Goal: Task Accomplishment & Management: Complete application form

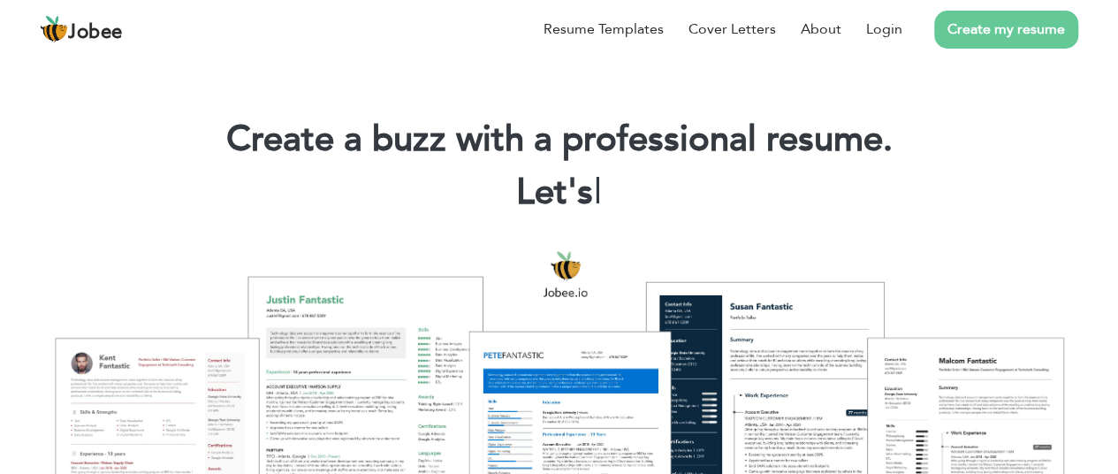
click at [553, 52] on div "Resume Templates Cover Letters About Login Create my resume" at bounding box center [559, 29] width 1038 height 46
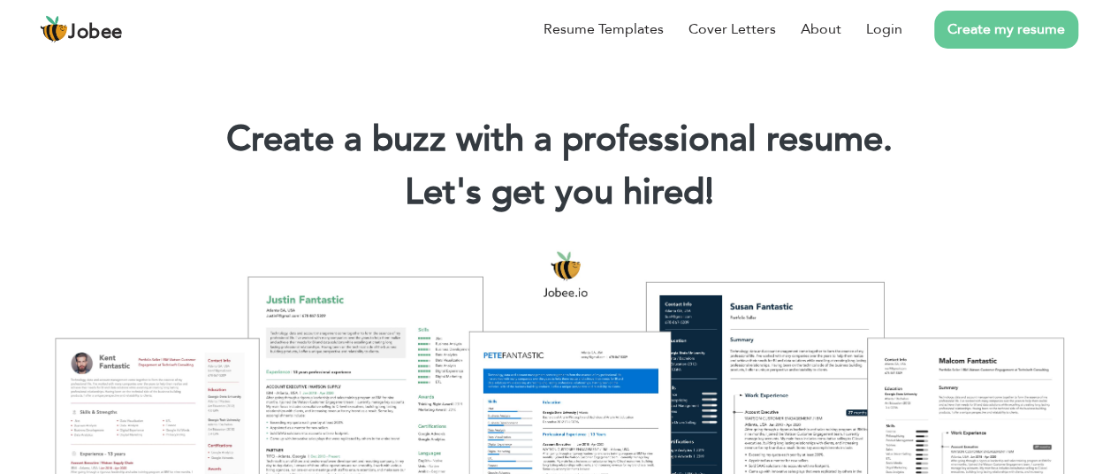
click at [1025, 49] on link "Create my resume" at bounding box center [1006, 30] width 144 height 38
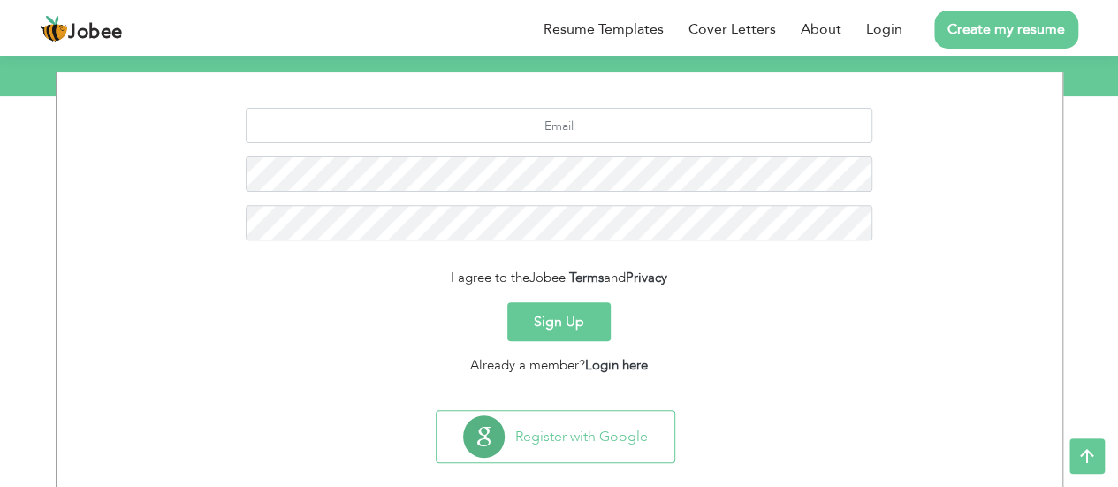
scroll to position [246, 0]
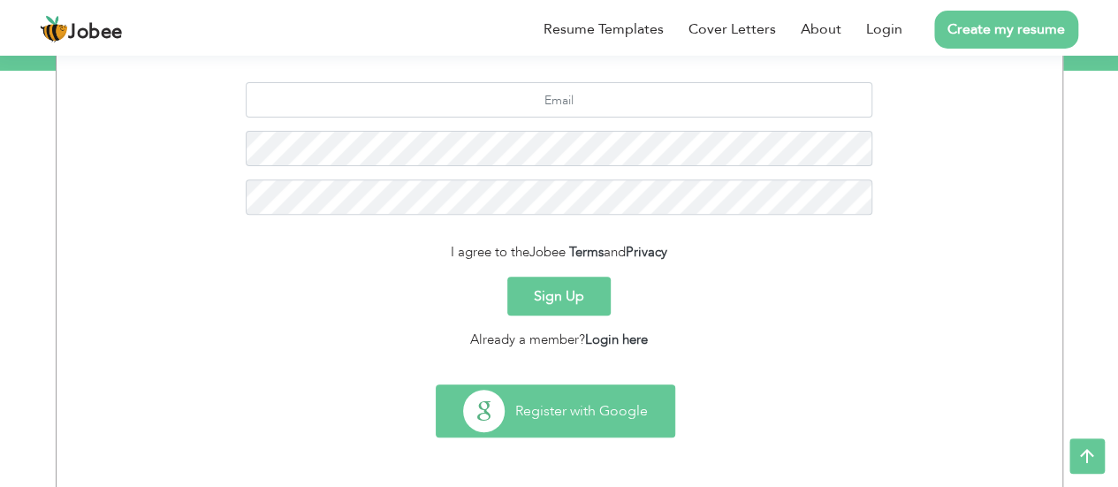
click at [562, 396] on button "Register with Google" at bounding box center [556, 410] width 238 height 51
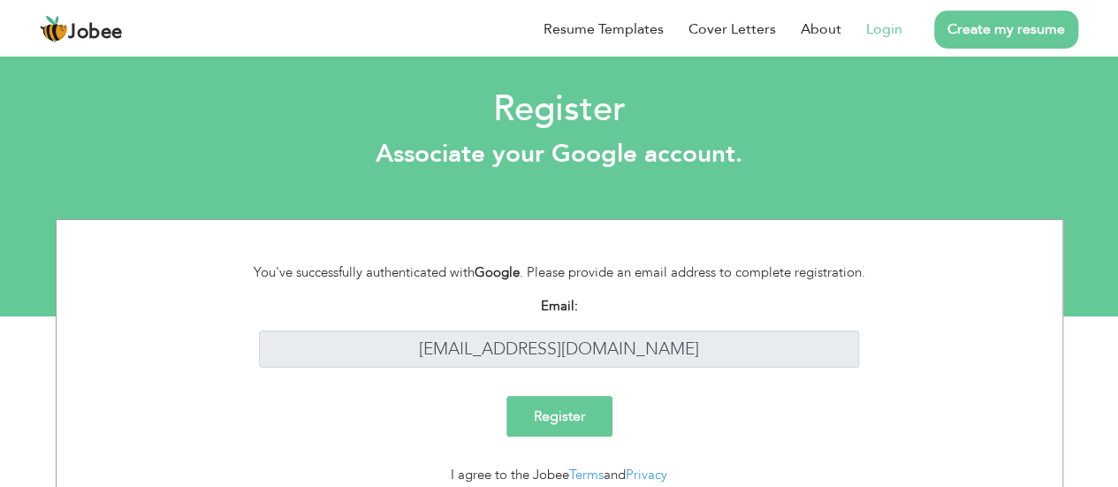
scroll to position [69, 0]
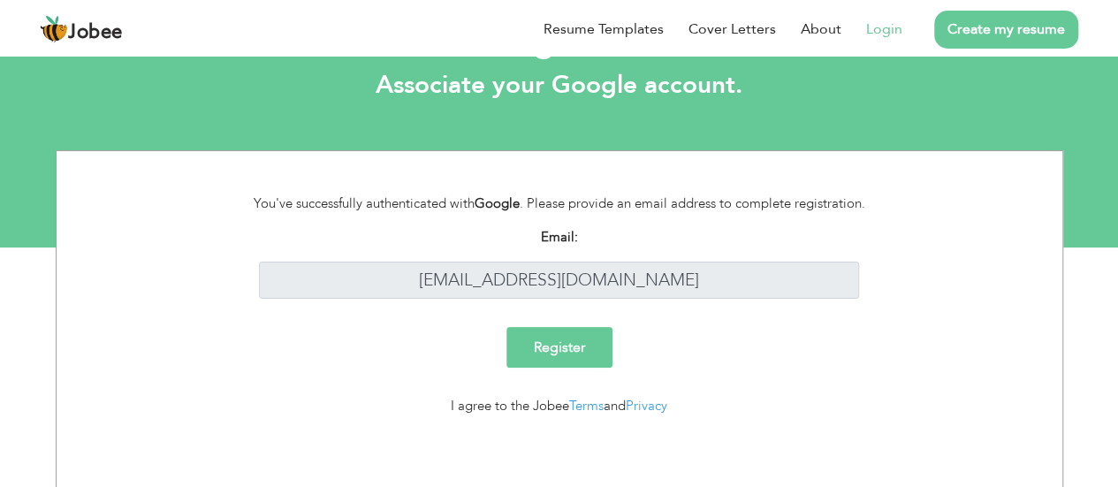
click at [571, 357] on input "Register" at bounding box center [559, 347] width 106 height 41
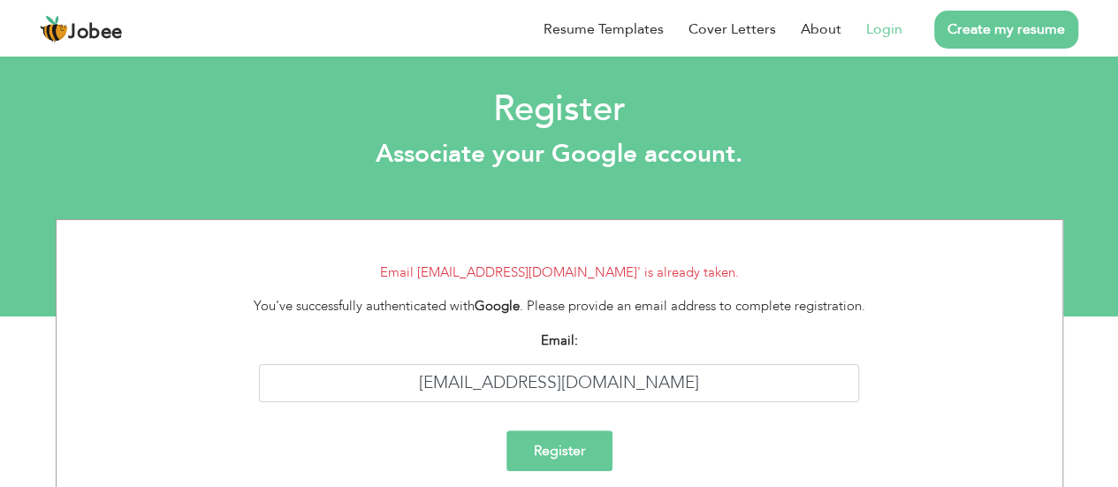
click at [986, 29] on link "Create my resume" at bounding box center [1006, 30] width 144 height 38
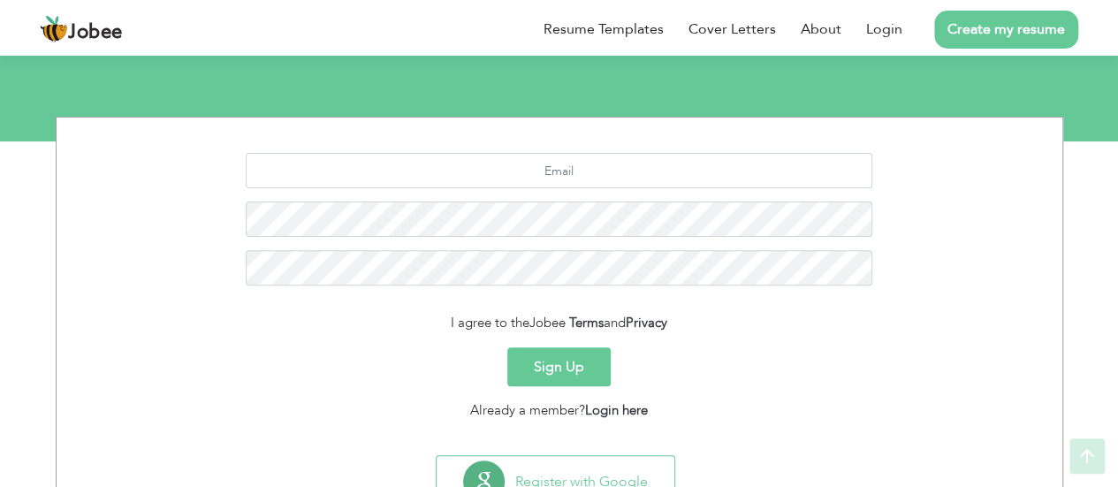
scroll to position [179, 0]
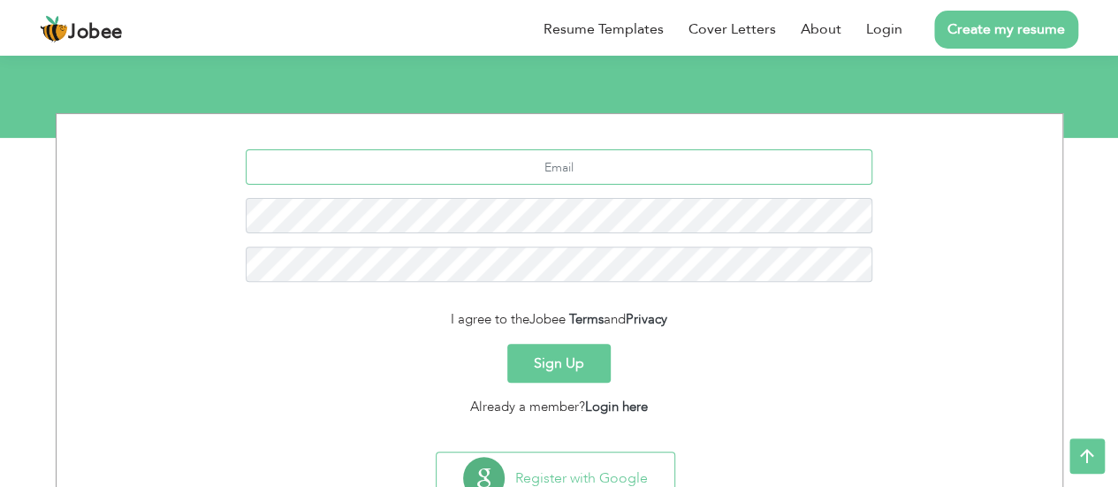
click at [565, 170] on input "text" at bounding box center [559, 166] width 627 height 35
type input "[EMAIL_ADDRESS][DOMAIN_NAME]"
click at [551, 367] on button "Sign Up" at bounding box center [558, 363] width 103 height 39
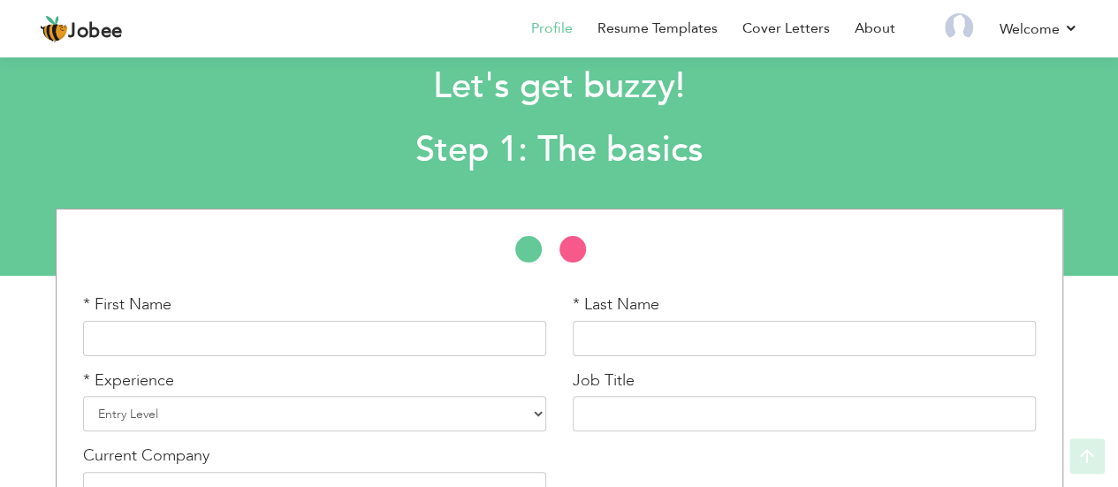
scroll to position [153, 0]
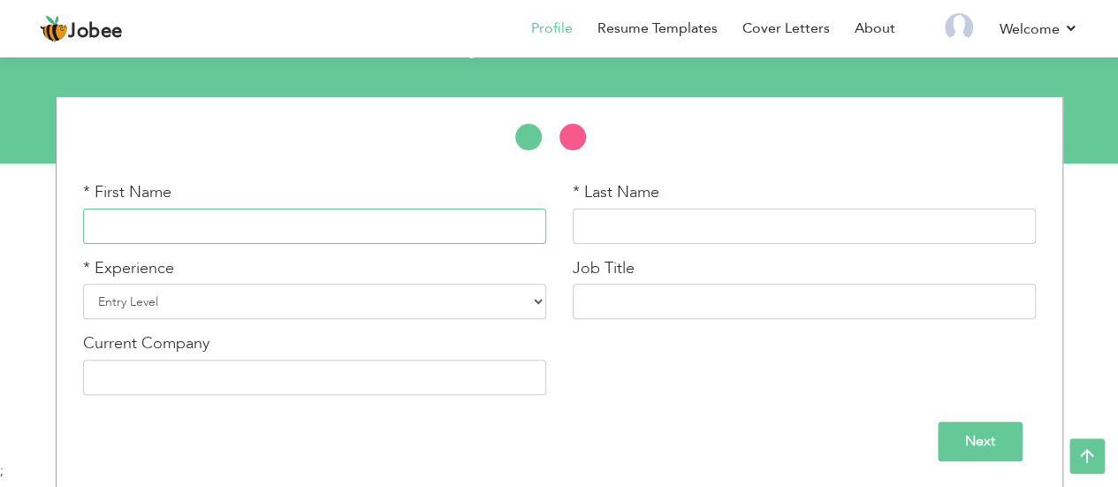
click at [202, 231] on input "text" at bounding box center [314, 226] width 463 height 35
type input "sami"
type input "sarwar"
click at [186, 230] on input "sami" at bounding box center [314, 226] width 463 height 35
type input "s"
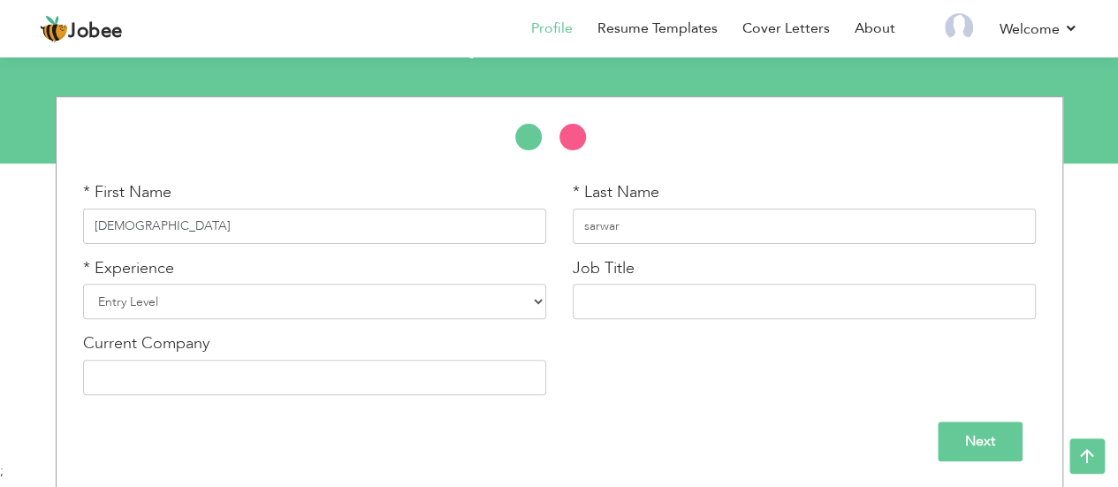
type input "[DEMOGRAPHIC_DATA]"
click at [654, 224] on input "sarwar" at bounding box center [804, 226] width 463 height 35
type input "s"
type input "[PERSON_NAME]"
click at [182, 312] on select "Entry Level Less than 1 Year 1 Year 2 Years 3 Years 4 Years 5 Years 6 Years 7 Y…" at bounding box center [314, 301] width 463 height 35
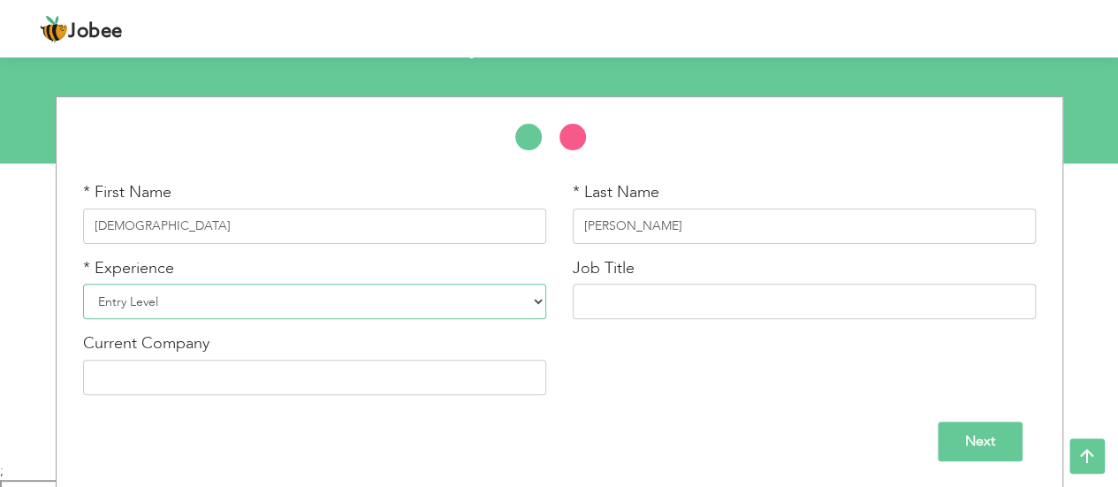
scroll to position [0, 0]
click at [633, 363] on div "* First Name Muhammad * Last Name Samiullah * Experience Entry Level Less than …" at bounding box center [559, 294] width 979 height 227
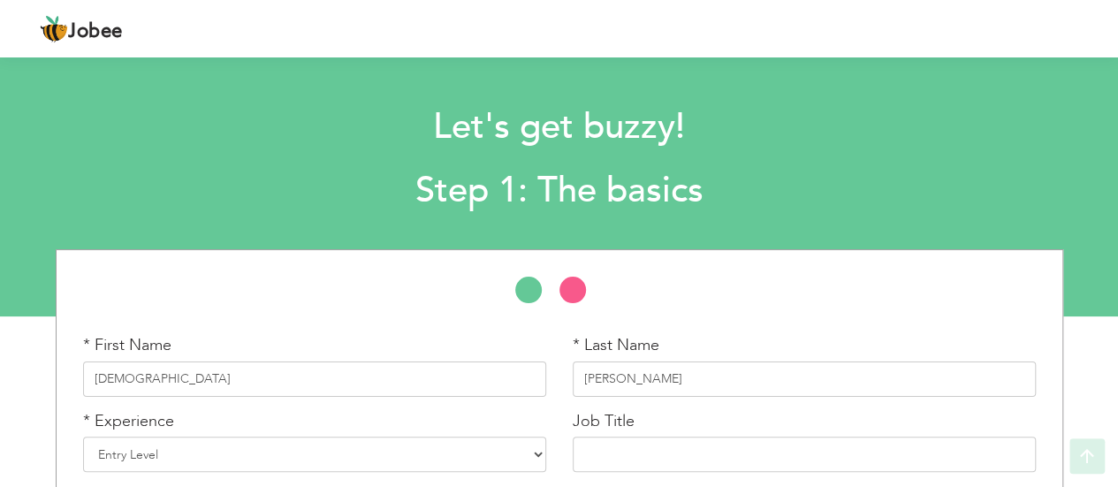
scroll to position [153, 0]
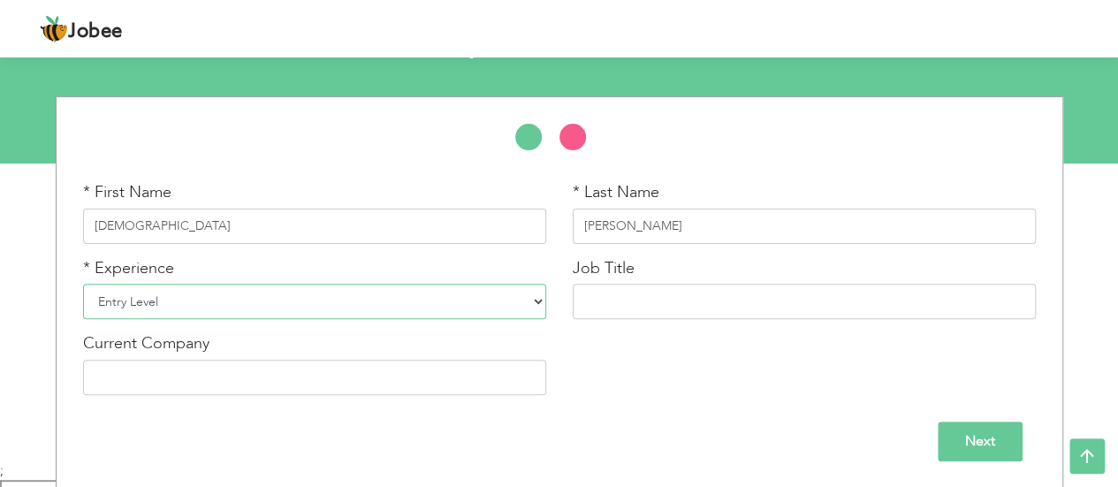
click at [210, 302] on select "Entry Level Less than 1 Year 1 Year 2 Years 3 Years 4 Years 5 Years 6 Years 7 Y…" at bounding box center [314, 301] width 463 height 35
click at [83, 284] on select "Entry Level Less than 1 Year 1 Year 2 Years 3 Years 4 Years 5 Years 6 Years 7 Y…" at bounding box center [314, 301] width 463 height 35
click at [670, 302] on input "text" at bounding box center [804, 301] width 463 height 35
click at [297, 379] on input "text" at bounding box center [314, 377] width 463 height 35
click at [985, 435] on input "Next" at bounding box center [980, 442] width 85 height 40
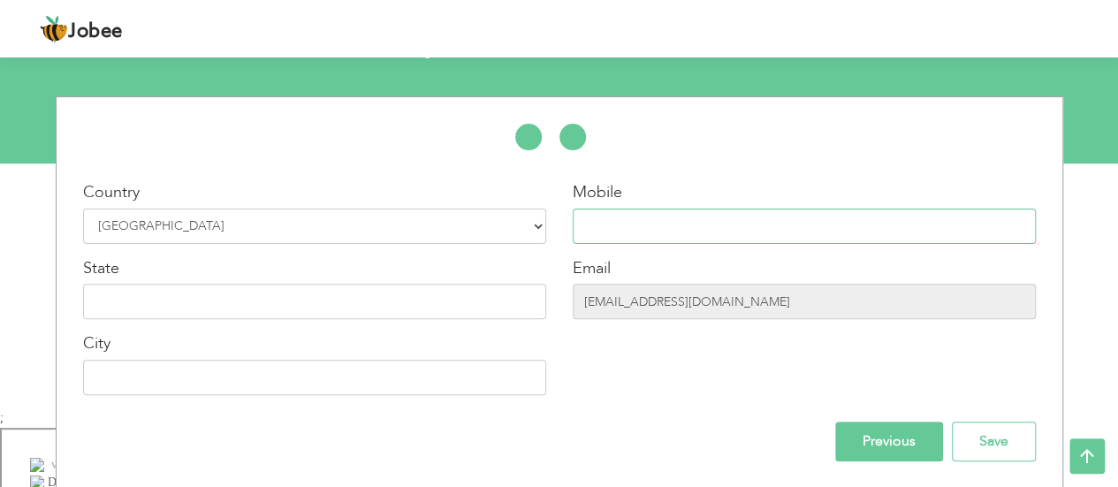
click at [670, 227] on input "text" at bounding box center [804, 226] width 463 height 35
type input "03251960969"
type input "gojra"
click at [301, 300] on input "text" at bounding box center [314, 301] width 463 height 35
type input "gojra"
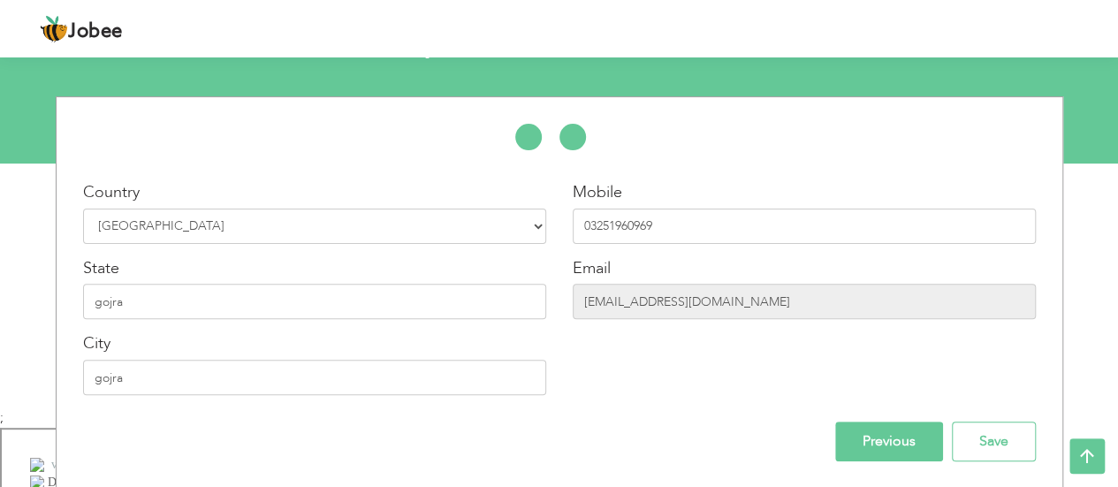
click at [611, 355] on div "Mobile 03251960969 Email samisarwar690@gmail.com" at bounding box center [804, 294] width 490 height 227
click at [985, 431] on input "Save" at bounding box center [994, 442] width 84 height 40
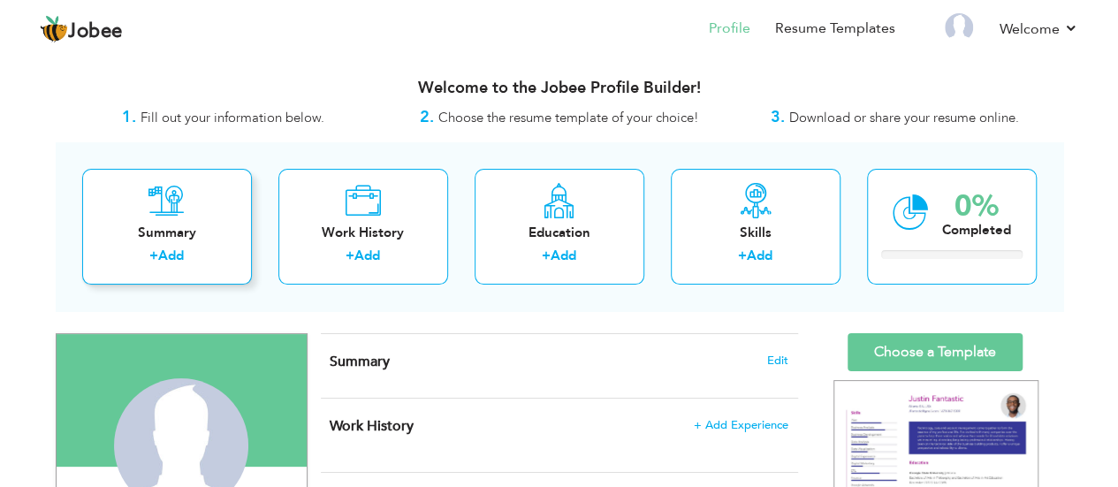
click at [143, 224] on div "Summary" at bounding box center [166, 233] width 141 height 19
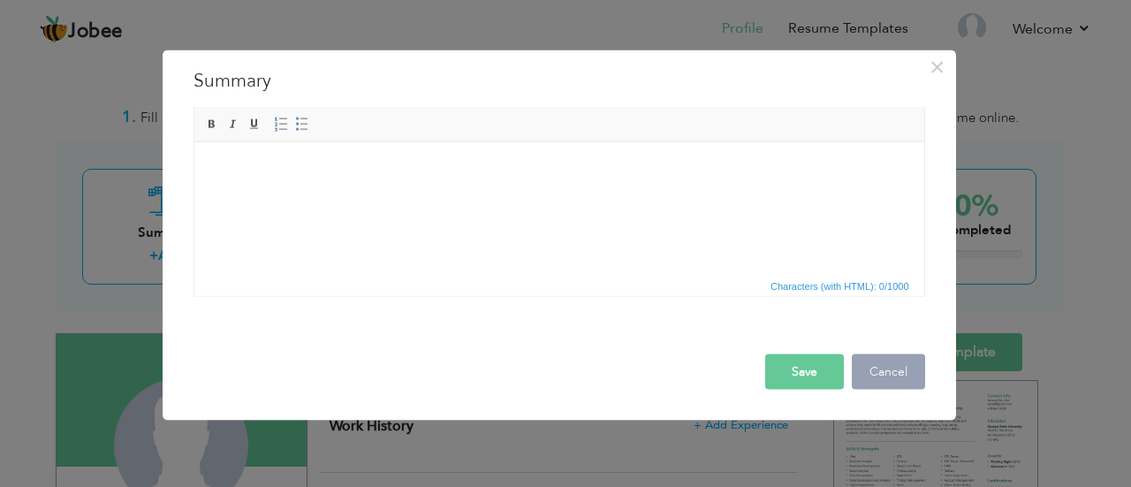
click at [872, 364] on button "Cancel" at bounding box center [888, 371] width 73 height 35
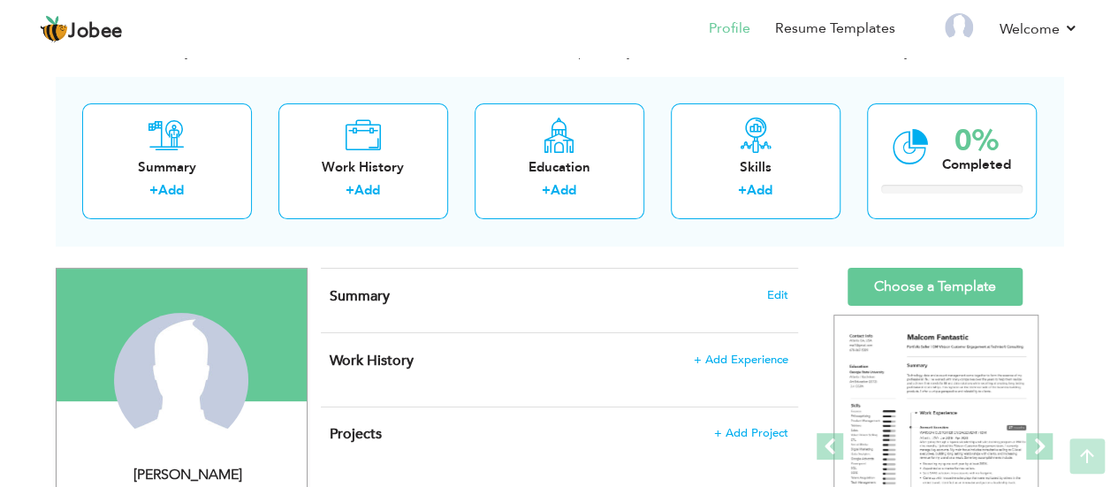
scroll to position [64, 0]
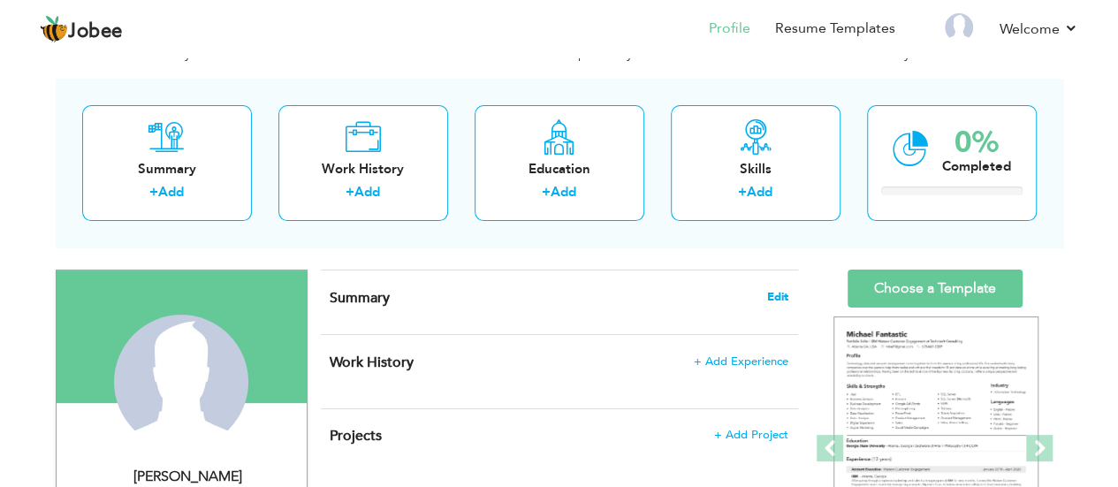
click at [774, 298] on span "Edit" at bounding box center [777, 297] width 21 height 12
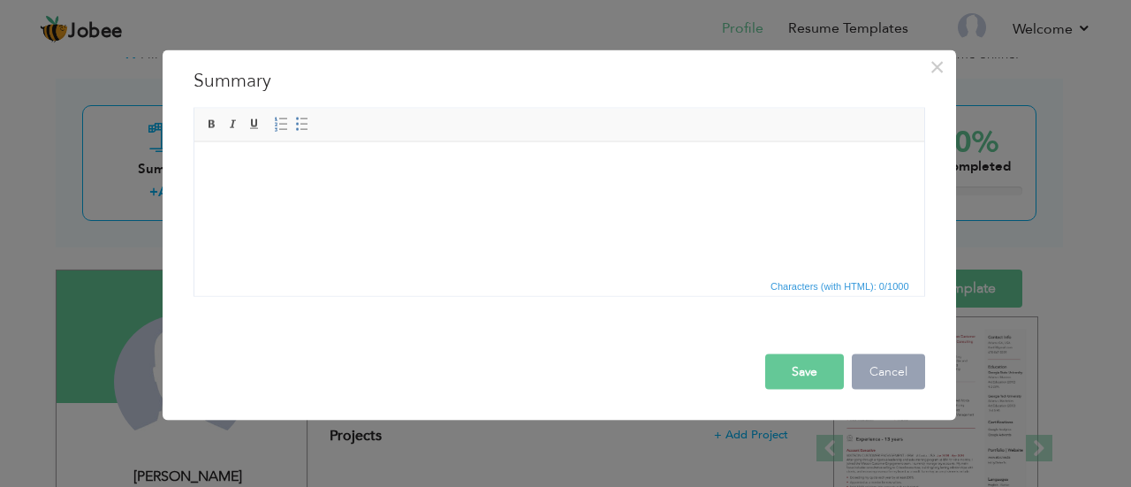
click at [876, 370] on button "Cancel" at bounding box center [888, 371] width 73 height 35
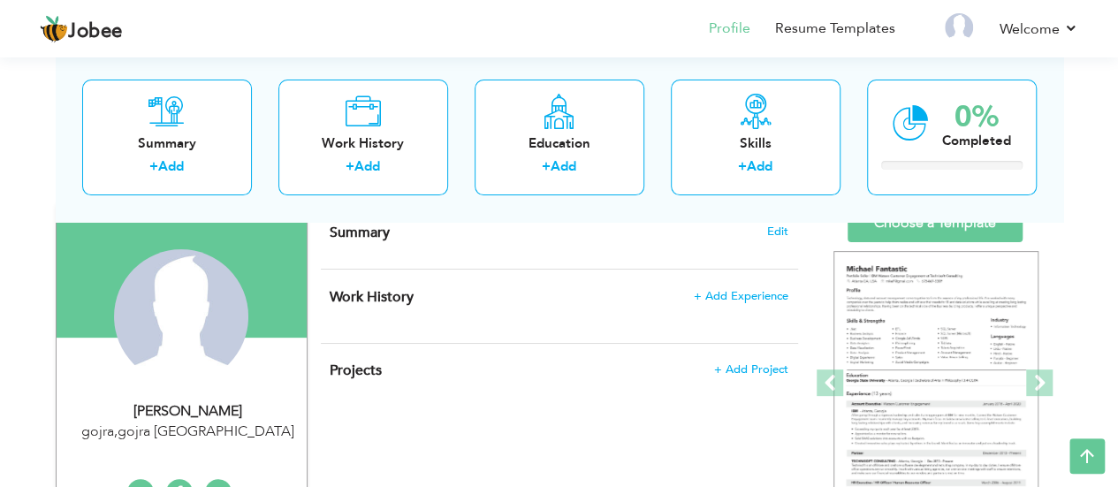
scroll to position [0, 0]
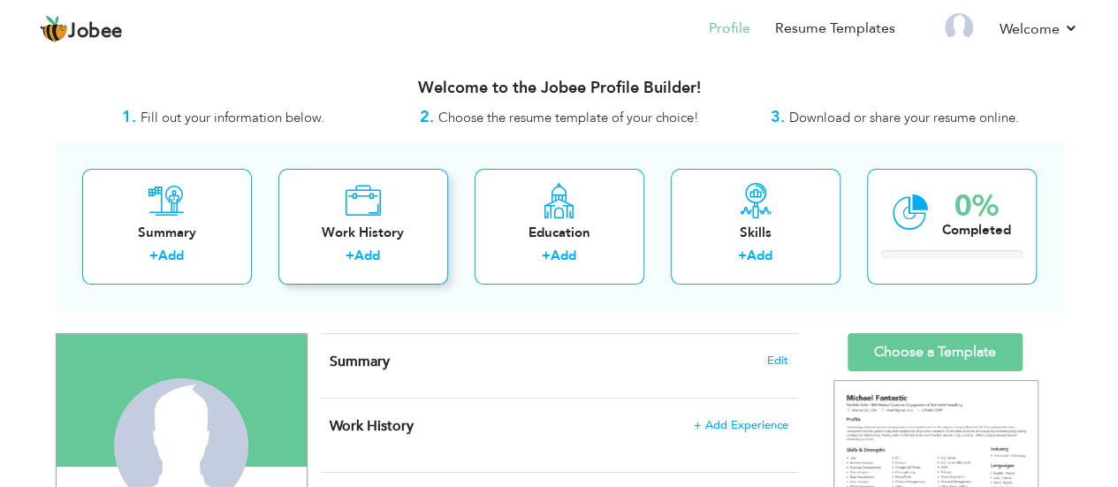
click at [361, 233] on div "Work History" at bounding box center [363, 233] width 141 height 19
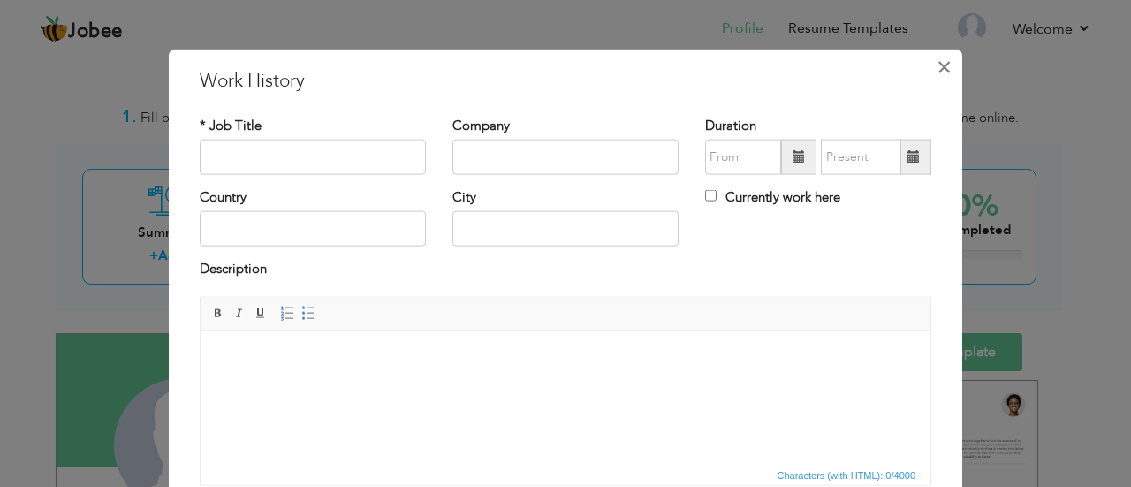
click at [940, 68] on span "×" at bounding box center [944, 66] width 15 height 32
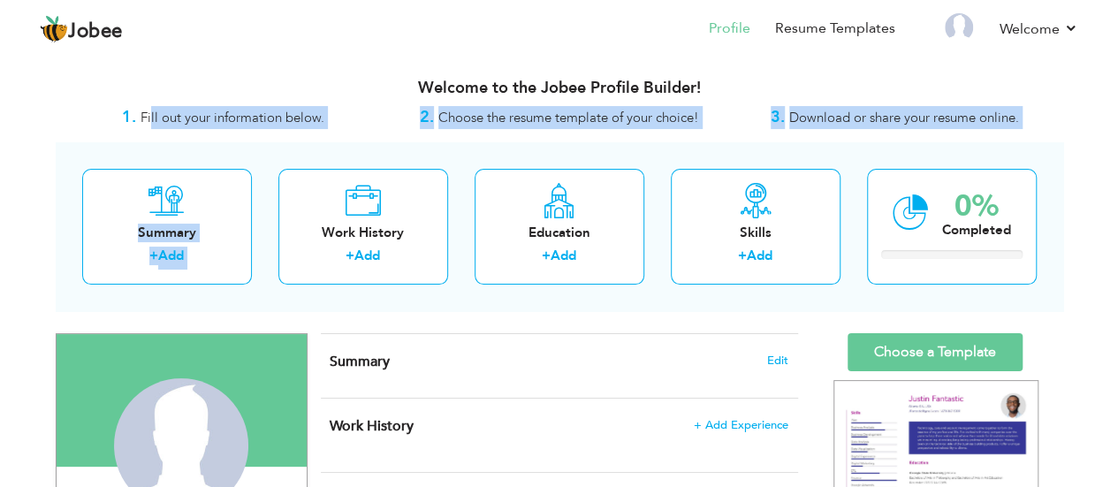
drag, startPoint x: 151, startPoint y: 124, endPoint x: 355, endPoint y: 130, distance: 204.2
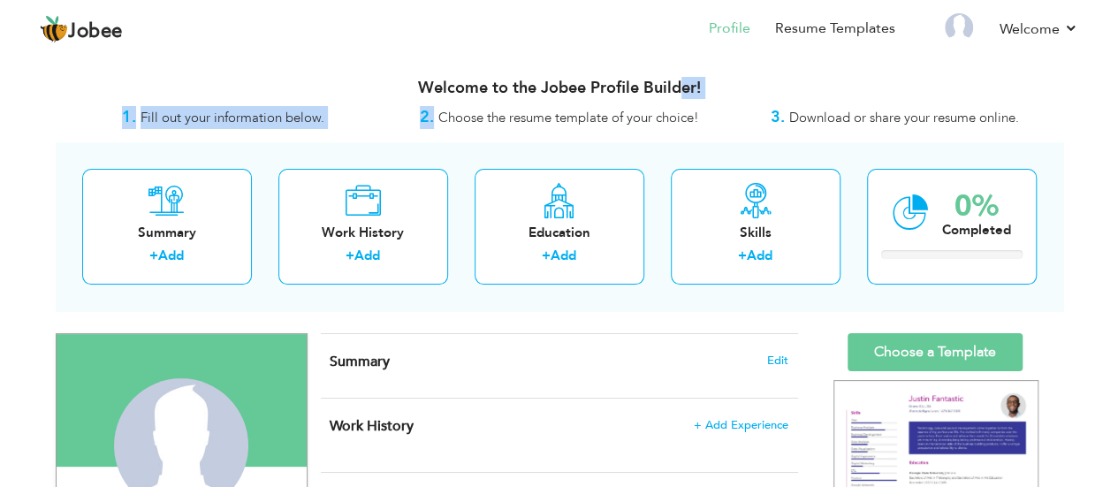
drag, startPoint x: 435, startPoint y: 118, endPoint x: 677, endPoint y: 63, distance: 248.3
click at [677, 63] on div "Welcome to the Jobee Profile Builder! 1. Fill out your information below. 2. Ch…" at bounding box center [560, 95] width 1008 height 67
click at [677, 63] on div "Welcome to the Jobee Profile Builder!" at bounding box center [560, 84] width 1008 height 44
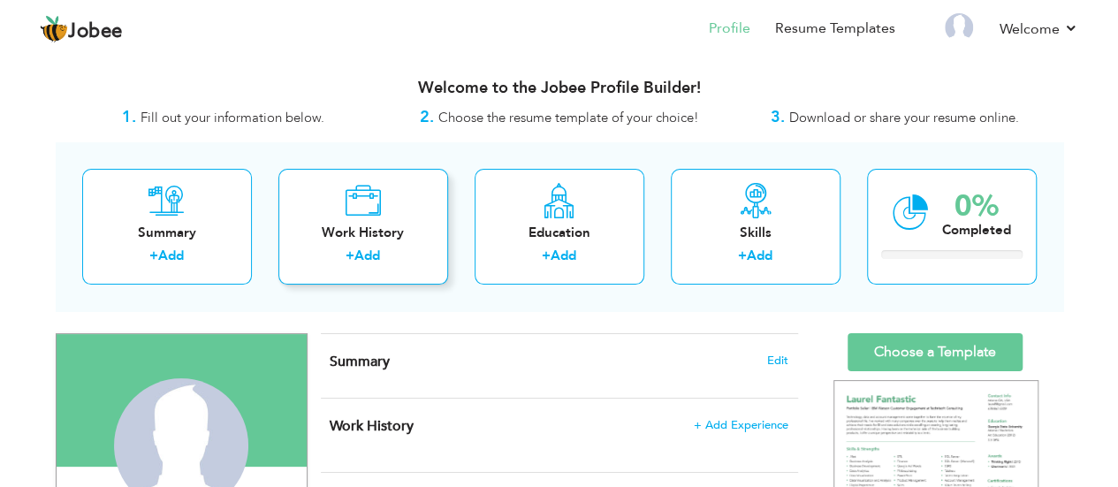
click at [341, 232] on div "Work History" at bounding box center [363, 233] width 141 height 19
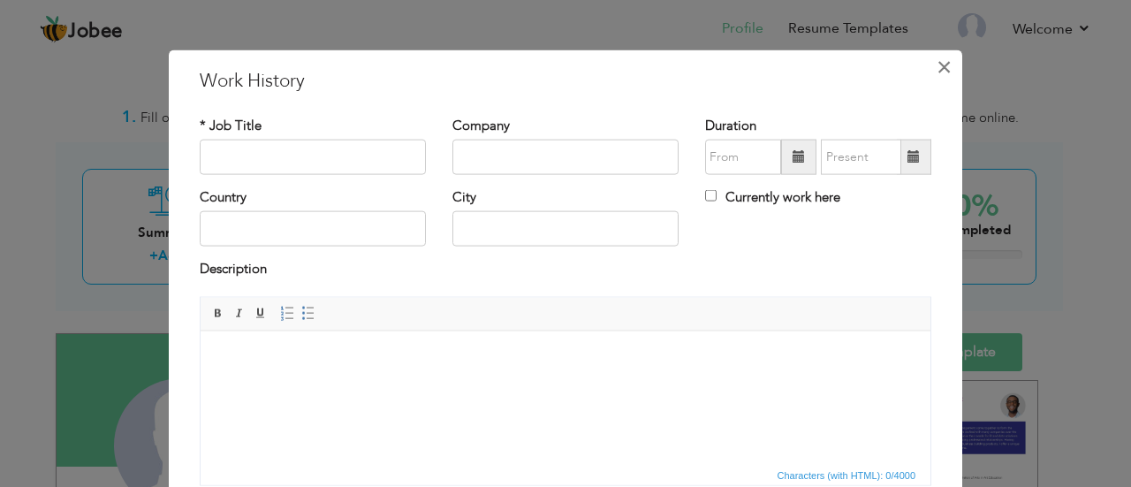
click at [937, 61] on span "×" at bounding box center [944, 66] width 15 height 32
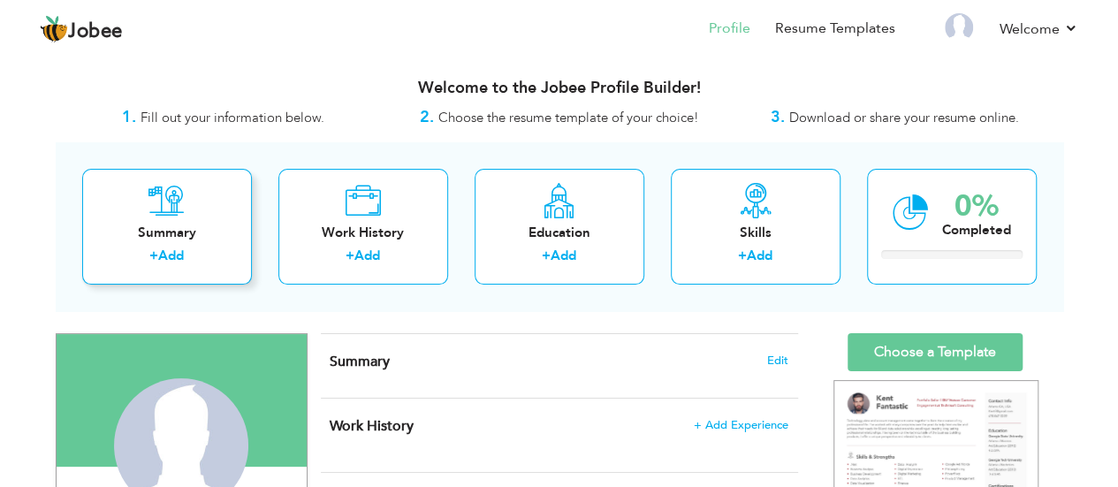
click at [156, 220] on div "Summary + Add" at bounding box center [167, 227] width 170 height 116
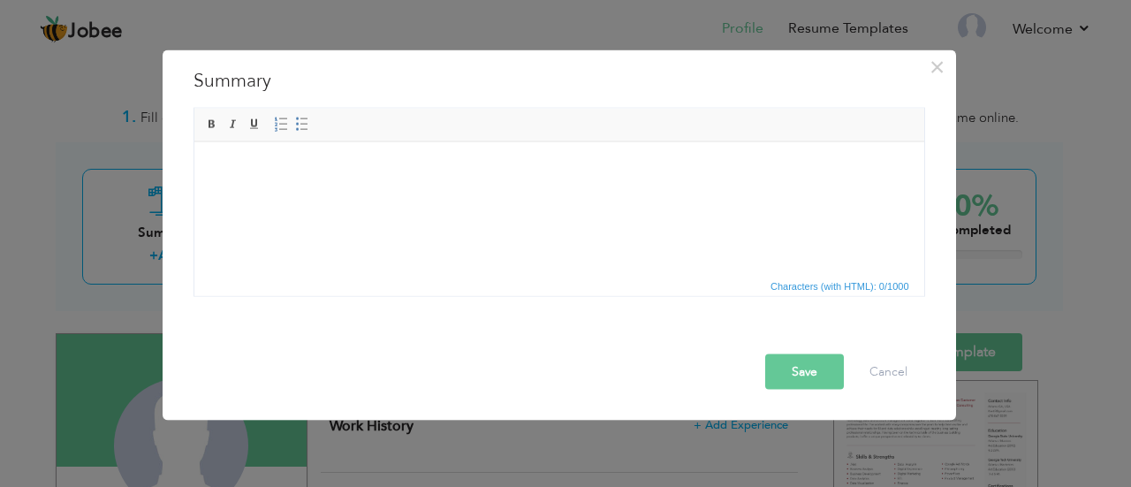
click at [376, 189] on html at bounding box center [559, 168] width 730 height 54
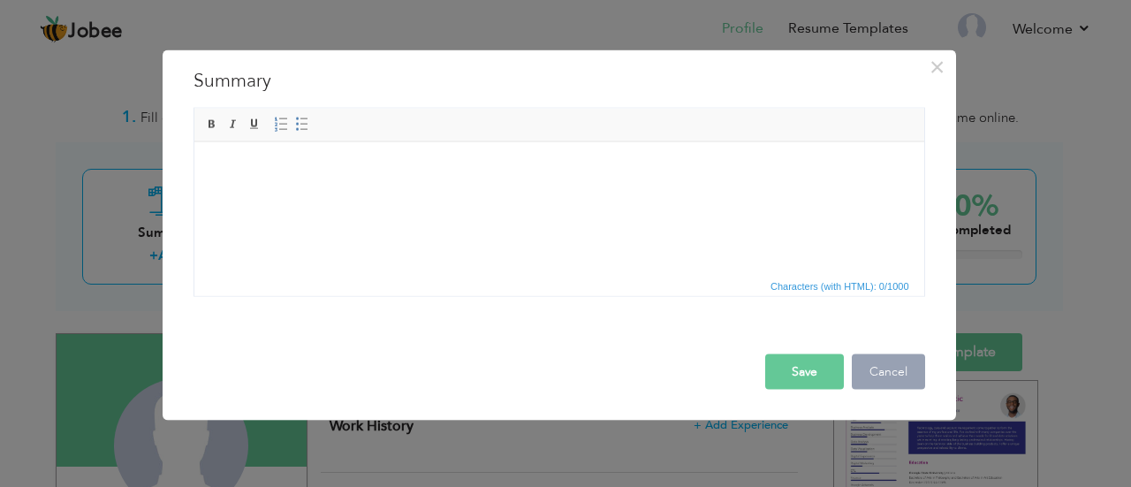
click at [887, 371] on button "Cancel" at bounding box center [888, 371] width 73 height 35
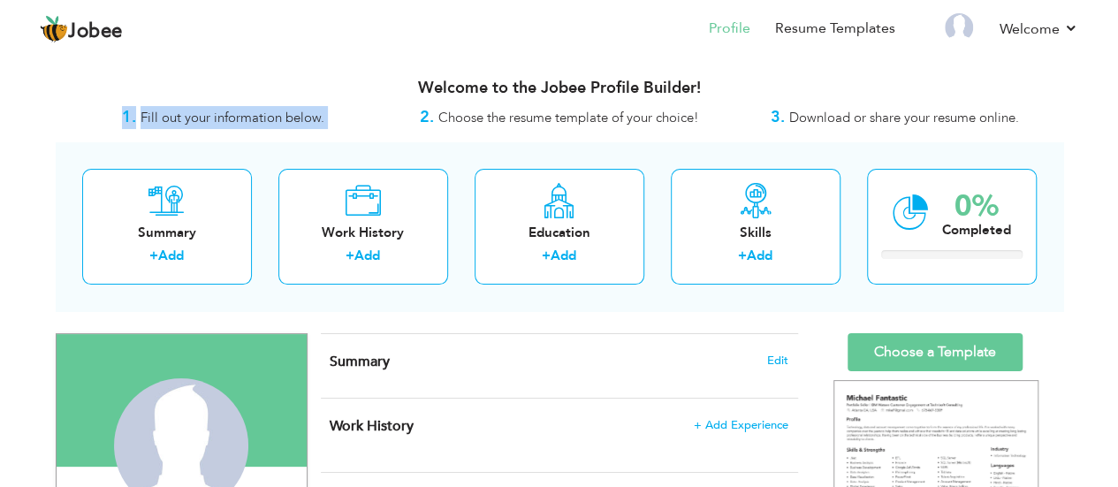
drag, startPoint x: 407, startPoint y: 117, endPoint x: 808, endPoint y: 103, distance: 401.5
click at [808, 103] on div "Welcome to the Jobee Profile Builder! 1. Fill out your information below. 2. Ch…" at bounding box center [560, 95] width 1008 height 67
click at [808, 103] on div "Welcome to the Jobee Profile Builder!" at bounding box center [560, 84] width 1008 height 44
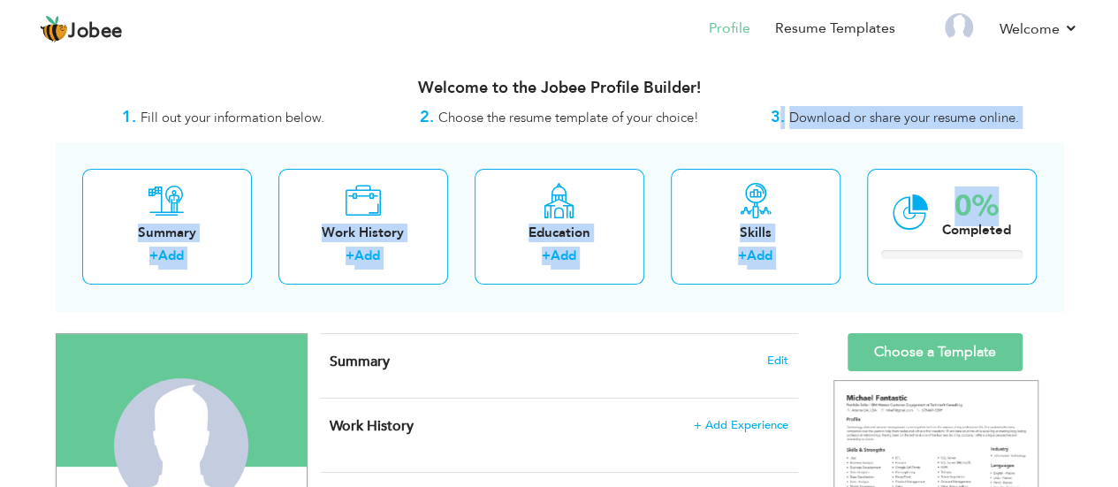
drag, startPoint x: 781, startPoint y: 110, endPoint x: 1047, endPoint y: 148, distance: 268.6
click at [1047, 148] on div "Summary + Add Work History + Add Education + Add Skills + Add 0% Completed" at bounding box center [560, 226] width 1008 height 169
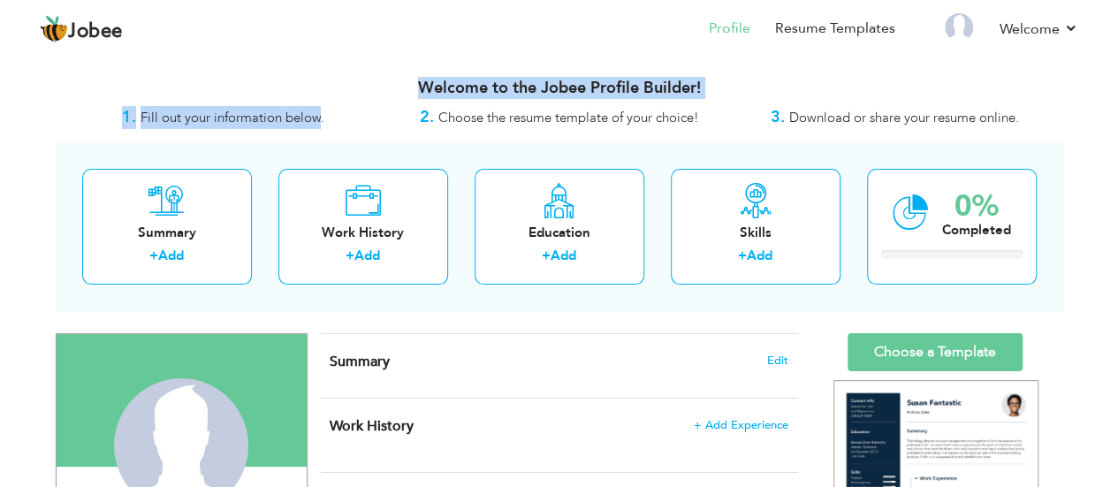
drag, startPoint x: 318, startPoint y: 115, endPoint x: 92, endPoint y: 81, distance: 228.7
click at [92, 81] on div "Welcome to the Jobee Profile Builder! 1. Fill out your information below. 2. Ch…" at bounding box center [560, 95] width 1008 height 67
click at [92, 81] on h3 "Welcome to the Jobee Profile Builder!" at bounding box center [560, 89] width 1008 height 18
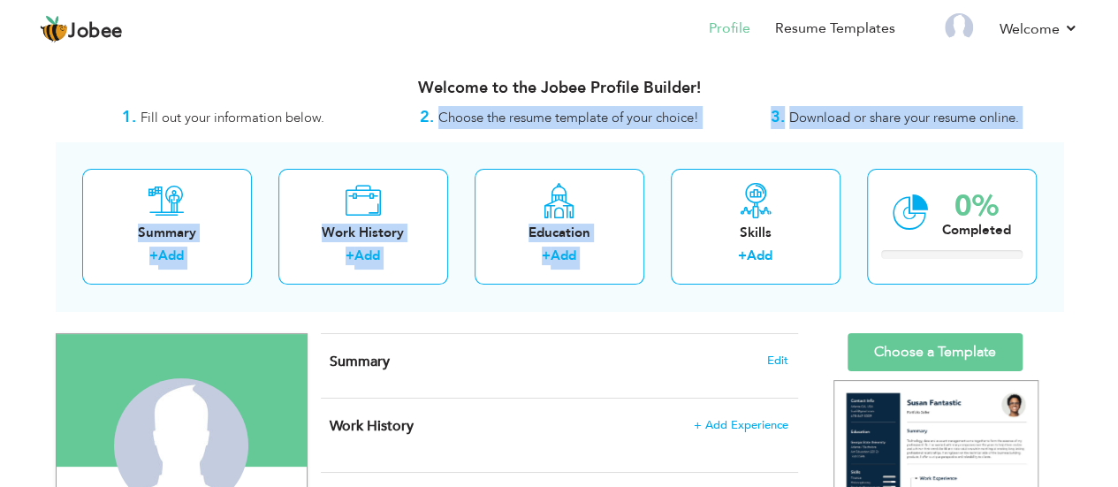
drag, startPoint x: 430, startPoint y: 116, endPoint x: 709, endPoint y: 135, distance: 279.1
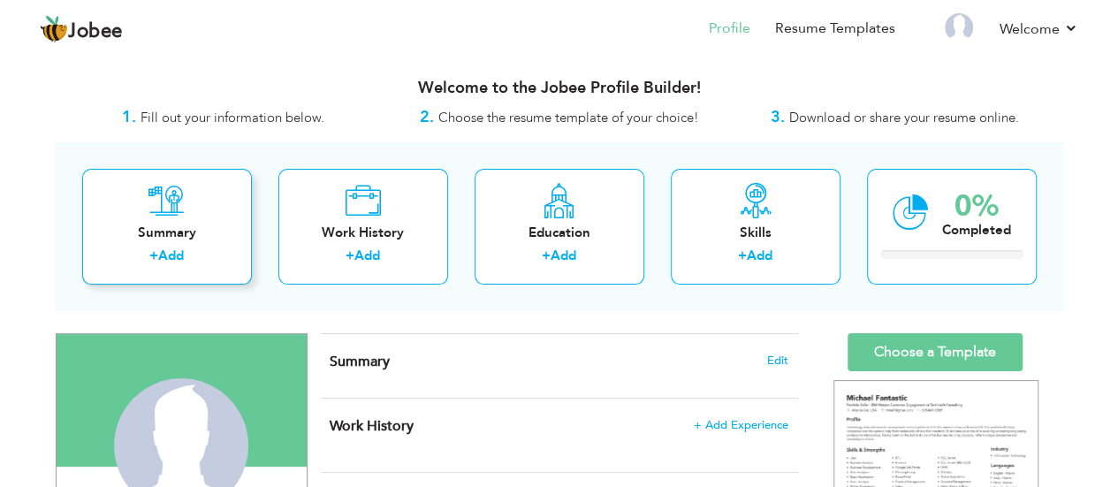
click at [182, 213] on icon at bounding box center [166, 200] width 36 height 35
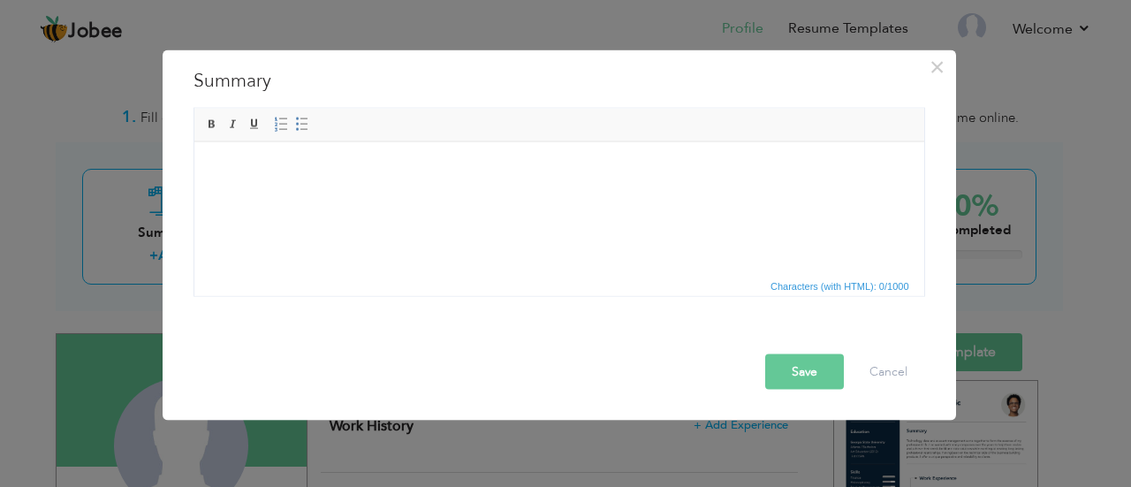
click at [296, 195] on html at bounding box center [559, 168] width 730 height 54
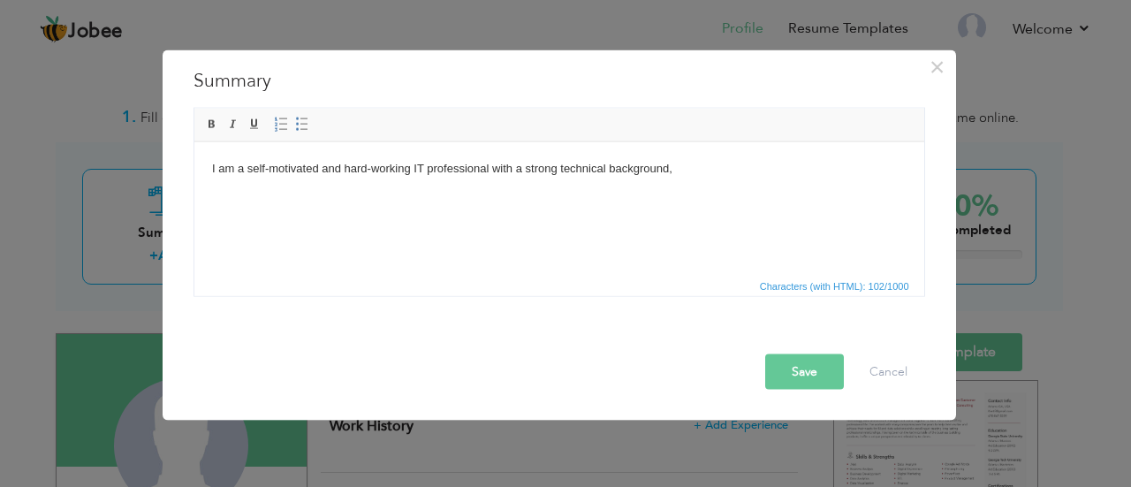
click at [681, 171] on body "I am a self-motivated and hard-working IT professional with a strong technical …" at bounding box center [558, 177] width 695 height 37
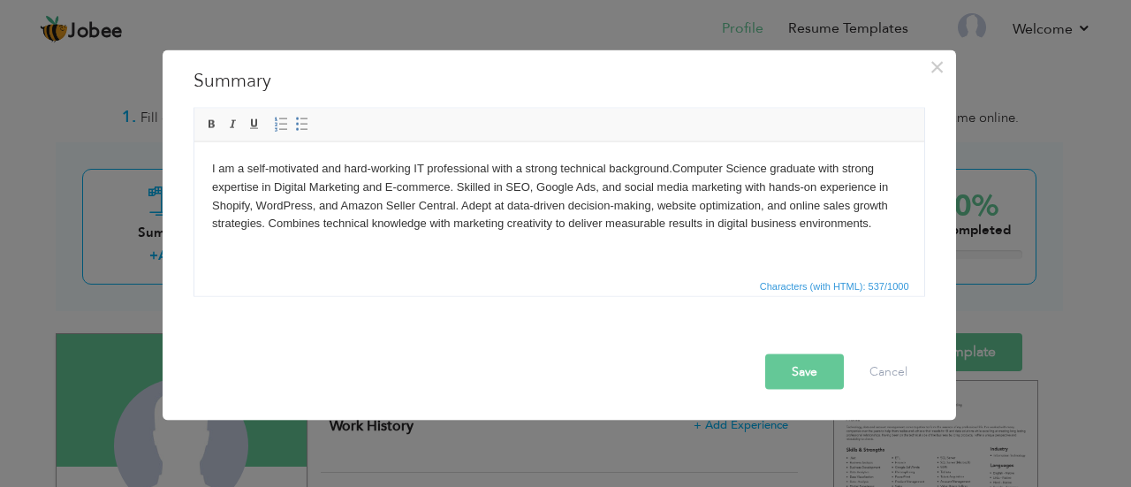
click at [818, 169] on body "I am a self-motivated and hard-working IT professional with a strong technical …" at bounding box center [558, 205] width 695 height 92
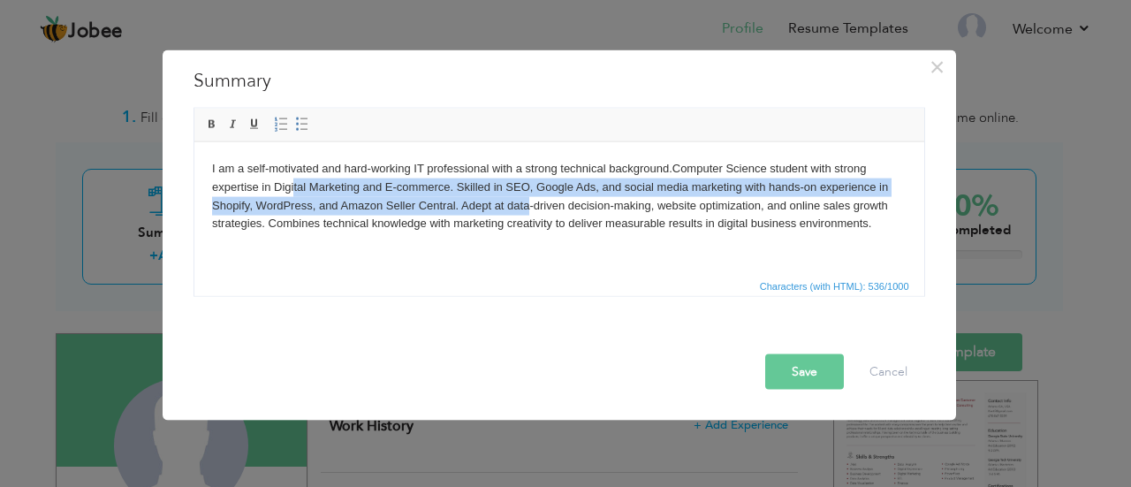
drag, startPoint x: 292, startPoint y: 181, endPoint x: 534, endPoint y: 202, distance: 243.1
click at [534, 202] on body "I am a self-motivated and hard-working IT professional with a strong technical …" at bounding box center [558, 205] width 695 height 92
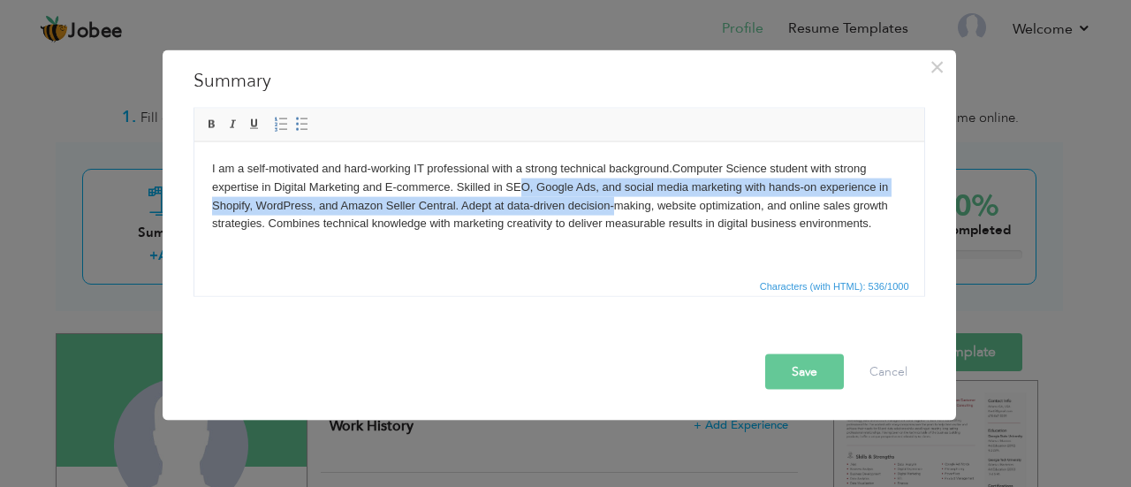
drag, startPoint x: 520, startPoint y: 190, endPoint x: 652, endPoint y: 205, distance: 133.4
click at [652, 205] on body "I am a self-motivated and hard-working IT professional with a strong technical …" at bounding box center [558, 205] width 695 height 92
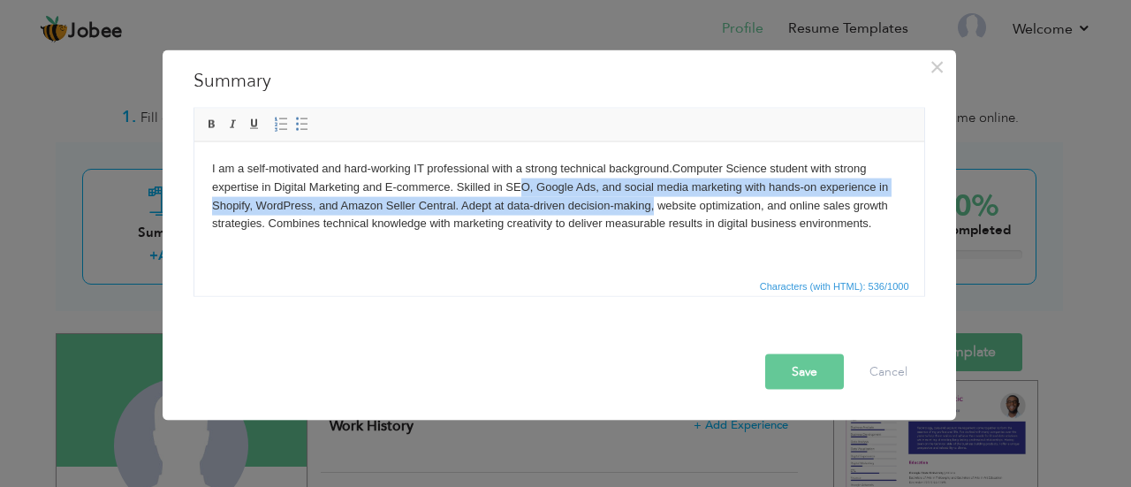
click at [652, 205] on body "I am a self-motivated and hard-working IT professional with a strong technical …" at bounding box center [558, 205] width 695 height 92
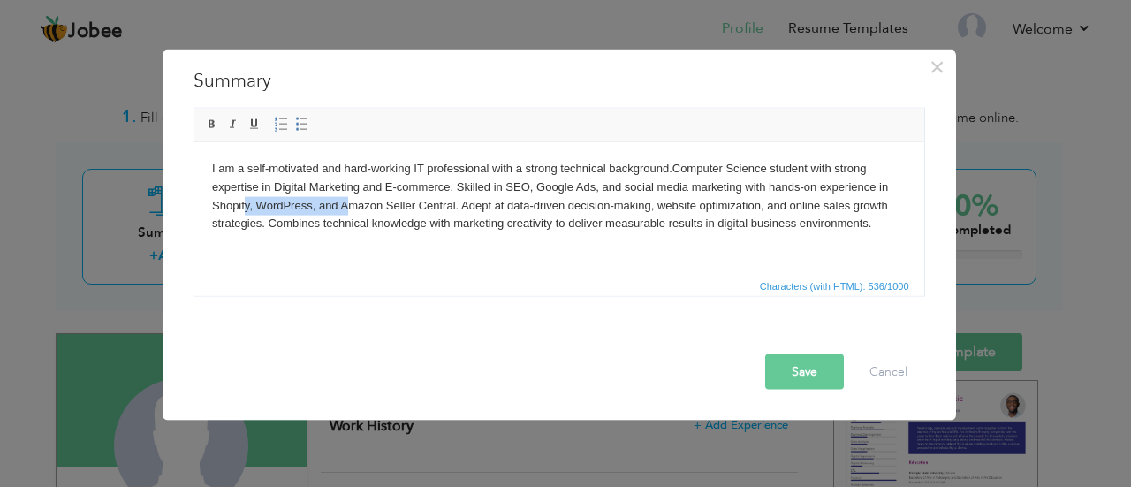
drag, startPoint x: 242, startPoint y: 202, endPoint x: 359, endPoint y: 208, distance: 116.8
click at [359, 208] on body "I am a self-motivated and hard-working IT professional with a strong technical …" at bounding box center [558, 205] width 695 height 92
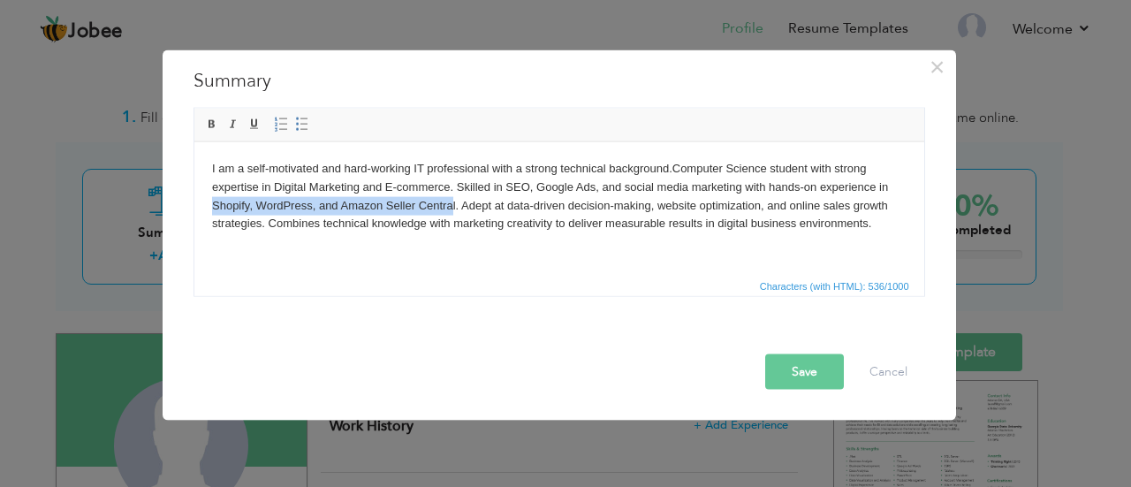
drag, startPoint x: 208, startPoint y: 202, endPoint x: 452, endPoint y: 209, distance: 244.9
click at [452, 209] on html "I am a self-motivated and hard-working IT professional with a strong technical …" at bounding box center [559, 204] width 730 height 127
click at [452, 209] on body "I am a self-motivated and hard-working IT professional with a strong technical …" at bounding box center [558, 205] width 695 height 92
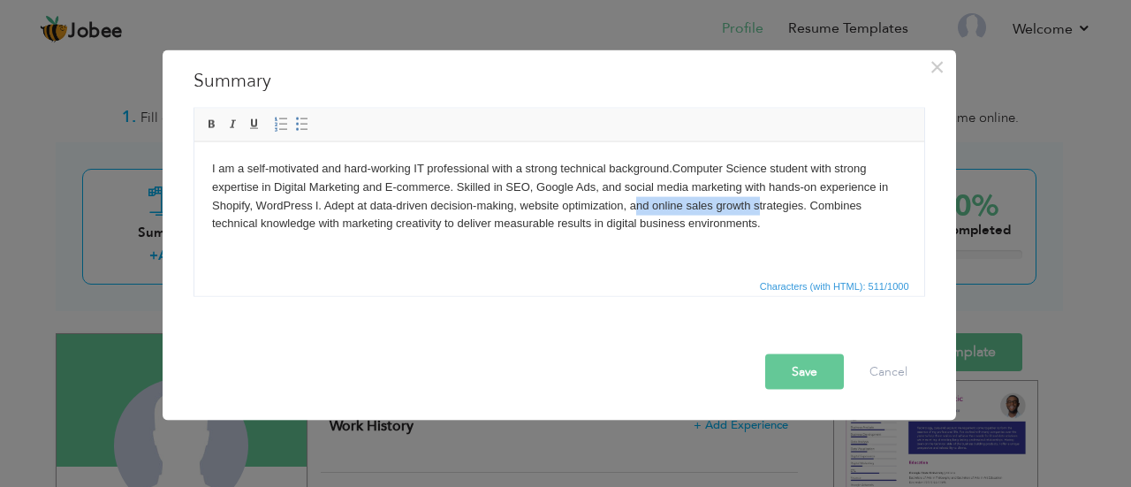
drag, startPoint x: 638, startPoint y: 206, endPoint x: 779, endPoint y: 202, distance: 141.5
click at [779, 202] on body "I am a self-motivated and hard-working IT professional with a strong technical …" at bounding box center [558, 205] width 695 height 92
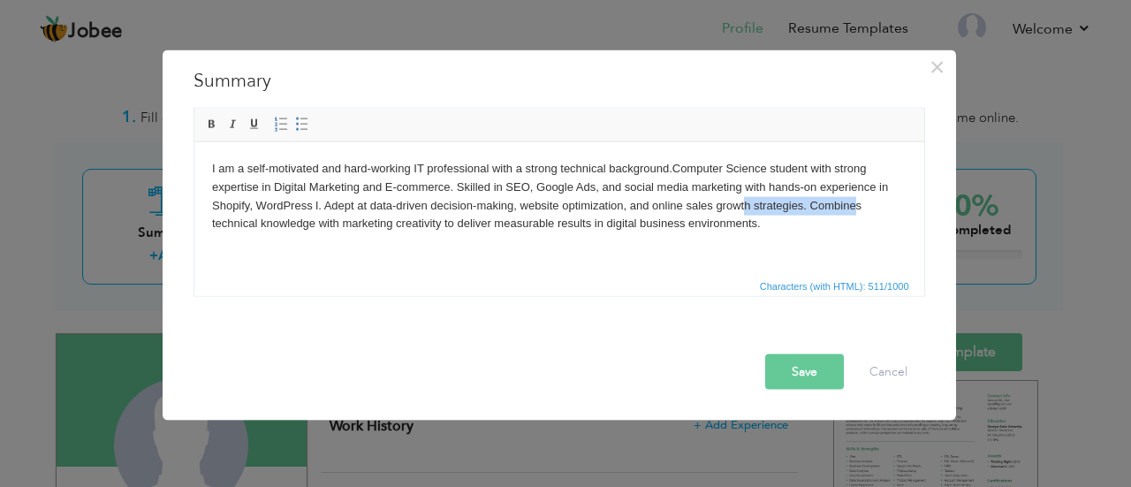
drag, startPoint x: 744, startPoint y: 201, endPoint x: 862, endPoint y: 200, distance: 117.5
click at [862, 200] on body "I am a self-motivated and hard-working IT professional with a strong technical …" at bounding box center [558, 205] width 695 height 92
drag, startPoint x: 255, startPoint y: 227, endPoint x: 431, endPoint y: 226, distance: 176.8
click at [431, 226] on body "I am a self-motivated and hard-working IT professional with a strong technical …" at bounding box center [558, 205] width 695 height 92
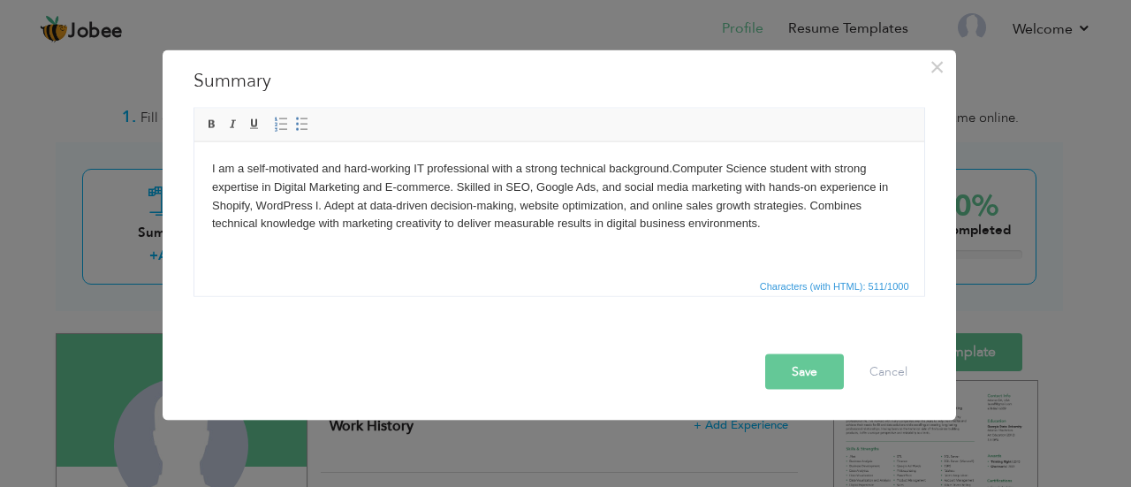
click at [431, 226] on body "I am a self-motivated and hard-working IT professional with a strong technical …" at bounding box center [558, 205] width 695 height 92
drag, startPoint x: 334, startPoint y: 222, endPoint x: 480, endPoint y: 223, distance: 145.8
click at [480, 223] on body "I am a self-motivated and hard-working IT professional with a strong technical …" at bounding box center [558, 205] width 695 height 92
drag, startPoint x: 480, startPoint y: 223, endPoint x: 654, endPoint y: 222, distance: 174.1
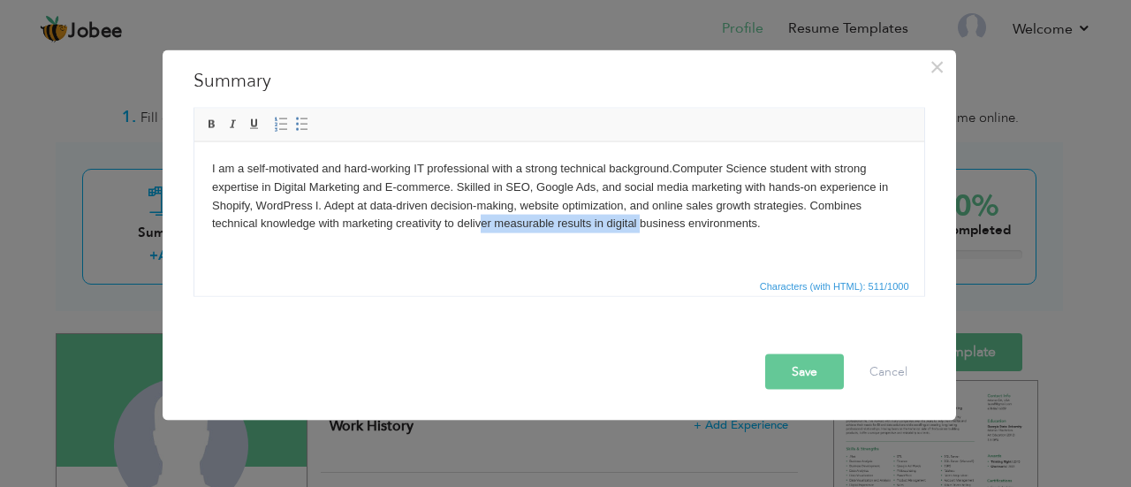
click at [654, 222] on body "I am a self-motivated and hard-working IT professional with a strong technical …" at bounding box center [558, 205] width 695 height 92
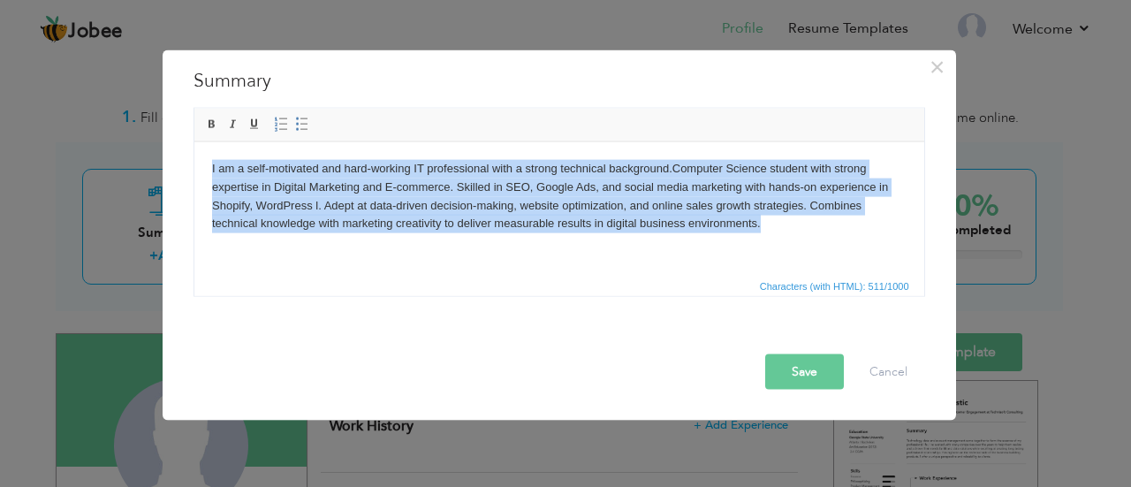
drag, startPoint x: 204, startPoint y: 160, endPoint x: 807, endPoint y: 227, distance: 606.5
click at [807, 227] on html "I am a self-motivated and hard-working IT professional with a strong technical …" at bounding box center [559, 204] width 730 height 127
copy body "I am a self-motivated and hard-working IT professional with a strong technical …"
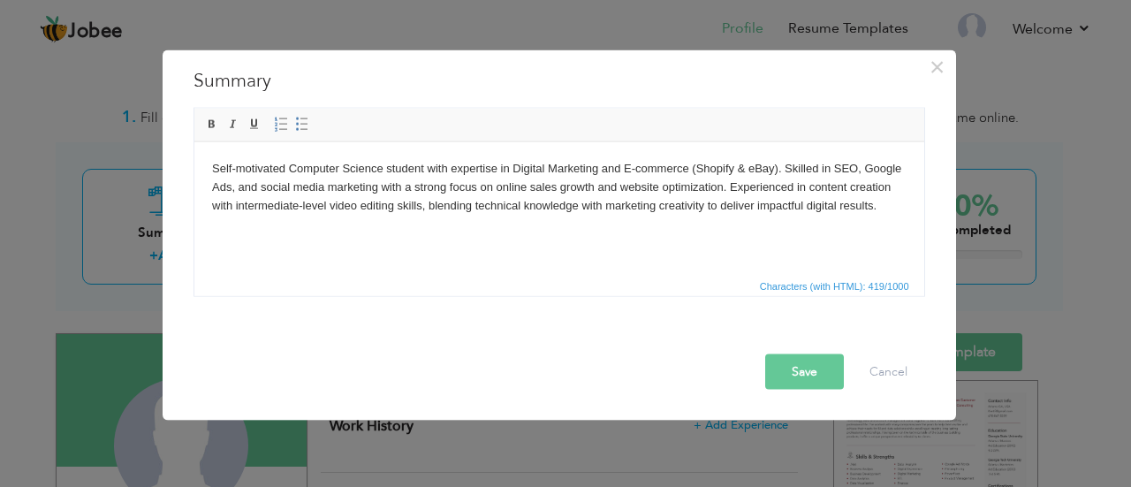
click at [746, 164] on body "Self-motivated Computer Science student with expertise in Digital Marketing and…" at bounding box center [558, 195] width 695 height 73
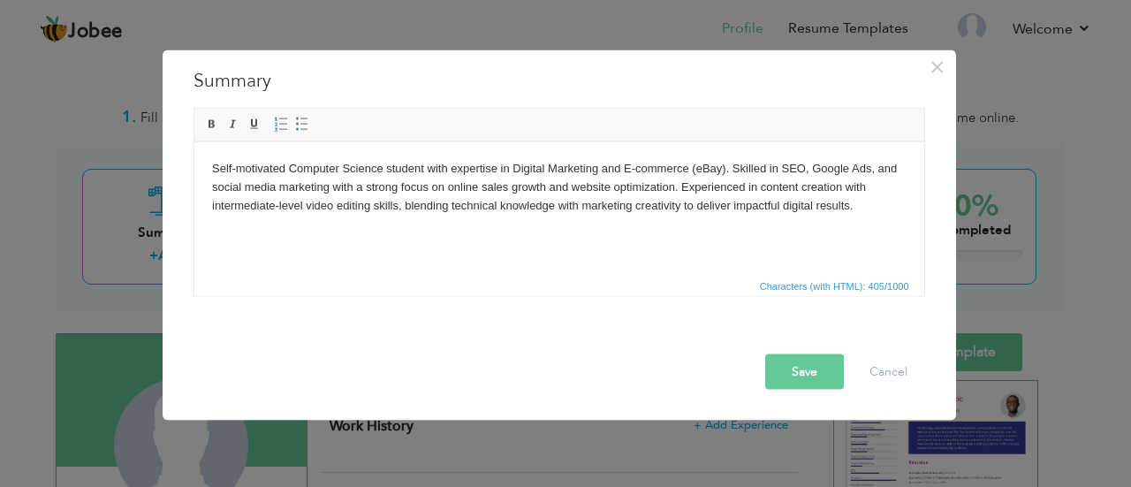
click at [792, 369] on button "Save" at bounding box center [804, 371] width 79 height 35
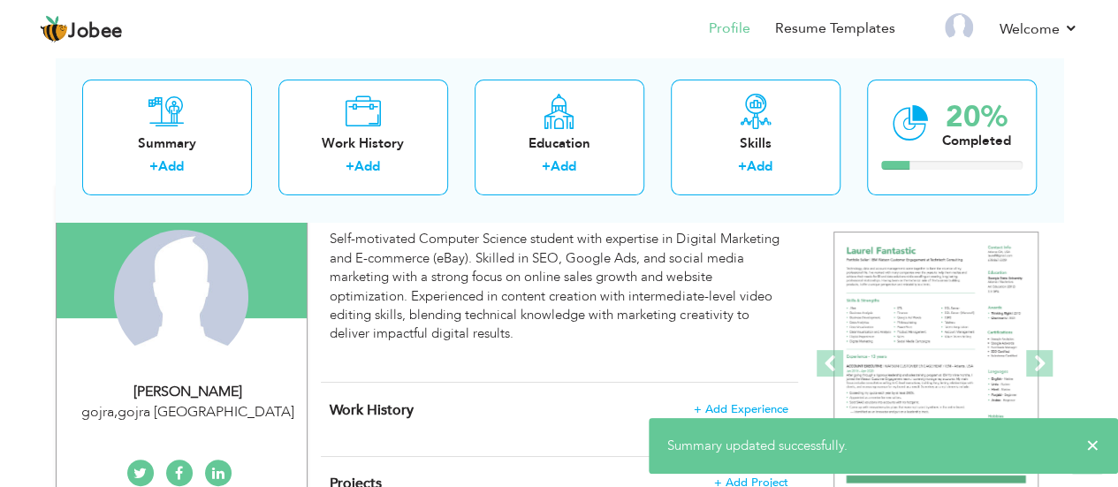
scroll to position [87, 0]
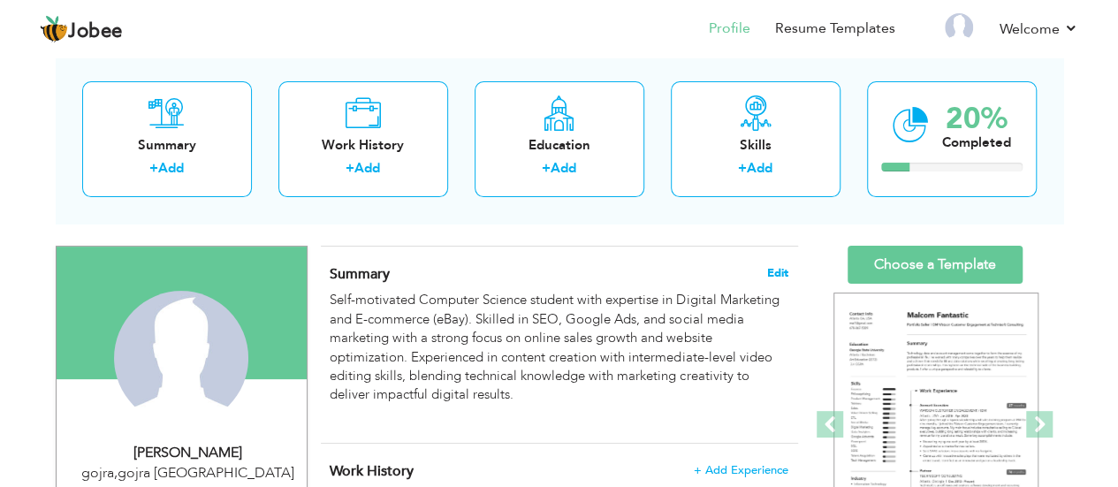
click at [779, 273] on span "Edit" at bounding box center [777, 273] width 21 height 12
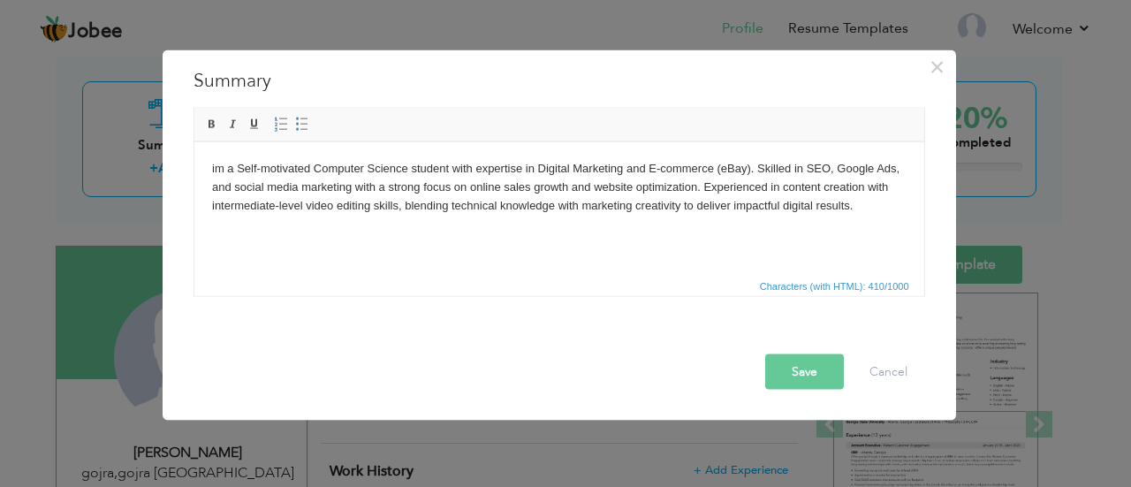
click at [227, 166] on body "im a Self-motivated Computer Science student with expertise in Digital Marketin…" at bounding box center [558, 195] width 695 height 73
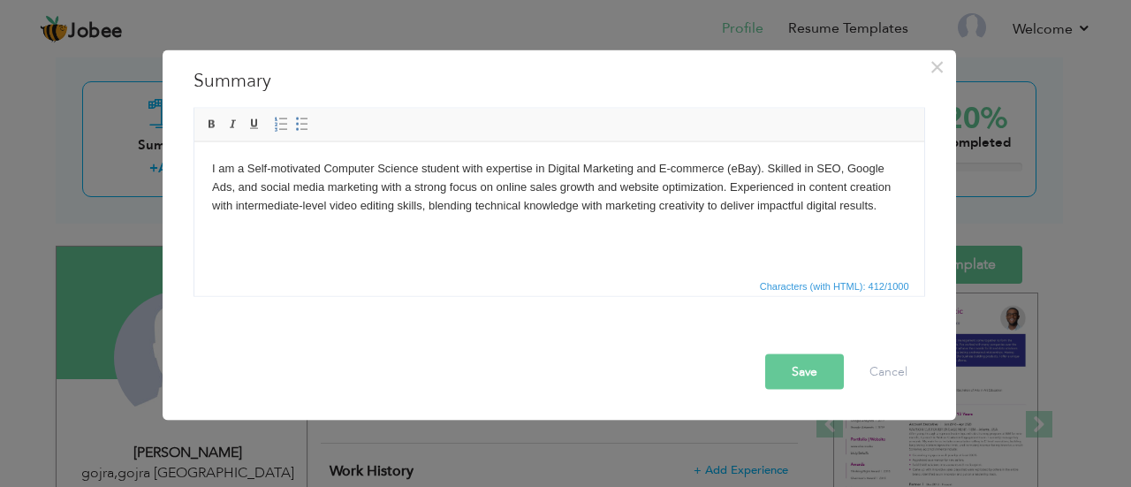
click at [799, 366] on button "Save" at bounding box center [804, 371] width 79 height 35
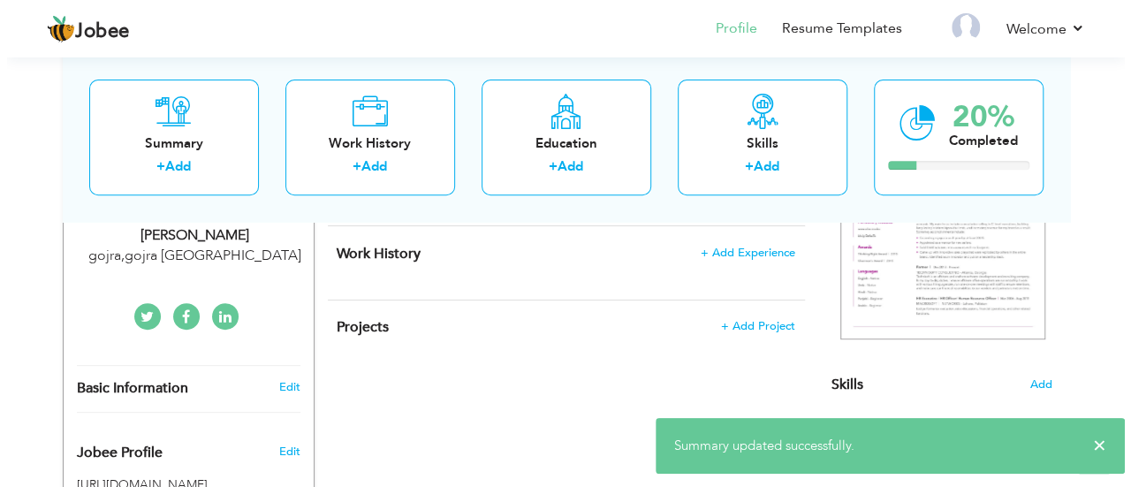
scroll to position [285, 0]
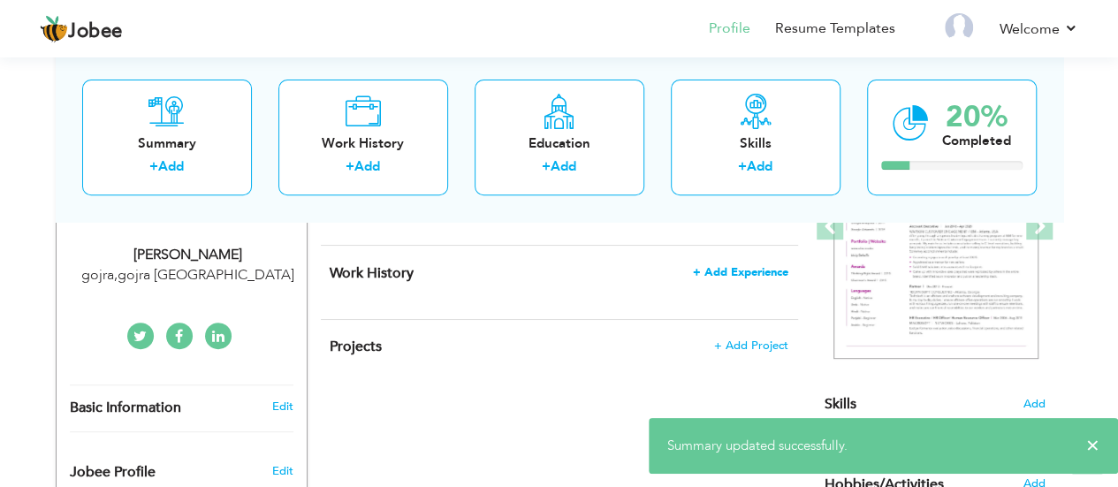
click at [741, 266] on span "+ Add Experience" at bounding box center [740, 272] width 95 height 12
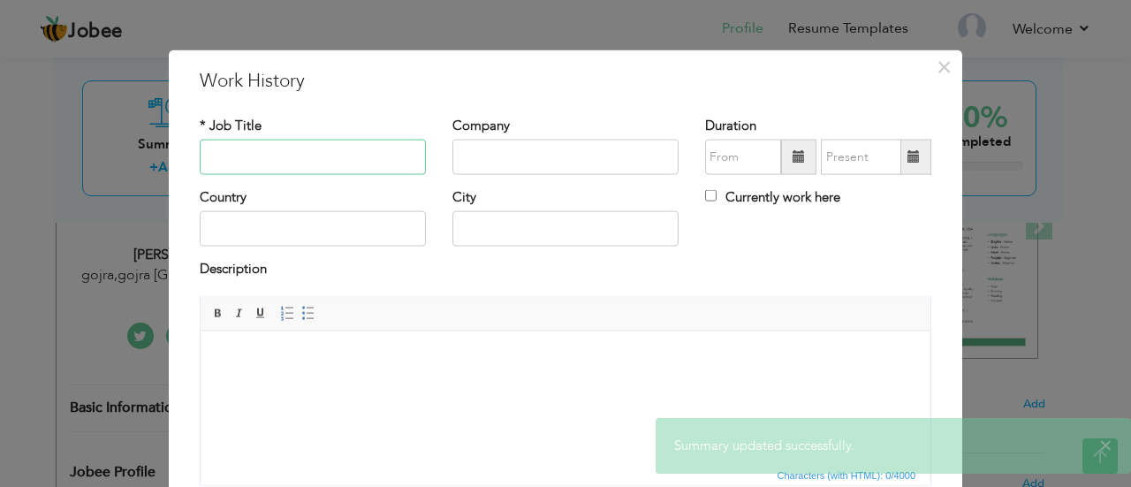
click at [270, 148] on input "text" at bounding box center [313, 157] width 226 height 35
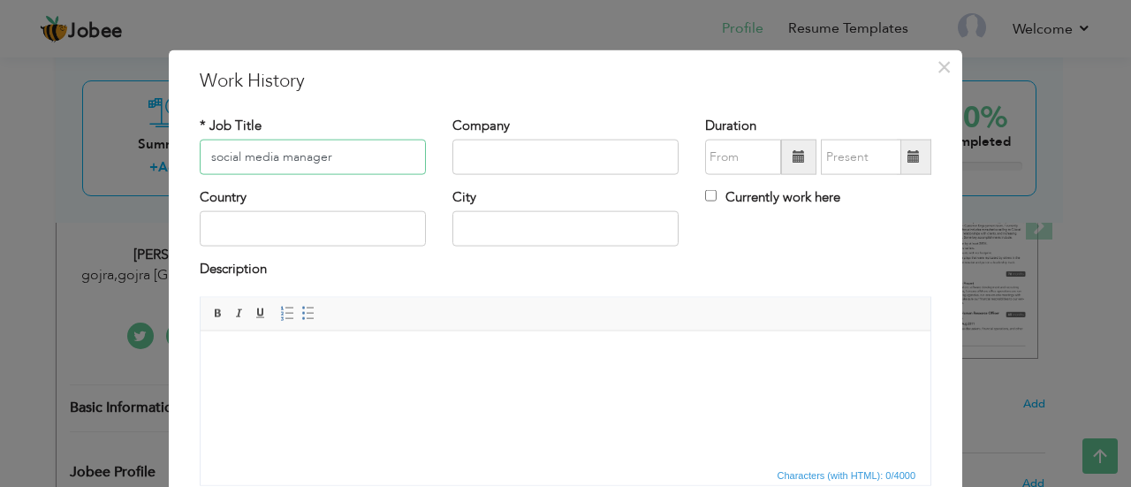
type input "social media manager"
click at [544, 158] on input "text" at bounding box center [565, 157] width 226 height 35
type input "Russells International Pvt Ltd"
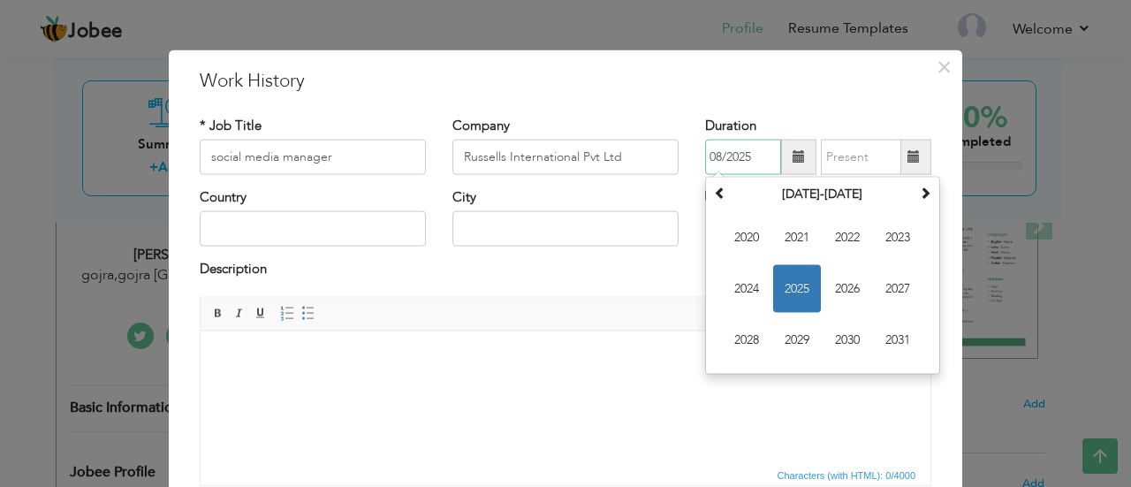
click at [728, 152] on input "08/2025" at bounding box center [743, 157] width 76 height 35
click at [734, 284] on span "2024" at bounding box center [747, 289] width 48 height 48
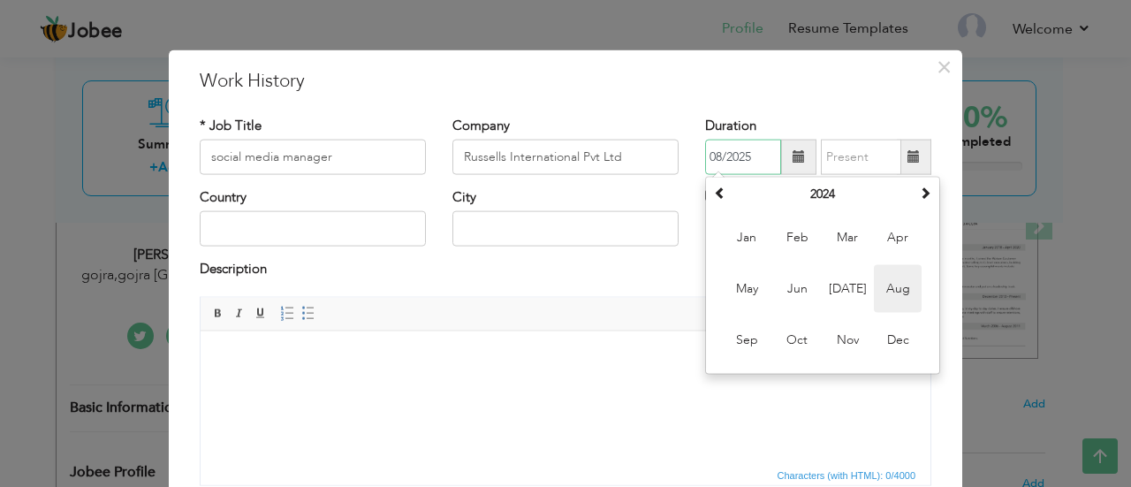
click at [887, 296] on span "Aug" at bounding box center [898, 289] width 48 height 48
click at [716, 153] on input "08/2024" at bounding box center [743, 157] width 76 height 35
click at [840, 279] on span "Jul" at bounding box center [848, 289] width 48 height 48
type input "07/2024"
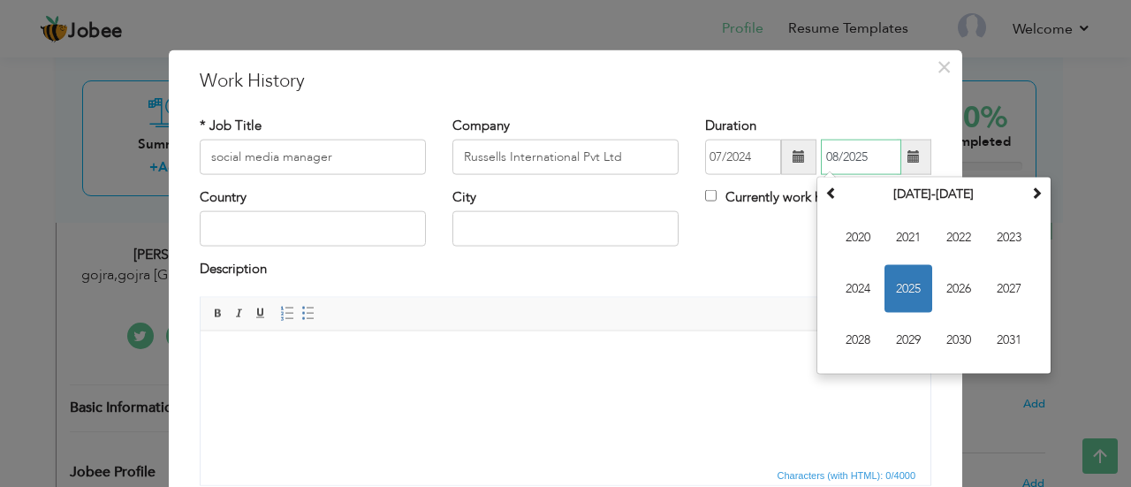
click at [851, 158] on input "08/2025" at bounding box center [861, 157] width 80 height 35
click at [853, 279] on span "2024" at bounding box center [858, 289] width 48 height 48
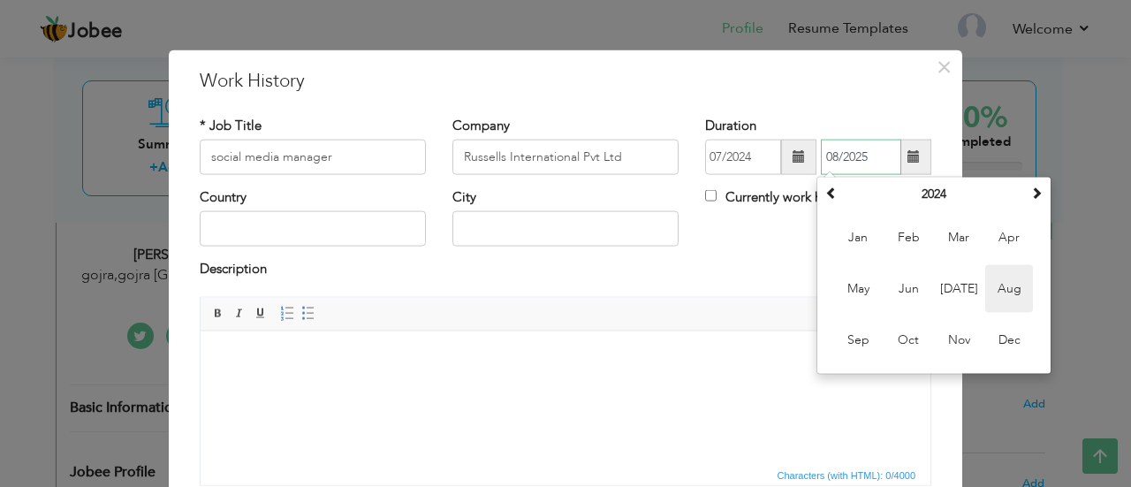
click at [1001, 291] on span "Aug" at bounding box center [1009, 289] width 48 height 48
type input "08/2024"
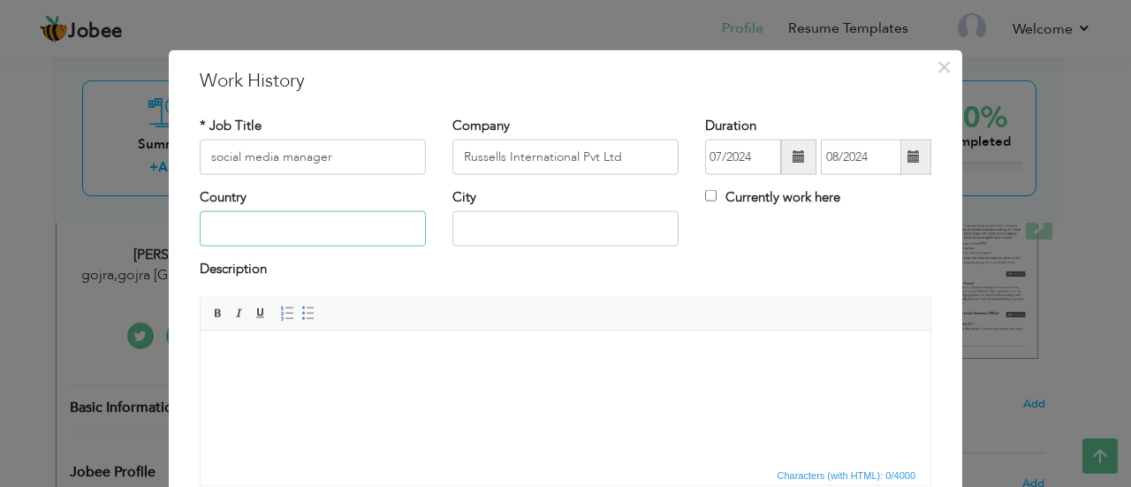
click at [291, 236] on input "text" at bounding box center [313, 228] width 226 height 35
type input "[GEOGRAPHIC_DATA]"
type input "gojra"
click at [338, 364] on body at bounding box center [565, 357] width 695 height 19
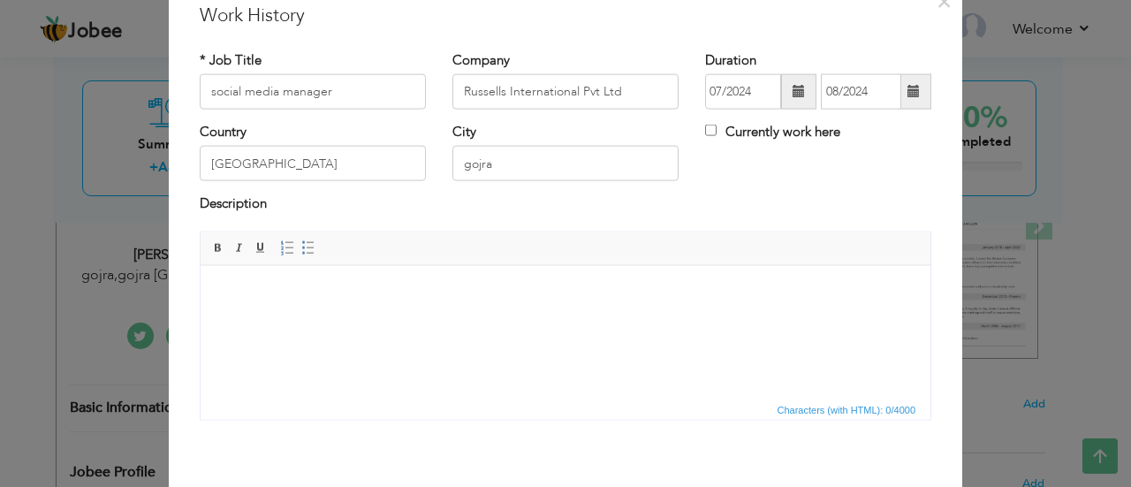
scroll to position [67, 0]
click at [208, 87] on input "social media manager" at bounding box center [313, 89] width 226 height 35
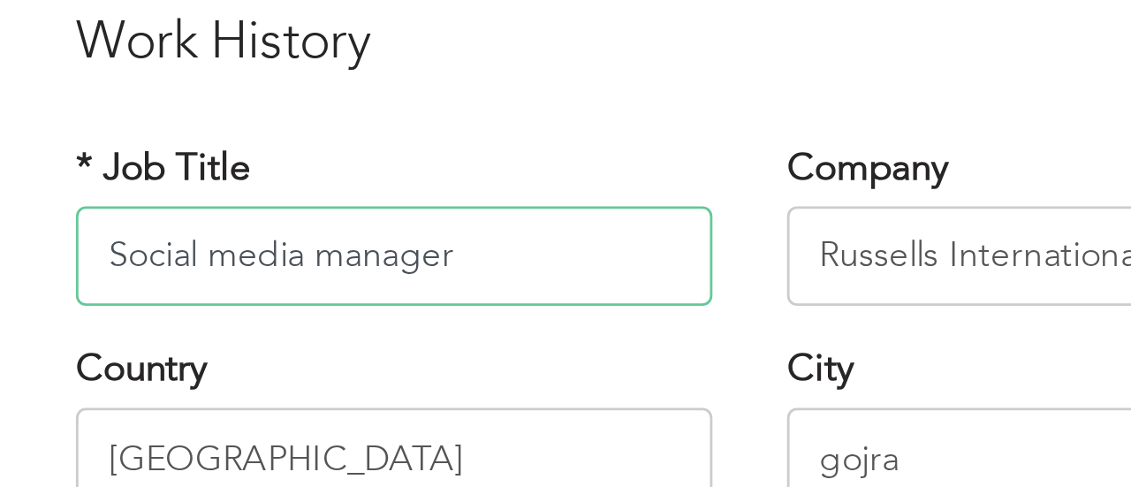
scroll to position [0, 0]
click at [249, 156] on input "Social media manager" at bounding box center [313, 157] width 226 height 35
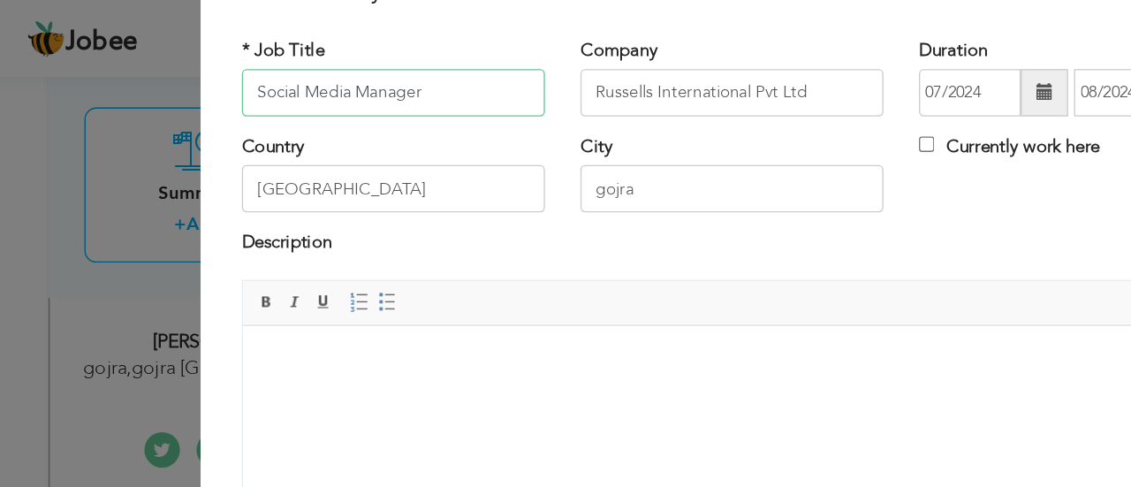
scroll to position [140, 0]
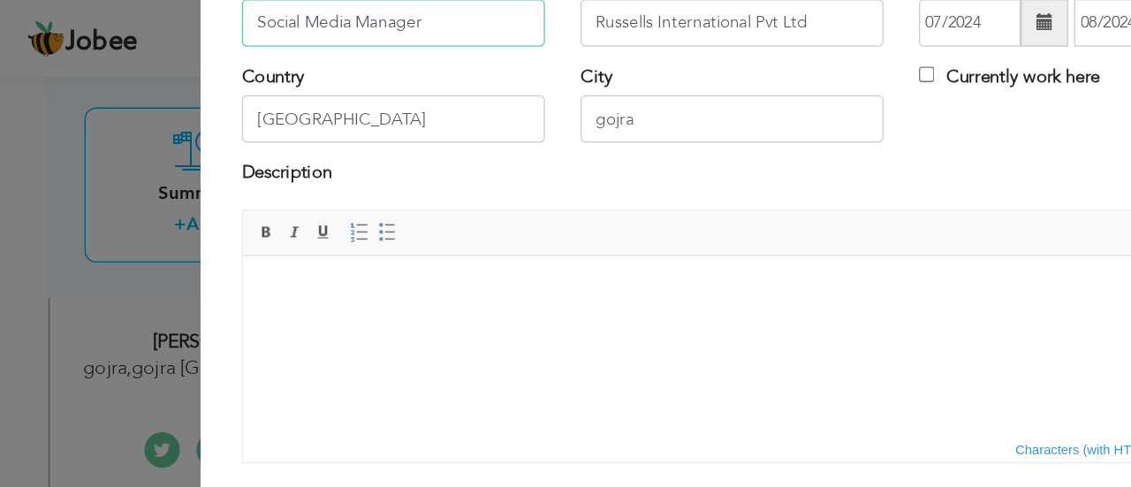
type input "Social Media Manager"
click at [361, 300] on html at bounding box center [607, 282] width 730 height 54
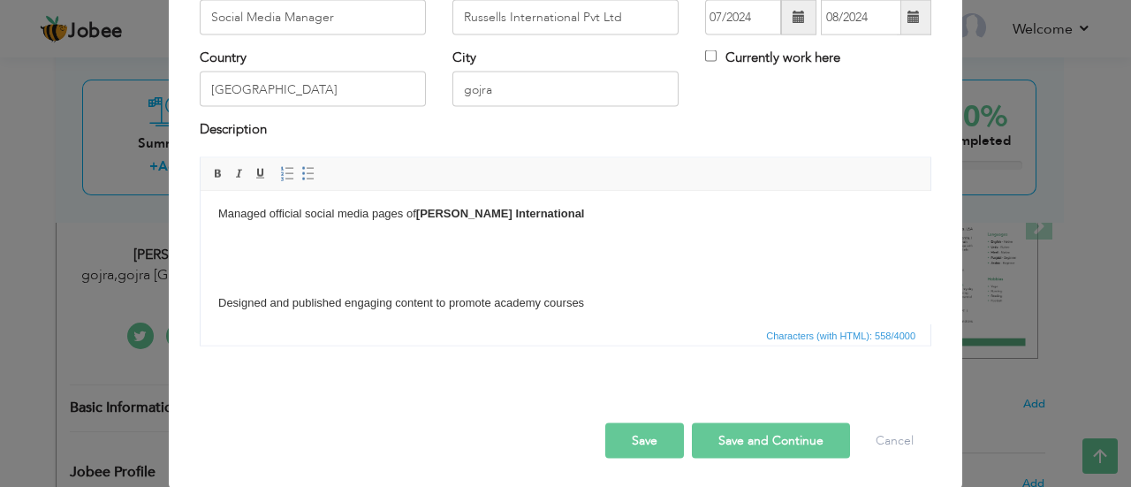
scroll to position [0, 0]
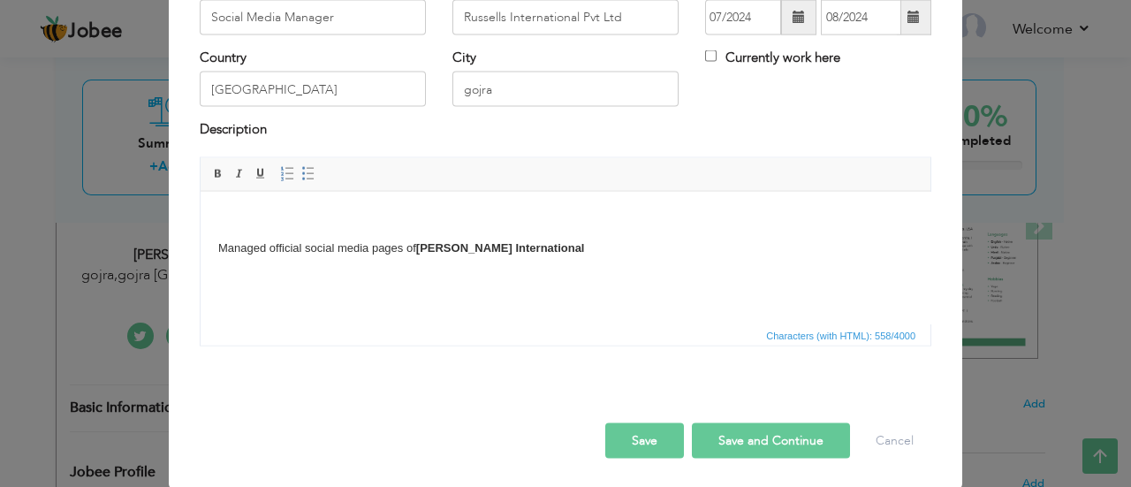
click at [268, 290] on body "Managed official social media pages of Russell's International Designed and pub…" at bounding box center [565, 427] width 695 height 437
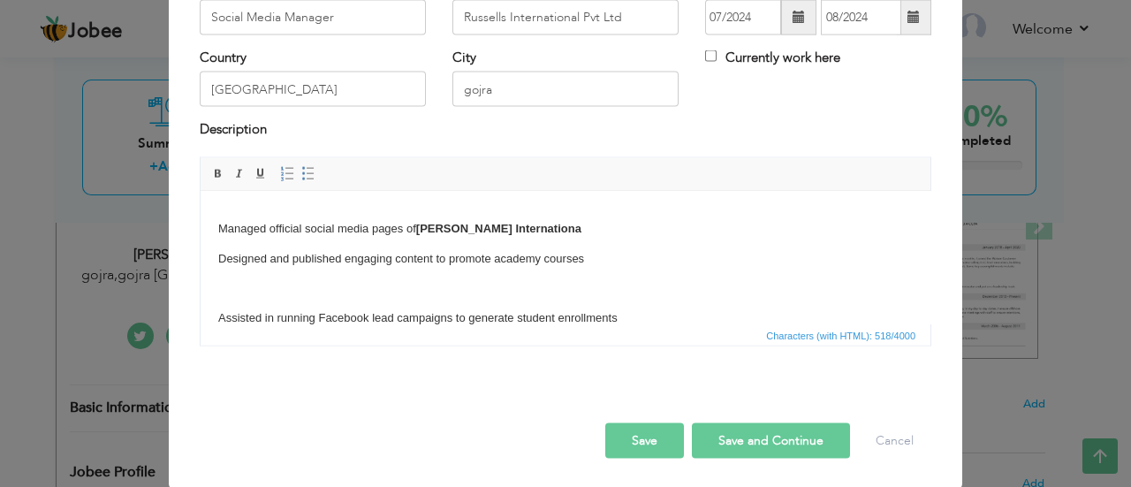
click at [223, 297] on body "Managed official social media pages of Russell's Internationa Designed and publ…" at bounding box center [565, 362] width 695 height 347
click at [217, 306] on html "Managed official social media pages of Russell's Internationa Designed and publ…" at bounding box center [566, 362] width 730 height 383
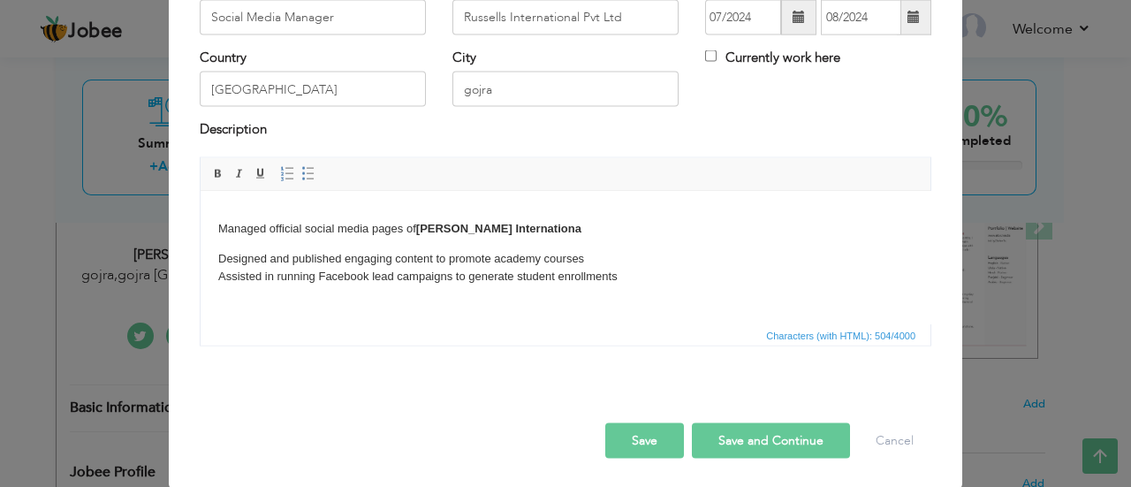
scroll to position [0, 0]
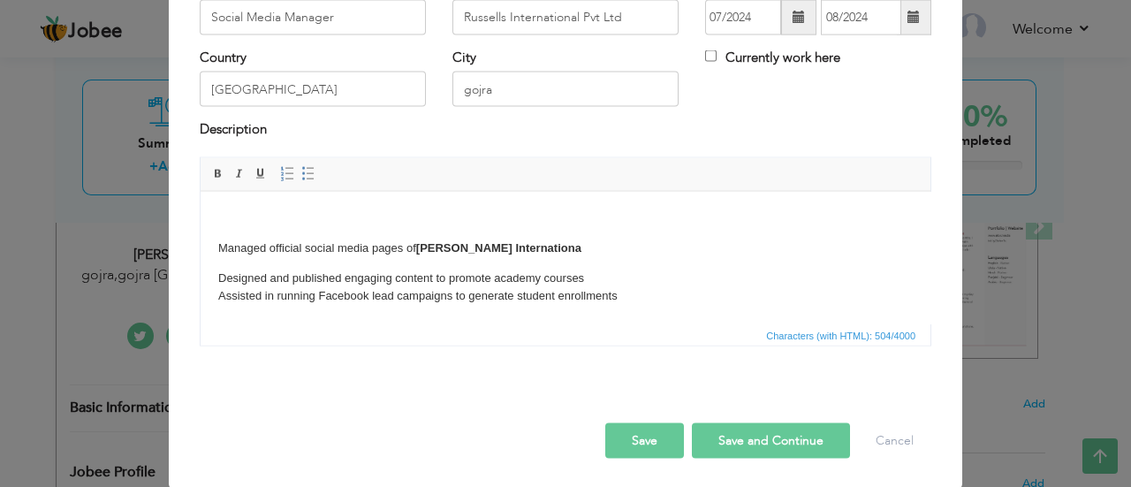
click at [226, 269] on p "Designed and published engaging content to promote academy courses ​​​​​​​ Assi…" at bounding box center [565, 287] width 695 height 37
click at [224, 257] on body "Managed official social media pages of Russell's Internationa Designed and publ…" at bounding box center [565, 362] width 695 height 306
click at [219, 263] on body "Managed official social media pages of Russell's Internationa Designed and publ…" at bounding box center [565, 362] width 695 height 306
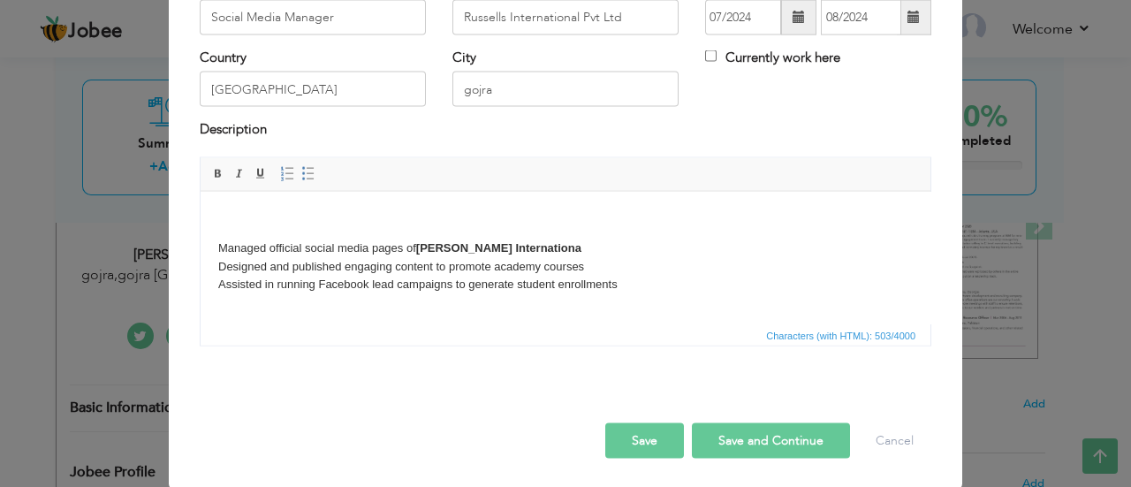
click at [332, 313] on p at bounding box center [565, 314] width 695 height 19
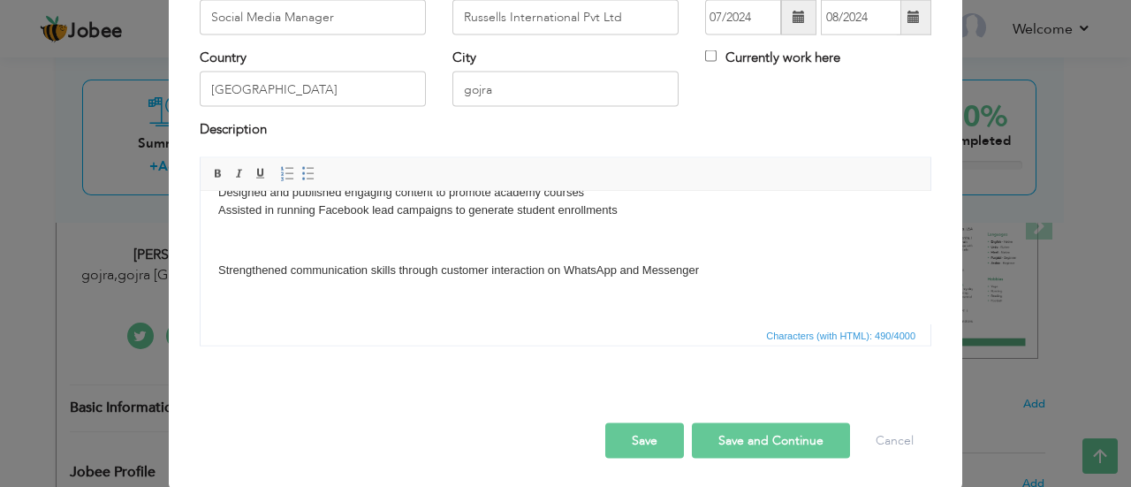
scroll to position [72, 0]
click at [220, 258] on body "Managed official social media pages of Russell's Internationa Designed and publ…" at bounding box center [565, 268] width 695 height 264
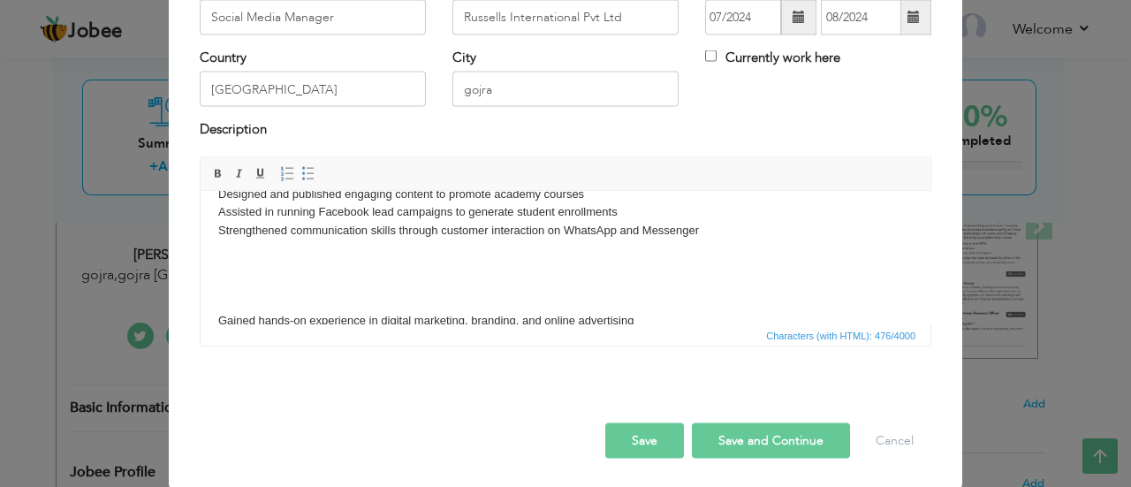
click at [218, 312] on p "Gained hands-on experience in digital marketing, branding, and online advertisi…" at bounding box center [565, 320] width 695 height 19
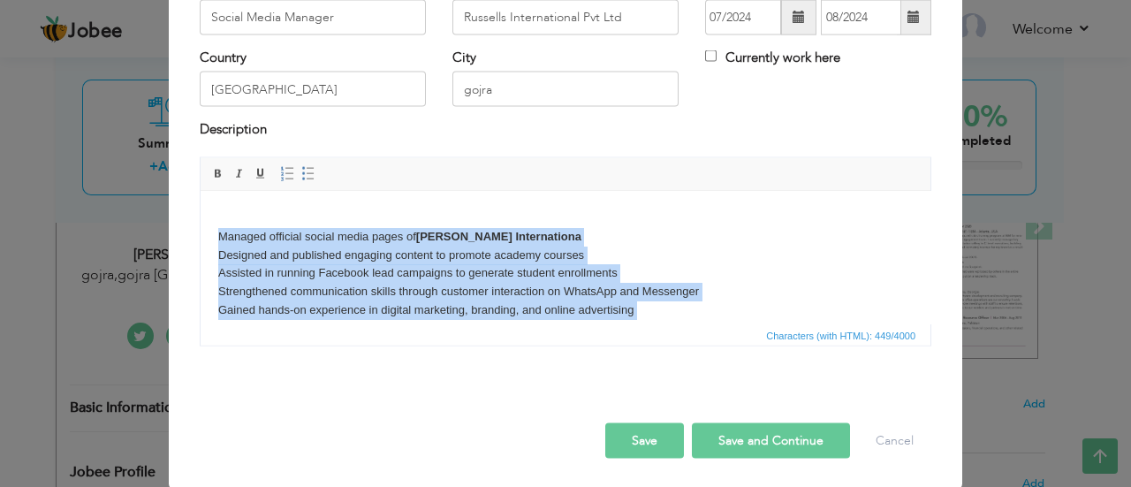
scroll to position [54, 0]
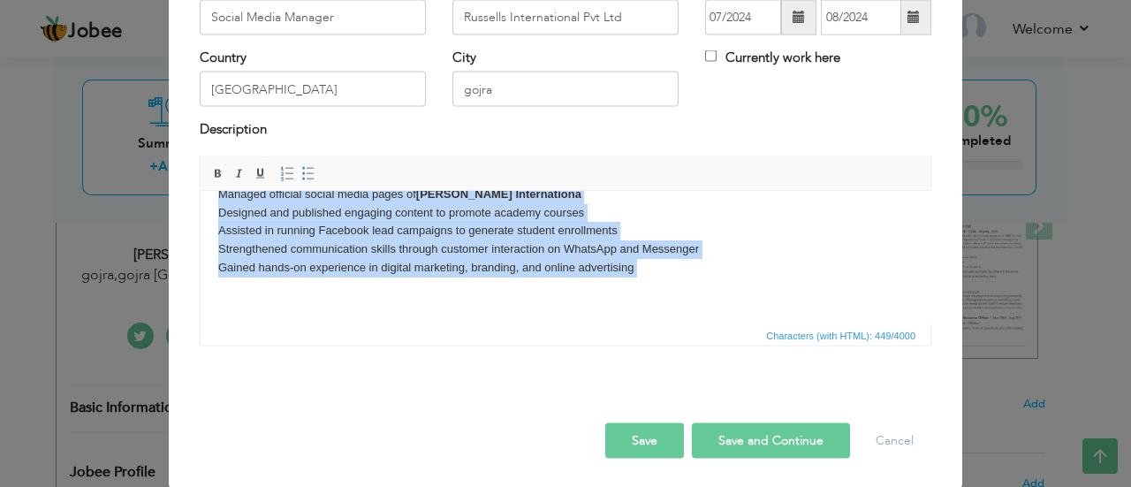
drag, startPoint x: 217, startPoint y: 230, endPoint x: 850, endPoint y: 522, distance: 697.1
click at [658, 324] on html "Managed official social media pages of Russell's Internationa Designed and publ…" at bounding box center [566, 230] width 730 height 187
copy p "Managed official social media pages of Russell's Internationa Designed and publ…"
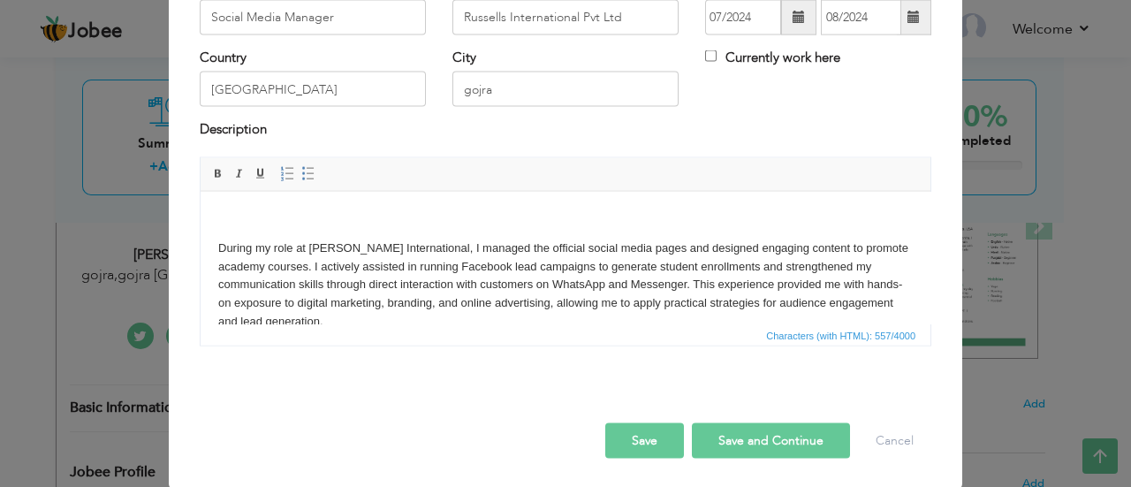
scroll to position [25, 0]
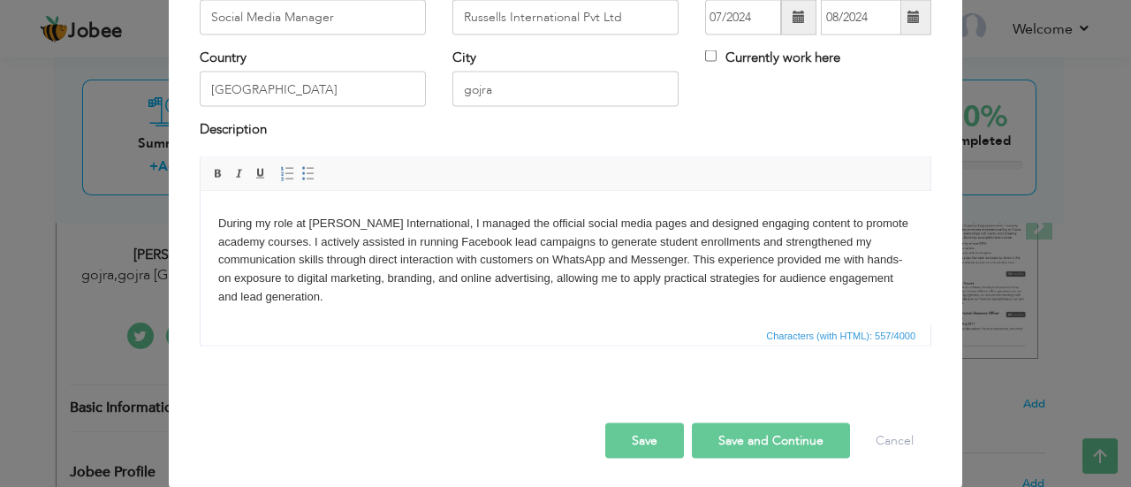
click at [736, 435] on button "Save and Continue" at bounding box center [771, 439] width 158 height 35
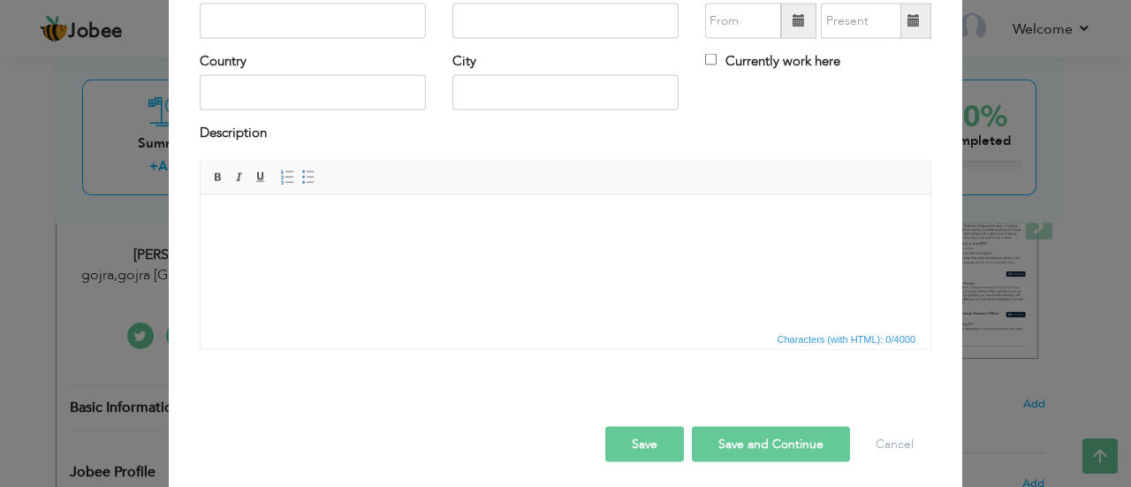
scroll to position [140, 0]
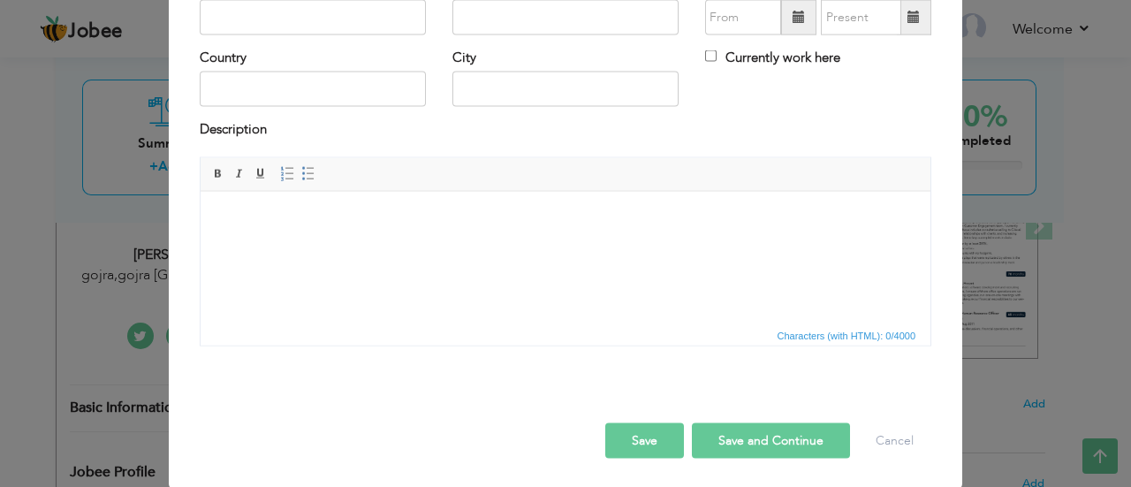
click at [639, 437] on button "Save" at bounding box center [644, 439] width 79 height 35
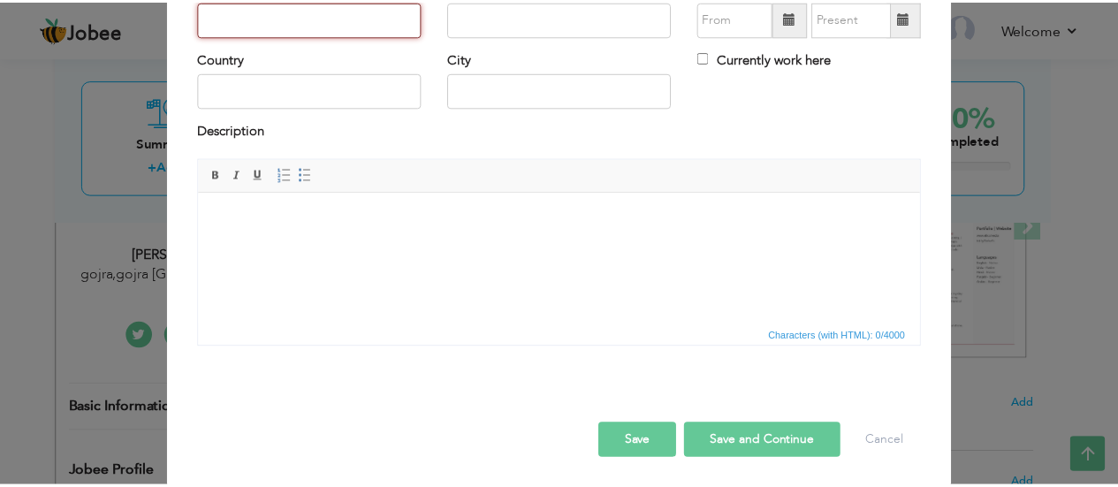
scroll to position [0, 0]
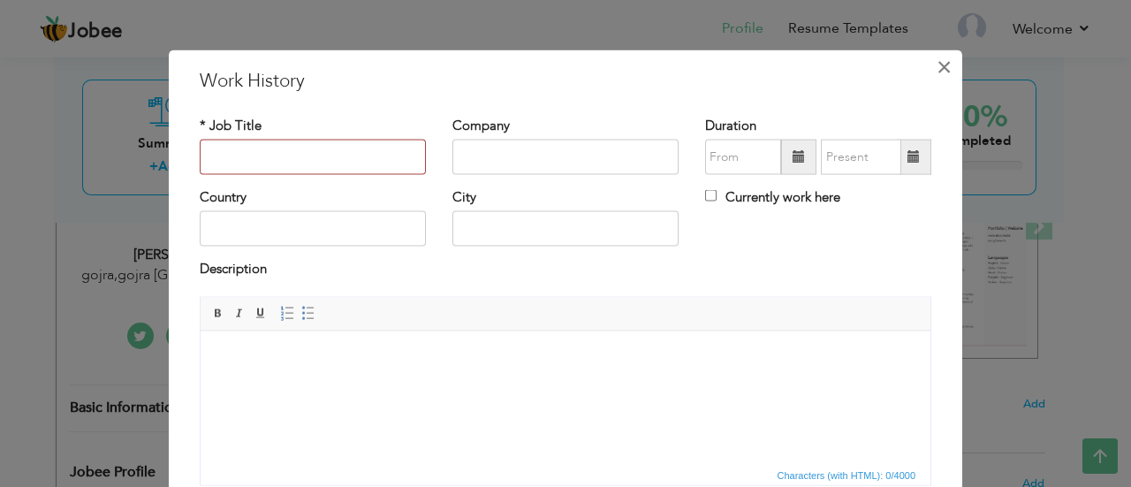
click at [937, 69] on span "×" at bounding box center [944, 66] width 15 height 32
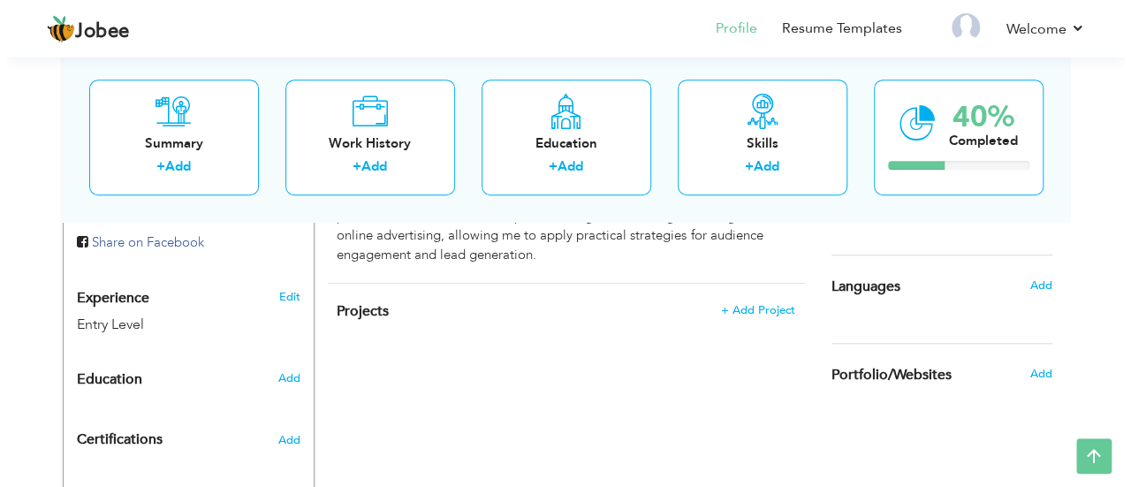
scroll to position [571, 0]
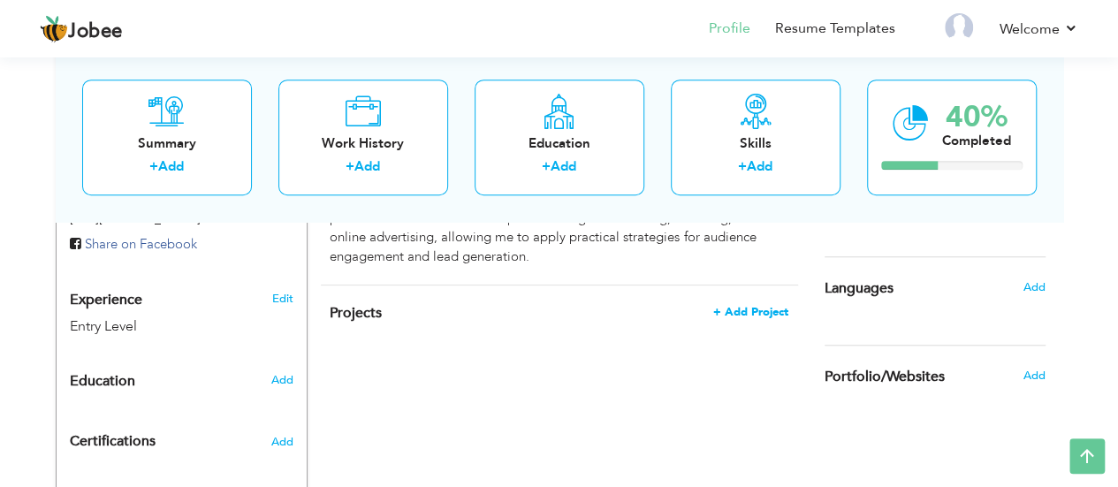
click at [752, 306] on span "+ Add Project" at bounding box center [750, 312] width 75 height 12
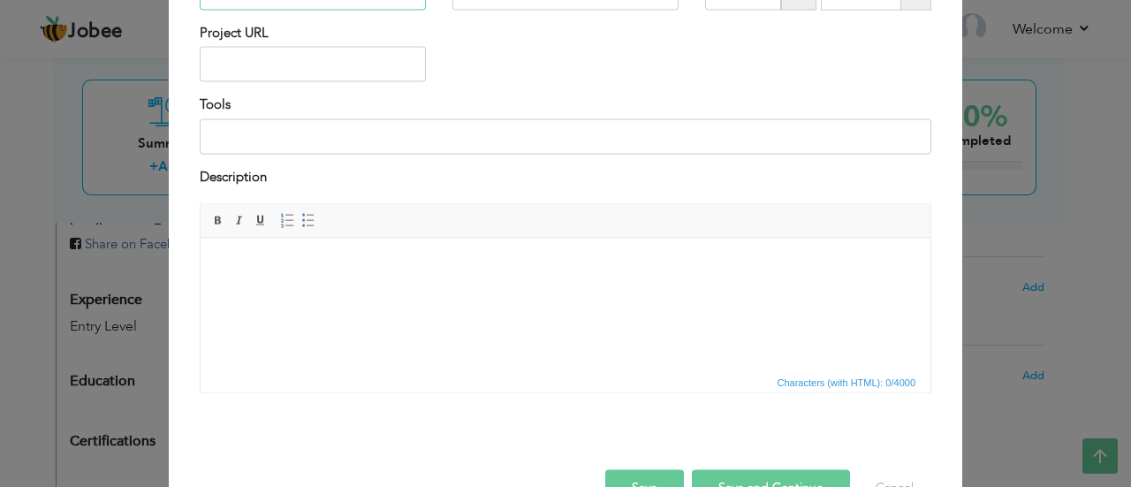
scroll to position [0, 0]
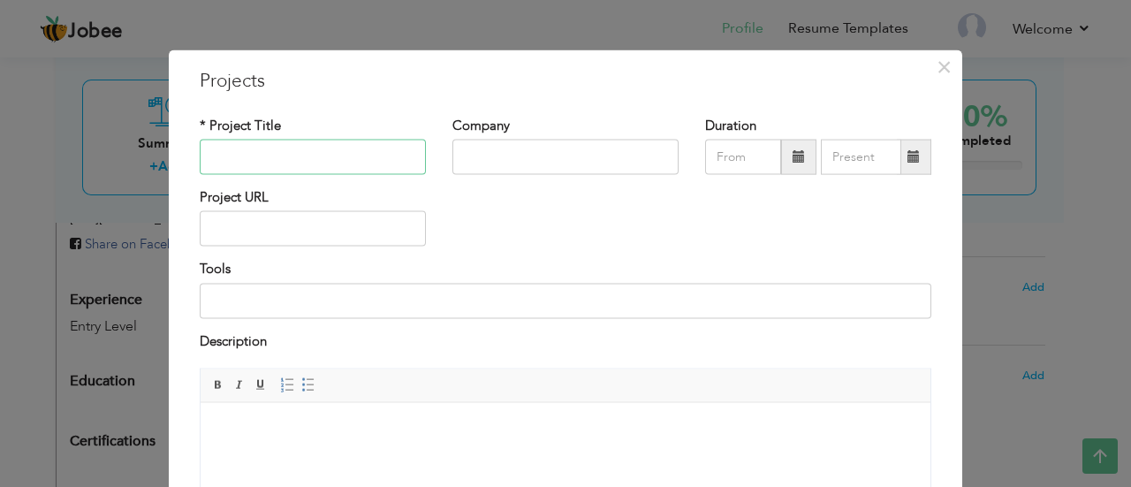
click at [261, 141] on input "text" at bounding box center [313, 157] width 226 height 35
click at [321, 304] on input at bounding box center [566, 300] width 732 height 35
click at [496, 224] on div "Project URL" at bounding box center [565, 224] width 758 height 72
click at [248, 149] on input "text" at bounding box center [313, 157] width 226 height 35
click at [545, 145] on input "text" at bounding box center [565, 157] width 226 height 35
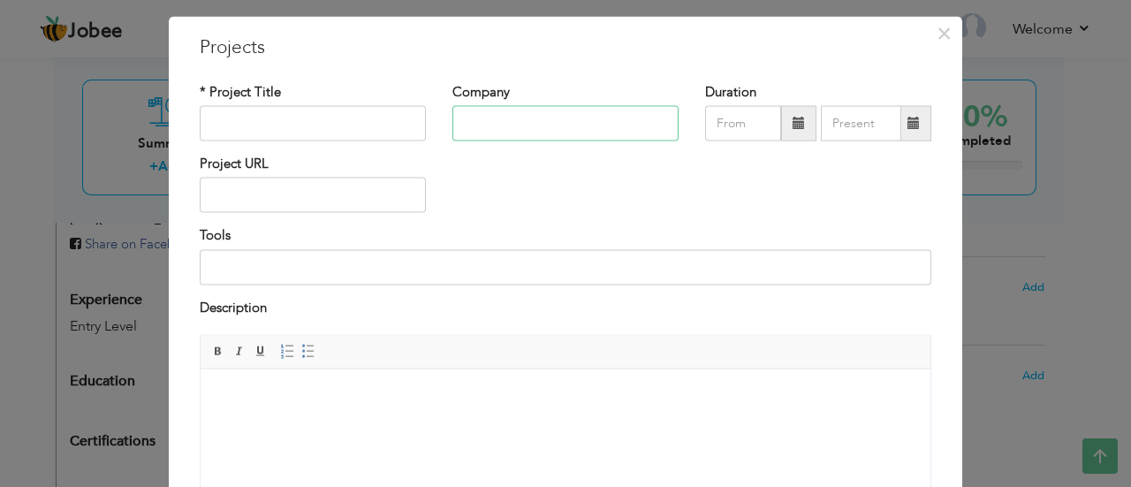
scroll to position [33, 0]
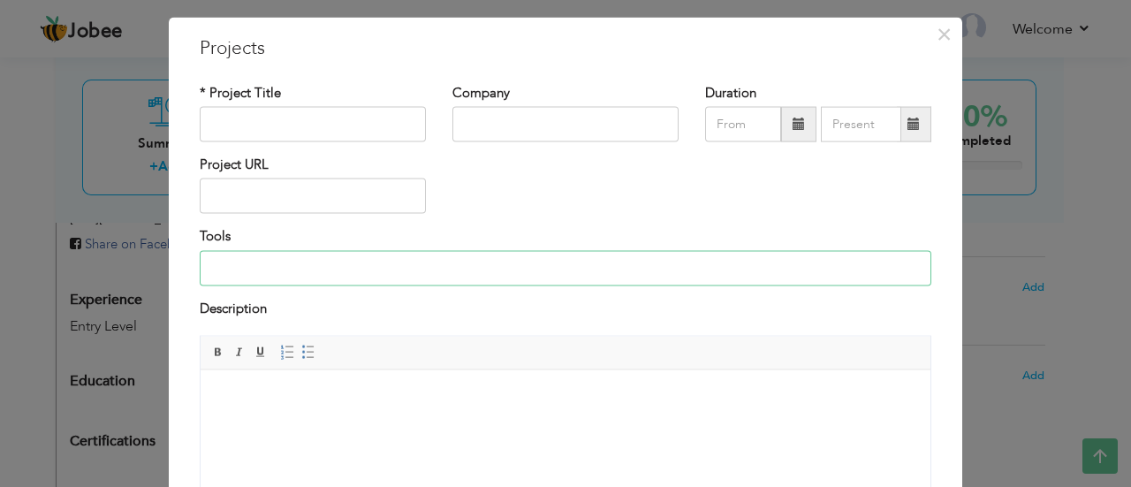
click at [323, 272] on input at bounding box center [566, 267] width 732 height 35
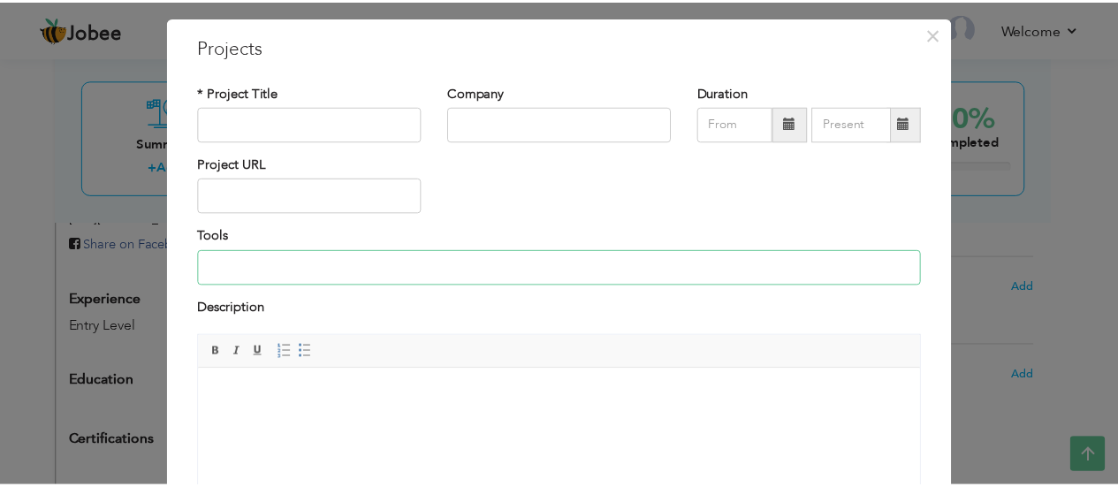
scroll to position [0, 0]
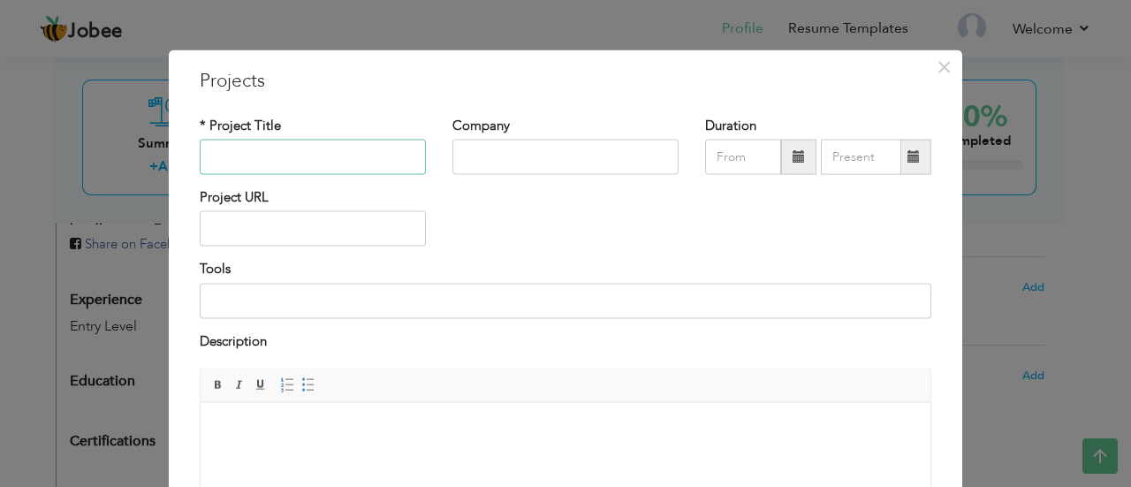
click at [305, 159] on input "text" at bounding box center [313, 157] width 226 height 35
click at [937, 62] on span "×" at bounding box center [944, 66] width 15 height 32
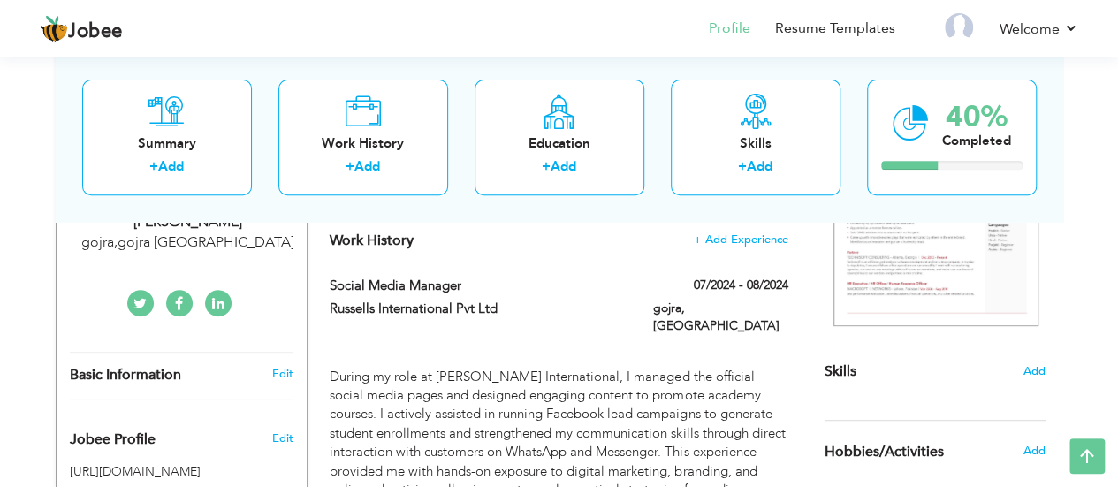
scroll to position [316, 0]
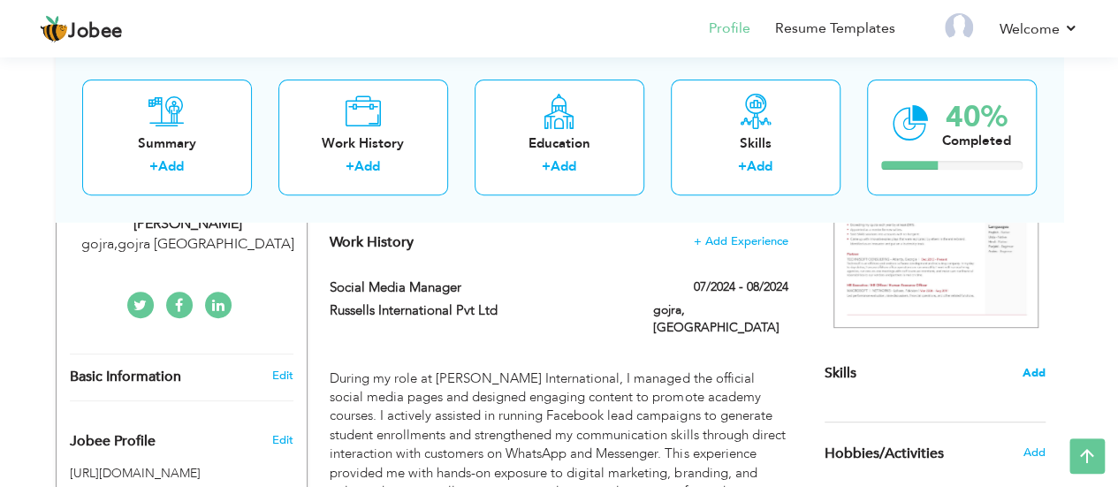
click at [1031, 369] on span "Add" at bounding box center [1034, 373] width 23 height 17
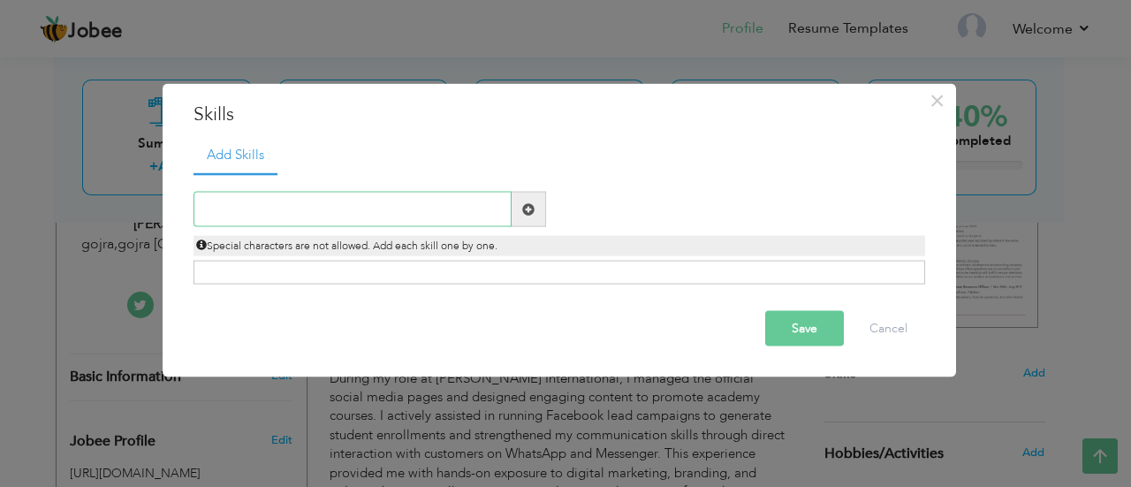
click at [290, 209] on input "text" at bounding box center [353, 209] width 318 height 35
click at [536, 212] on span at bounding box center [529, 209] width 34 height 35
click at [522, 205] on span at bounding box center [528, 208] width 12 height 12
click at [330, 259] on div "Duplicate entry" at bounding box center [560, 228] width 732 height 111
click at [276, 277] on div "Click on , to mark skill as primary." at bounding box center [560, 273] width 732 height 24
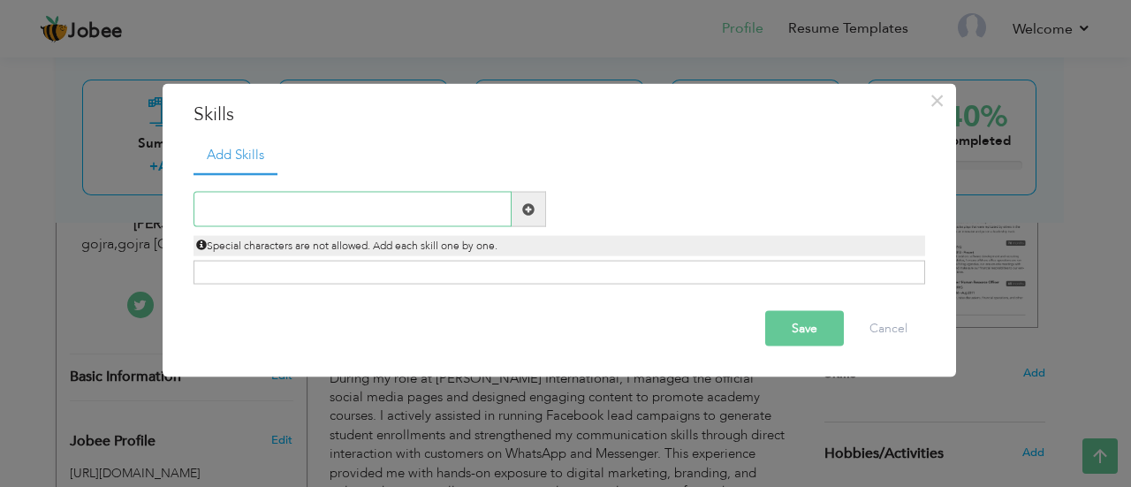
click at [224, 210] on input "text" at bounding box center [353, 209] width 318 height 35
click at [888, 331] on button "Cancel" at bounding box center [888, 328] width 73 height 35
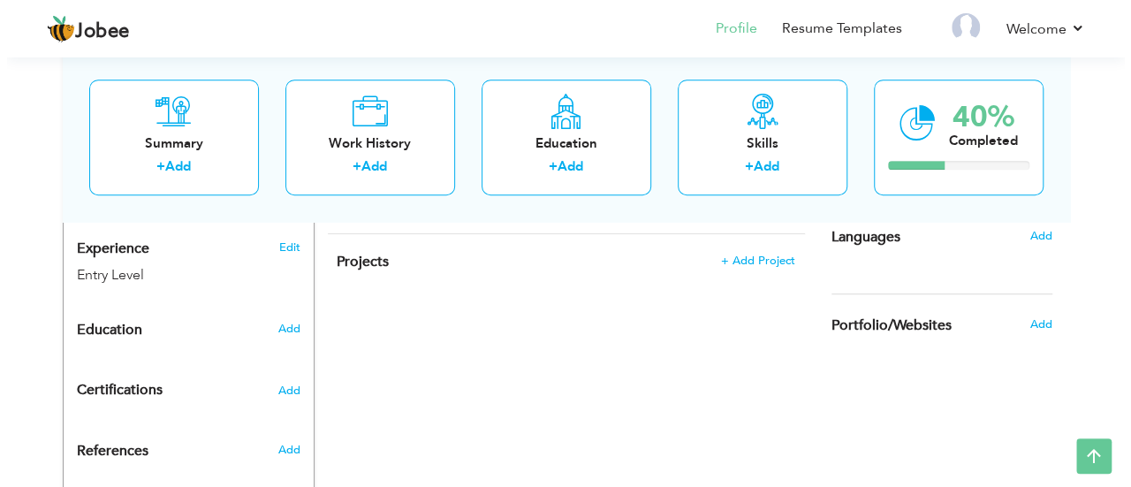
scroll to position [621, 0]
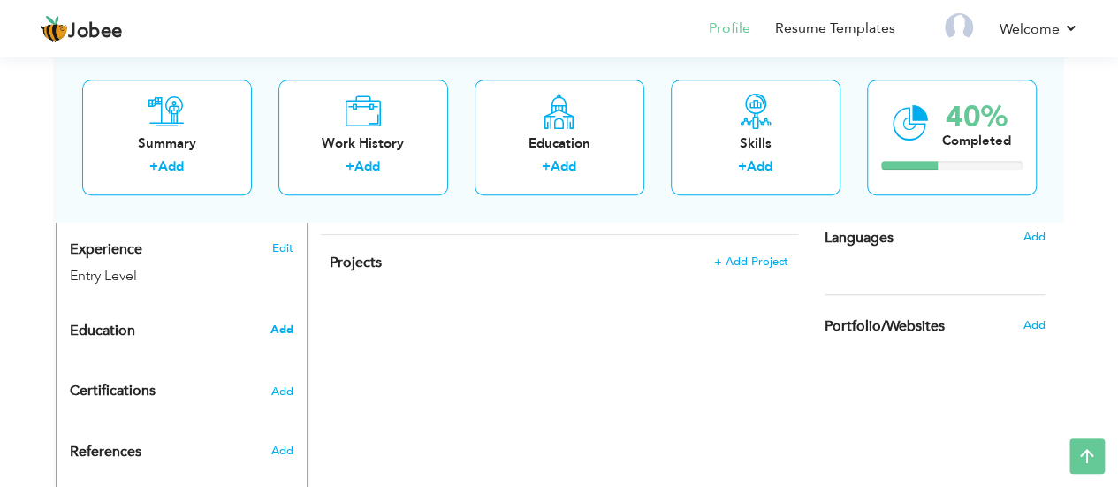
click at [281, 327] on span "Add" at bounding box center [281, 330] width 23 height 16
radio input "true"
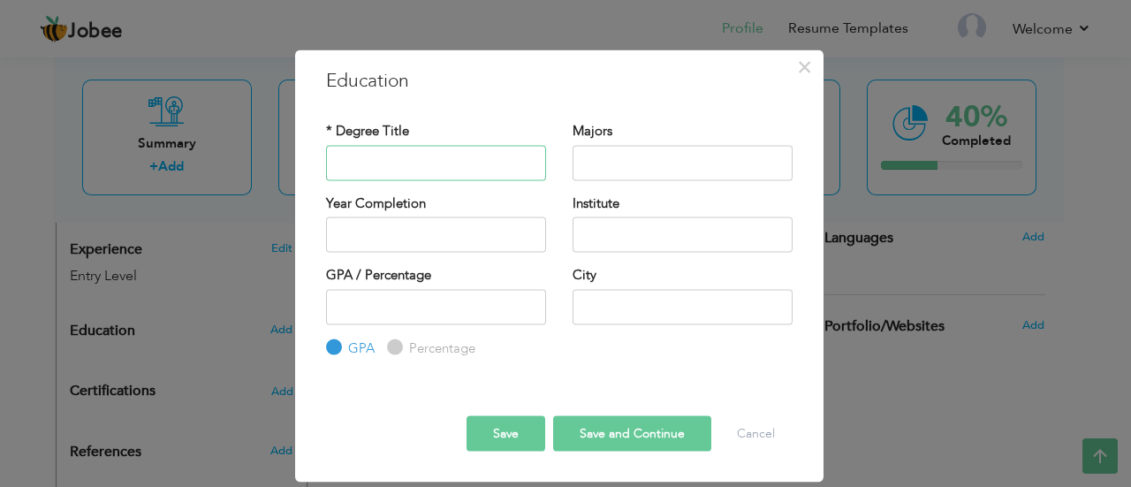
click at [390, 163] on input "text" at bounding box center [436, 162] width 220 height 35
click at [394, 348] on input "Percentage" at bounding box center [392, 347] width 11 height 11
radio input "true"
click at [344, 346] on label "GPA" at bounding box center [359, 347] width 31 height 19
click at [338, 346] on input "GPA" at bounding box center [331, 347] width 11 height 11
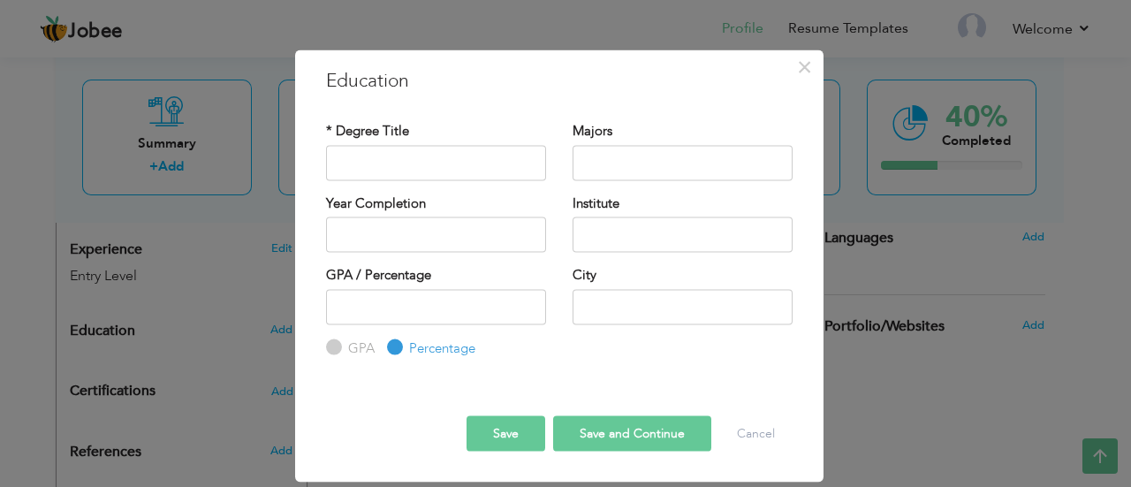
radio input "true"
click at [413, 157] on input "text" at bounding box center [436, 162] width 220 height 35
click at [652, 162] on input "text" at bounding box center [683, 162] width 220 height 35
type input "2025"
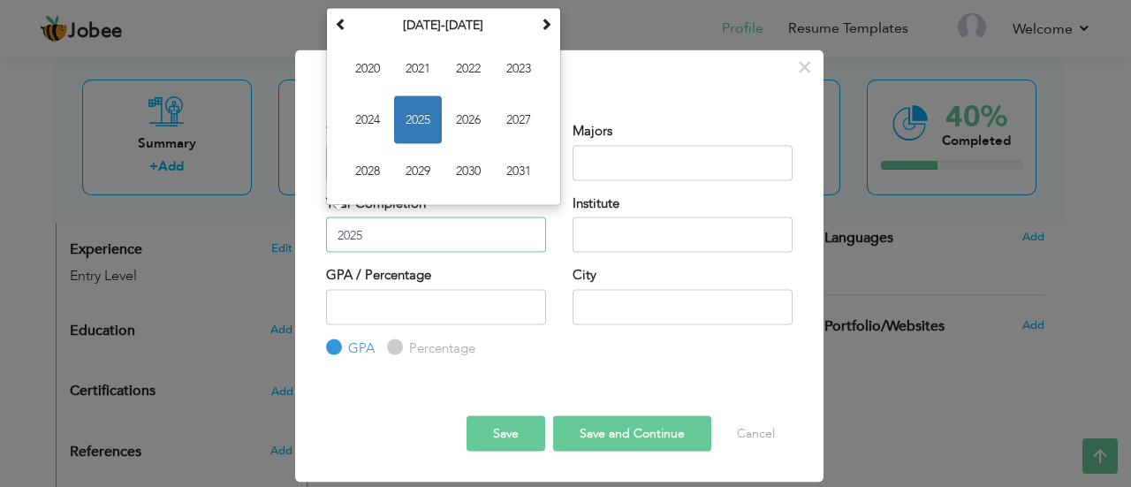
click at [390, 241] on input "2025" at bounding box center [436, 234] width 220 height 35
click at [547, 25] on span at bounding box center [546, 23] width 12 height 12
click at [335, 19] on span at bounding box center [341, 23] width 12 height 12
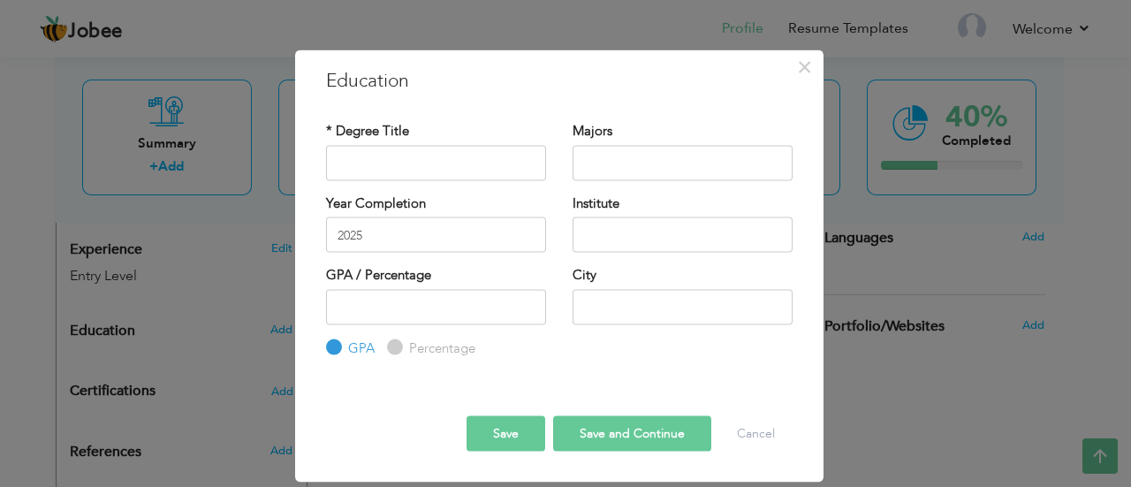
click at [684, 55] on div "× Education * Degree Title Majors 2025 GPA" at bounding box center [559, 265] width 528 height 433
click at [353, 166] on input "text" at bounding box center [436, 162] width 220 height 35
type input "i"
type input "I"
type input "ICS"
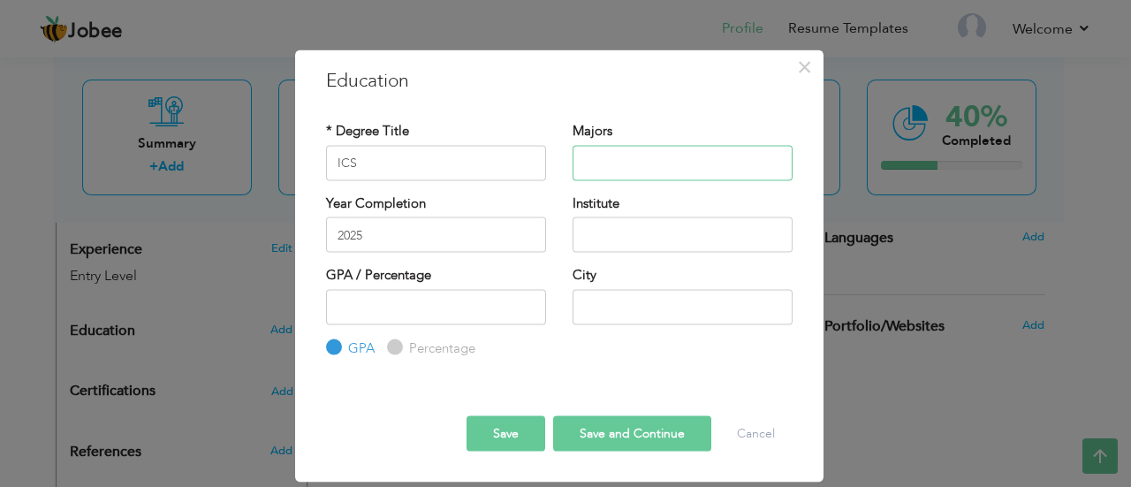
click at [612, 161] on input "text" at bounding box center [683, 162] width 220 height 35
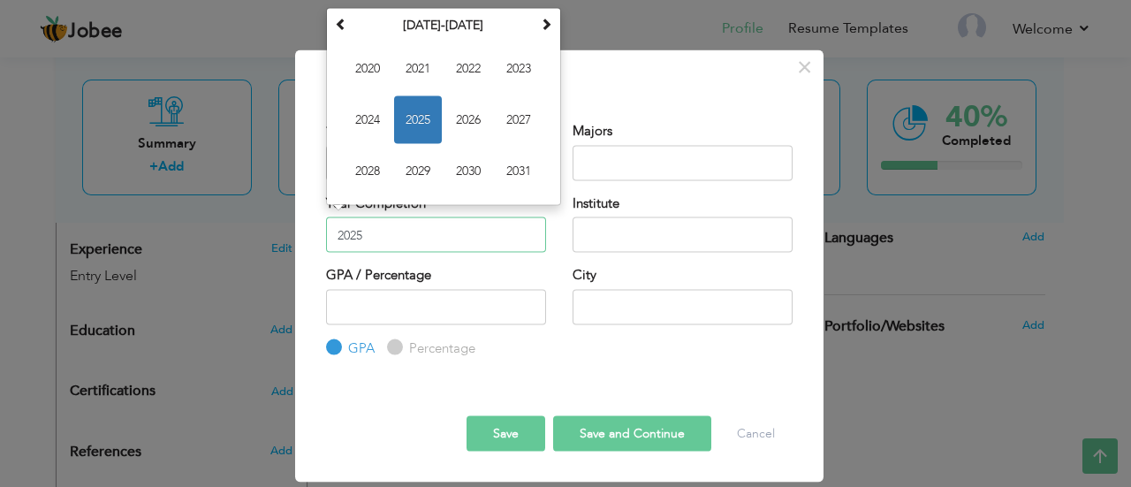
click at [377, 234] on input "2025" at bounding box center [436, 234] width 220 height 35
click at [528, 56] on span "2023" at bounding box center [519, 68] width 48 height 48
type input "2023"
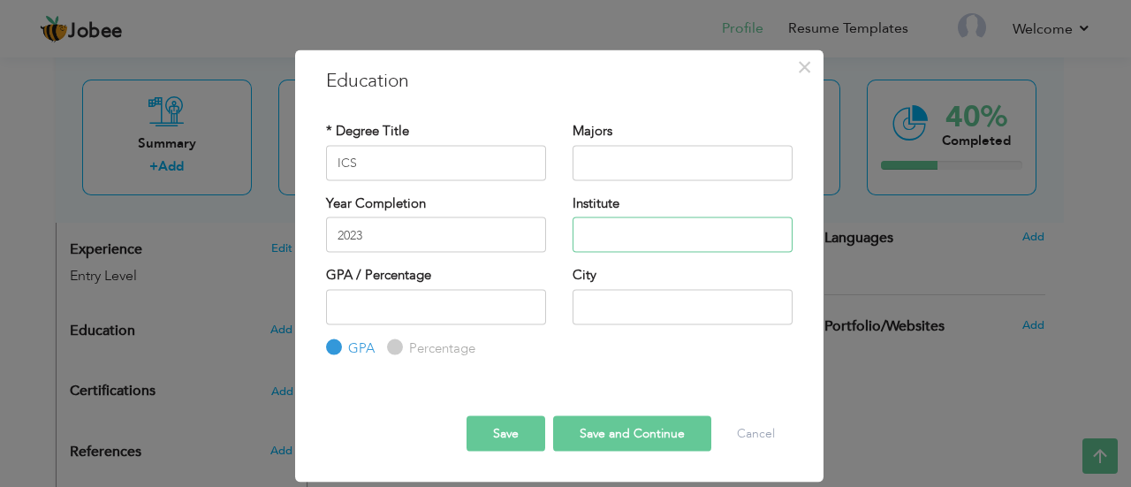
click at [644, 226] on input "text" at bounding box center [683, 234] width 220 height 35
type input "Superior [PERSON_NAME] science college gojra"
click at [393, 349] on input "Percentage" at bounding box center [392, 347] width 11 height 11
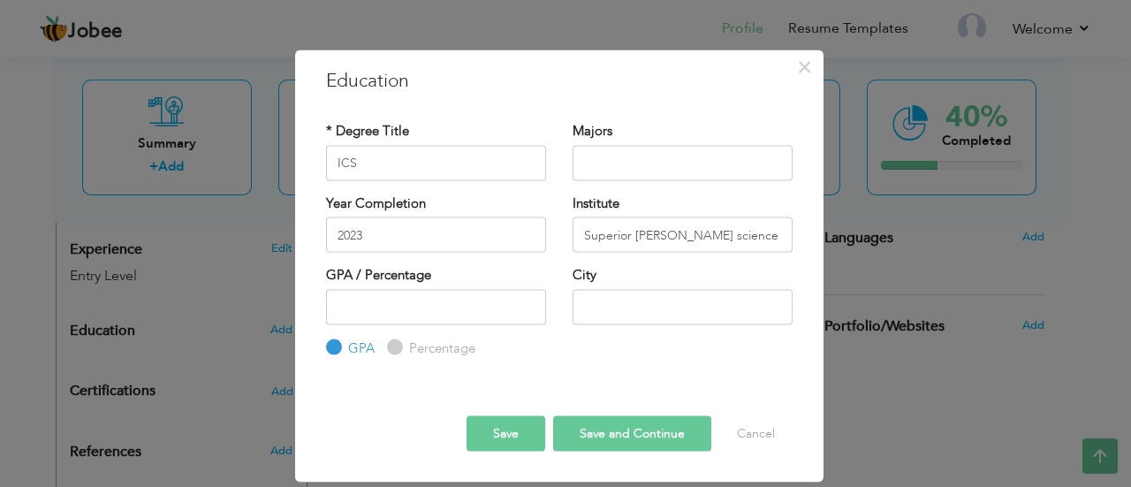
radio input "true"
click at [639, 304] on input "text" at bounding box center [683, 306] width 220 height 35
type input "gojra"
click at [408, 308] on input "number" at bounding box center [436, 306] width 220 height 35
click at [378, 313] on input "number" at bounding box center [436, 306] width 220 height 35
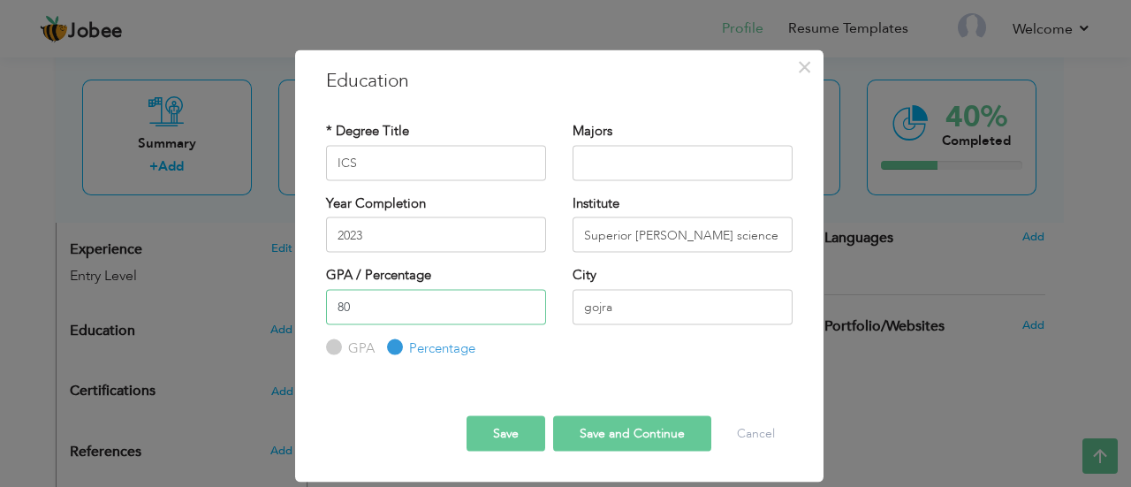
type input "80"
click at [612, 431] on button "Save and Continue" at bounding box center [632, 433] width 158 height 35
radio input "true"
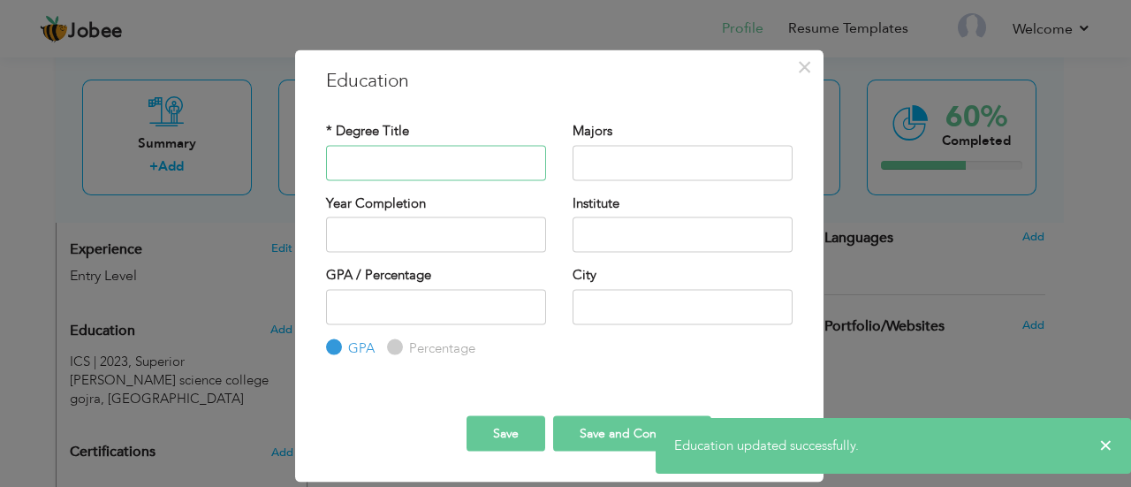
click at [391, 163] on input "text" at bounding box center [436, 162] width 220 height 35
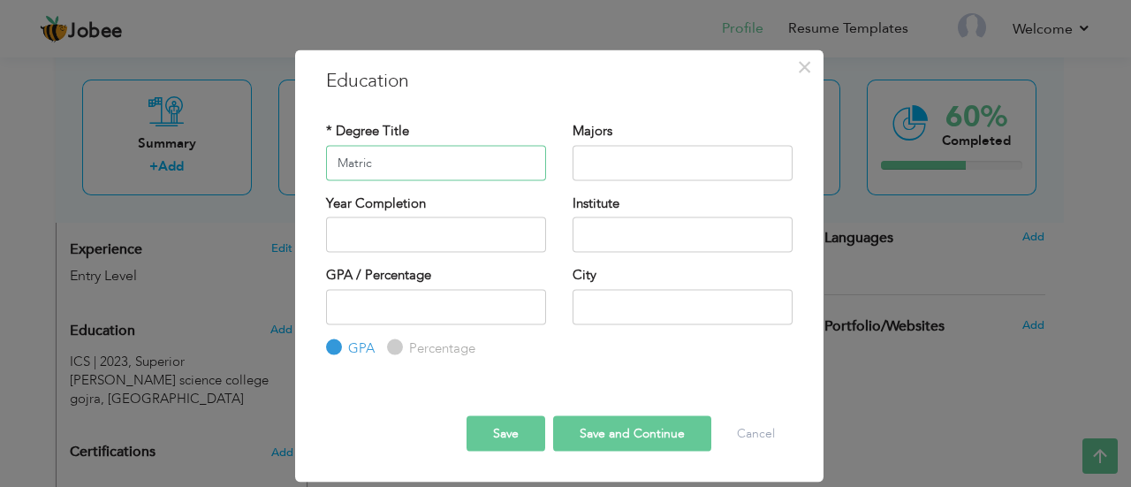
type input "Matric"
click at [397, 238] on input "text" at bounding box center [436, 234] width 220 height 35
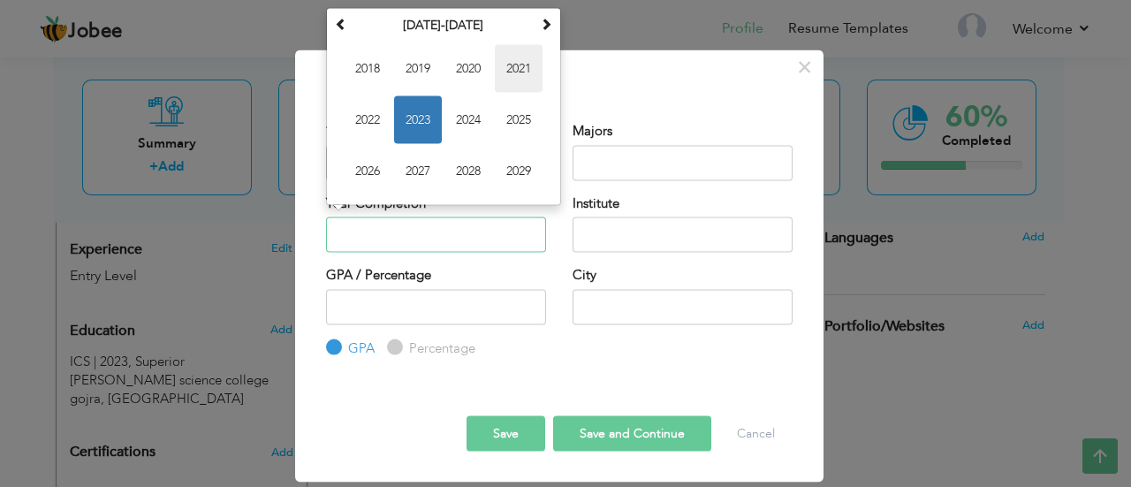
click at [523, 65] on span "2021" at bounding box center [519, 68] width 48 height 48
type input "2021"
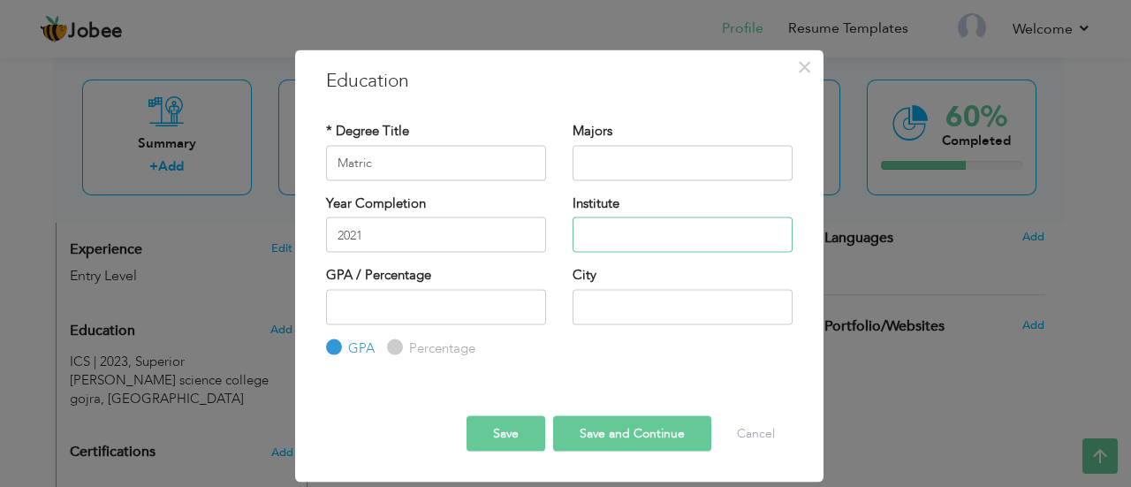
click at [617, 238] on input "text" at bounding box center [683, 234] width 220 height 35
type input "Dar_us_salam Boys high school gojra"
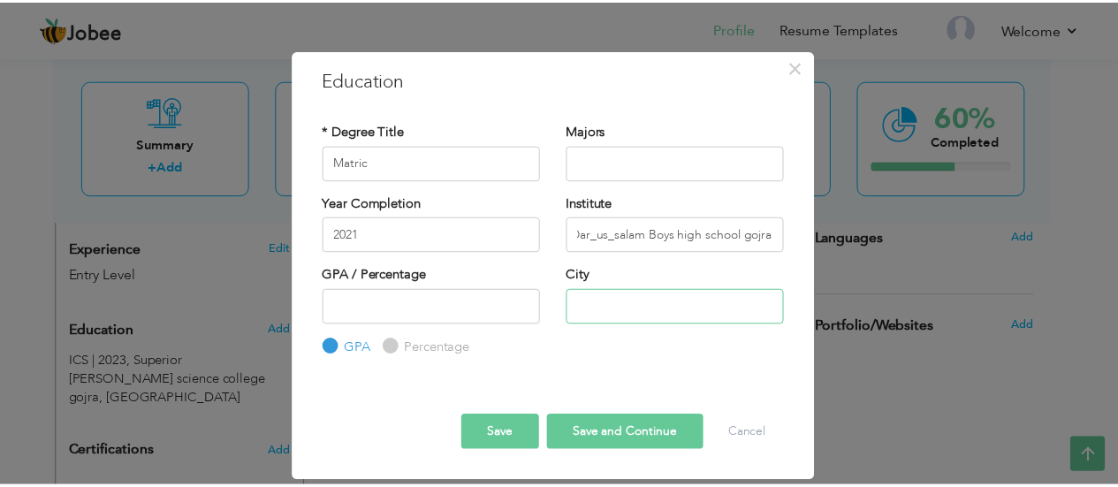
scroll to position [0, 0]
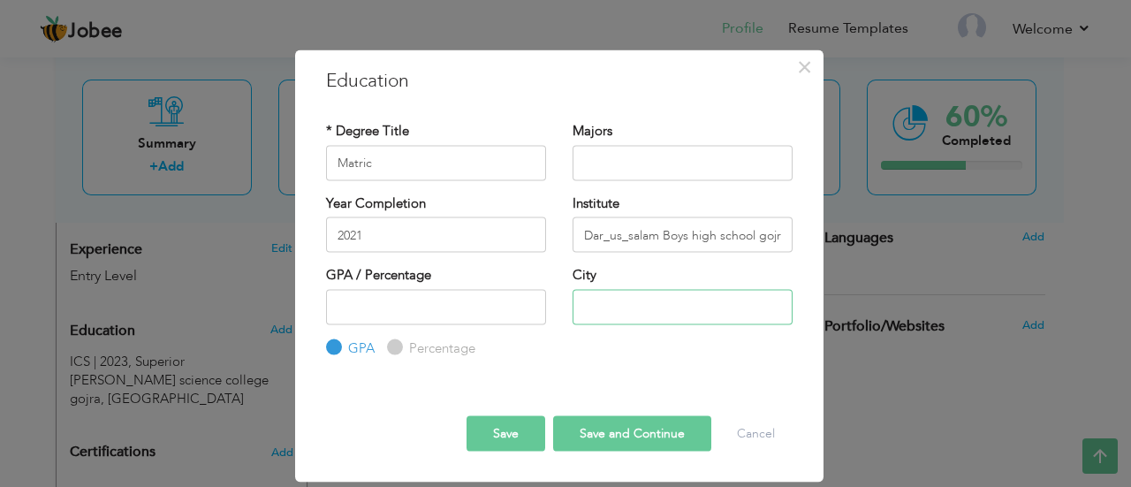
click at [622, 301] on input "text" at bounding box center [683, 306] width 220 height 35
type input "gojra"
click at [392, 344] on input "Percentage" at bounding box center [392, 347] width 11 height 11
radio input "true"
click at [361, 303] on input "number" at bounding box center [436, 306] width 220 height 35
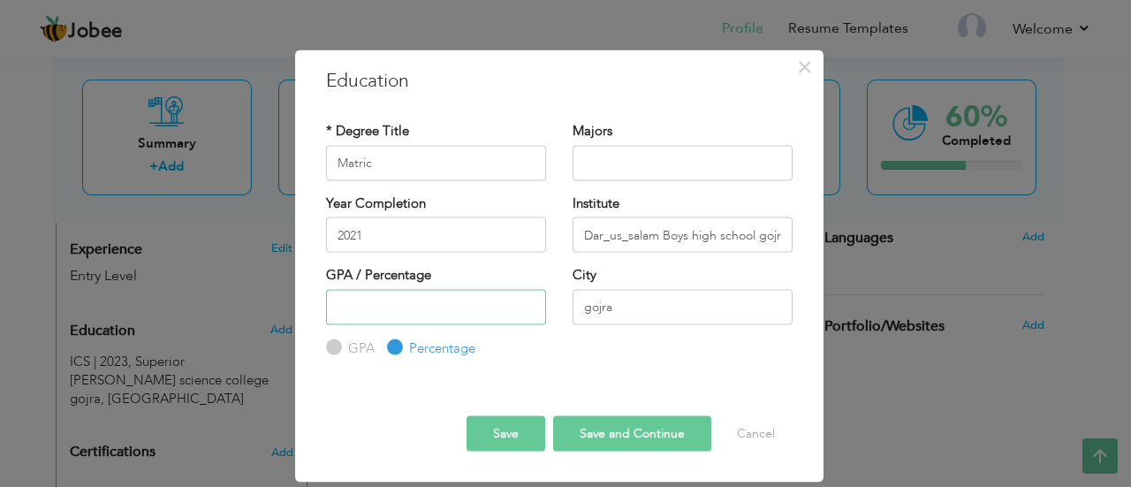
click at [381, 309] on input "number" at bounding box center [436, 306] width 220 height 35
type input "92"
click at [633, 436] on button "Save and Continue" at bounding box center [632, 433] width 158 height 35
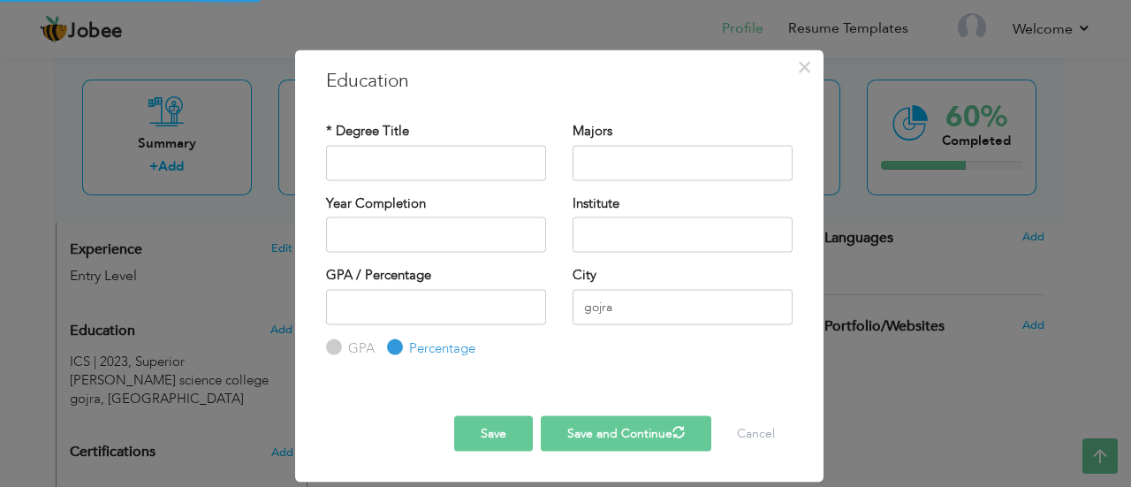
radio input "true"
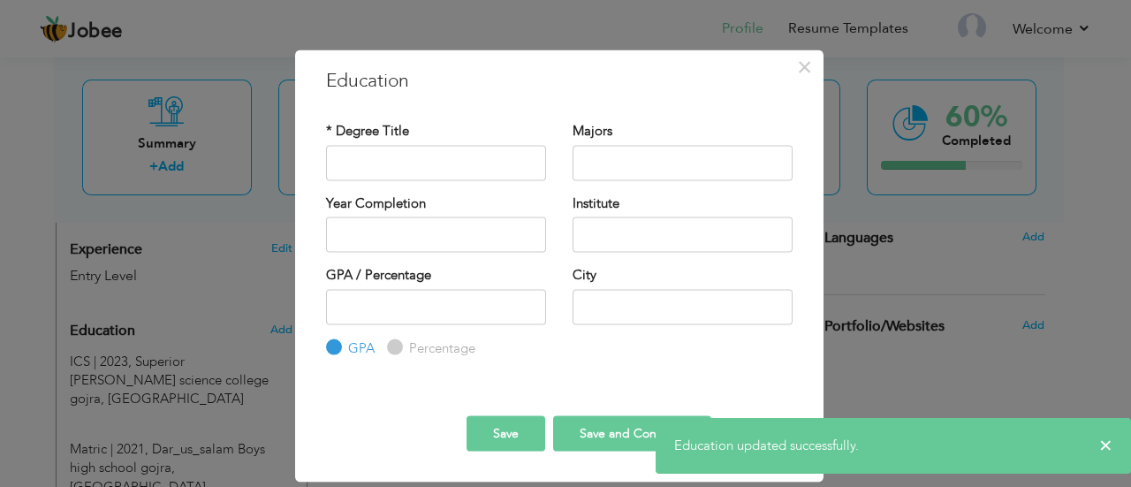
click at [1116, 445] on div "× Education updated successfully." at bounding box center [893, 446] width 475 height 56
click at [1114, 444] on div "× Education updated successfully." at bounding box center [893, 446] width 475 height 56
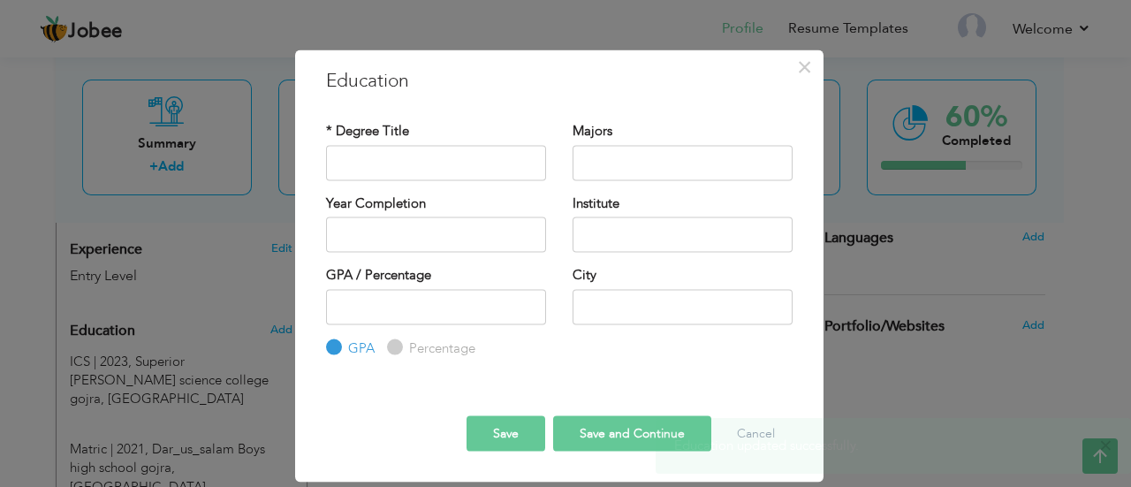
click at [1107, 445] on body "Jobee Profile Resume Templates Resume Templates Cover Letters About My Resume W…" at bounding box center [565, 113] width 1131 height 1469
click at [392, 168] on input "text" at bounding box center [436, 162] width 220 height 35
type input "BS CS"
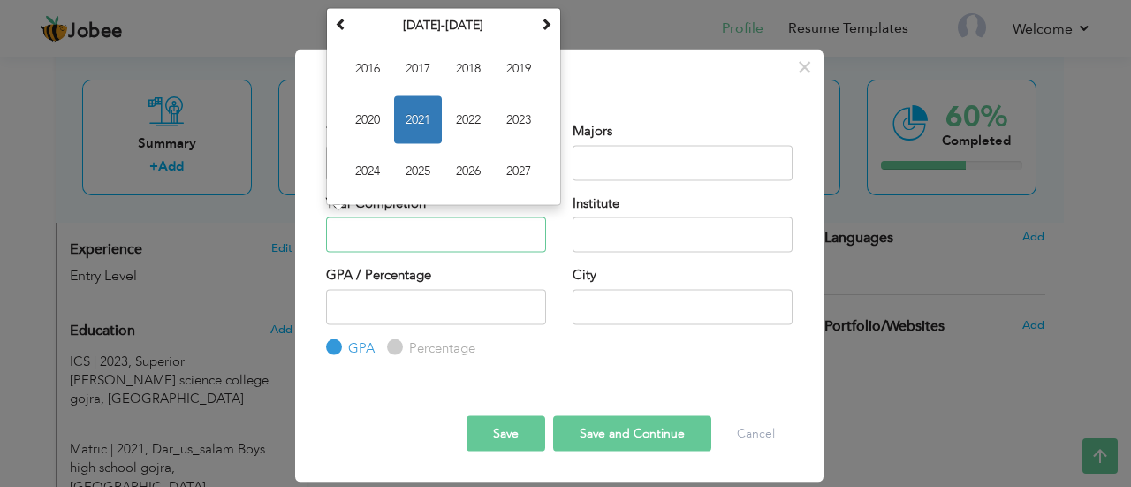
click at [400, 235] on input "text" at bounding box center [436, 234] width 220 height 35
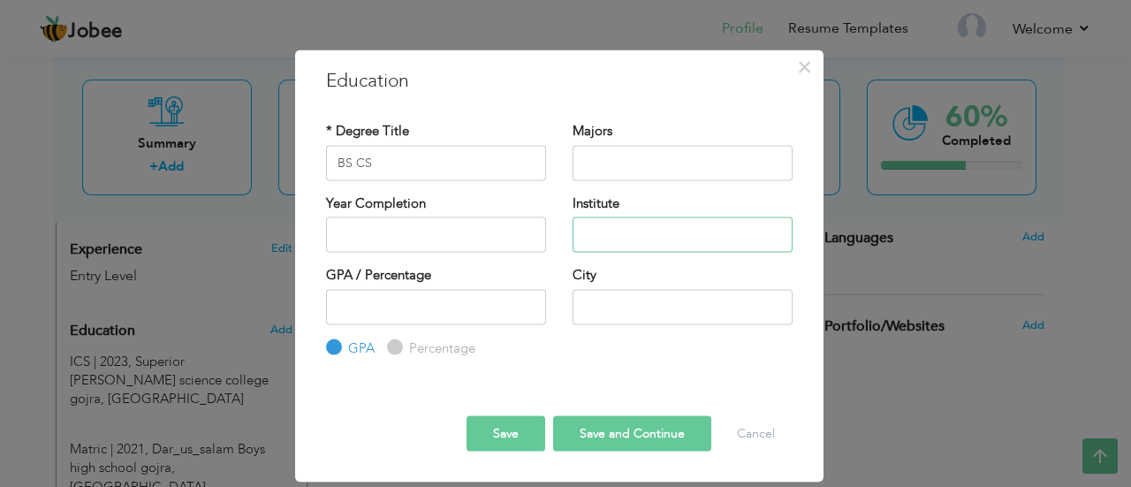
click at [635, 237] on input "text" at bounding box center [683, 234] width 220 height 35
type input "Govt"
click at [627, 163] on input "text" at bounding box center [683, 162] width 220 height 35
type input "o"
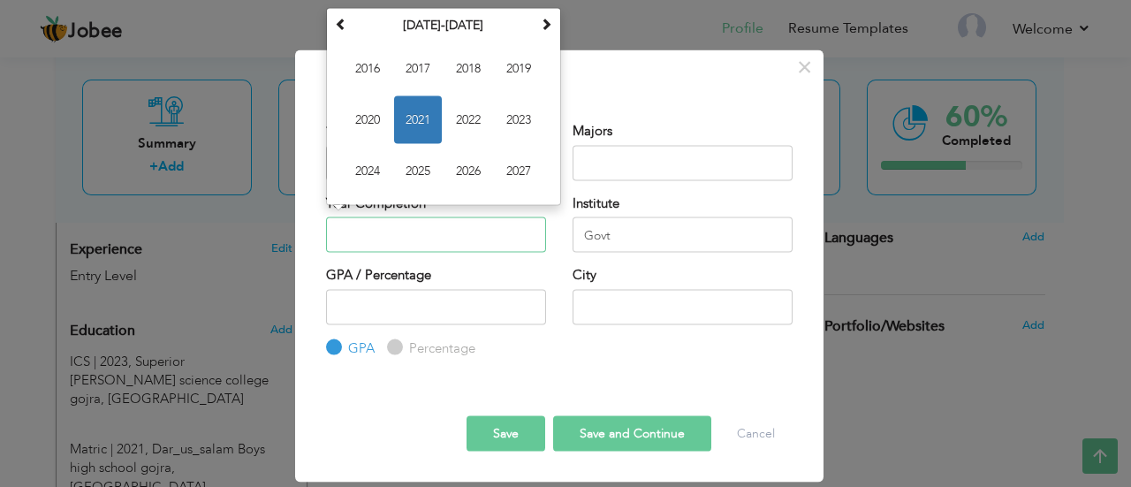
click at [427, 237] on input "text" at bounding box center [436, 234] width 220 height 35
type input "p"
type input "2021"
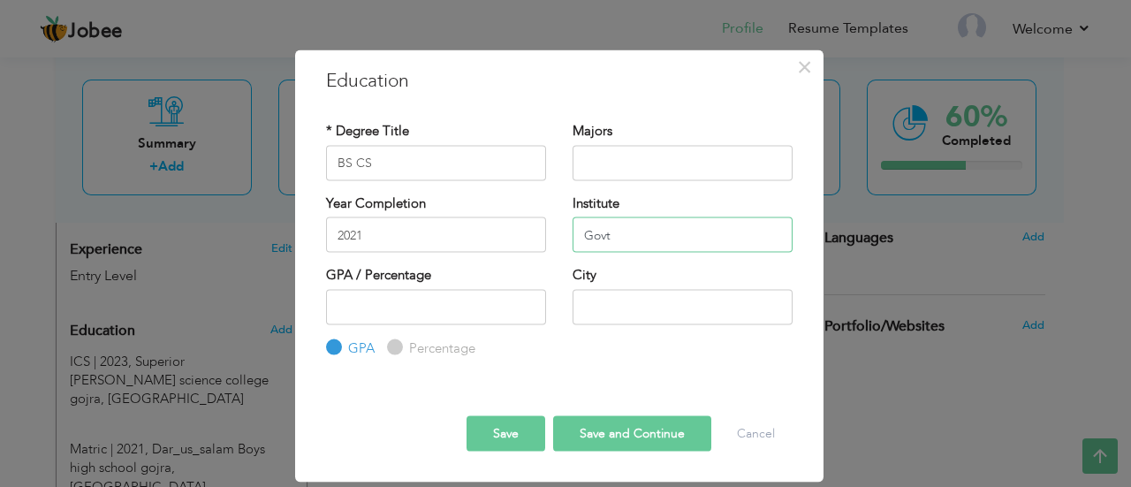
click at [641, 232] on input "Govt" at bounding box center [683, 234] width 220 height 35
type input "Govt post graduate college gojra"
click at [620, 301] on input "text" at bounding box center [683, 306] width 220 height 35
type input "gojra"
click at [392, 347] on input "Percentage" at bounding box center [392, 347] width 11 height 11
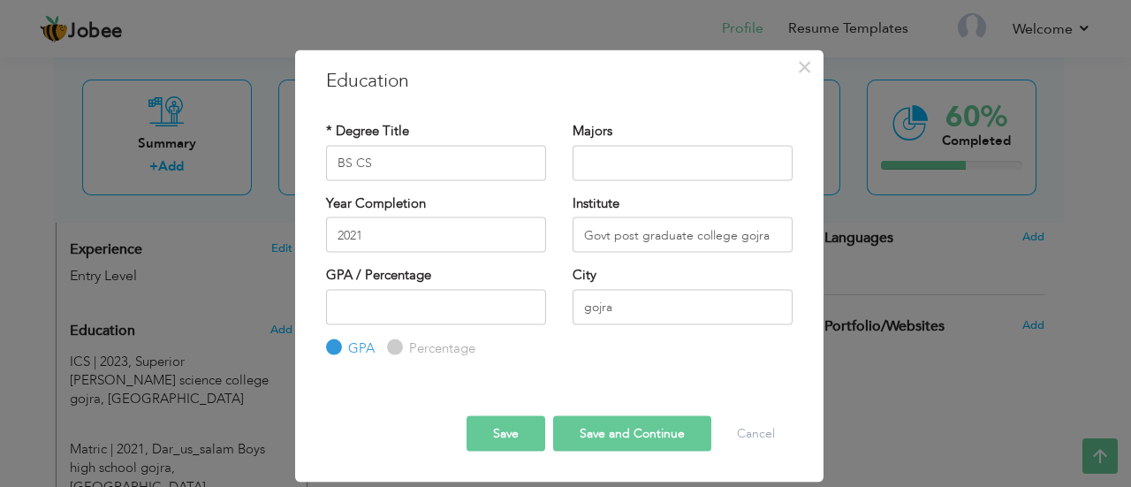
radio input "true"
click at [623, 439] on button "Save and Continue" at bounding box center [632, 433] width 158 height 35
radio input "true"
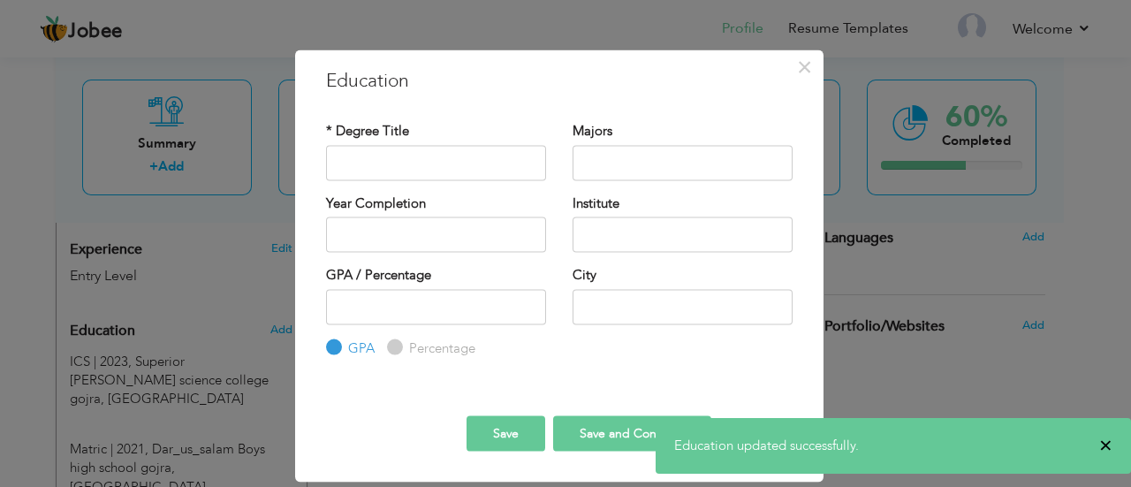
click at [1107, 445] on span "×" at bounding box center [1105, 446] width 13 height 18
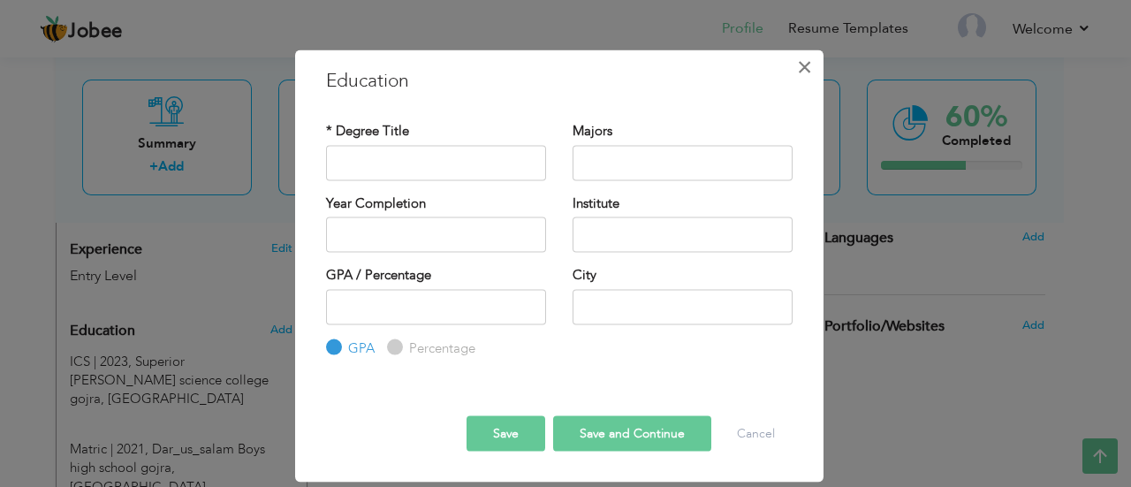
click at [792, 70] on button "×" at bounding box center [805, 66] width 28 height 28
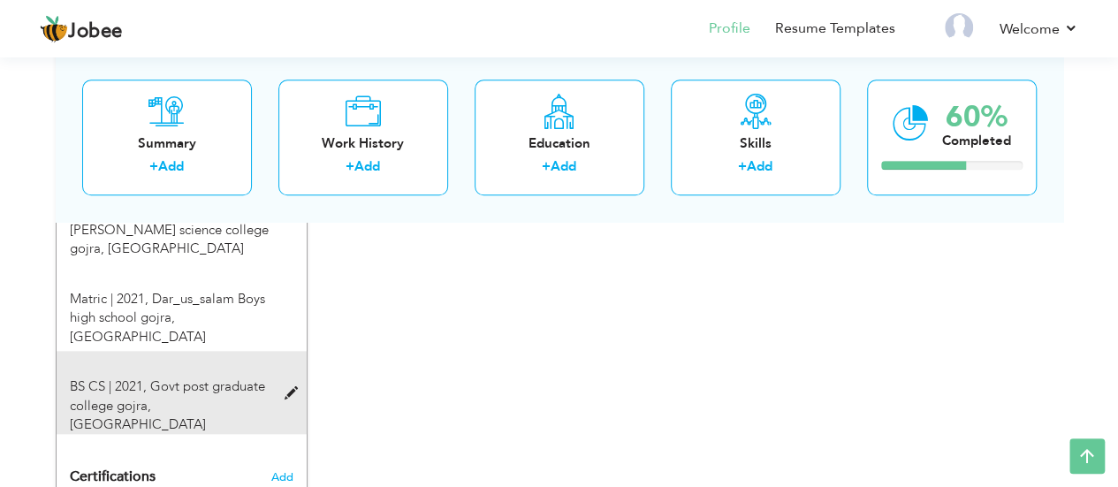
scroll to position [773, 0]
click at [203, 376] on span "Govt post graduate college gojra, gojra" at bounding box center [167, 404] width 195 height 56
type input "BS CS"
type input "2021"
type input "Govt post graduate college gojra"
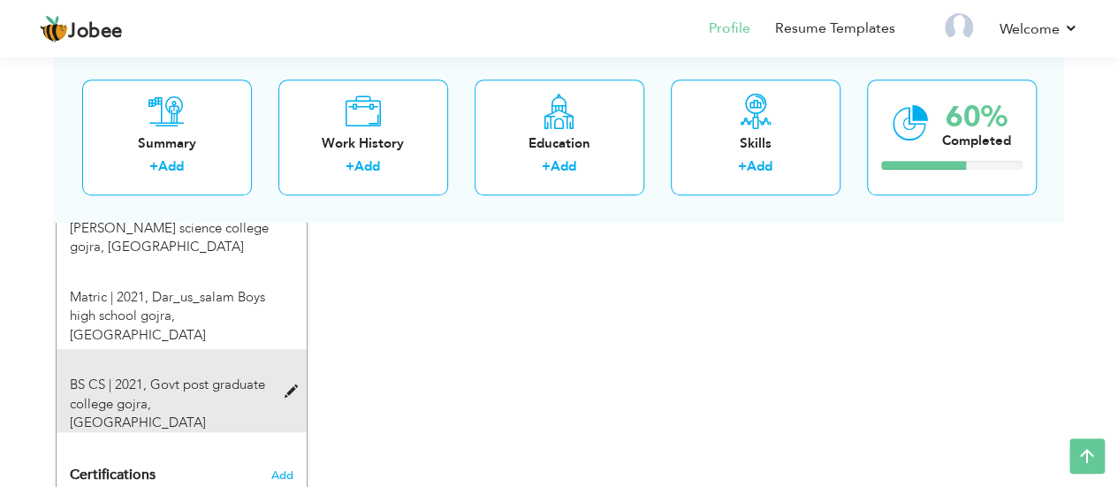
radio input "false"
radio input "true"
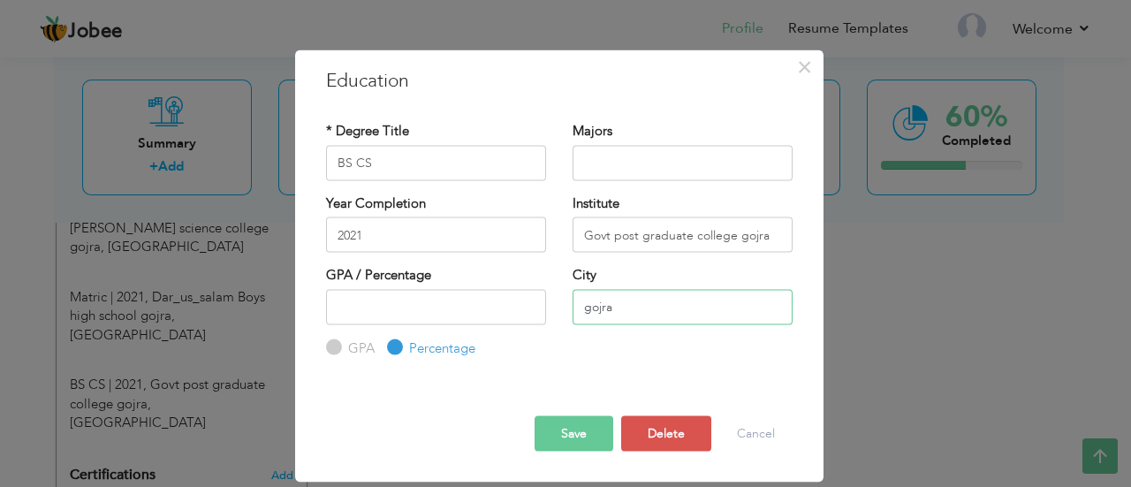
click at [634, 303] on input "gojra" at bounding box center [683, 306] width 220 height 35
type input "g"
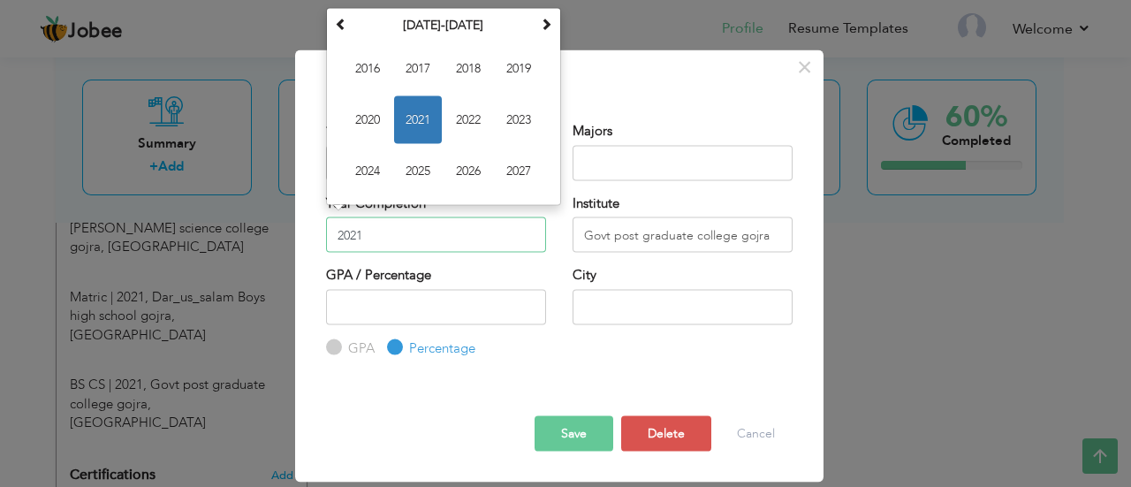
click at [392, 224] on input "2021" at bounding box center [436, 234] width 220 height 35
type input "2"
type input "2021"
click at [572, 437] on button "Save" at bounding box center [574, 433] width 79 height 35
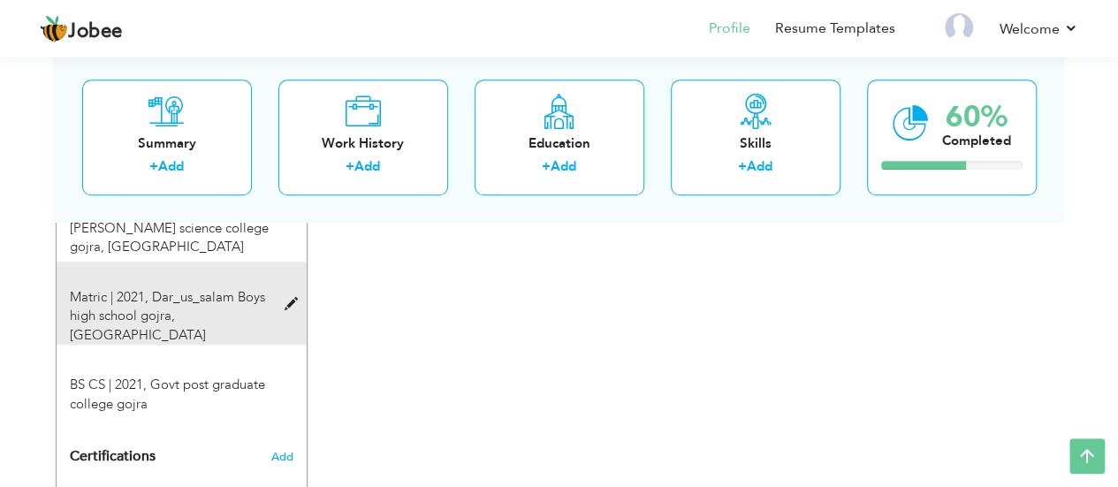
click at [289, 298] on span at bounding box center [295, 304] width 22 height 13
type input "Matric"
type input "Dar_us_salam Boys high school gojra"
type input "92"
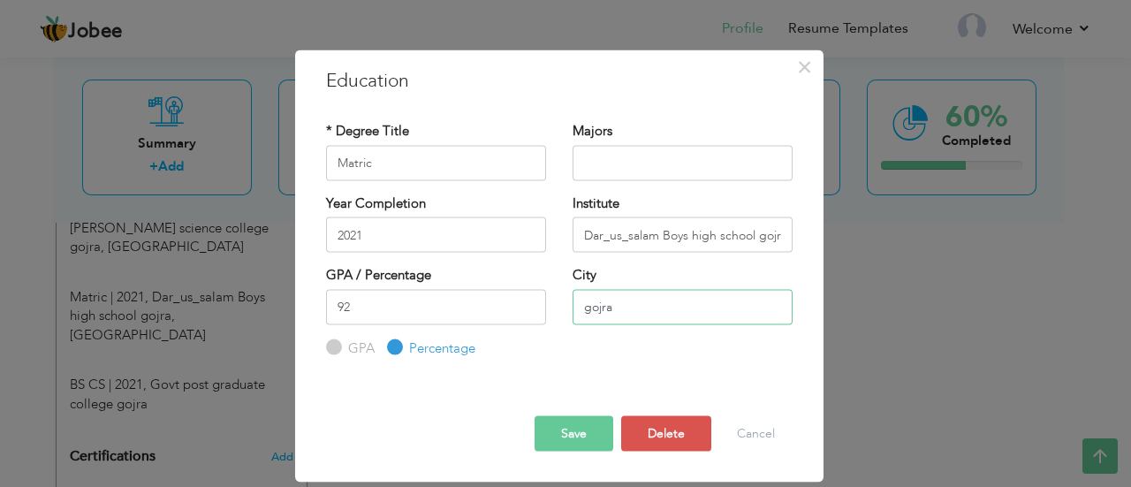
click at [632, 307] on input "gojra" at bounding box center [683, 306] width 220 height 35
type input "g"
click at [573, 436] on button "Save" at bounding box center [574, 433] width 79 height 35
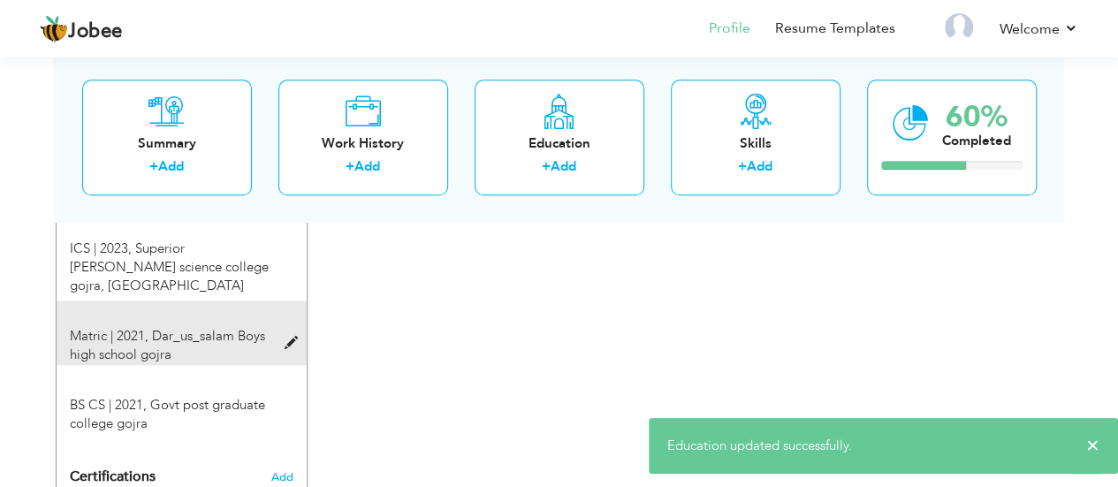
scroll to position [708, 0]
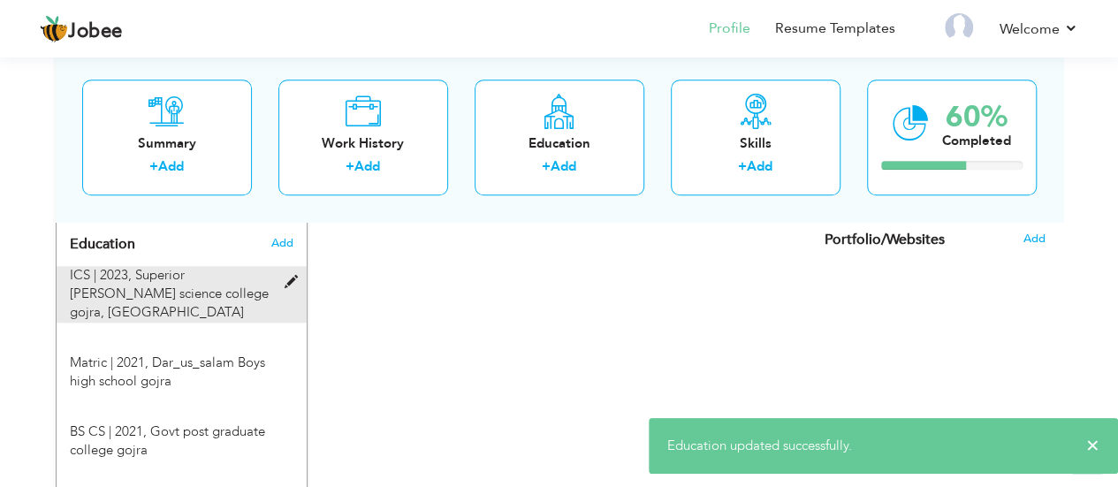
click at [281, 281] on div "ICS | 2023, Superior Allama Iqbal science college gojra, gojra" at bounding box center [171, 294] width 229 height 57
type input "ICS"
type input "2023"
type input "Superior [PERSON_NAME] science college gojra"
type input "80"
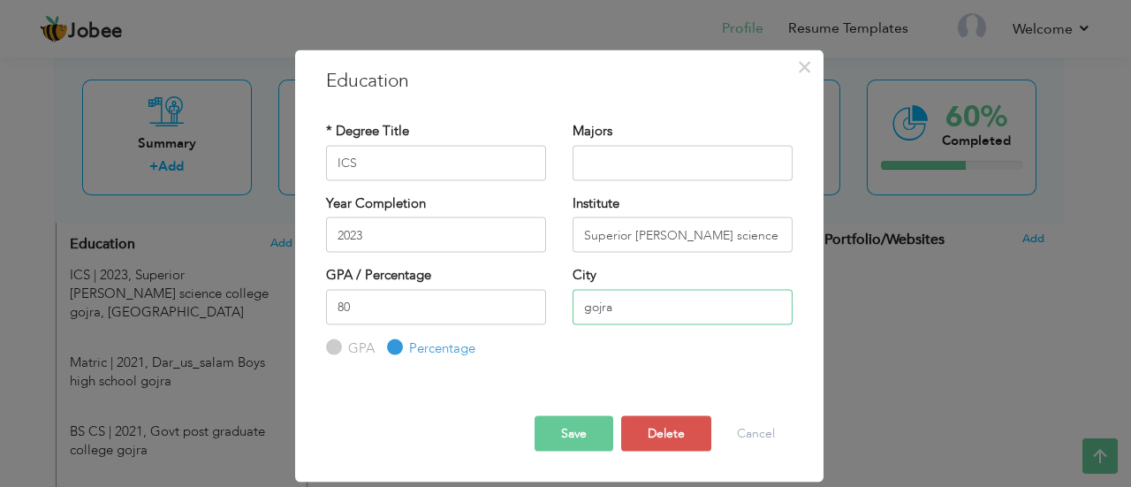
click at [630, 304] on input "gojra" at bounding box center [683, 306] width 220 height 35
type input "g"
click at [570, 435] on button "Save" at bounding box center [574, 433] width 79 height 35
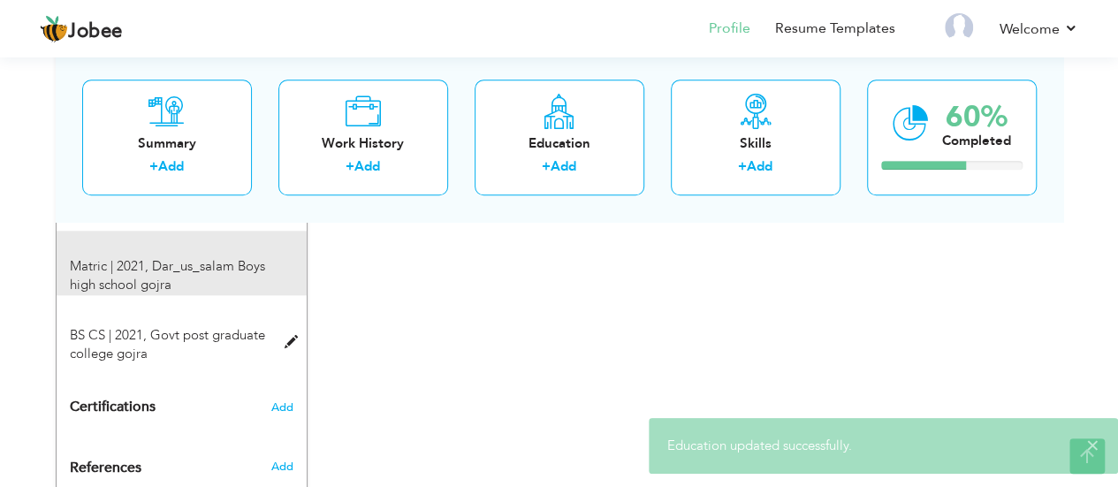
scroll to position [805, 0]
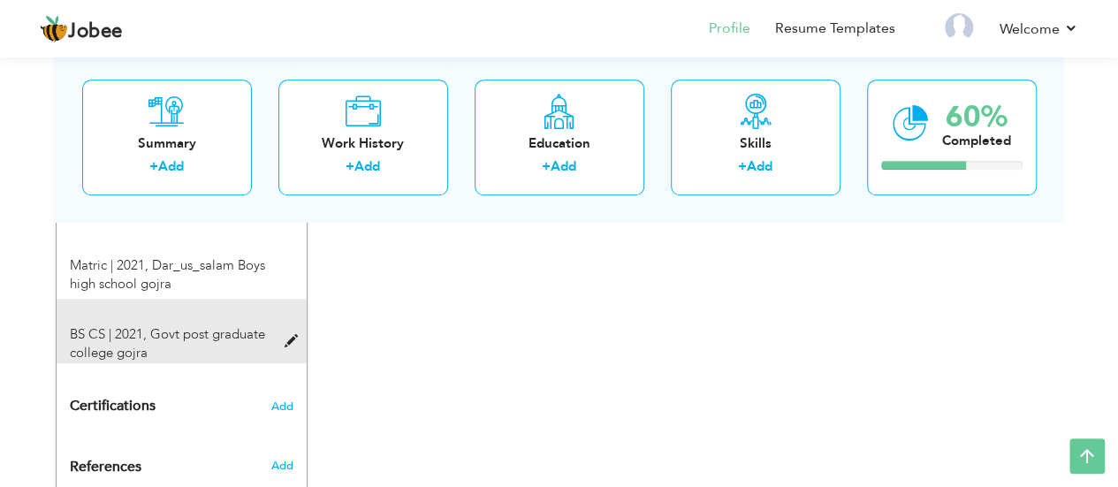
click at [291, 335] on span at bounding box center [295, 341] width 22 height 13
type input "BS CS"
type input "2021"
type input "Govt post graduate college gojra"
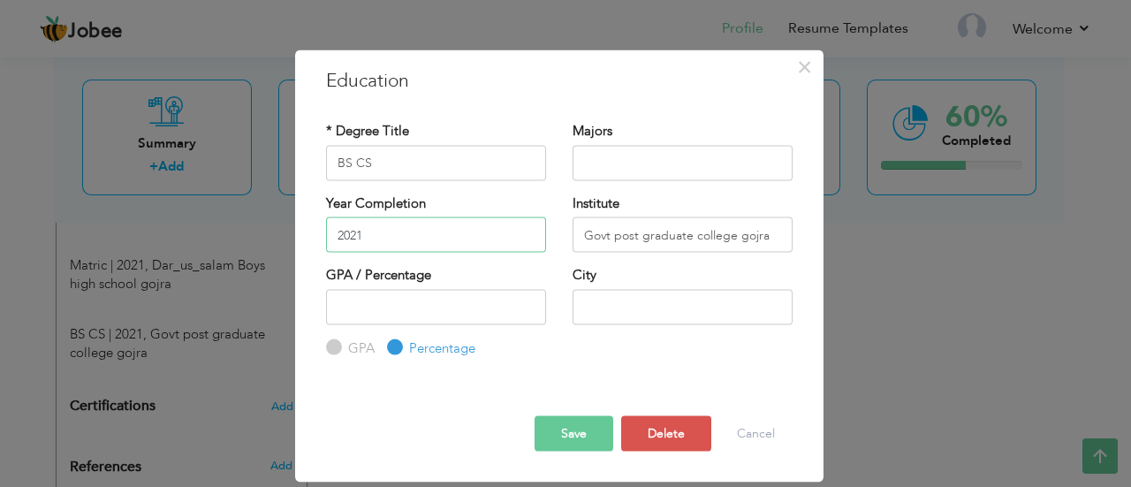
click at [381, 232] on input "2021" at bounding box center [436, 234] width 220 height 35
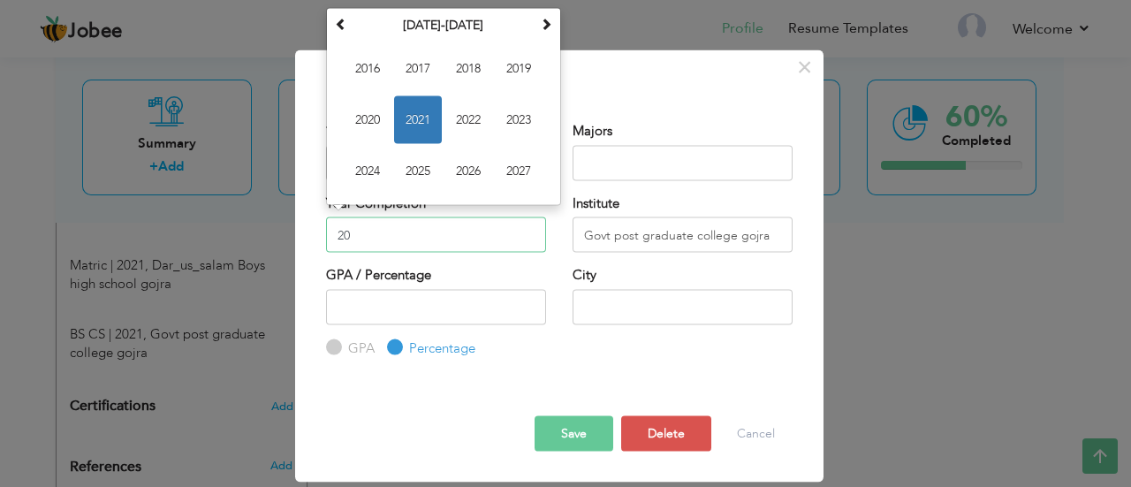
type input "2"
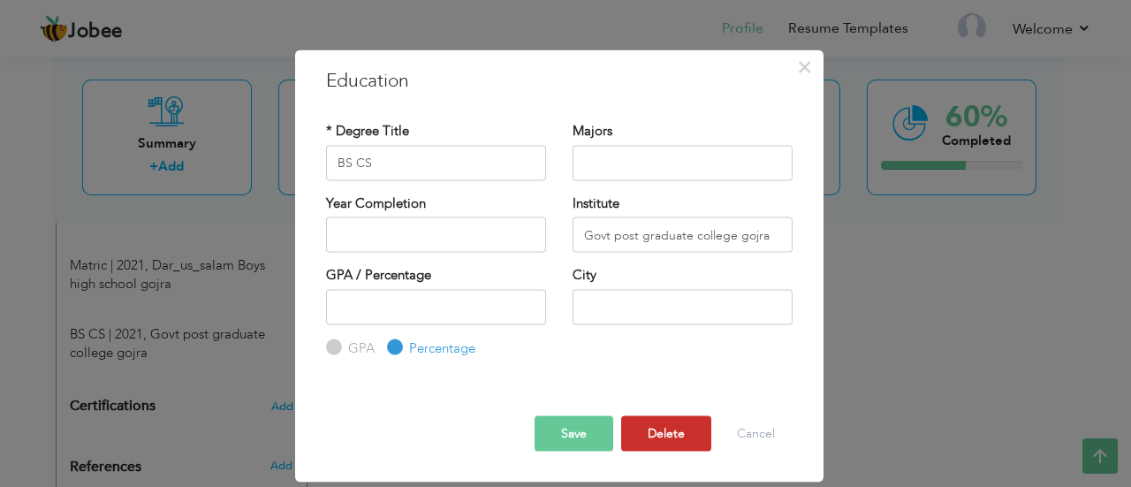
click at [651, 436] on button "Delete" at bounding box center [666, 433] width 90 height 35
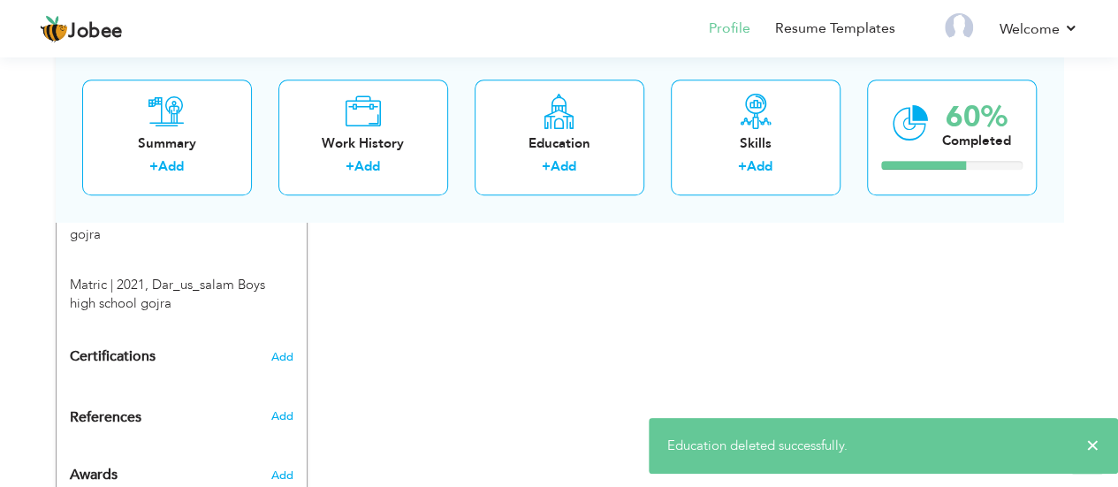
scroll to position [796, 0]
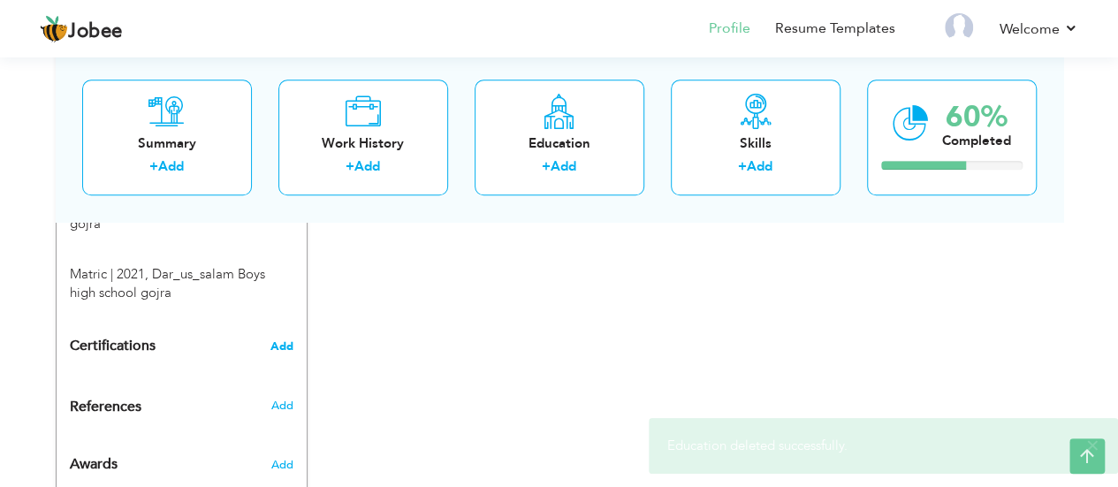
click at [287, 340] on span "Add" at bounding box center [281, 346] width 23 height 12
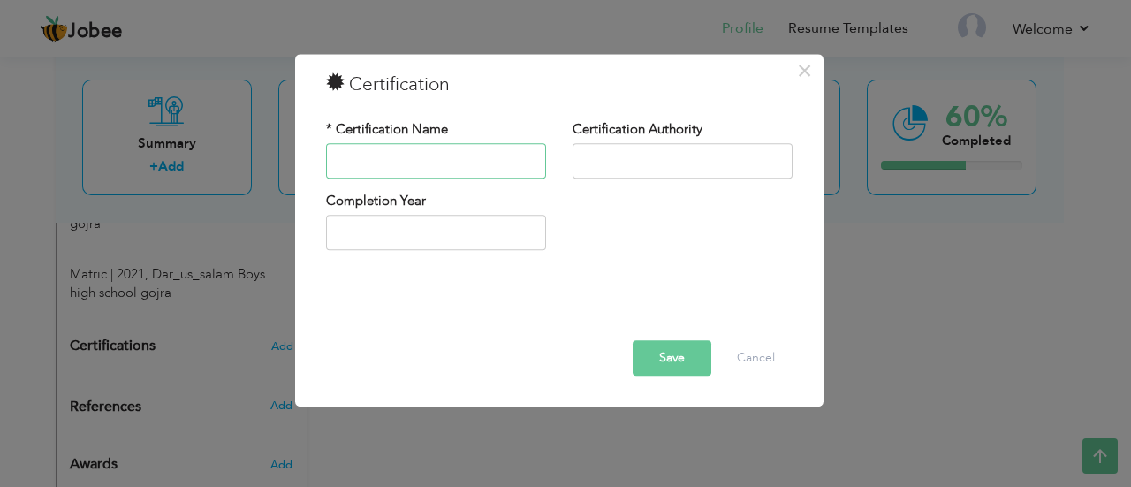
click at [445, 156] on input "text" at bounding box center [436, 160] width 220 height 35
click at [644, 161] on input "text" at bounding box center [683, 160] width 220 height 35
click at [447, 170] on input "PFTP" at bounding box center [436, 160] width 220 height 35
type input "P"
type input "Digital marketing"
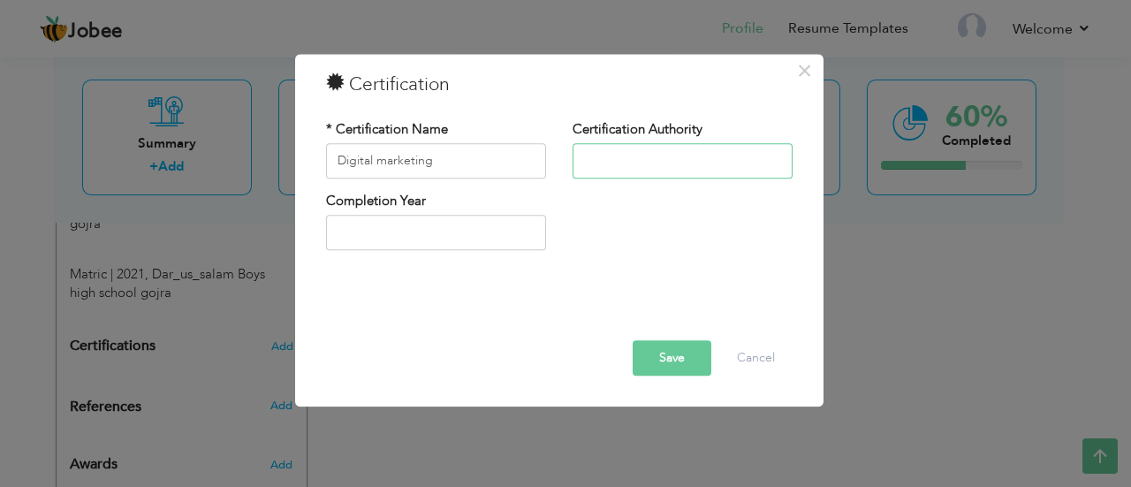
click at [616, 161] on input "text" at bounding box center [683, 160] width 220 height 35
type input "PFTP"
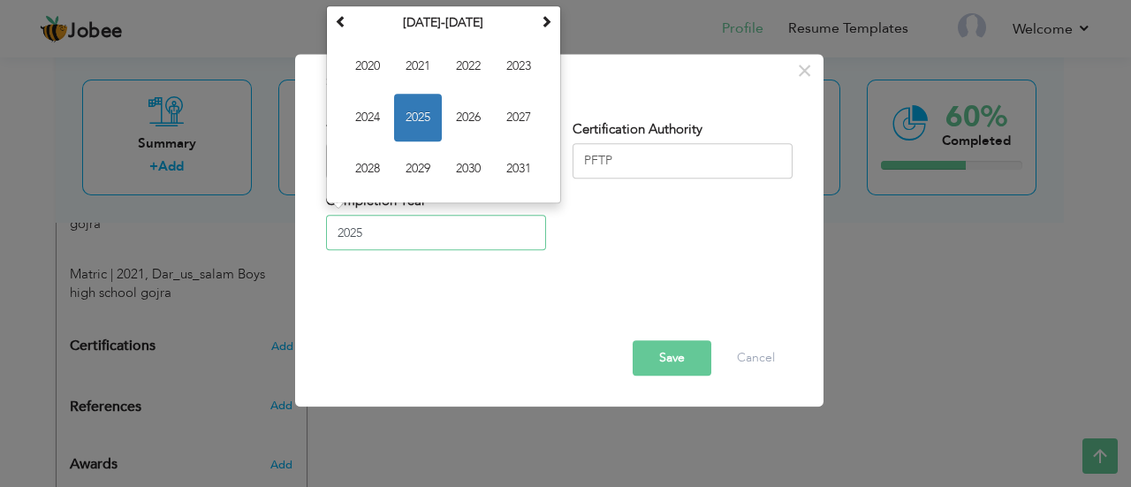
click at [426, 233] on input "2025" at bounding box center [436, 233] width 220 height 35
click at [537, 52] on span "2023" at bounding box center [519, 66] width 48 height 48
type input "2023"
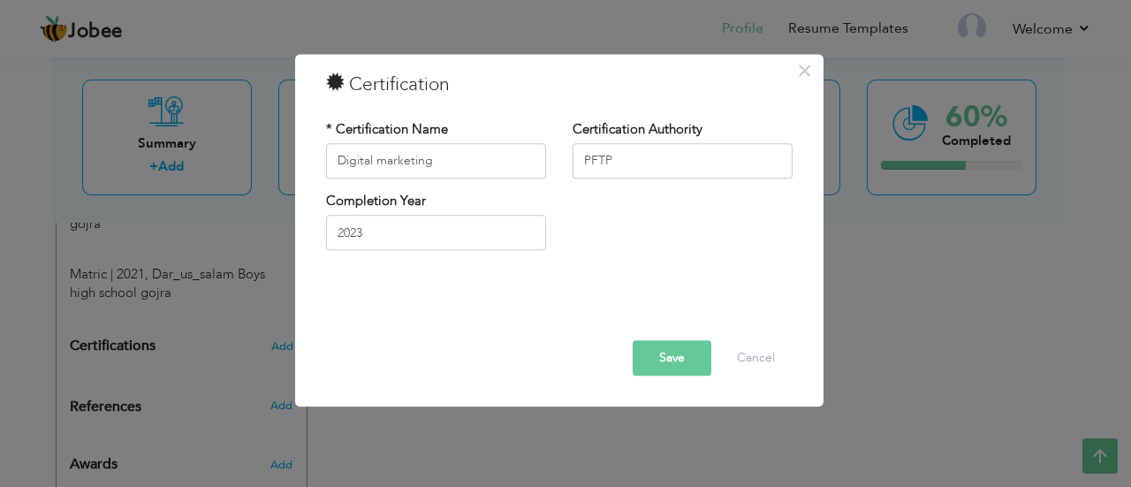
click at [676, 352] on button "Save" at bounding box center [672, 357] width 79 height 35
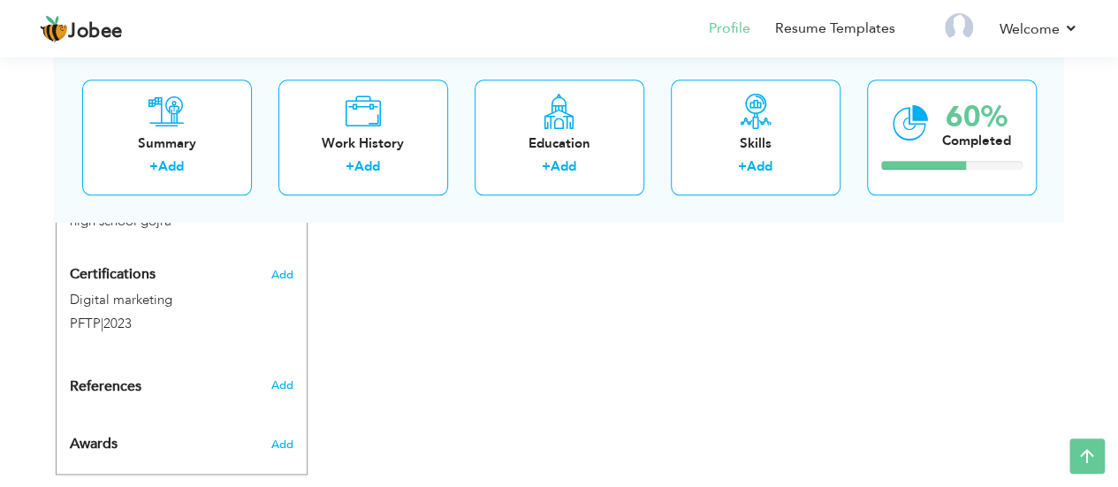
scroll to position [900, 0]
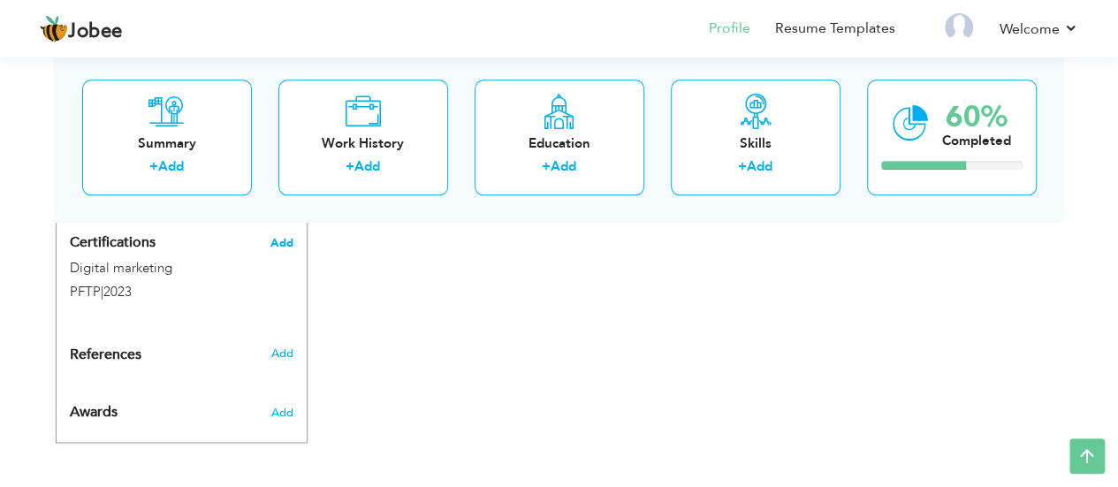
click at [278, 237] on span "Add" at bounding box center [281, 243] width 23 height 12
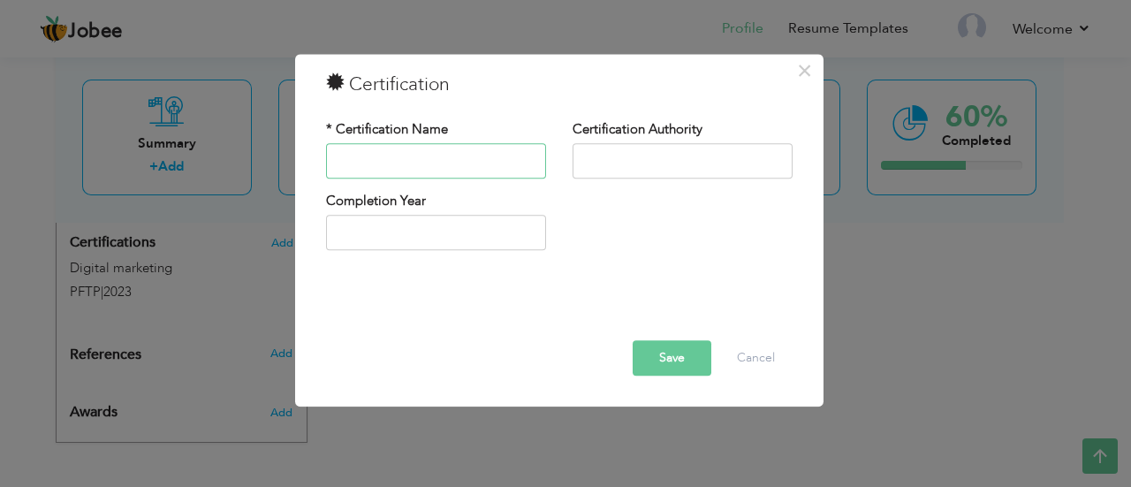
click at [415, 159] on input "text" at bounding box center [436, 160] width 220 height 35
click at [403, 156] on input "text" at bounding box center [436, 160] width 220 height 35
type input "digital media marketing"
click at [643, 163] on input "text" at bounding box center [683, 160] width 220 height 35
type input "Russells International PVT Ltd"
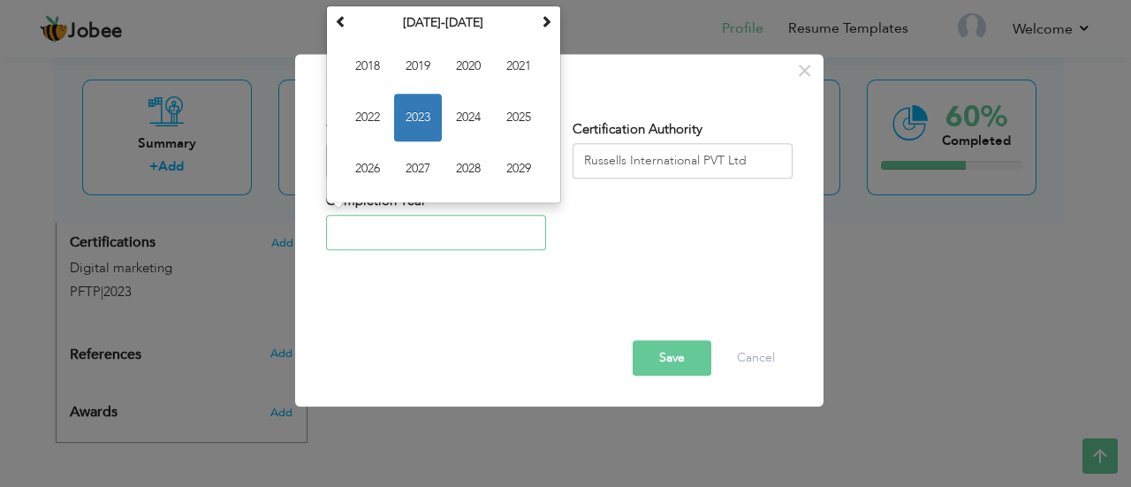
click at [376, 230] on input "text" at bounding box center [436, 233] width 220 height 35
click at [472, 111] on span "2024" at bounding box center [469, 118] width 48 height 48
type input "2024"
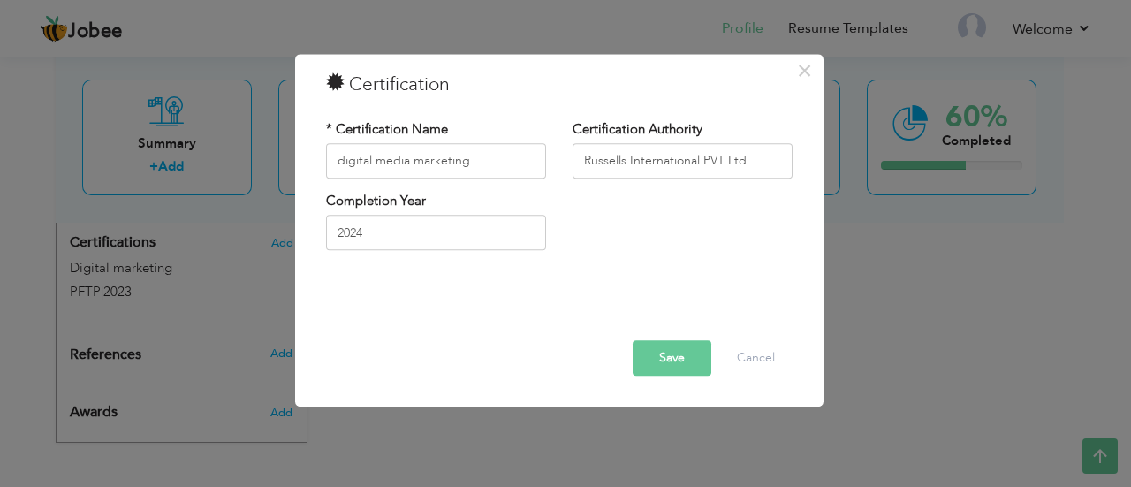
click at [675, 364] on button "Save" at bounding box center [672, 357] width 79 height 35
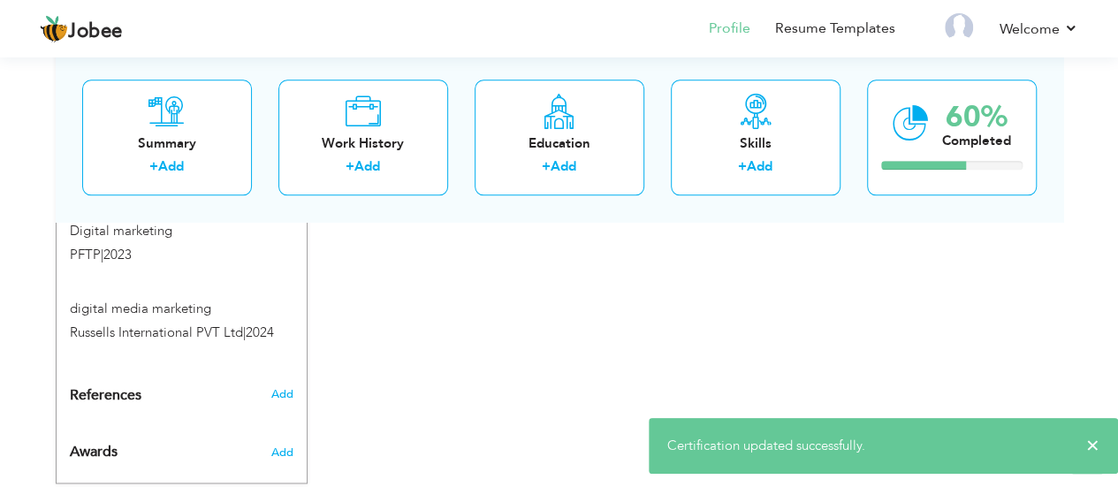
scroll to position [960, 0]
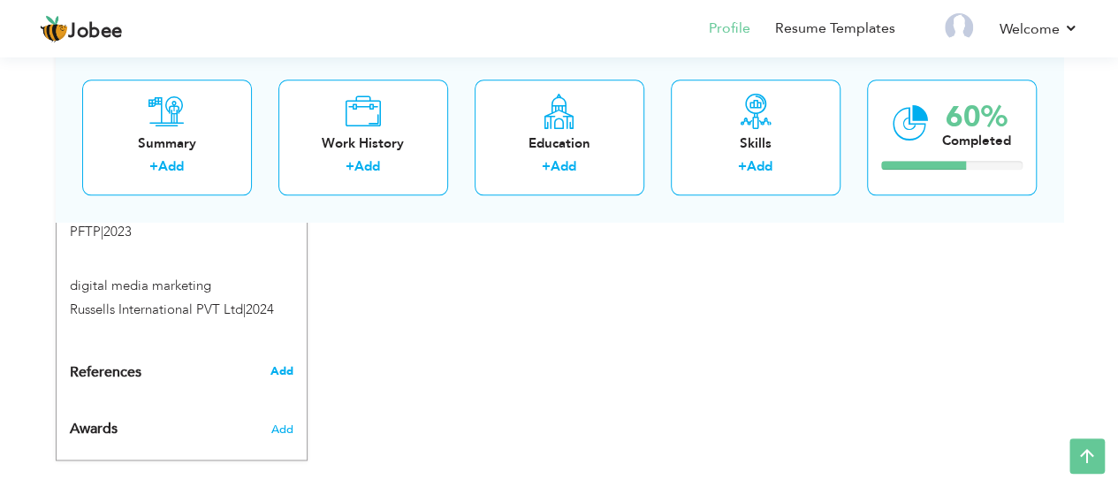
click at [287, 363] on span "Add" at bounding box center [281, 371] width 23 height 16
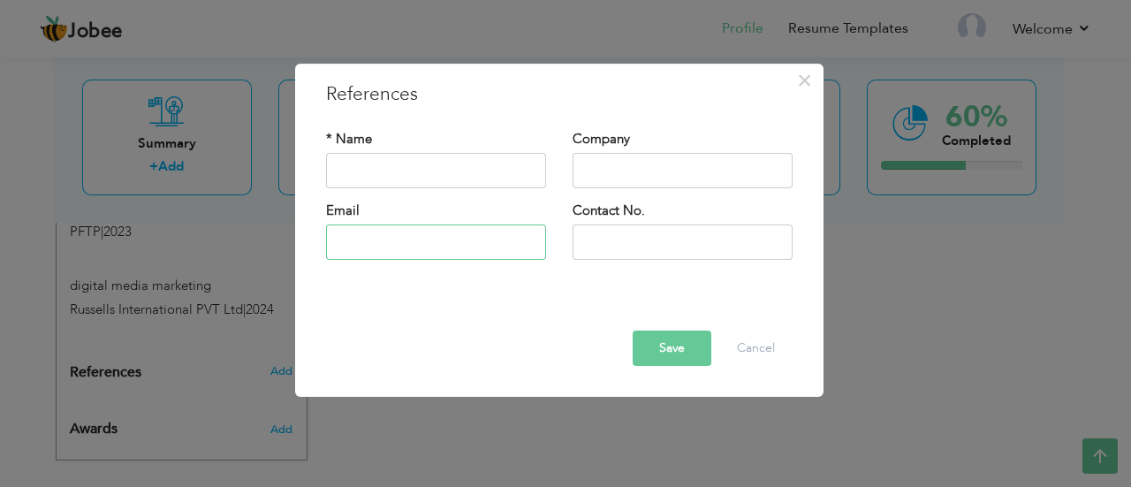
click at [425, 244] on input "text" at bounding box center [436, 241] width 220 height 35
type input "sdmin@russellsinternational.com"
click at [644, 241] on input "text" at bounding box center [683, 241] width 220 height 35
type input "046 3511712"
click at [402, 173] on input "text" at bounding box center [436, 170] width 220 height 35
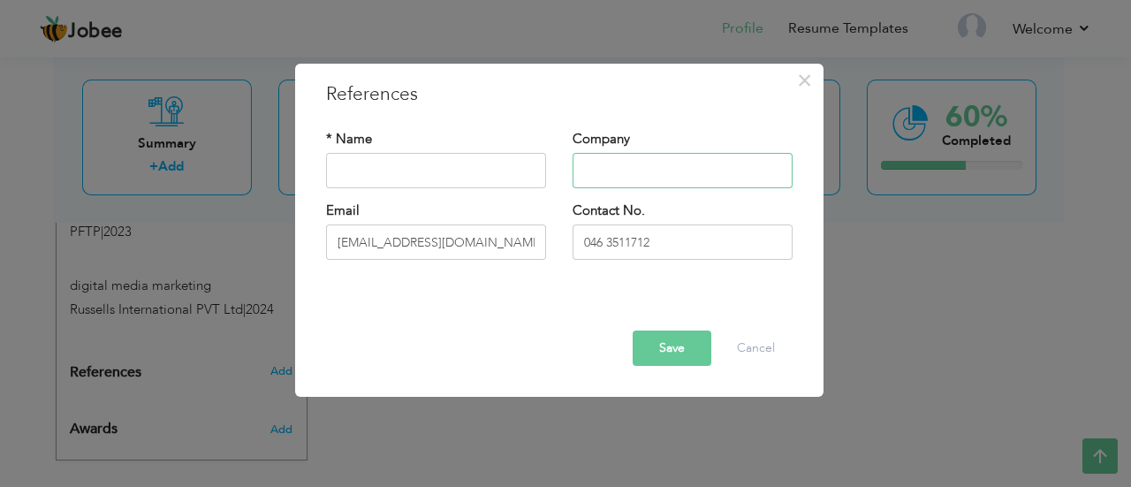
click at [630, 161] on input "text" at bounding box center [683, 170] width 220 height 35
type input "Russells International"
click at [671, 340] on button "Save" at bounding box center [672, 348] width 79 height 35
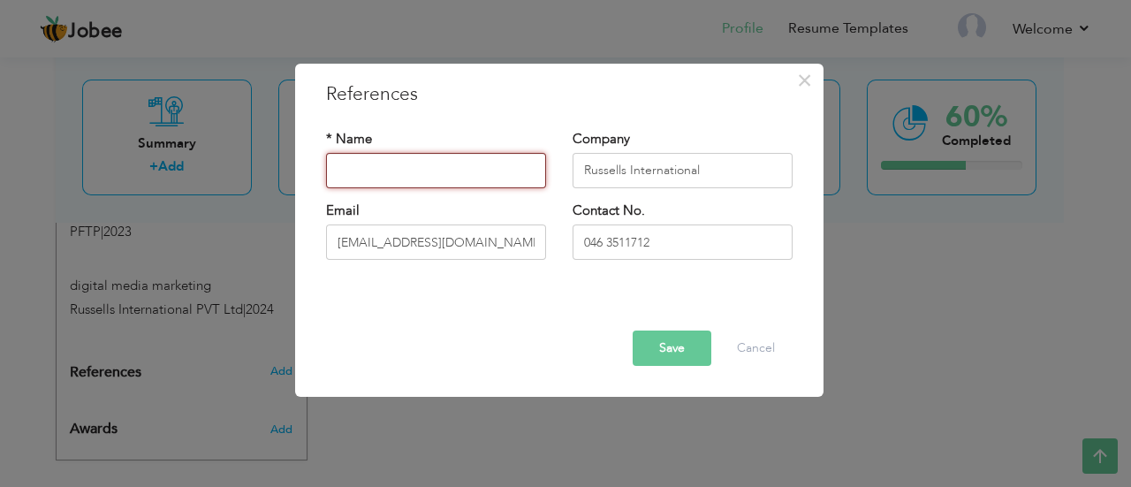
click at [375, 171] on input "text" at bounding box center [436, 170] width 220 height 35
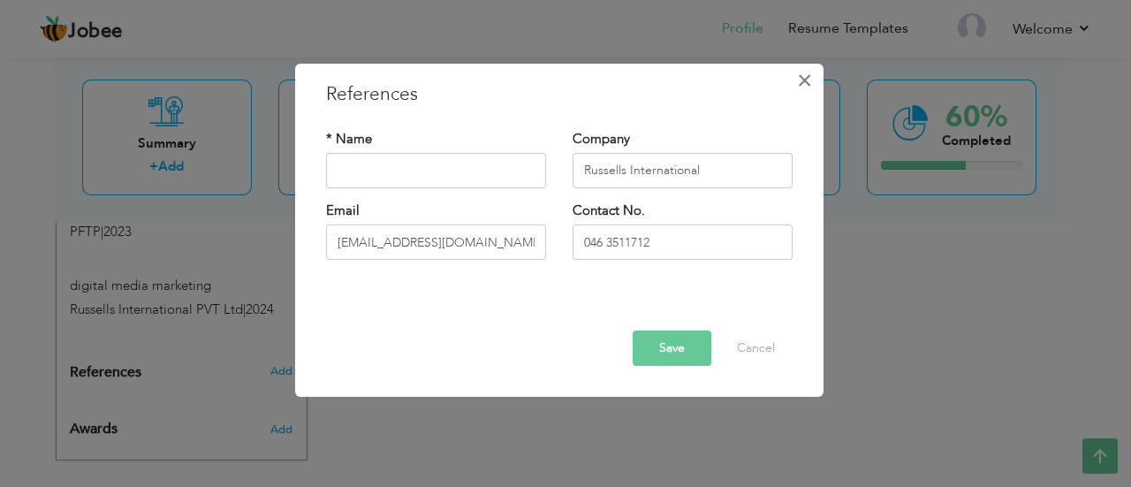
click at [805, 89] on span "×" at bounding box center [804, 81] width 15 height 32
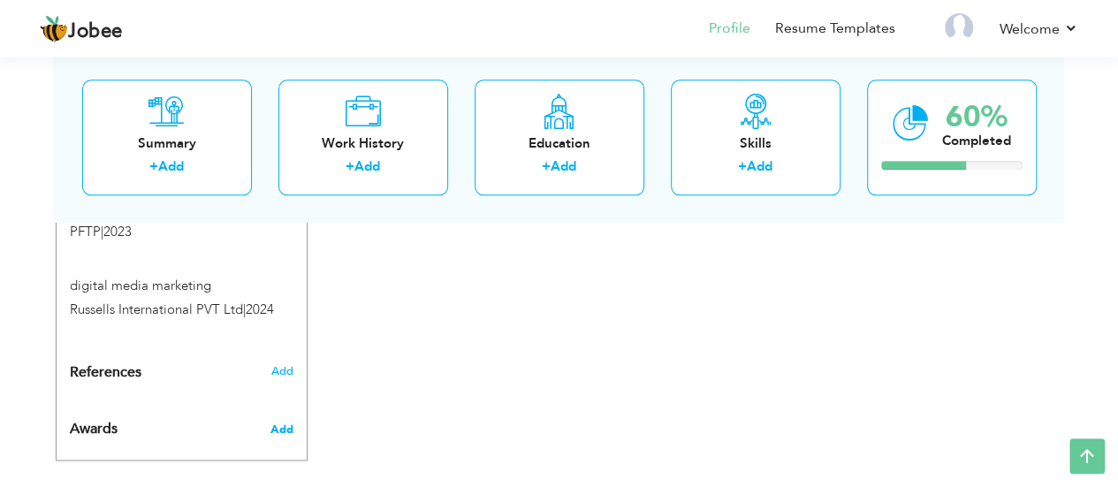
click at [284, 422] on span "Add" at bounding box center [281, 430] width 23 height 16
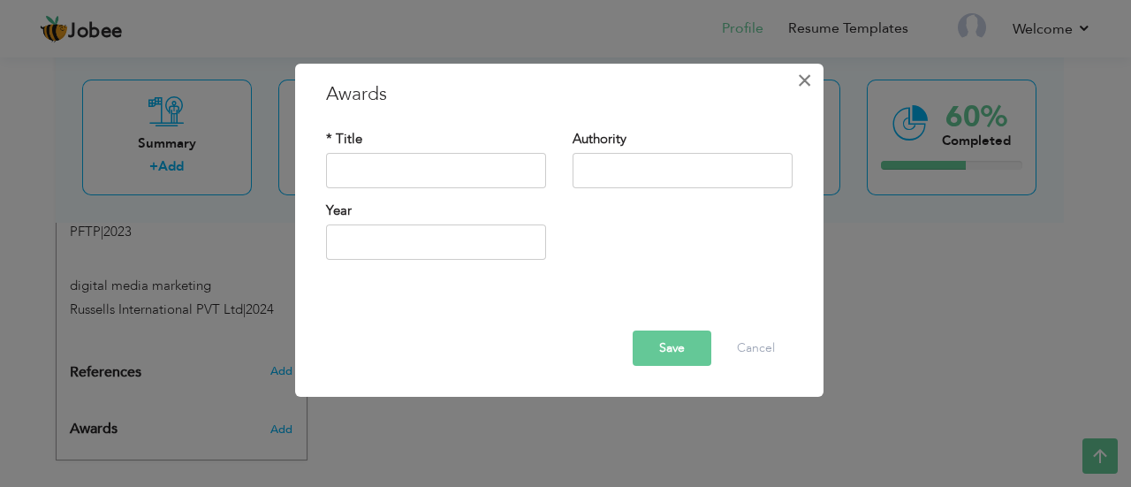
click at [807, 76] on span "×" at bounding box center [804, 81] width 15 height 32
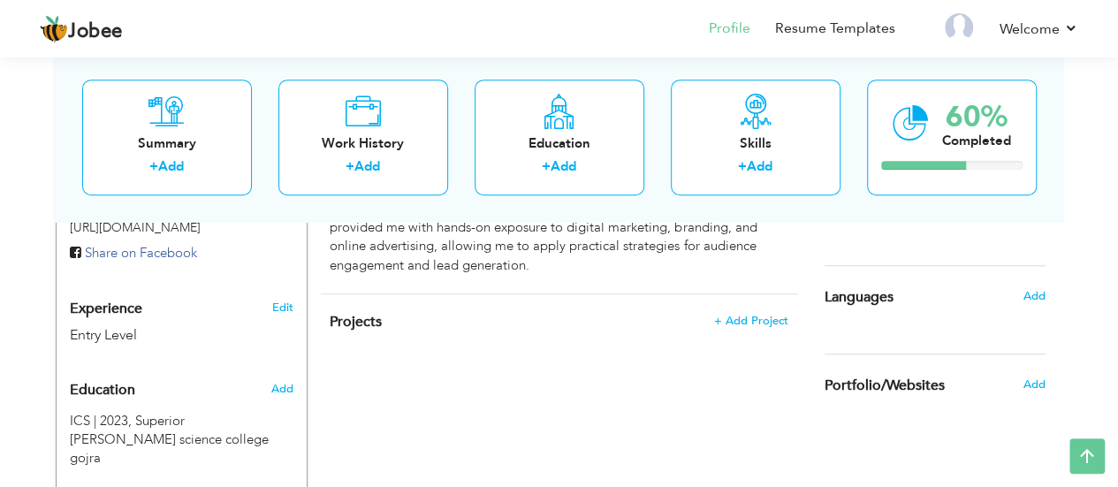
scroll to position [446, 0]
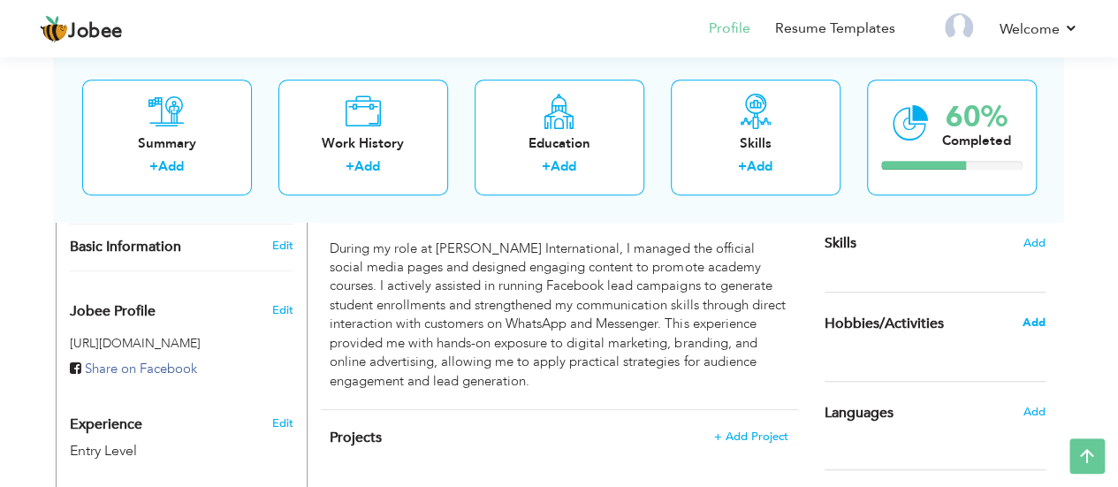
click at [1031, 320] on span "Add" at bounding box center [1033, 323] width 23 height 16
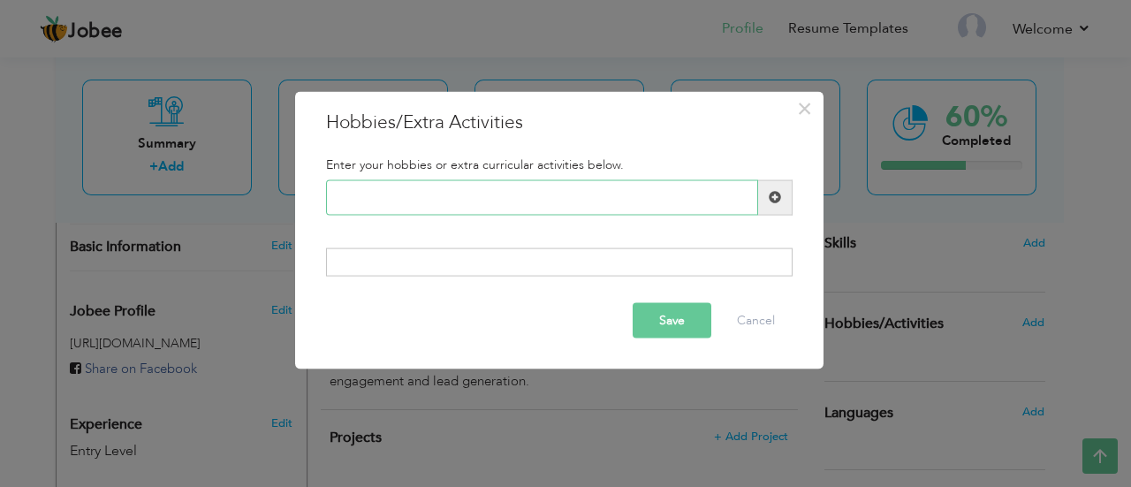
click at [392, 195] on input "text" at bounding box center [542, 196] width 432 height 35
type input "cricketer"
click at [777, 200] on span at bounding box center [775, 197] width 12 height 12
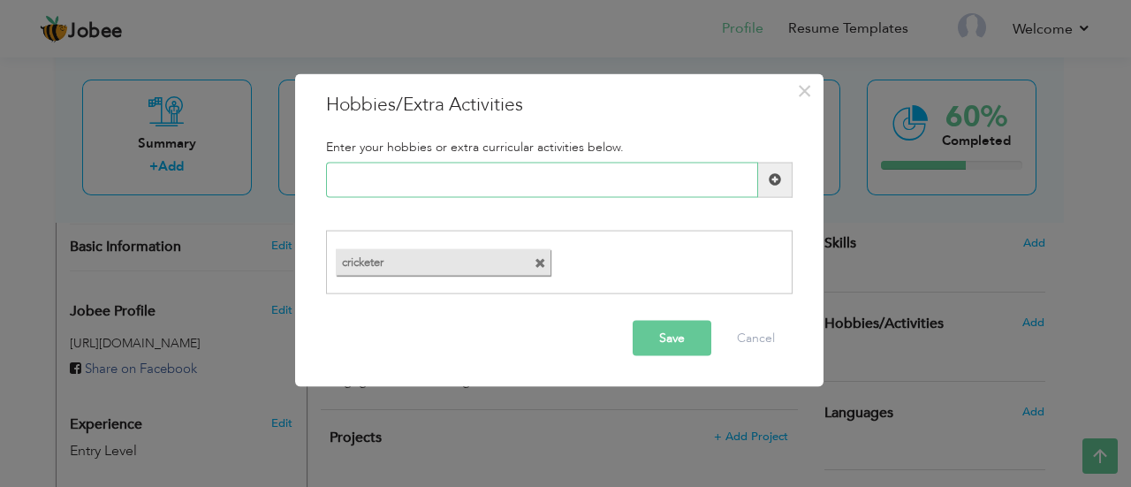
click at [410, 179] on input "text" at bounding box center [542, 179] width 432 height 35
type input "book reader"
click at [655, 340] on button "Save" at bounding box center [672, 338] width 79 height 35
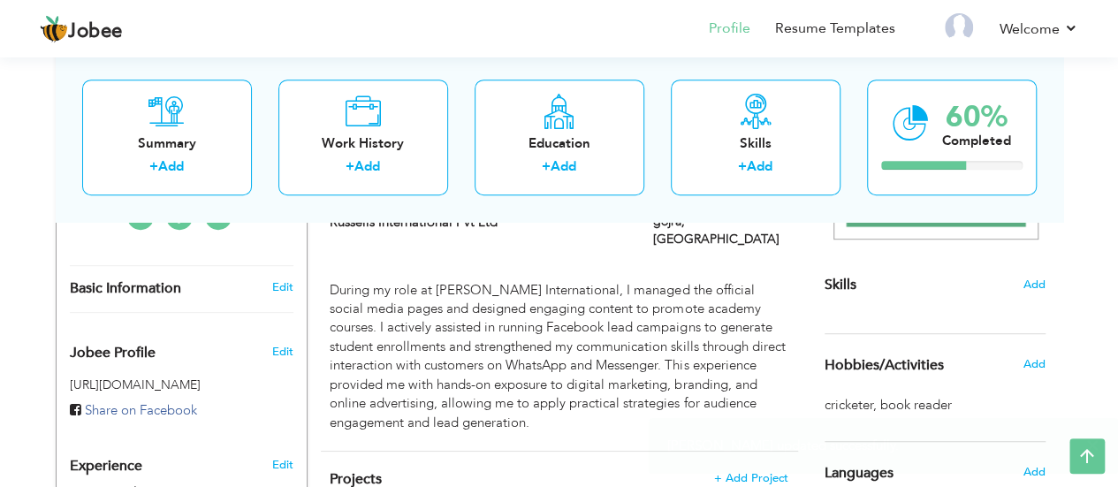
scroll to position [406, 0]
click at [1038, 284] on span "Add" at bounding box center [1034, 284] width 23 height 17
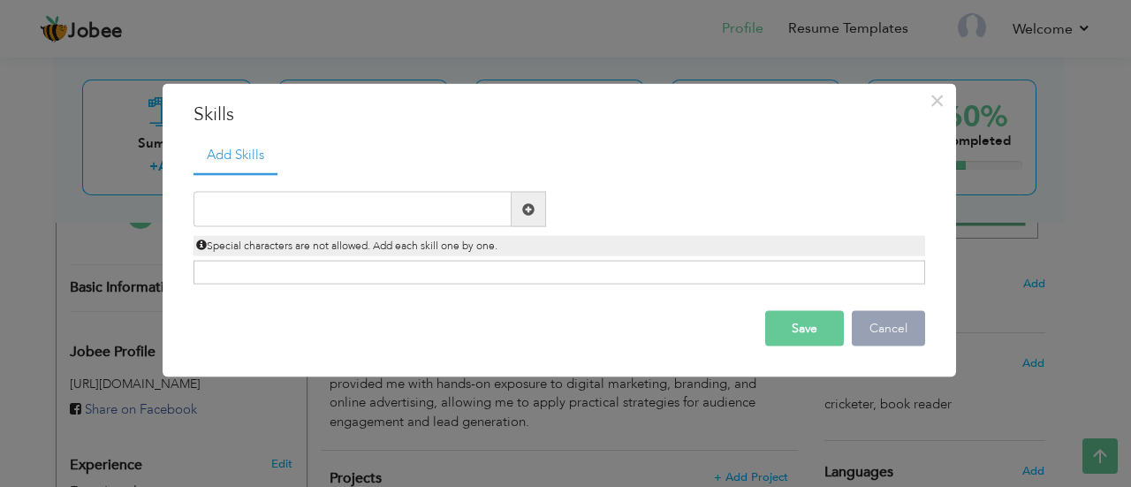
click at [883, 324] on button "Cancel" at bounding box center [888, 328] width 73 height 35
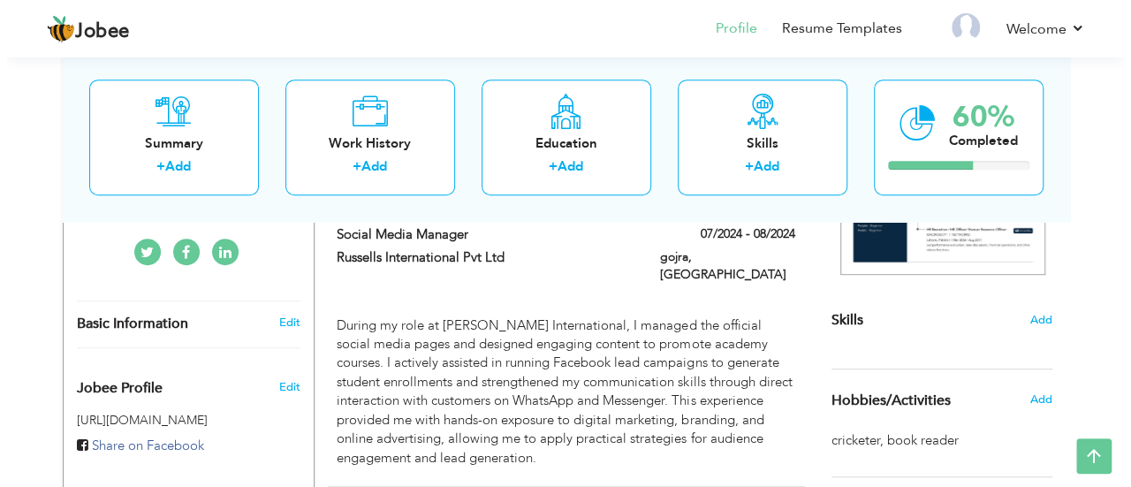
scroll to position [361, 0]
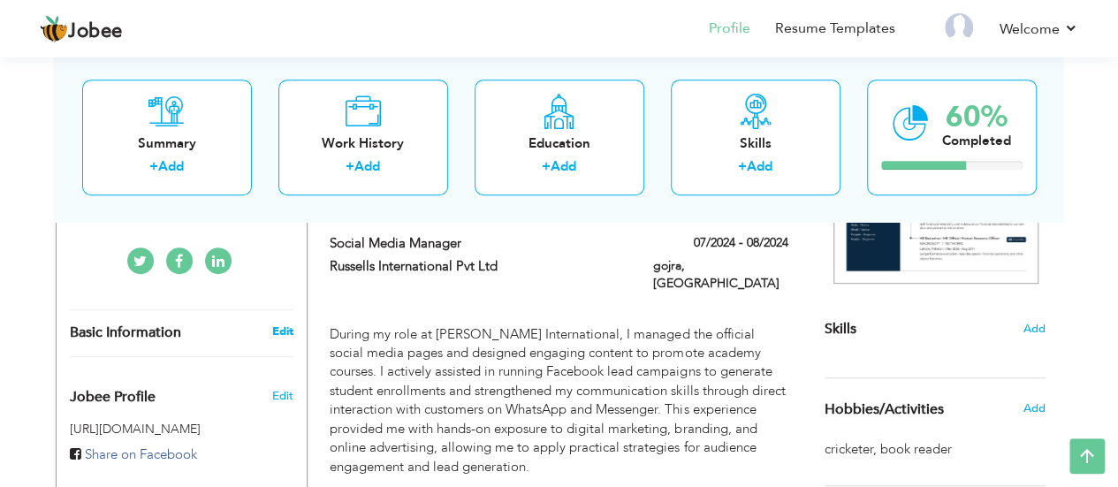
click at [284, 335] on link "Edit" at bounding box center [281, 331] width 21 height 16
type input "[DEMOGRAPHIC_DATA]"
type input "[PERSON_NAME]"
type input "03251960969"
select select "number:166"
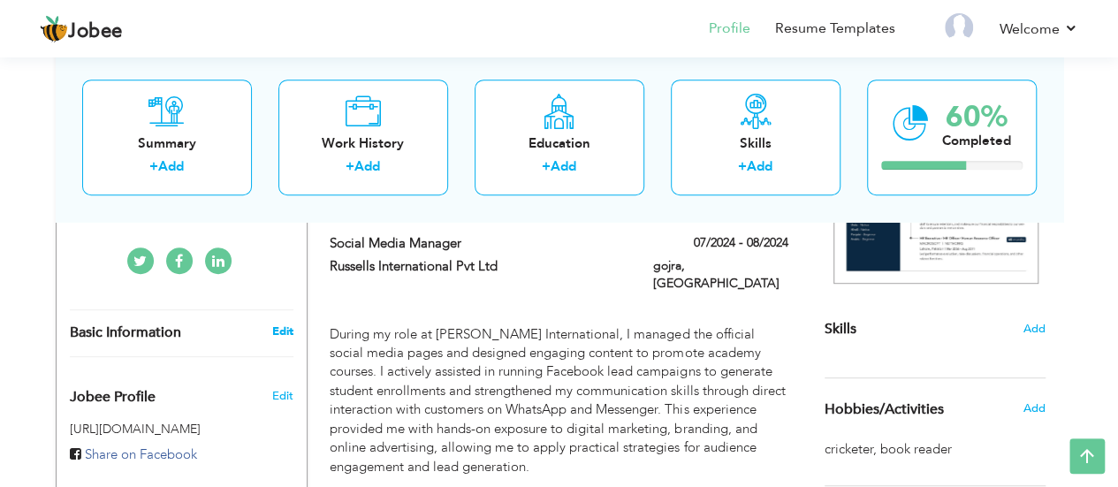
type input "gojra"
select select "number:1"
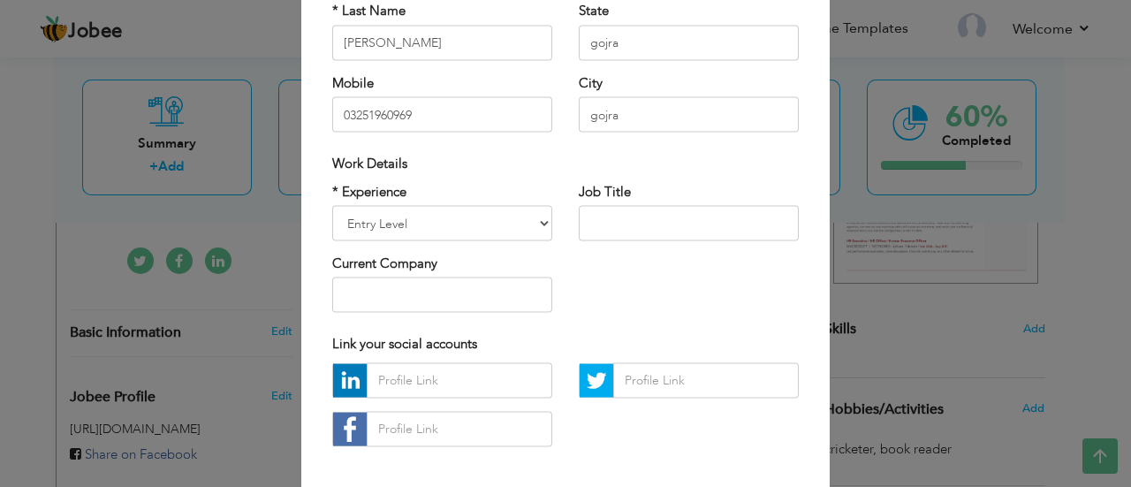
scroll to position [226, 0]
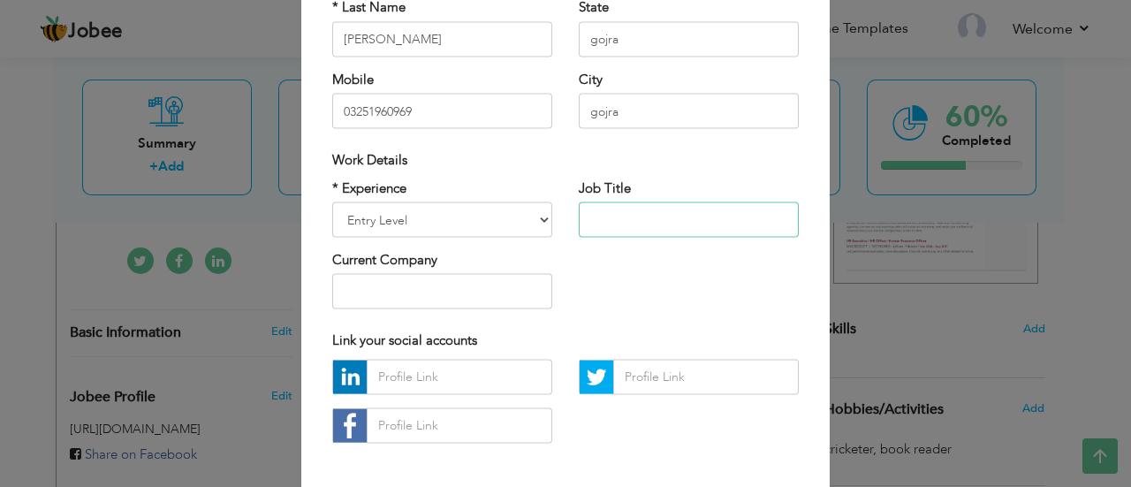
click at [651, 214] on input "text" at bounding box center [689, 219] width 220 height 35
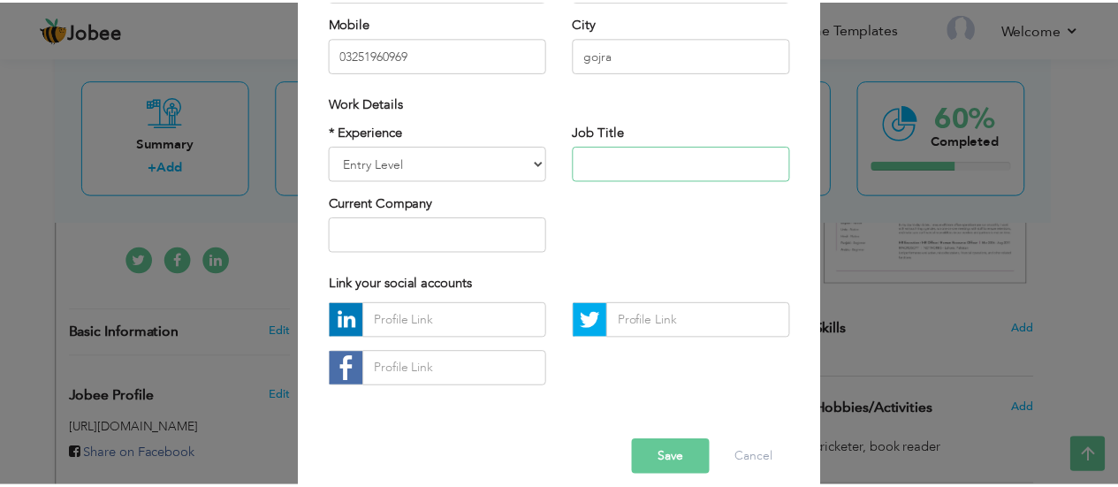
scroll to position [302, 0]
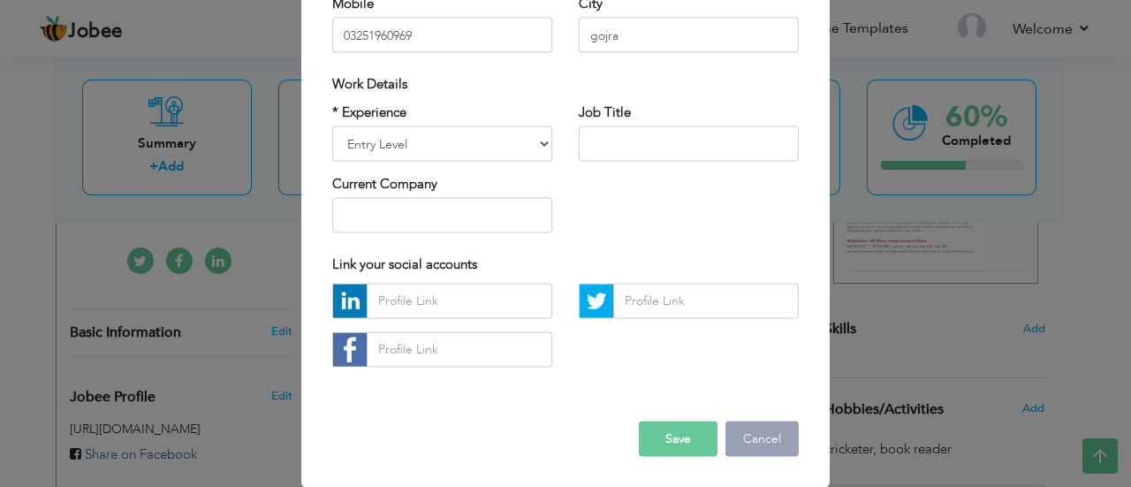
click at [742, 441] on button "Cancel" at bounding box center [762, 438] width 73 height 35
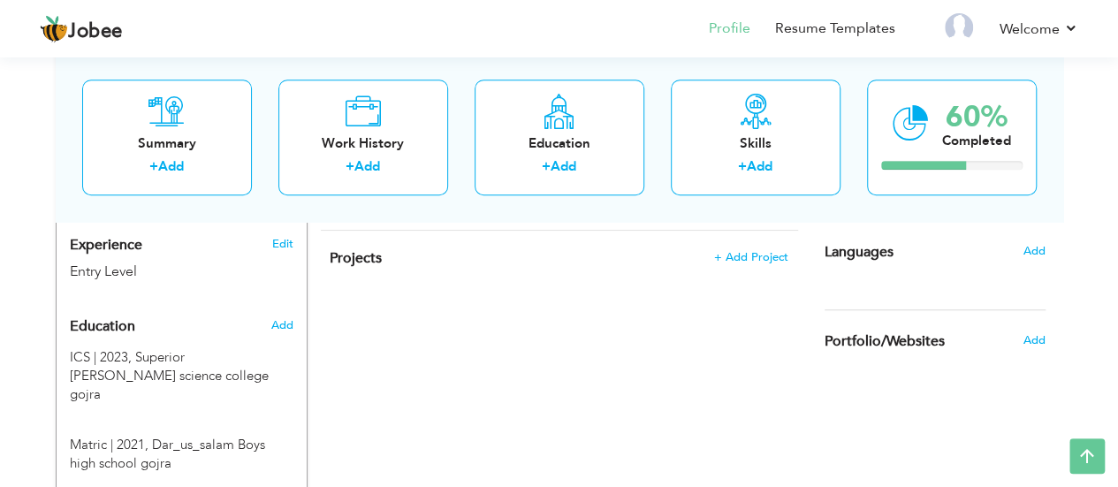
scroll to position [627, 0]
click at [1033, 255] on span "Add" at bounding box center [1033, 249] width 23 height 16
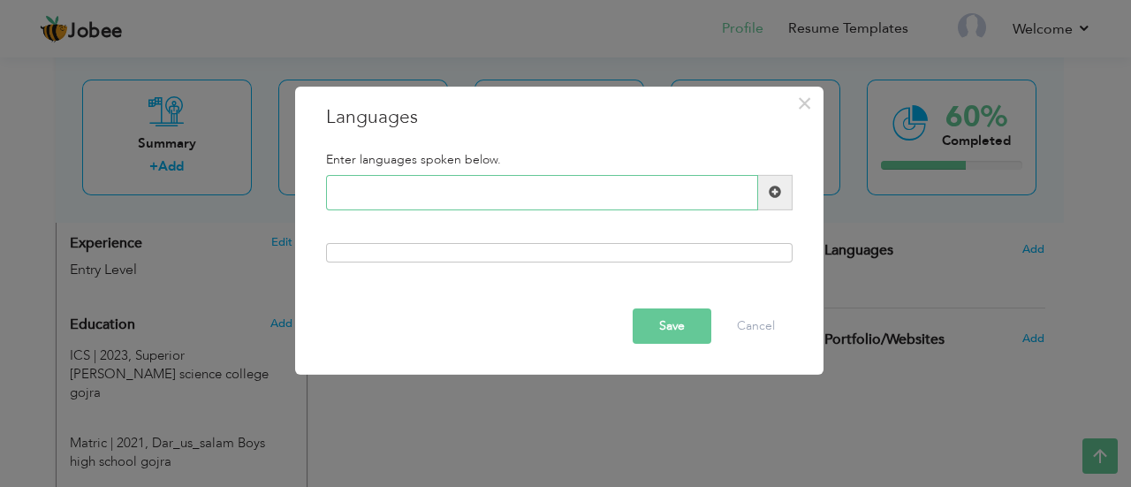
click at [402, 186] on input "text" at bounding box center [542, 192] width 432 height 35
type input "e"
type input "English"
click at [649, 323] on button "Save" at bounding box center [672, 325] width 79 height 35
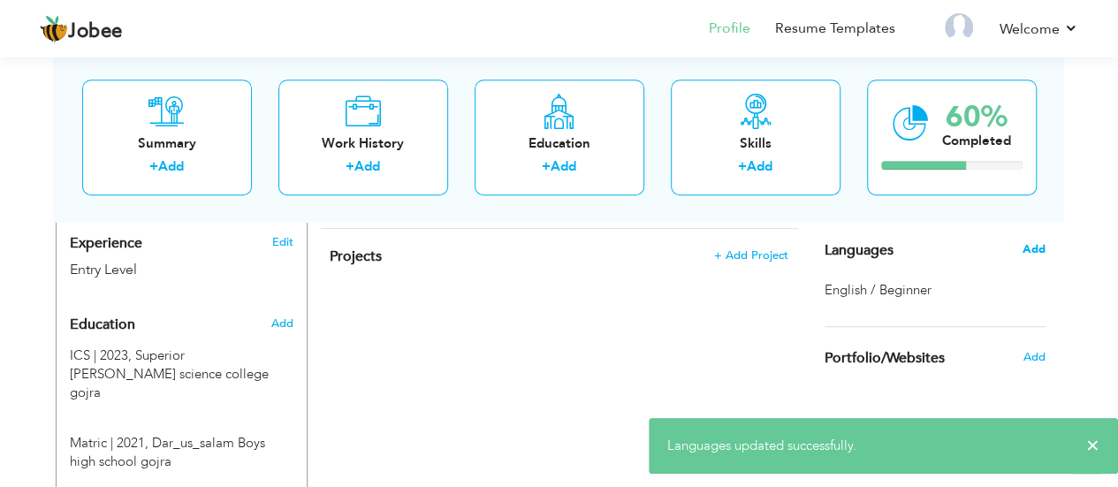
click at [1030, 249] on span "Add" at bounding box center [1033, 249] width 23 height 16
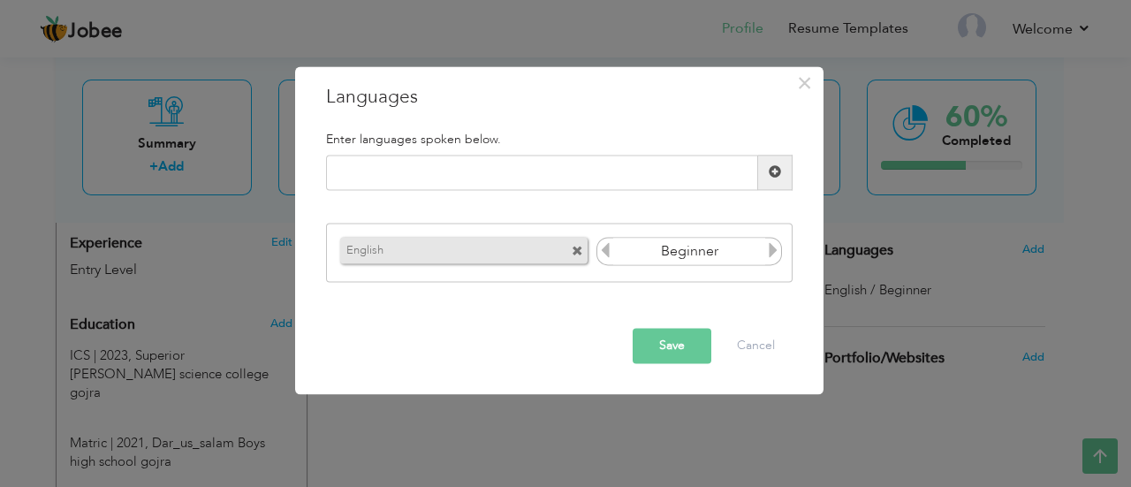
click at [776, 251] on icon at bounding box center [773, 251] width 16 height 16
click at [609, 255] on icon at bounding box center [605, 251] width 16 height 16
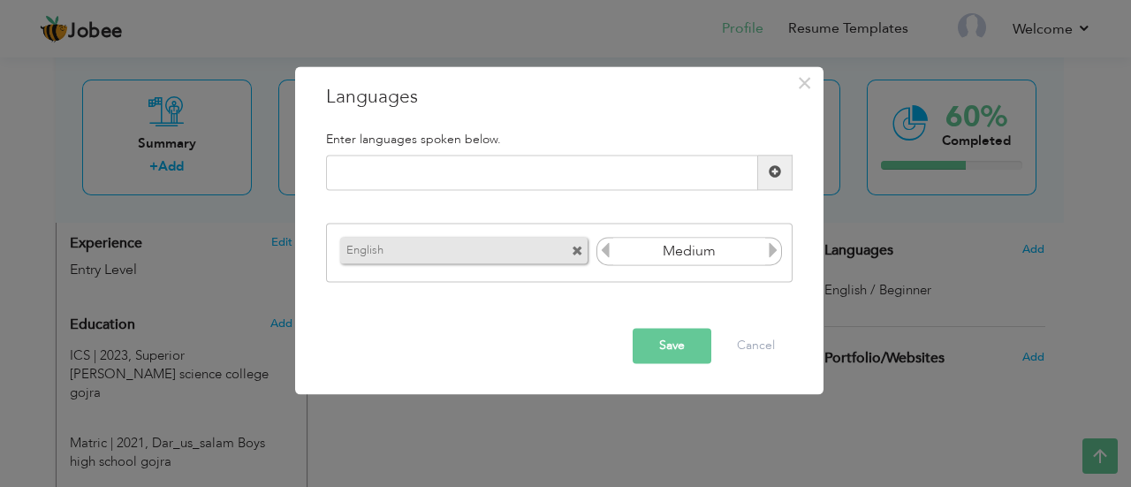
click at [665, 346] on button "Save" at bounding box center [672, 345] width 79 height 35
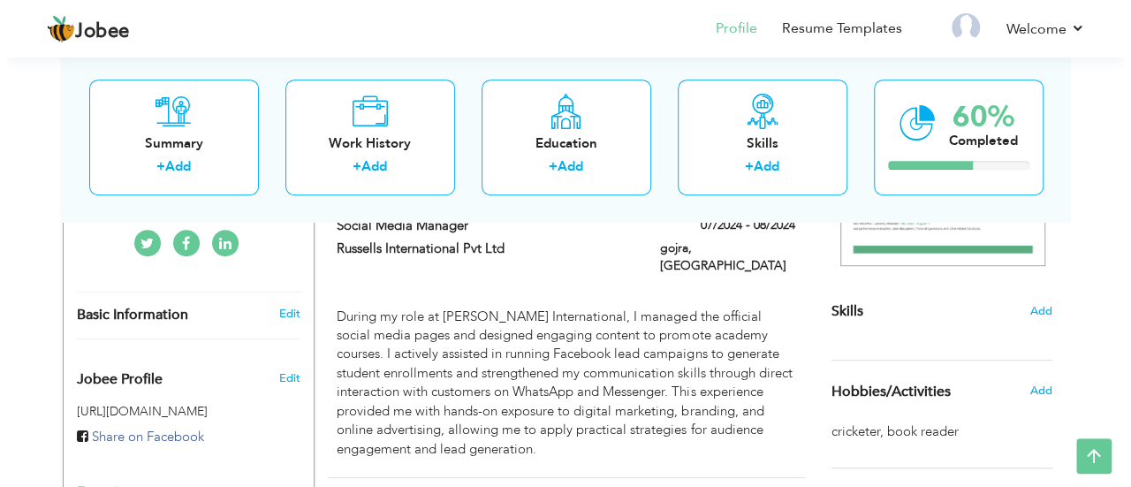
scroll to position [378, 0]
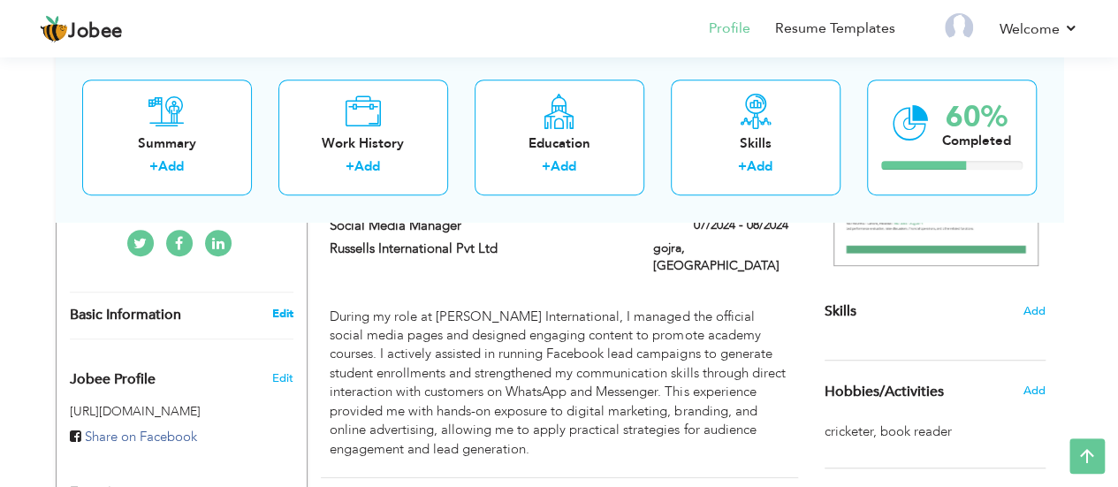
click at [274, 309] on link "Edit" at bounding box center [281, 314] width 21 height 16
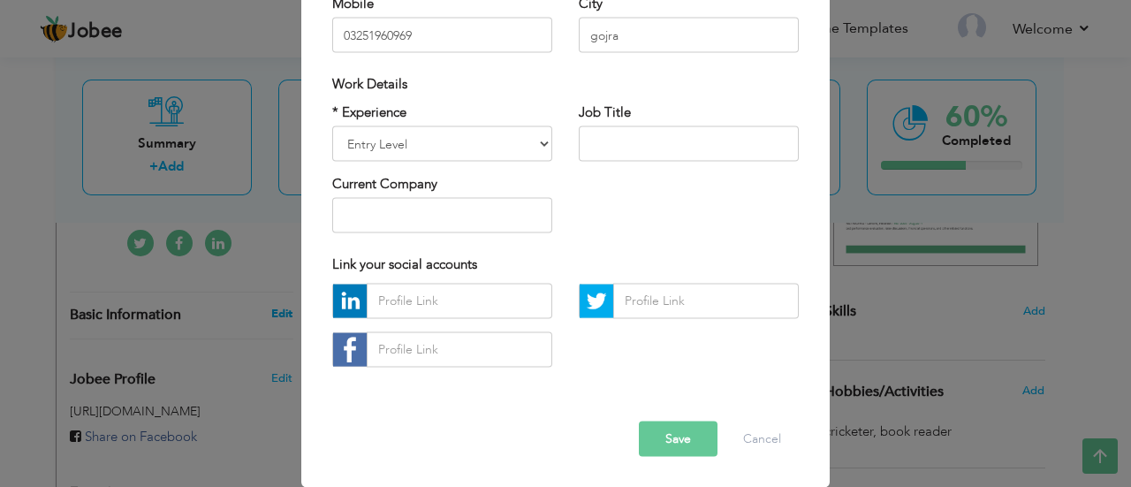
scroll to position [0, 0]
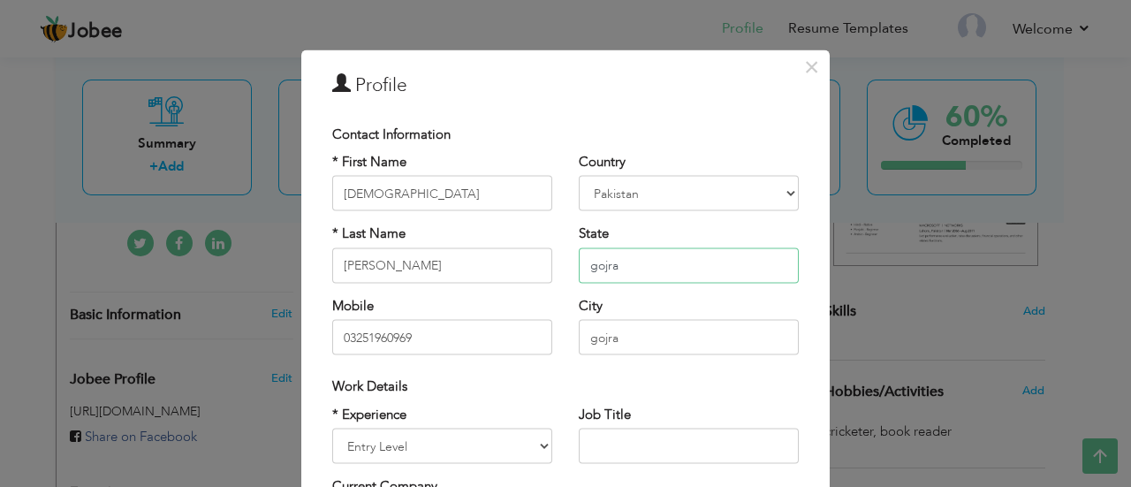
click at [644, 269] on input "gojra" at bounding box center [689, 264] width 220 height 35
type input "g"
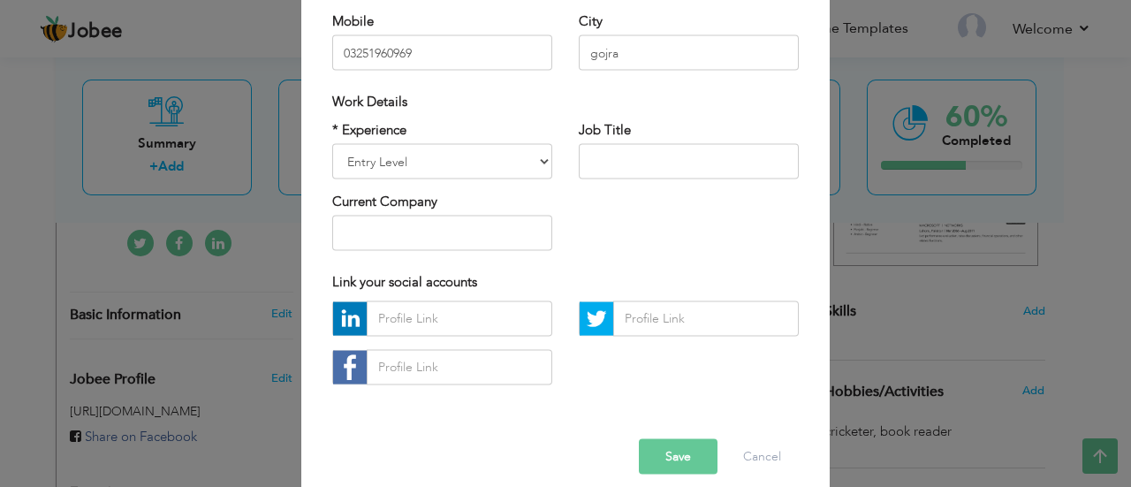
scroll to position [302, 0]
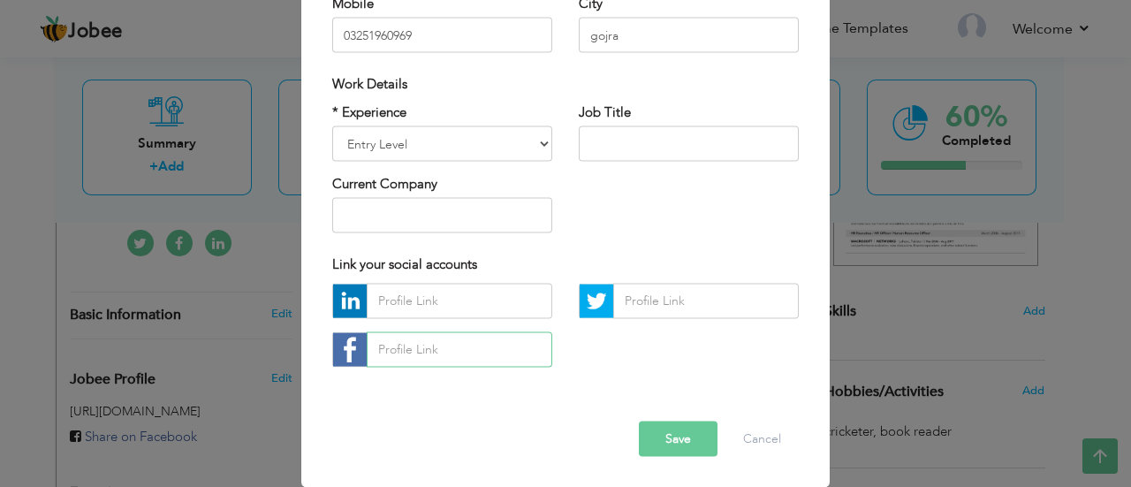
click at [445, 347] on input "text" at bounding box center [460, 348] width 186 height 35
click at [398, 347] on input "text" at bounding box center [460, 348] width 186 height 35
paste input "https://www.facebook.com/muhammadsamiullah01"
type input "https://www.facebook.com/muhammadsamiullah01"
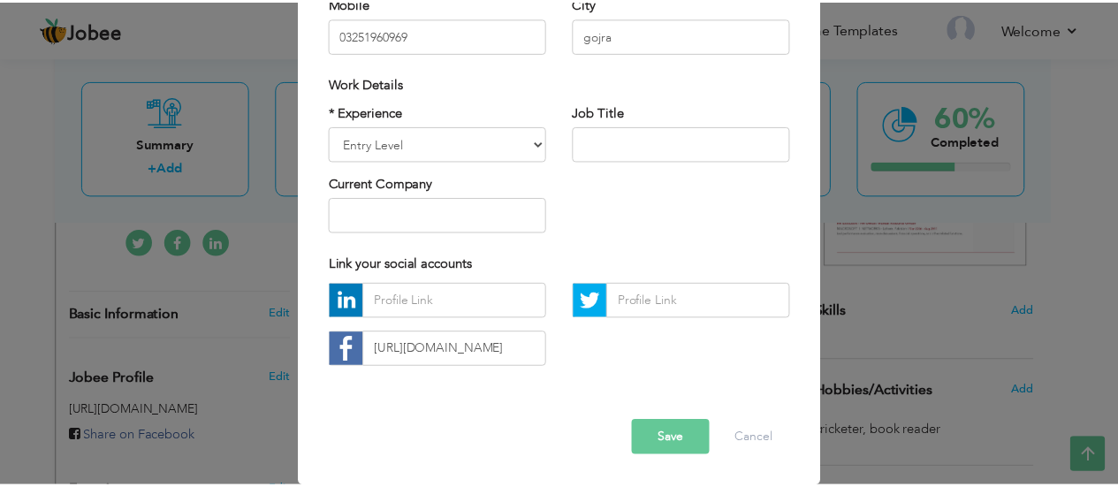
scroll to position [0, 0]
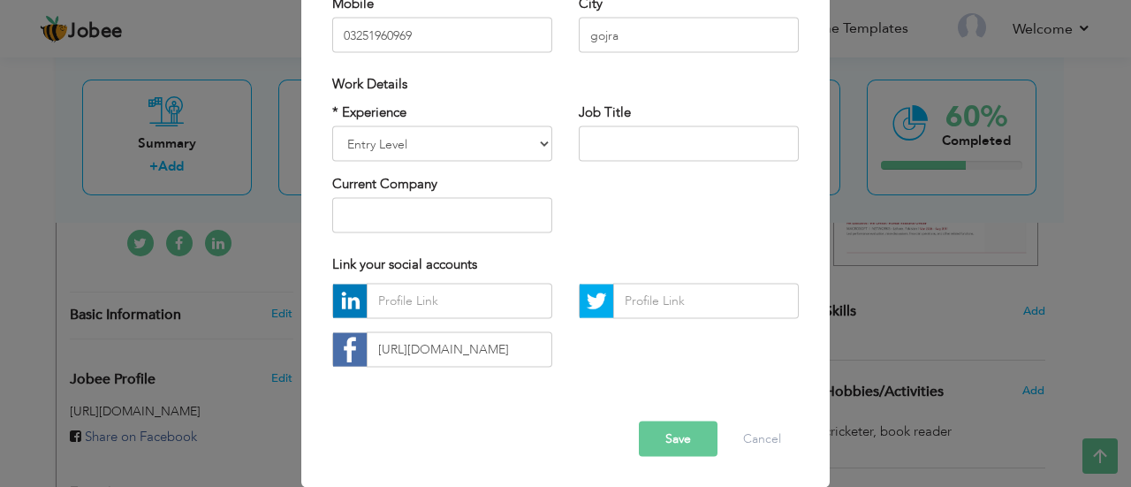
click at [460, 393] on div "Error" at bounding box center [565, 393] width 493 height 1
click at [433, 304] on input "text" at bounding box center [460, 300] width 186 height 35
click at [671, 435] on button "Save" at bounding box center [678, 438] width 79 height 35
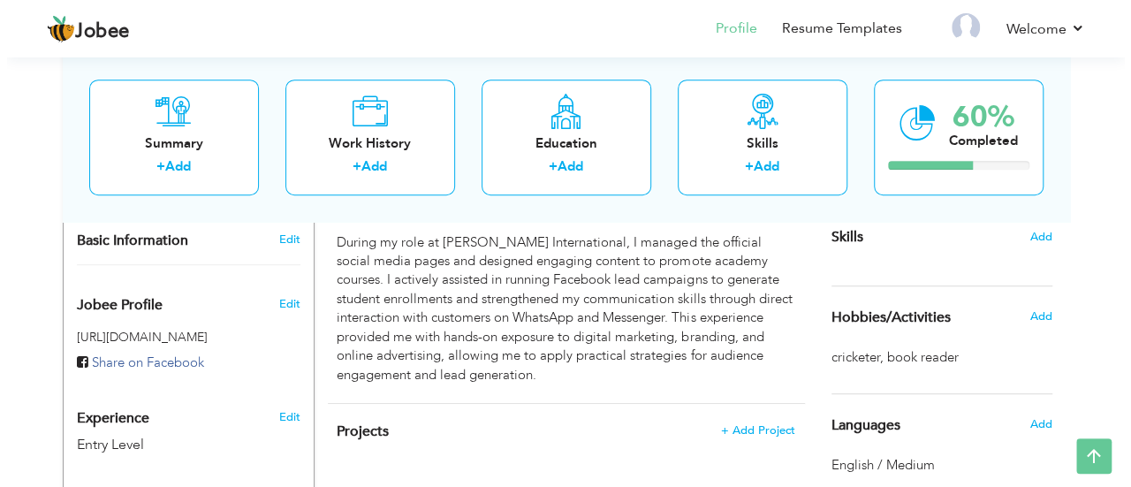
scroll to position [451, 0]
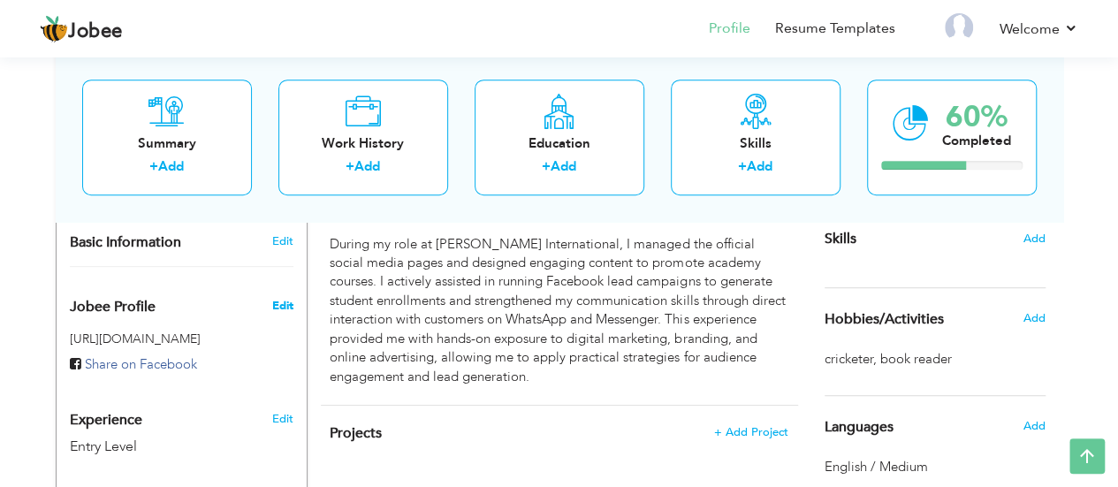
click at [285, 301] on span "Edit" at bounding box center [281, 306] width 21 height 16
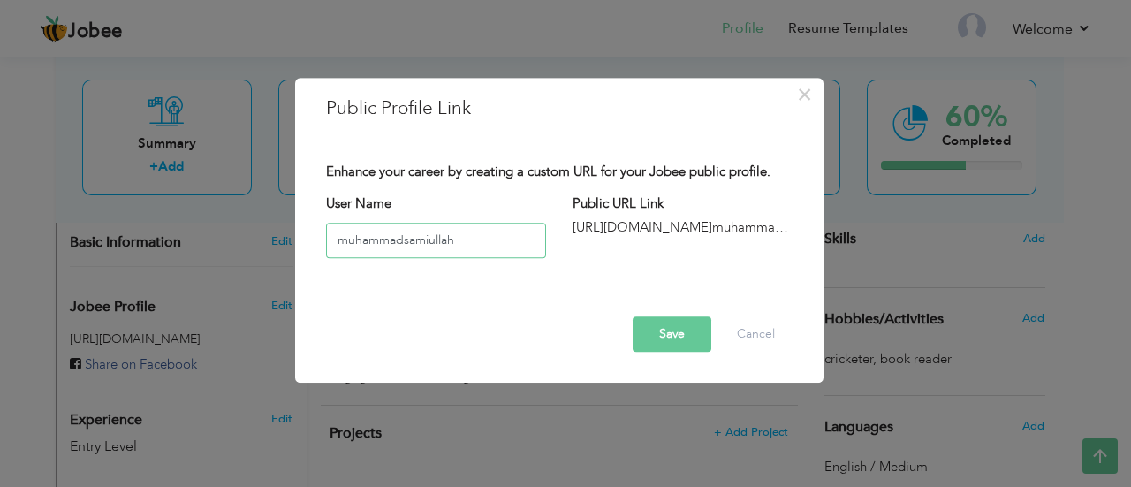
type input "muhammadsamiullah"
click at [665, 337] on button "Save" at bounding box center [672, 333] width 79 height 35
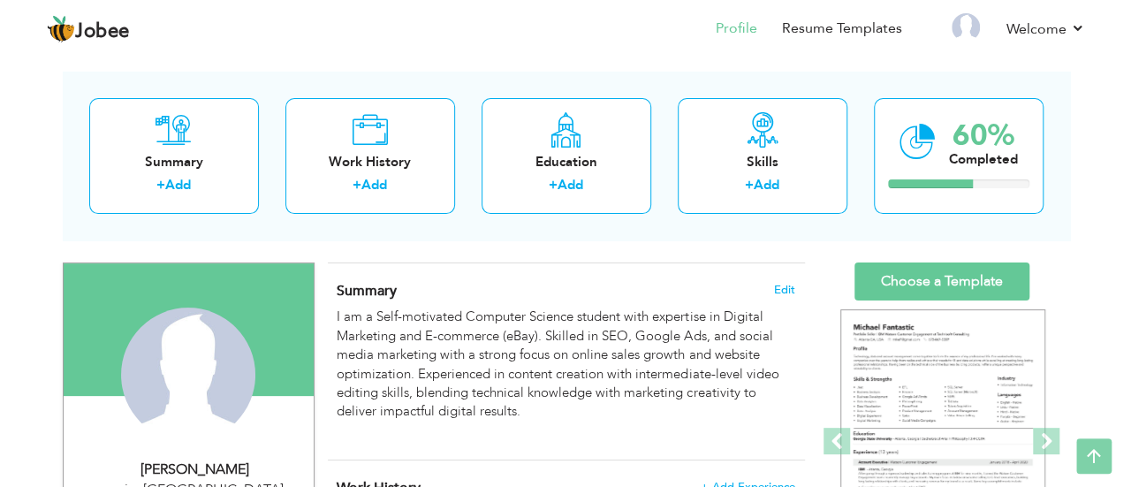
scroll to position [58, 0]
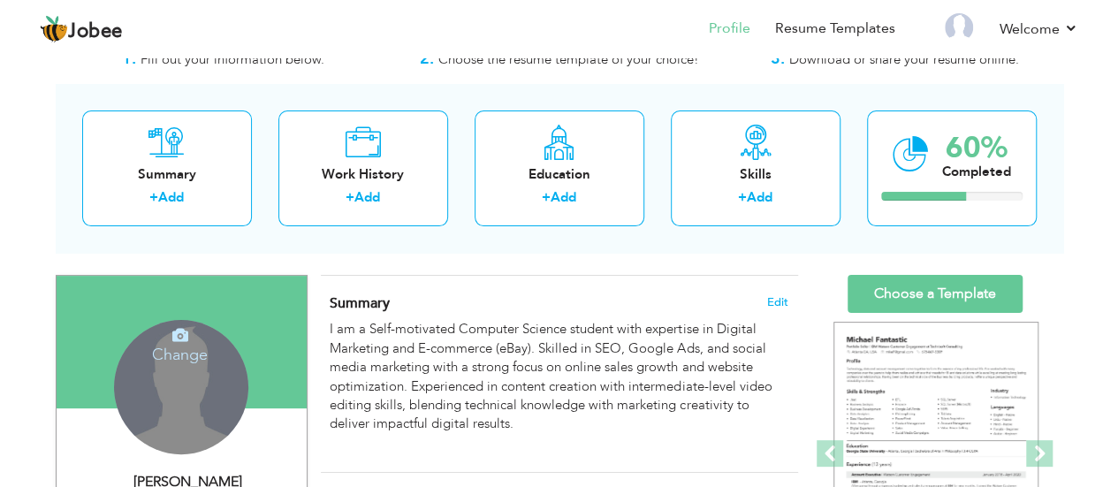
click at [187, 390] on div "Change Remove" at bounding box center [181, 387] width 134 height 134
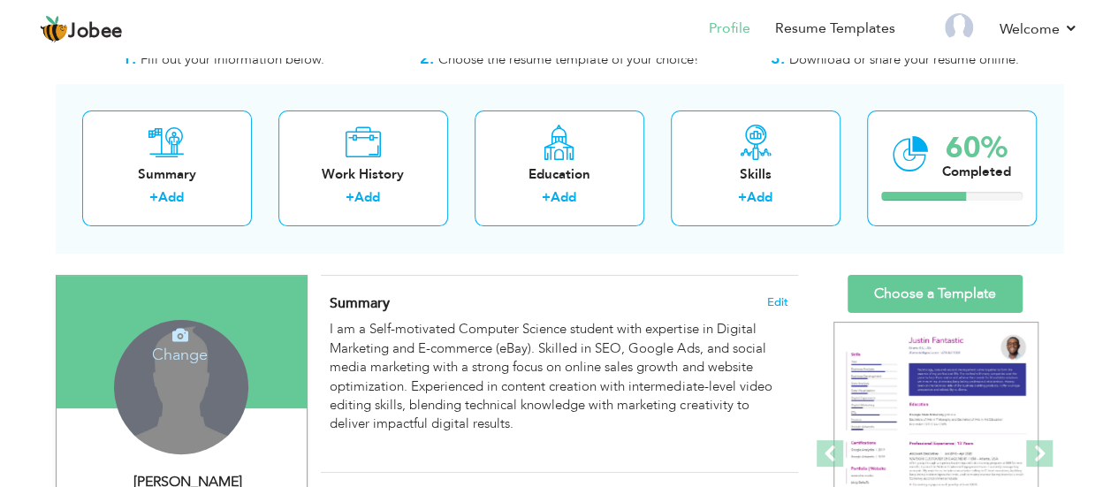
click at [186, 418] on div "Change Remove" at bounding box center [181, 387] width 134 height 134
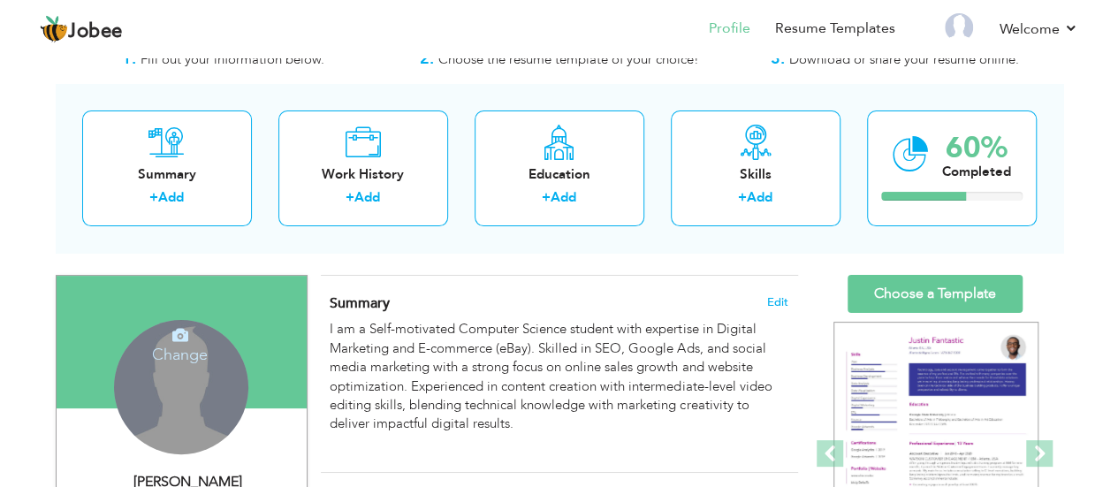
click at [179, 351] on h4 "Change" at bounding box center [180, 343] width 126 height 42
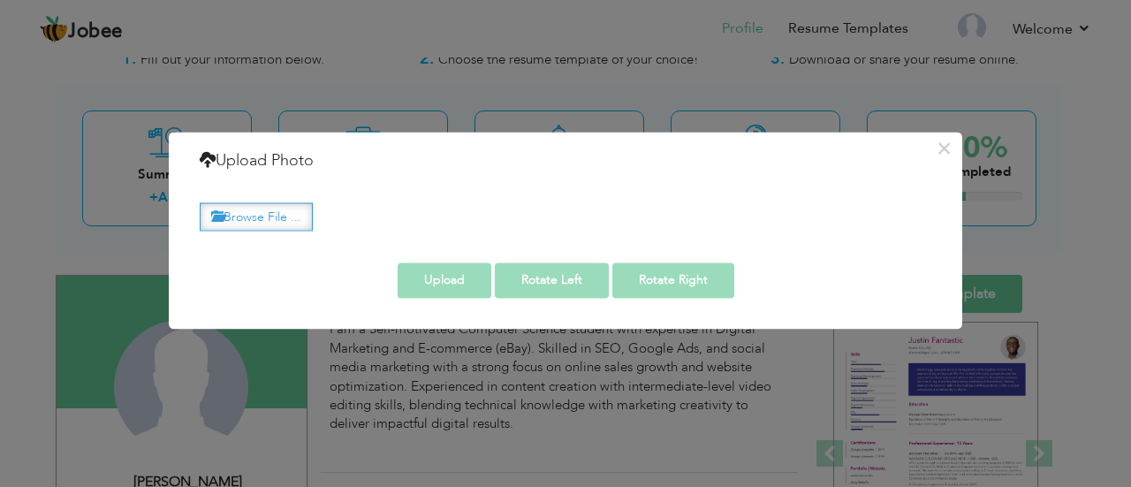
click at [261, 217] on label "Browse File ..." at bounding box center [256, 216] width 113 height 27
click at [0, 0] on input "Browse File ..." at bounding box center [0, 0] width 0 height 0
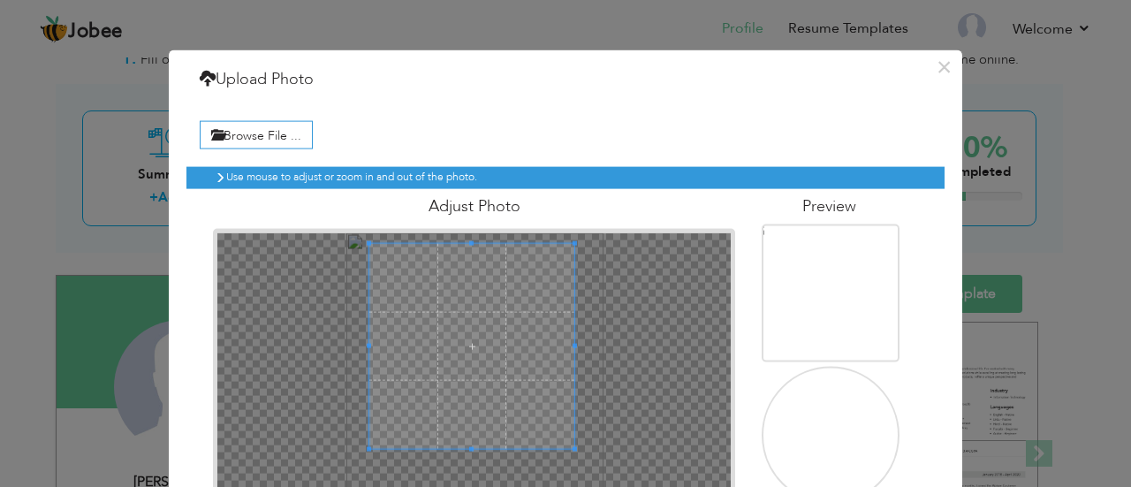
click at [486, 323] on span at bounding box center [472, 346] width 206 height 206
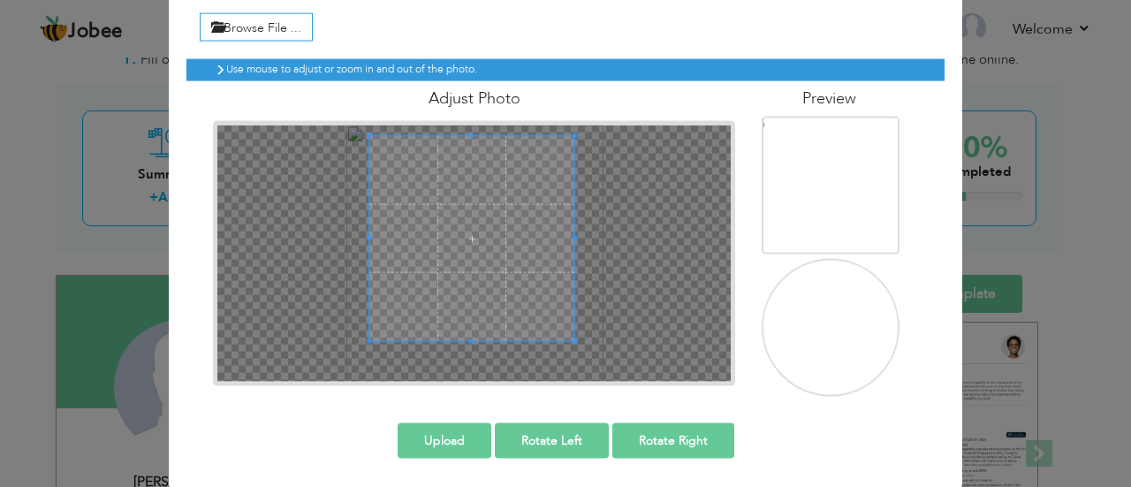
click at [445, 434] on button "Upload" at bounding box center [445, 439] width 94 height 35
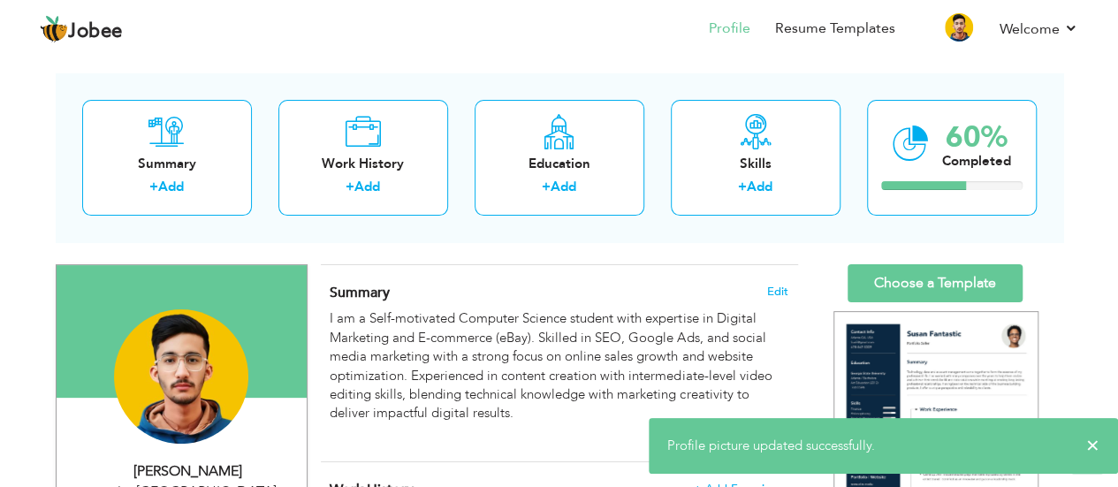
scroll to position [67, 0]
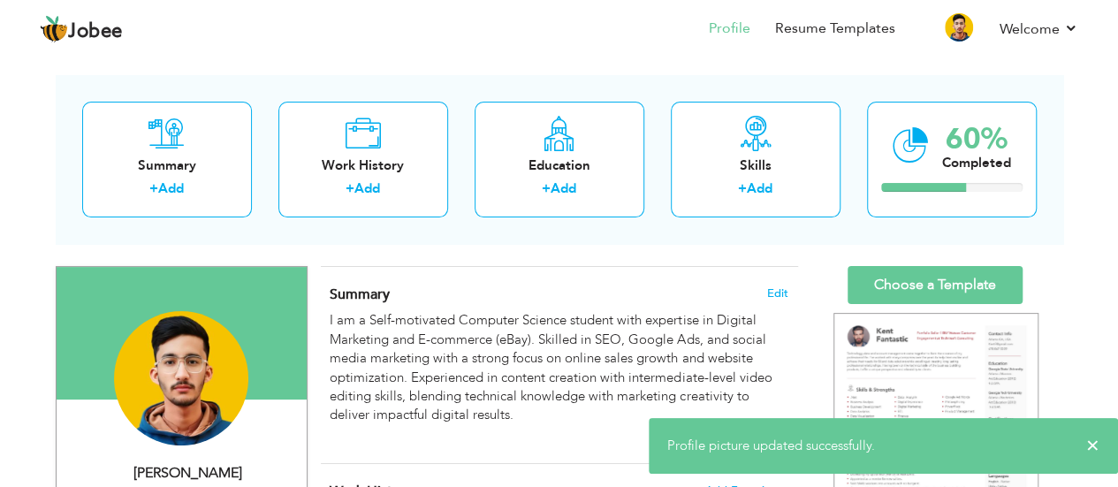
click at [270, 274] on div at bounding box center [182, 333] width 250 height 133
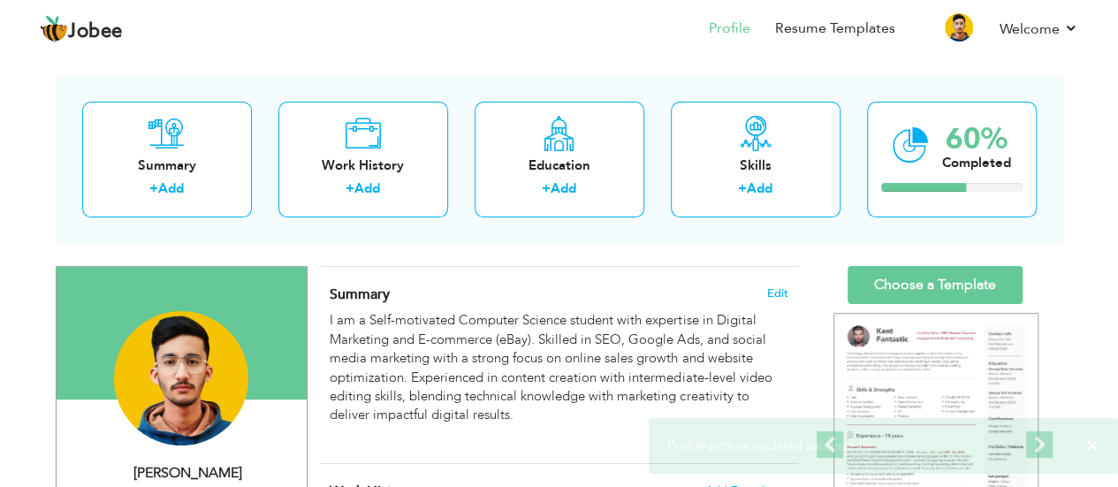
click at [249, 293] on div at bounding box center [182, 333] width 250 height 133
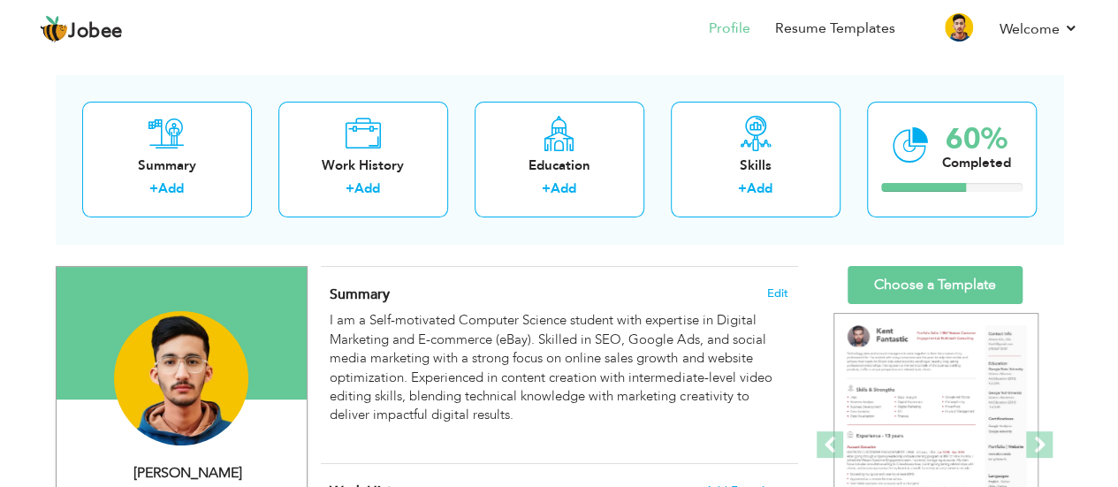
click at [249, 293] on div at bounding box center [182, 333] width 250 height 133
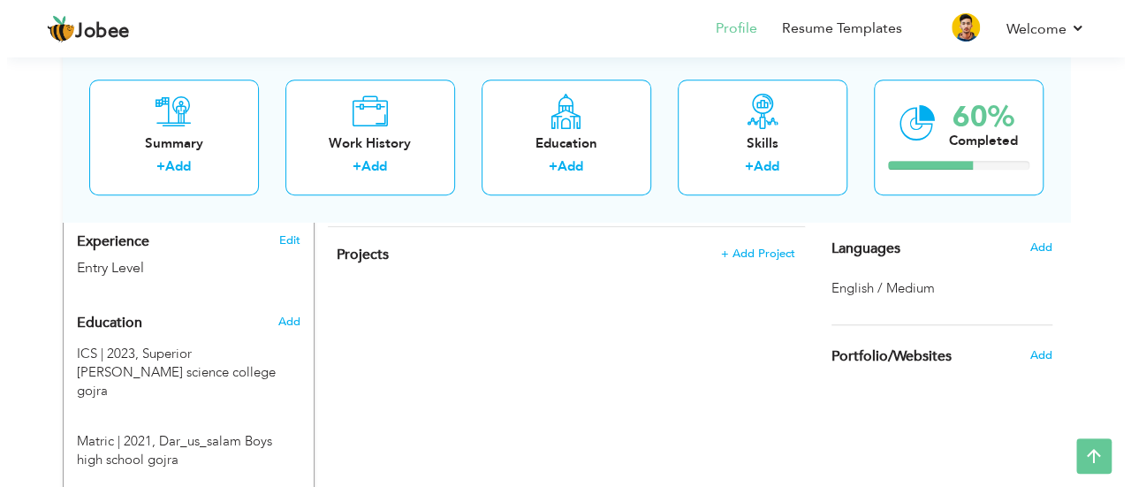
scroll to position [631, 0]
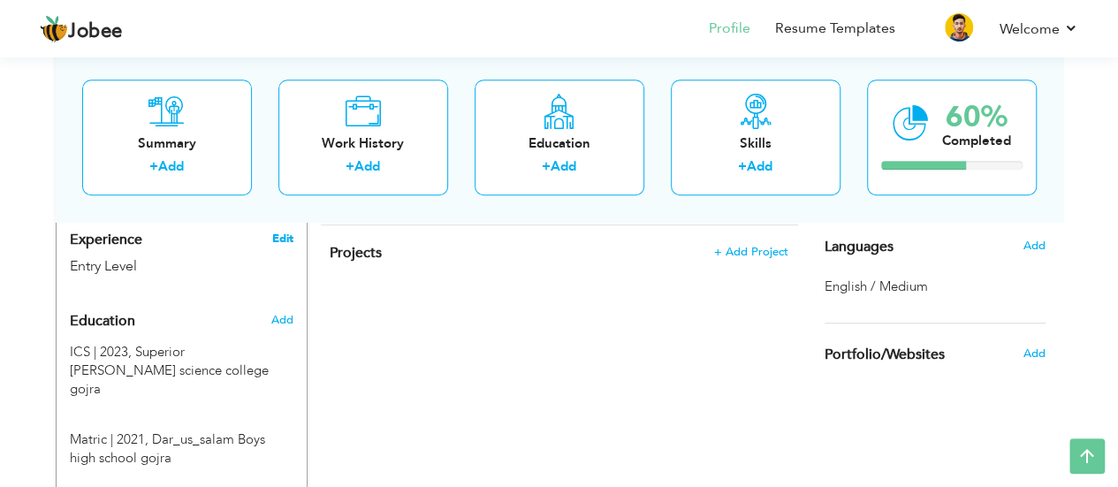
click at [279, 243] on link "Edit" at bounding box center [281, 239] width 21 height 16
type input "[DEMOGRAPHIC_DATA]"
type input "[PERSON_NAME]"
type input "03251960969"
select select "number:166"
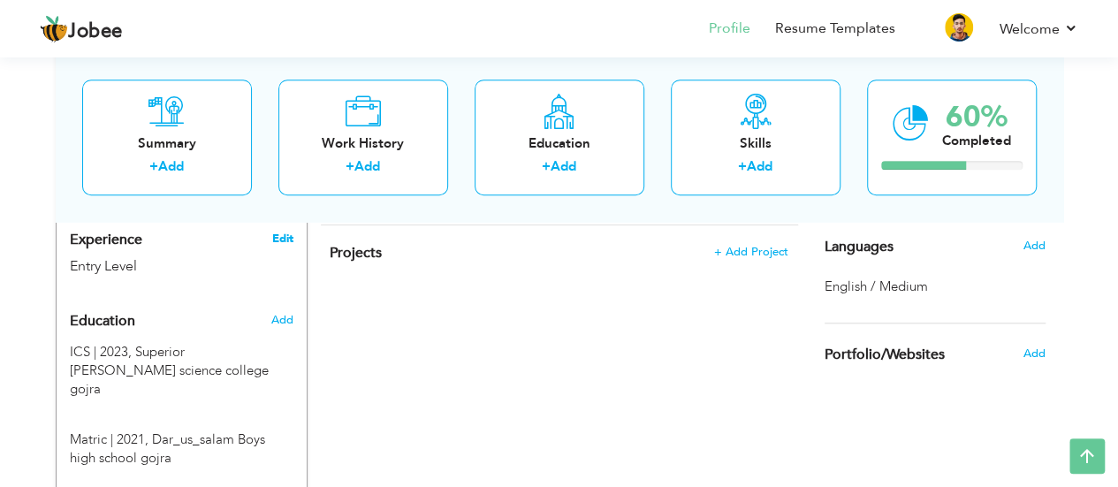
type input "gojra"
select select "number:1"
type input "https://www.facebook.com/muhammadsamiullah01"
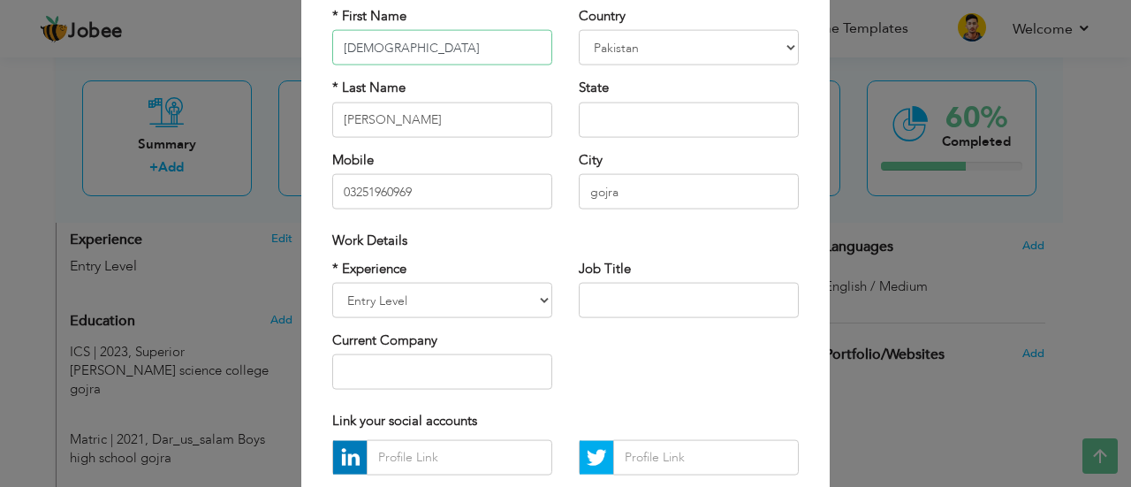
scroll to position [147, 0]
click at [465, 302] on select "Entry Level Less than 1 Year 1 Year 2 Years 3 Years 4 Years 5 Years 6 Years 7 Y…" at bounding box center [442, 299] width 220 height 35
click at [791, 376] on div "* Experience Entry Level Less than 1 Year 1 Year 2 Years 3 Years 4 Years 5 Year…" at bounding box center [565, 330] width 493 height 144
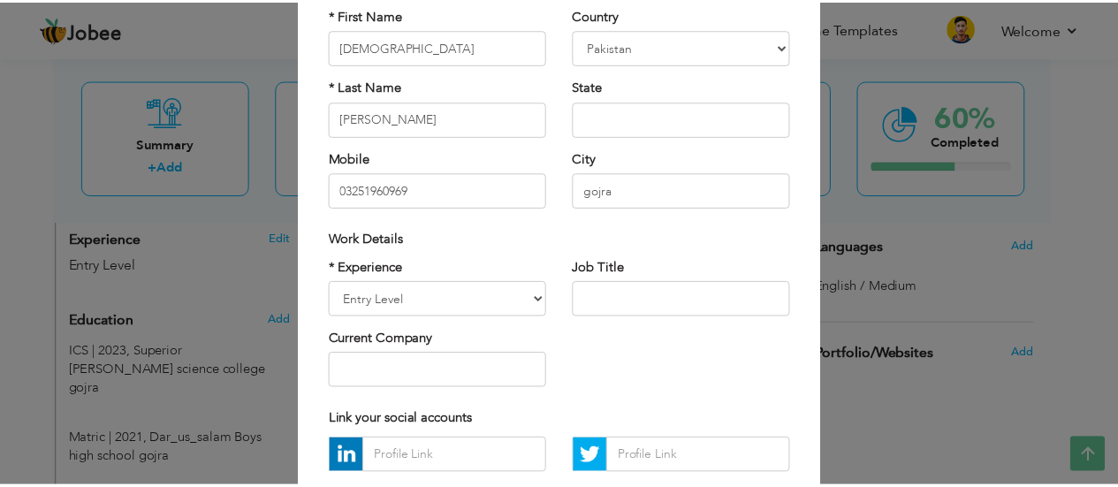
scroll to position [302, 0]
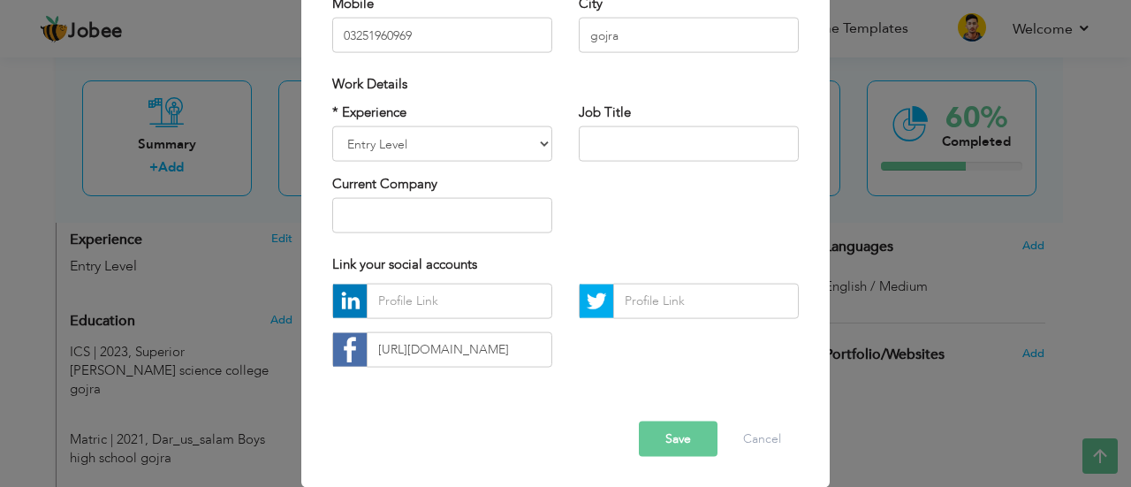
click at [659, 446] on button "Save" at bounding box center [678, 438] width 79 height 35
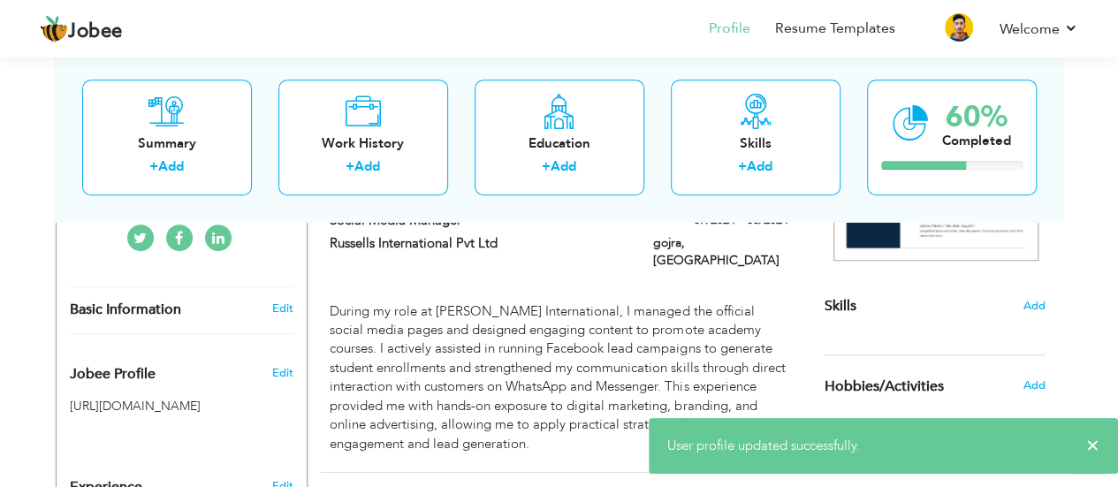
scroll to position [376, 0]
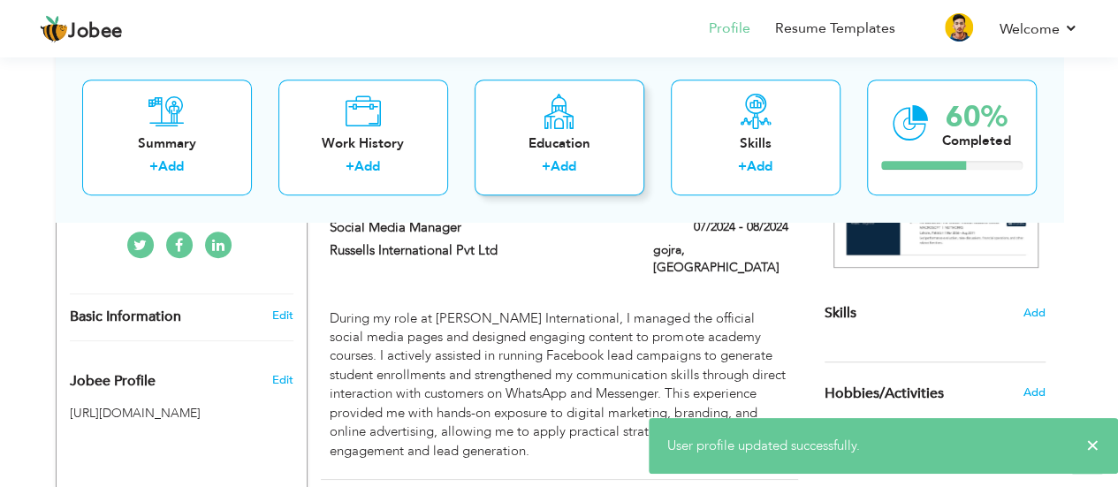
click at [569, 158] on link "Add" at bounding box center [564, 167] width 26 height 18
radio input "true"
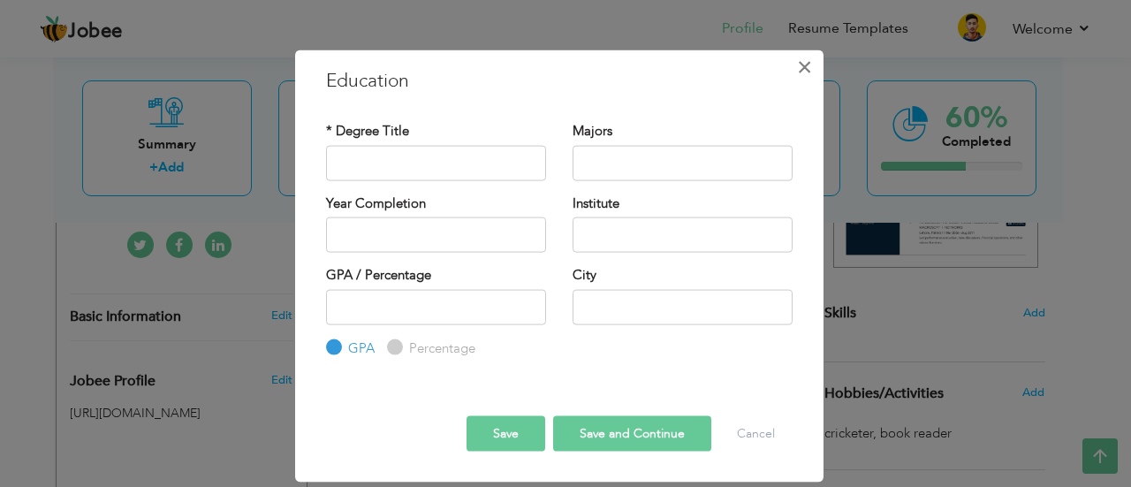
click at [803, 58] on span "×" at bounding box center [804, 66] width 15 height 32
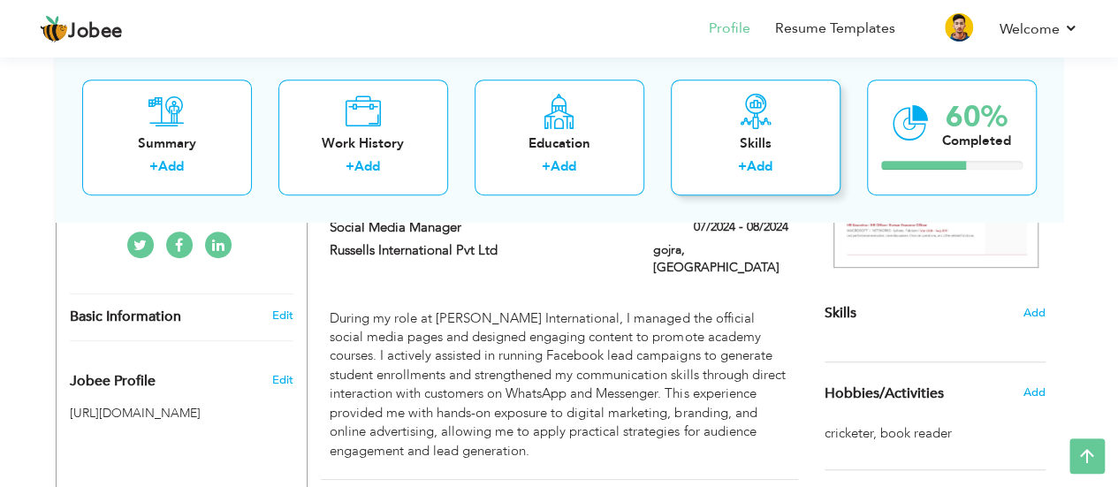
click at [762, 143] on div "Skills" at bounding box center [755, 143] width 141 height 19
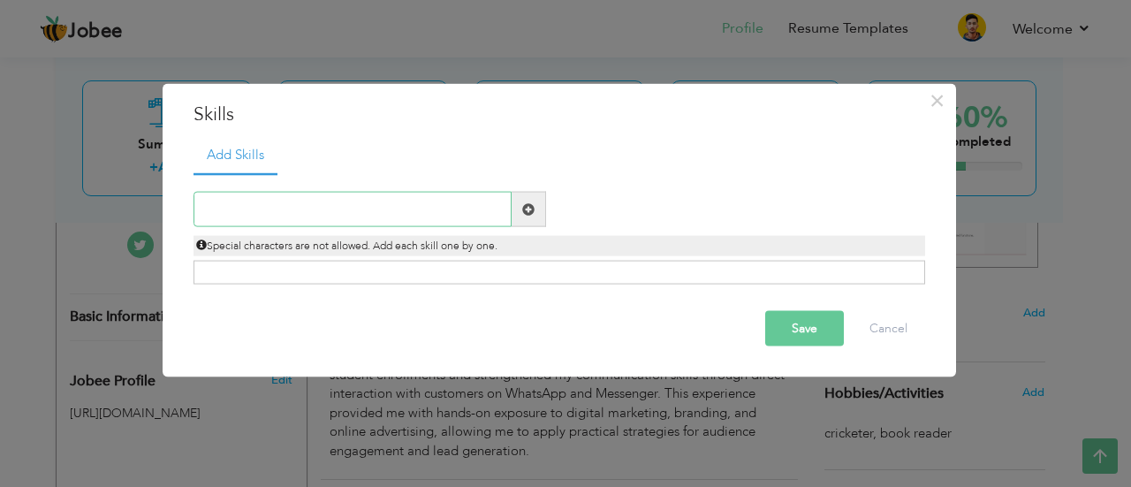
click at [258, 220] on input "text" at bounding box center [353, 209] width 318 height 35
click at [282, 213] on input "text" at bounding box center [353, 209] width 318 height 35
paste input "Social Media Marketing (Facebook, Instagram, Linke"
type input "Social Media Marketing (Facebook, Instagram)"
click at [528, 209] on span at bounding box center [528, 208] width 12 height 12
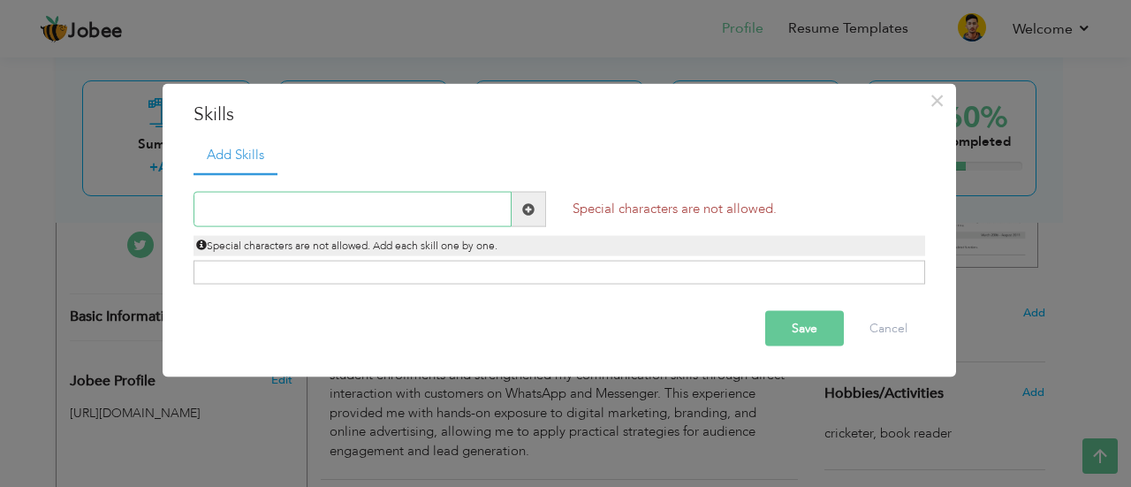
click at [457, 208] on input "text" at bounding box center [353, 209] width 318 height 35
type input "social media marketing"
click at [524, 202] on span at bounding box center [528, 208] width 12 height 12
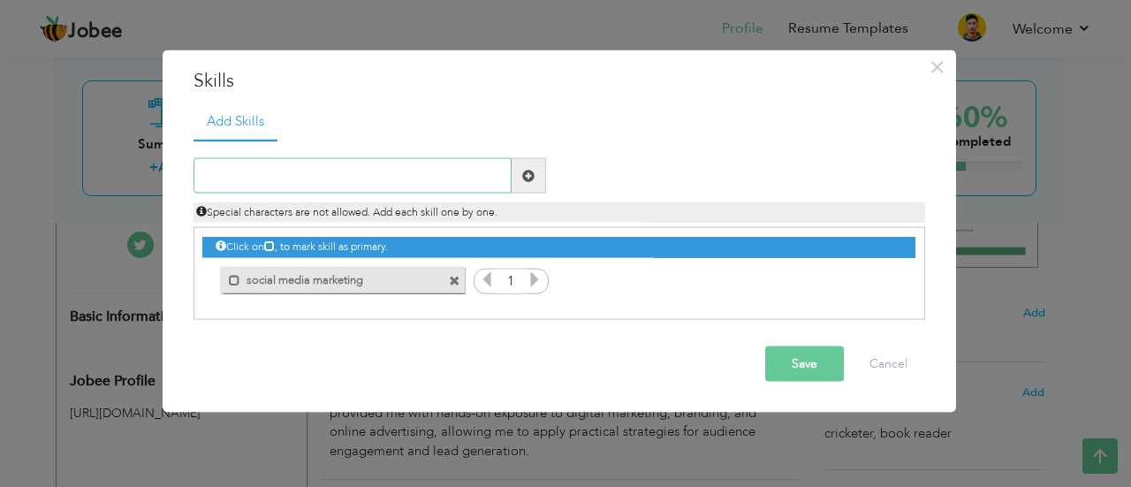
click at [285, 181] on input "text" at bounding box center [353, 175] width 318 height 35
click at [270, 175] on input "text" at bounding box center [353, 175] width 318 height 35
click at [293, 169] on input "text" at bounding box center [353, 175] width 318 height 35
type input "content marketing & copywriting"
click at [531, 174] on span at bounding box center [528, 175] width 12 height 12
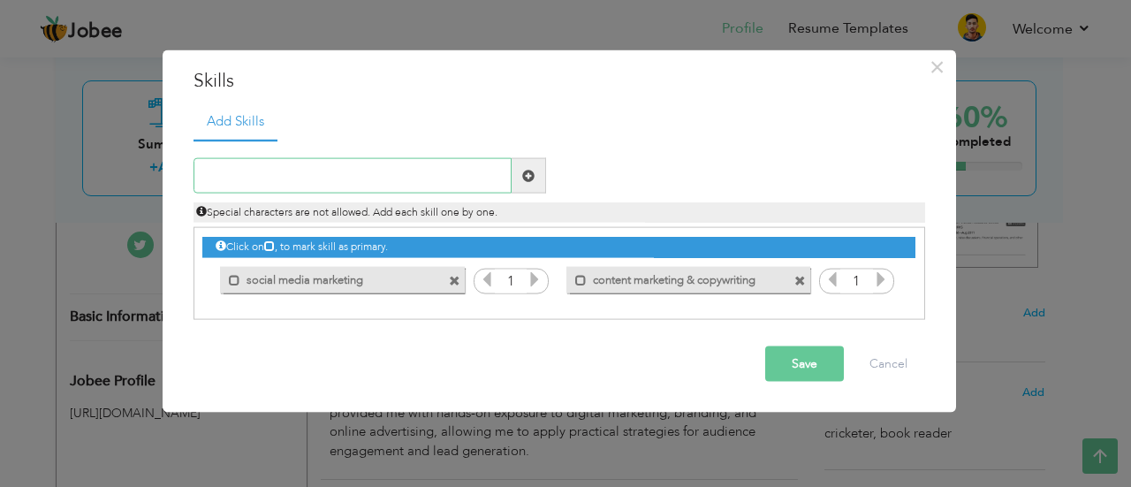
click at [280, 172] on input "text" at bounding box center [353, 175] width 318 height 35
type input "s"
type input "S"
click at [260, 170] on input "text" at bounding box center [353, 175] width 318 height 35
type input "video editing"
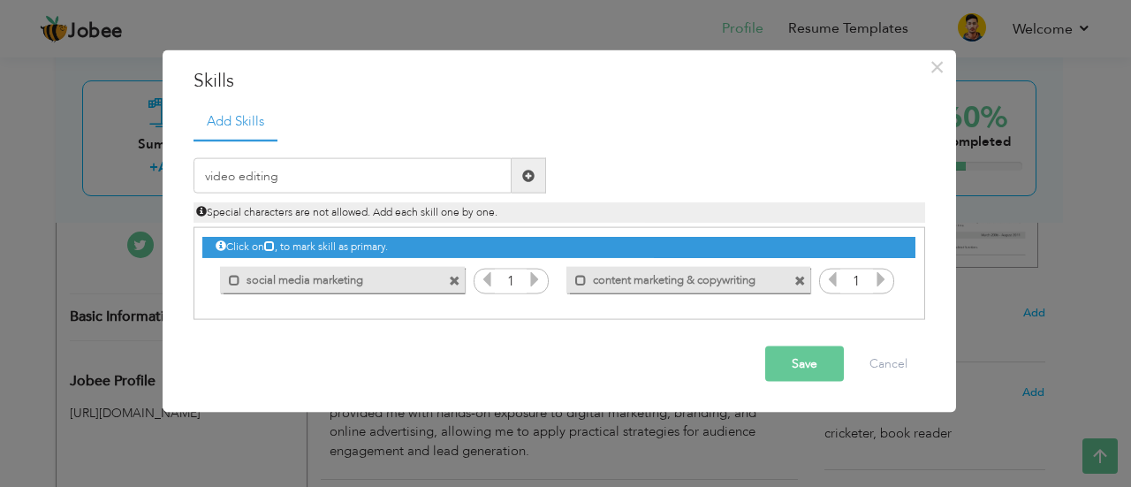
click at [535, 169] on span at bounding box center [529, 175] width 34 height 35
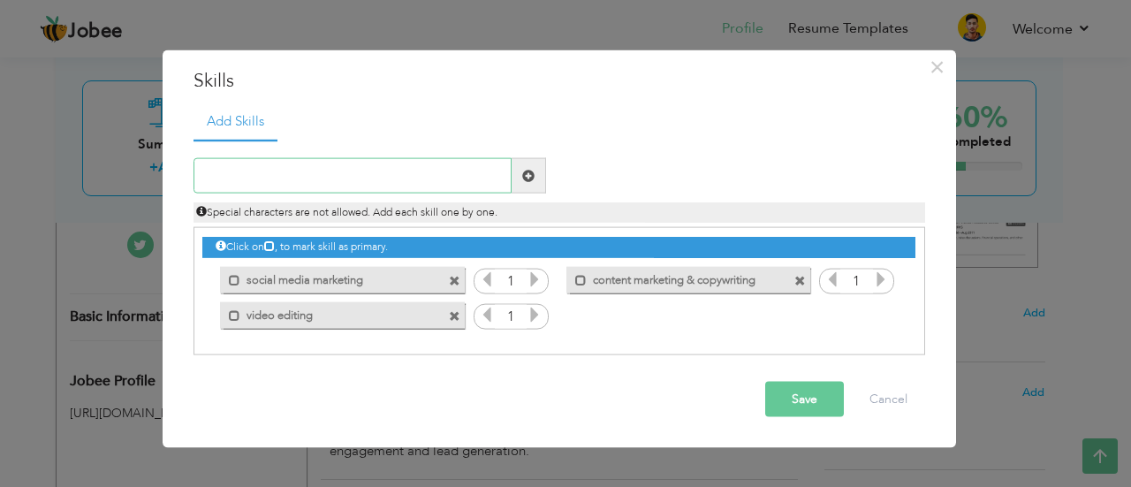
click at [268, 170] on input "text" at bounding box center [353, 175] width 318 height 35
paste input "Mobile Phones Knowledge (Devices & Accessories)"
type input "Mobile Phones Knowledge (Devices & Accessories)"
click at [538, 172] on span at bounding box center [529, 175] width 34 height 35
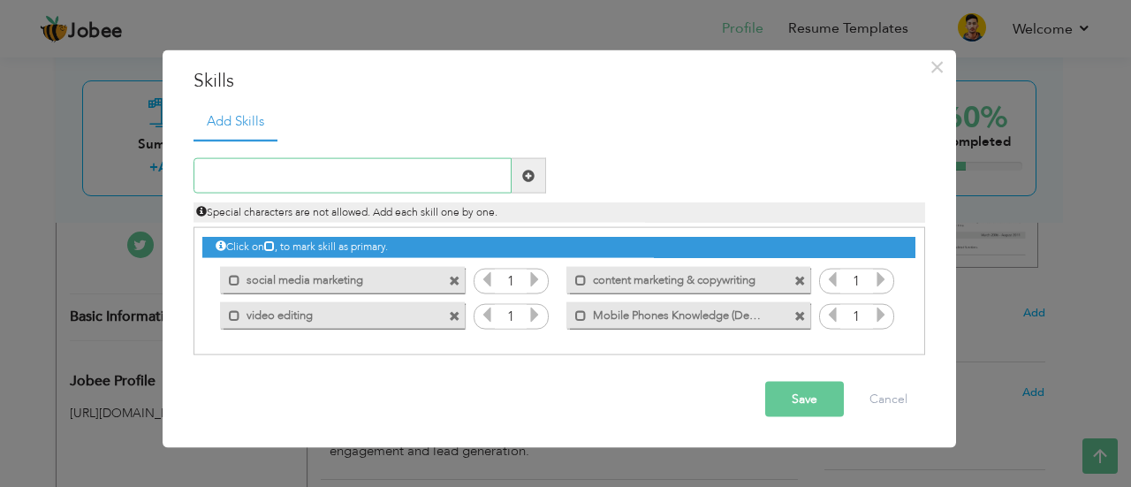
click at [281, 174] on input "text" at bounding box center [353, 175] width 318 height 35
type input "communication & customer dealing"
click at [523, 172] on span at bounding box center [528, 175] width 12 height 12
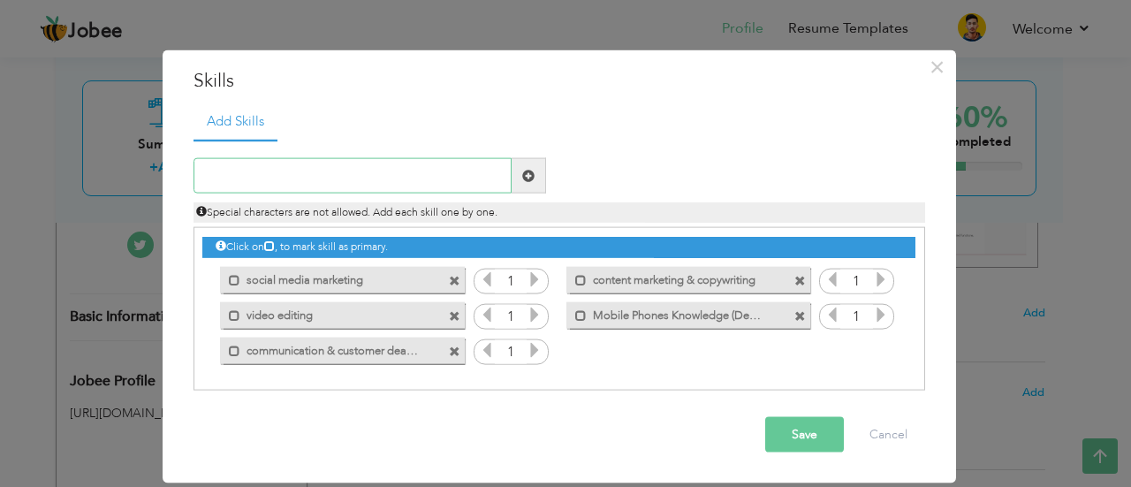
click at [306, 169] on input "text" at bounding box center [353, 175] width 318 height 35
type input "sales and marketing basics"
click at [516, 173] on span at bounding box center [529, 175] width 34 height 35
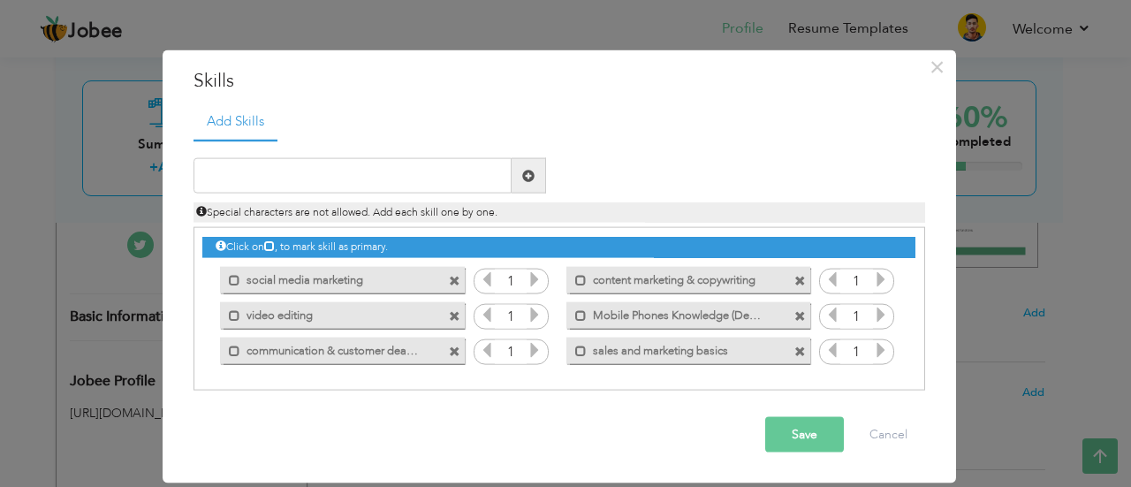
click at [824, 434] on button "Save" at bounding box center [804, 434] width 79 height 35
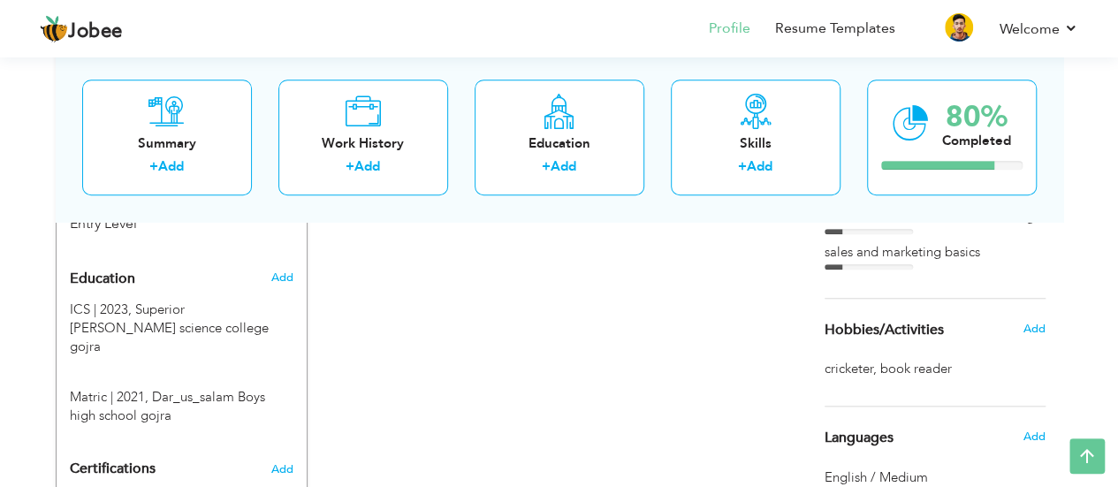
scroll to position [673, 0]
click at [853, 264] on div at bounding box center [869, 266] width 88 height 5
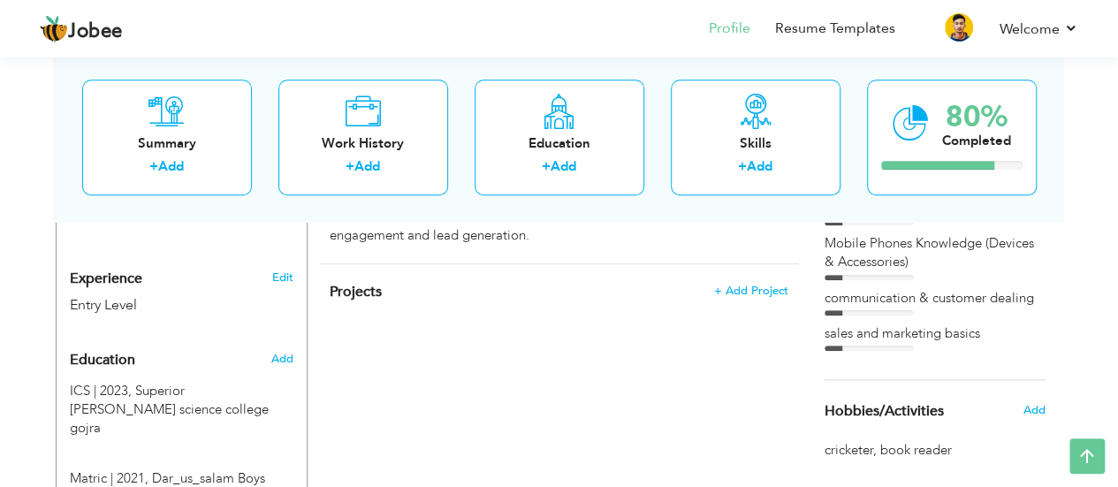
scroll to position [587, 0]
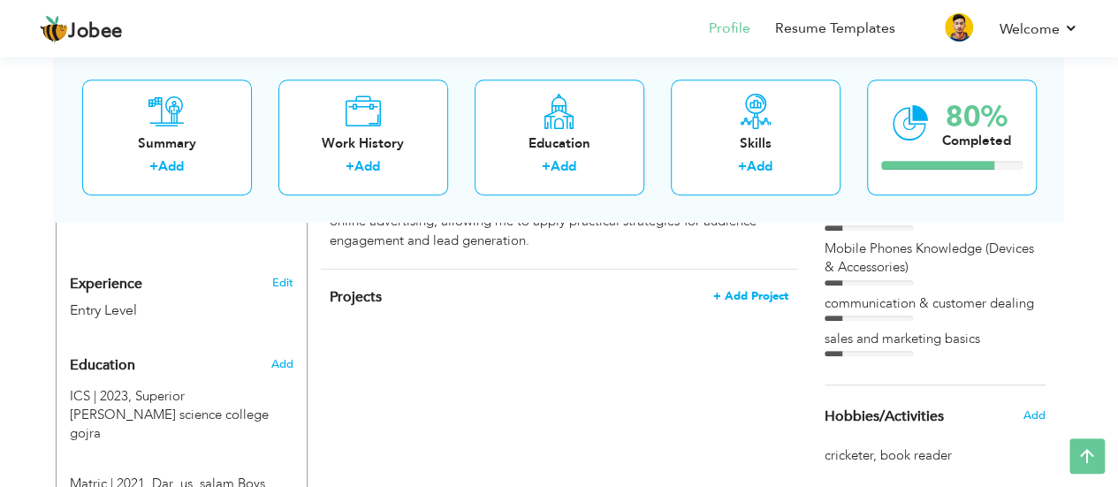
click at [769, 290] on span "+ Add Project" at bounding box center [750, 296] width 75 height 12
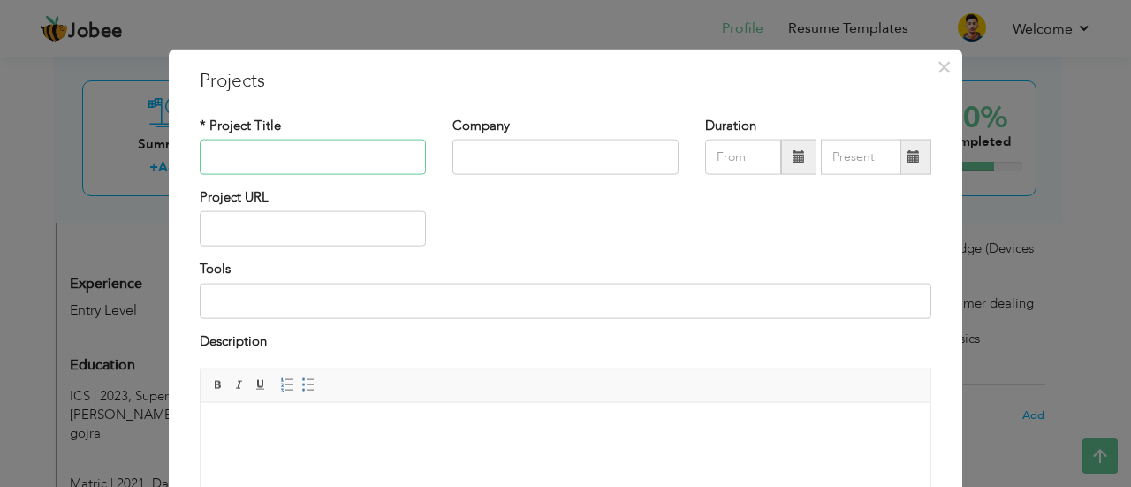
click at [253, 158] on input "text" at bounding box center [313, 157] width 226 height 35
click at [942, 68] on span "×" at bounding box center [944, 66] width 15 height 32
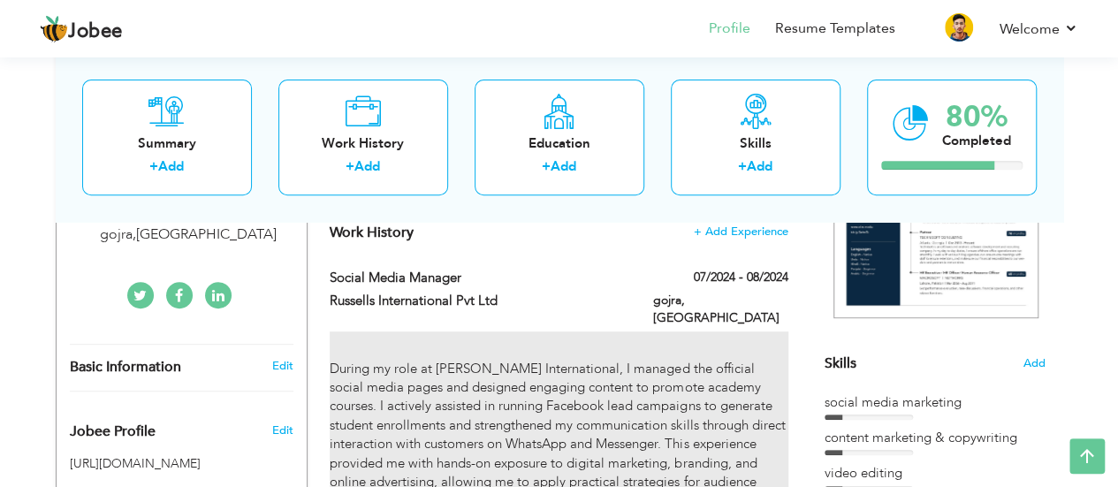
scroll to position [297, 0]
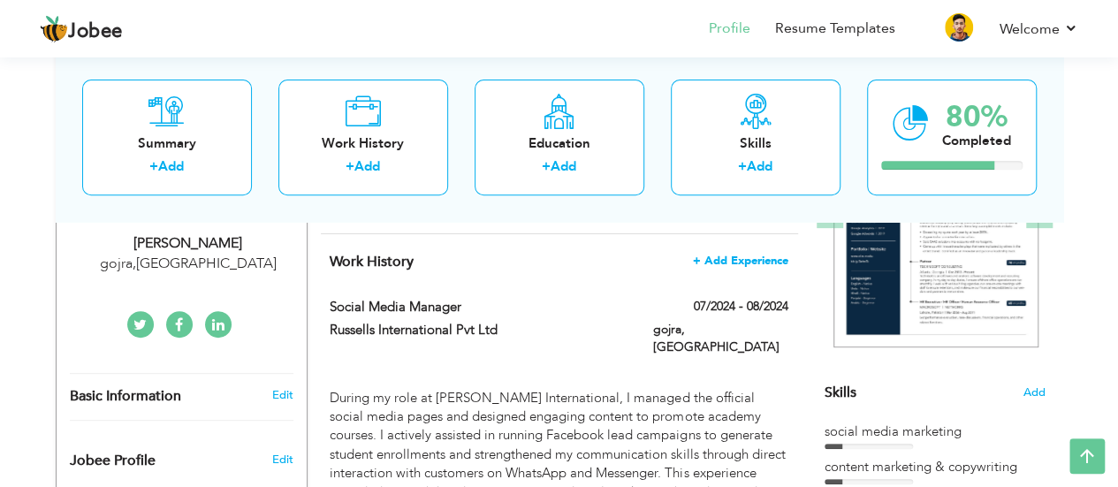
click at [742, 255] on span "+ Add Experience" at bounding box center [740, 261] width 95 height 12
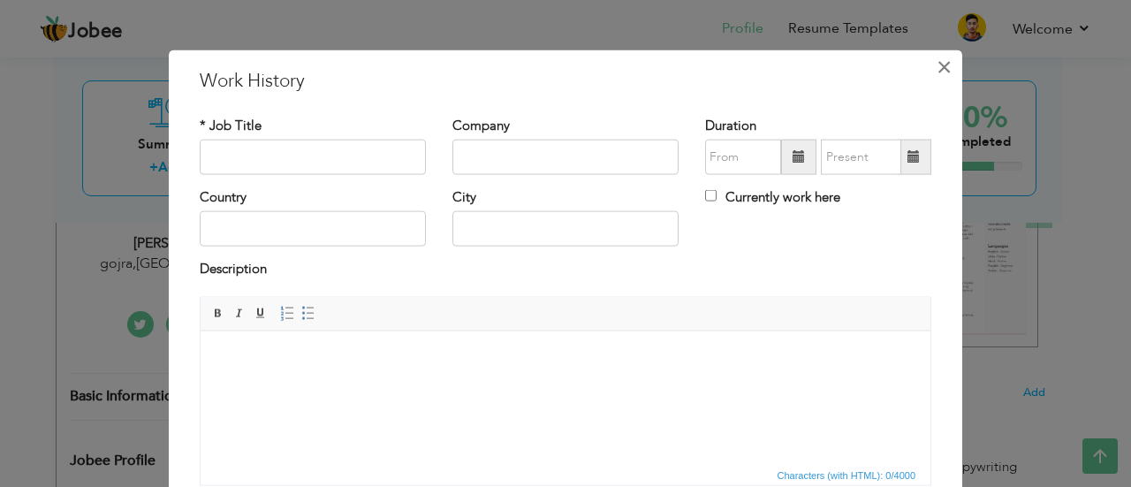
click at [939, 68] on span "×" at bounding box center [944, 66] width 15 height 32
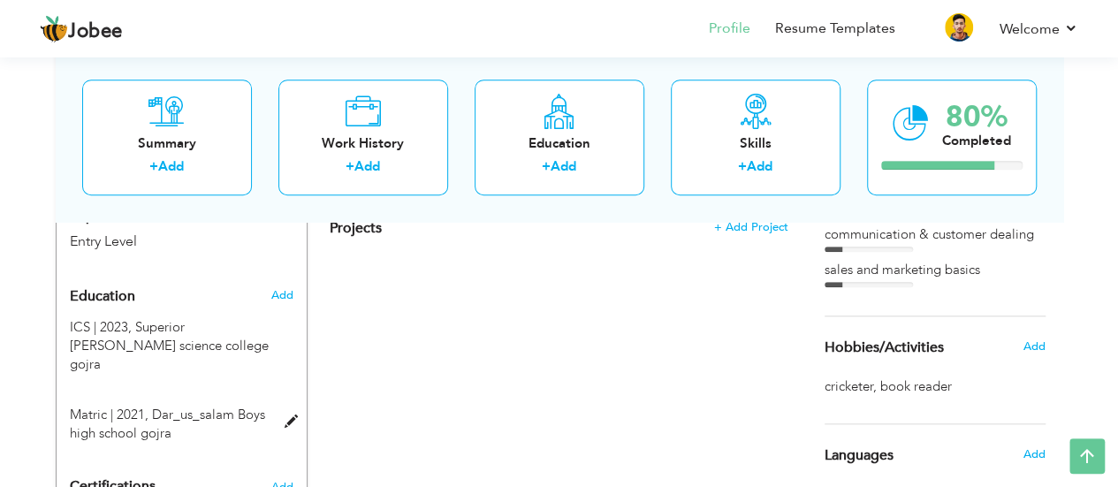
scroll to position [656, 0]
click at [281, 298] on h6 "Add" at bounding box center [281, 295] width 22 height 16
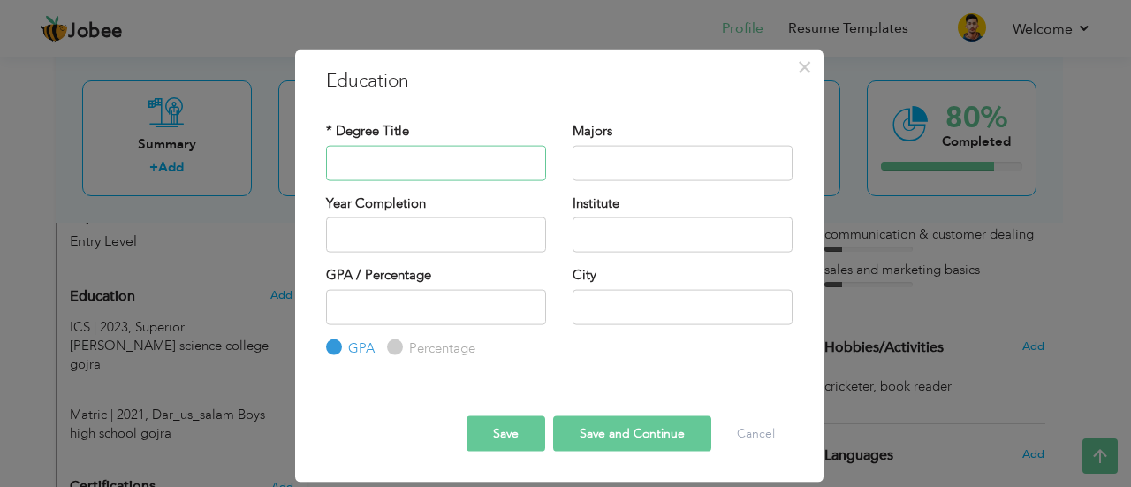
click at [380, 149] on input "text" at bounding box center [436, 162] width 220 height 35
type input "BS CS"
type input "2025"
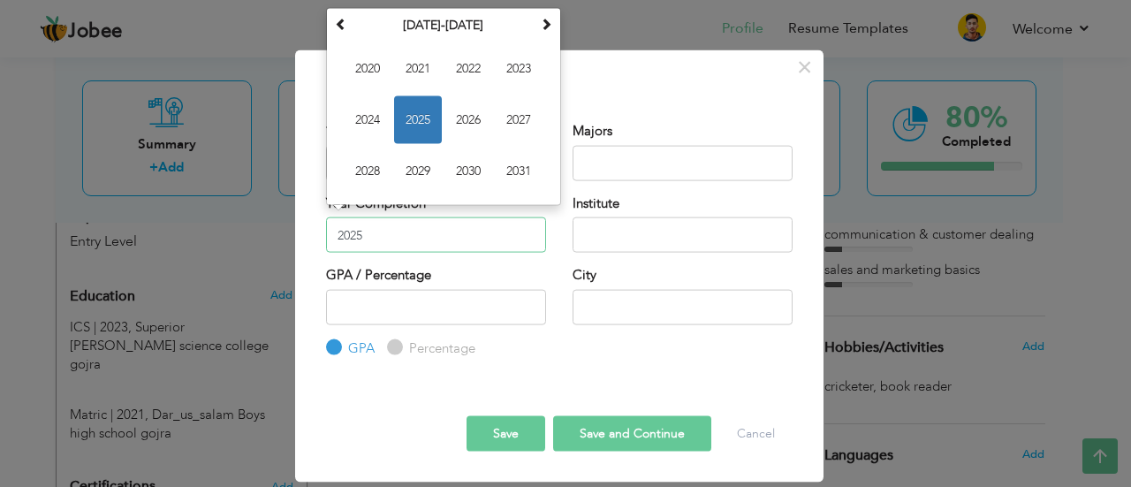
click at [430, 235] on input "2025" at bounding box center [436, 234] width 220 height 35
click at [617, 237] on input "text" at bounding box center [683, 234] width 220 height 35
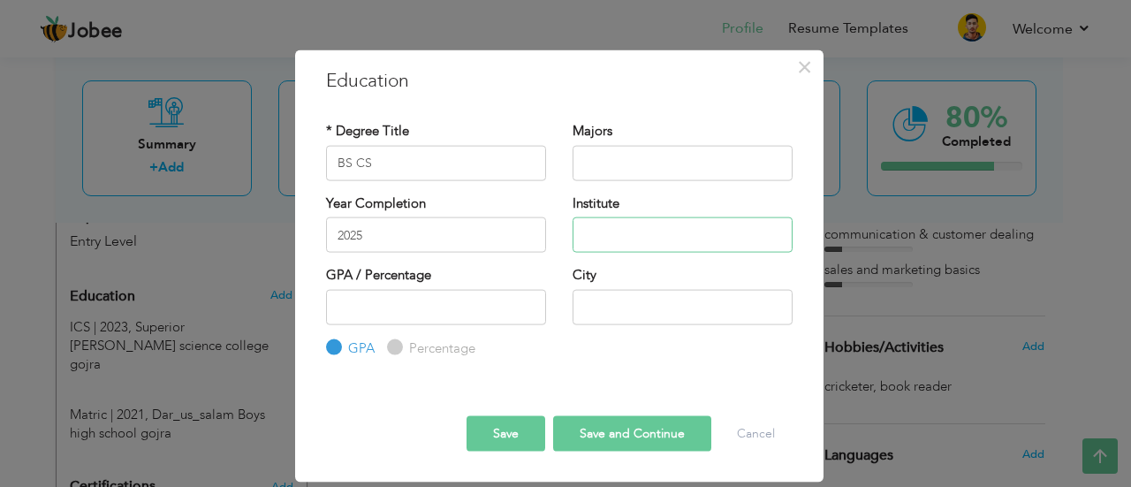
type input "Govt post graduate college gojra"
click at [387, 304] on input "number" at bounding box center [436, 306] width 220 height 35
type input "3.63"
click at [643, 432] on button "Save and Continue" at bounding box center [632, 433] width 158 height 35
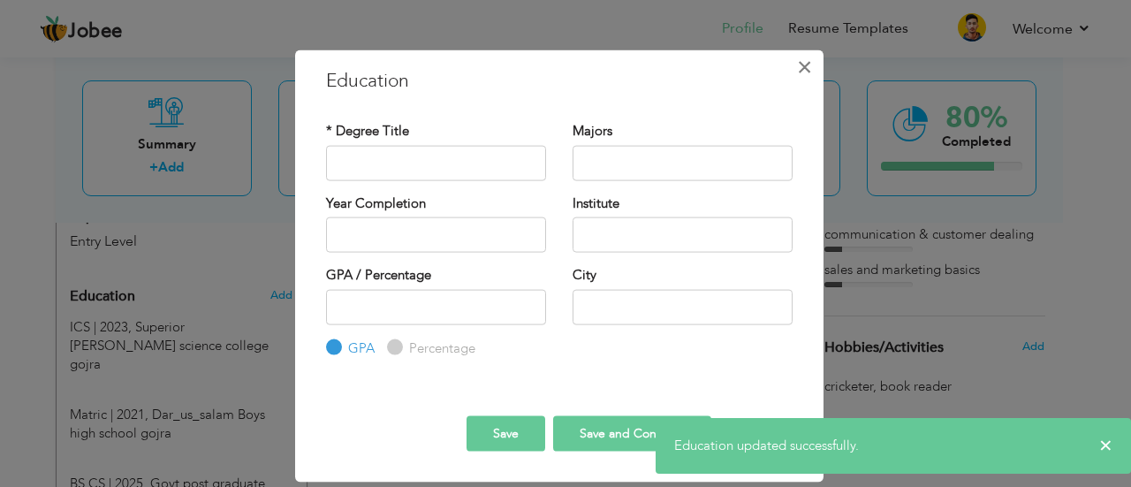
click at [804, 57] on span "×" at bounding box center [804, 66] width 15 height 32
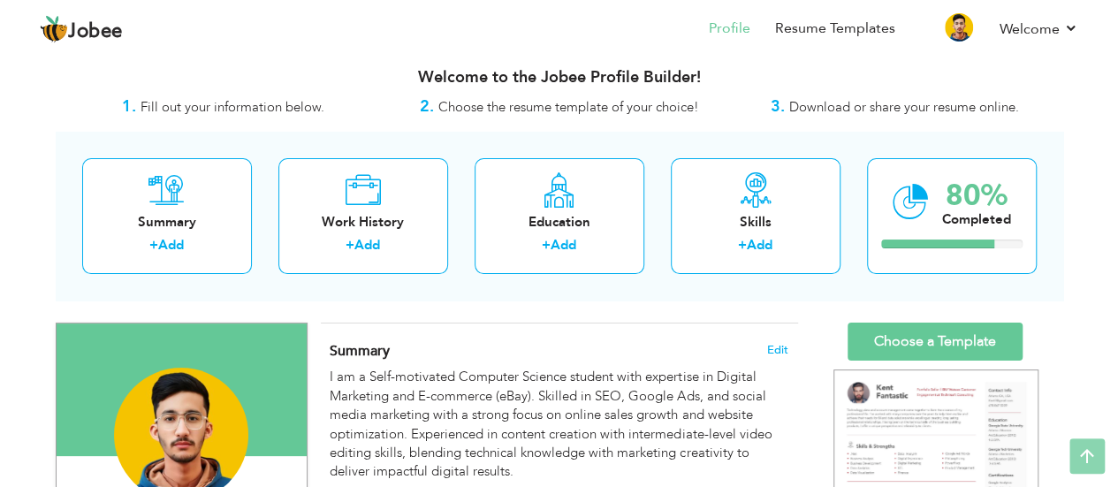
scroll to position [0, 0]
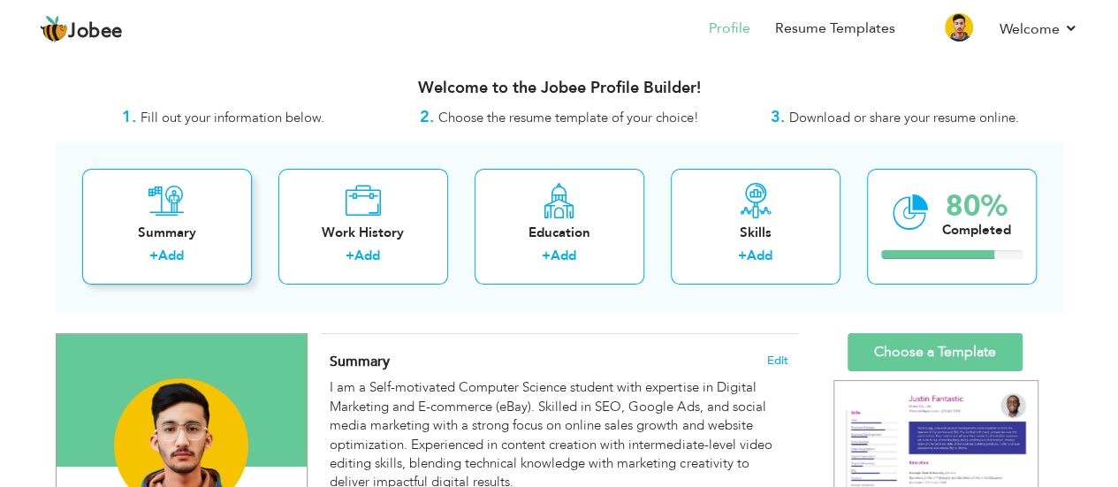
click at [214, 232] on div "Summary" at bounding box center [166, 233] width 141 height 19
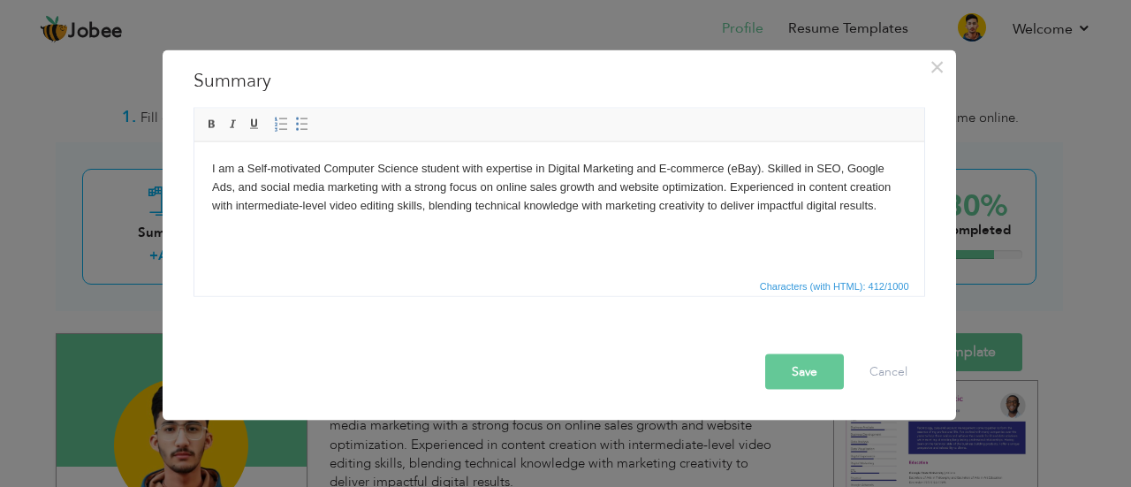
click at [795, 364] on button "Save" at bounding box center [804, 371] width 79 height 35
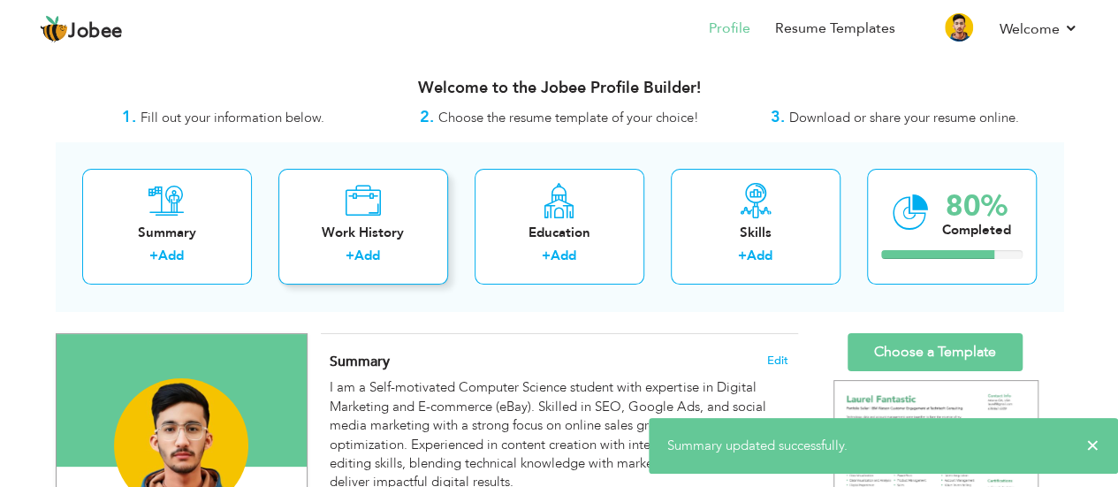
click at [375, 232] on div "Work History" at bounding box center [363, 233] width 141 height 19
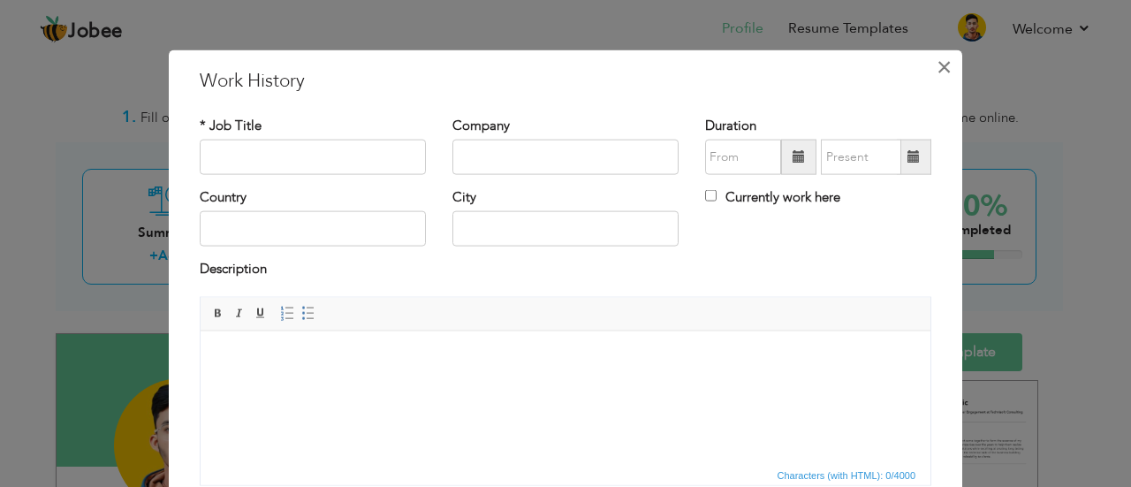
click at [937, 76] on span "×" at bounding box center [944, 66] width 15 height 32
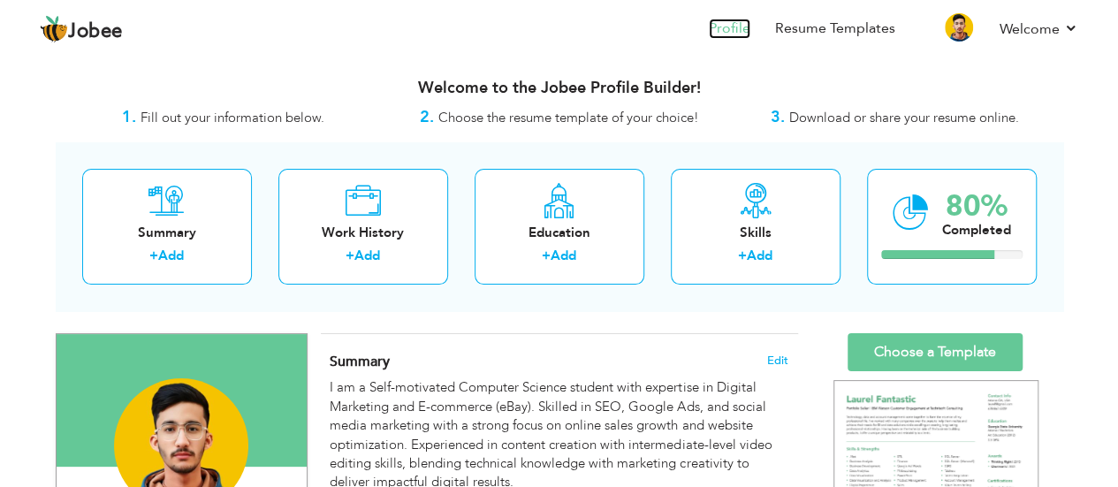
click at [734, 30] on link "Profile" at bounding box center [730, 29] width 42 height 20
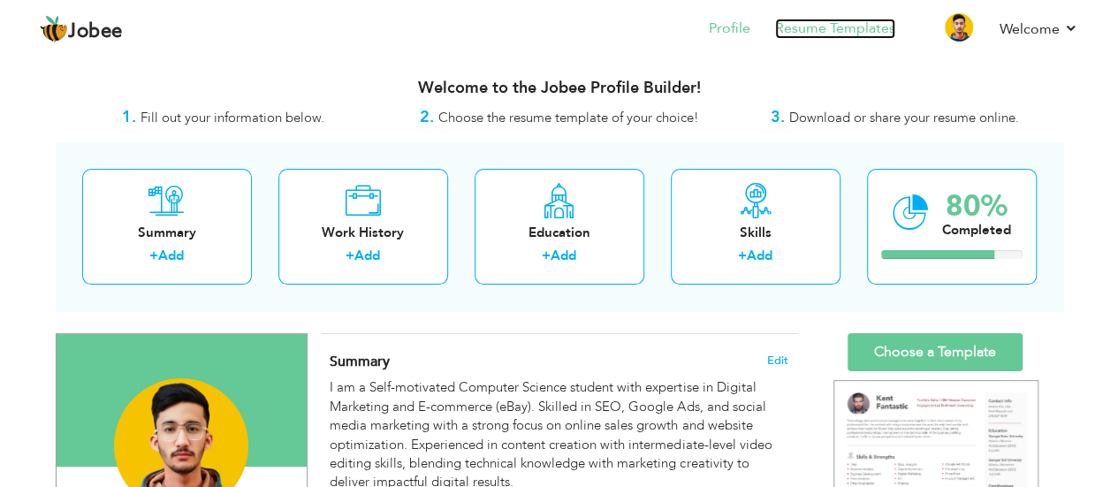
click at [830, 19] on link "Resume Templates" at bounding box center [835, 29] width 120 height 20
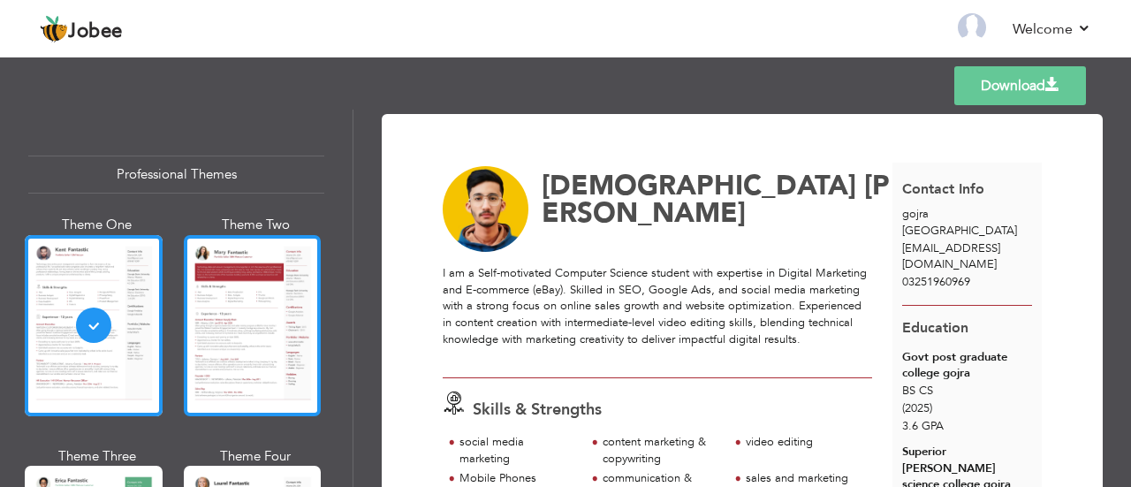
click at [224, 312] on div at bounding box center [253, 325] width 138 height 181
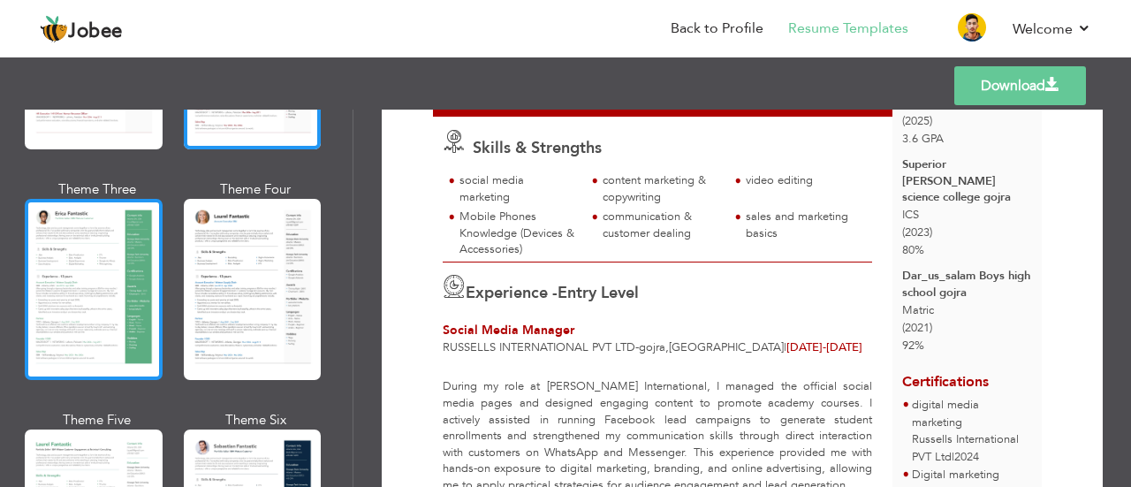
click at [102, 280] on div at bounding box center [94, 289] width 138 height 181
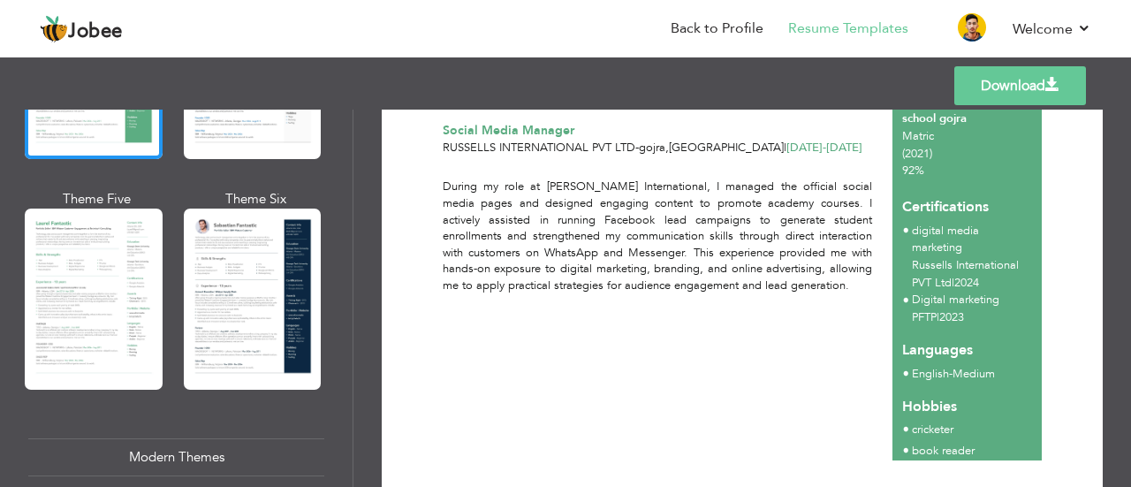
scroll to position [567, 0]
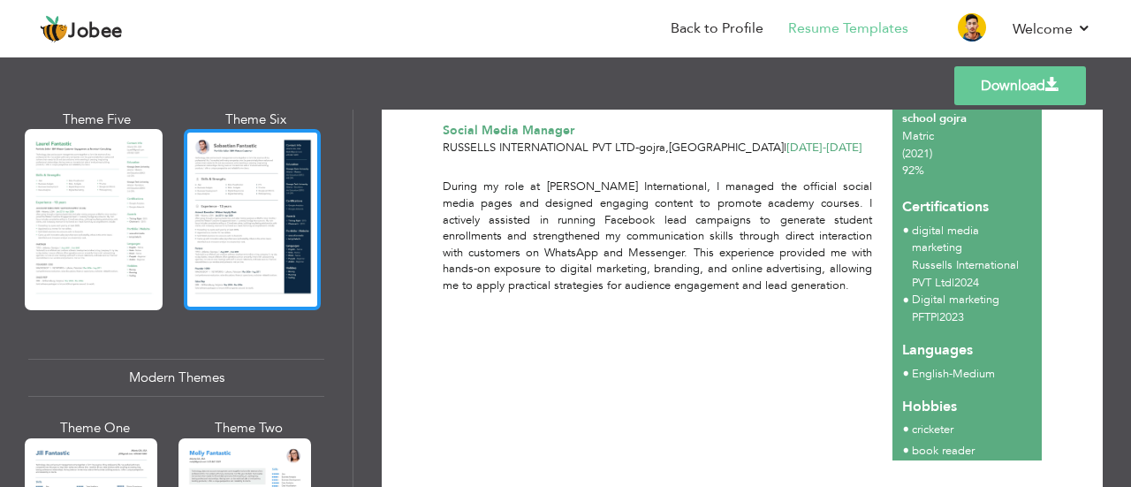
click at [233, 200] on div at bounding box center [253, 219] width 138 height 181
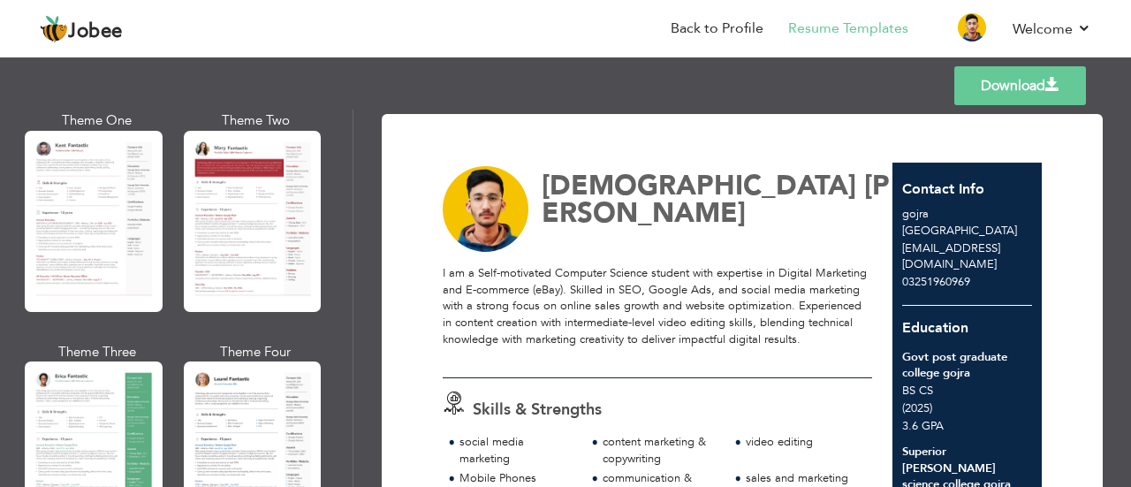
scroll to position [0, 0]
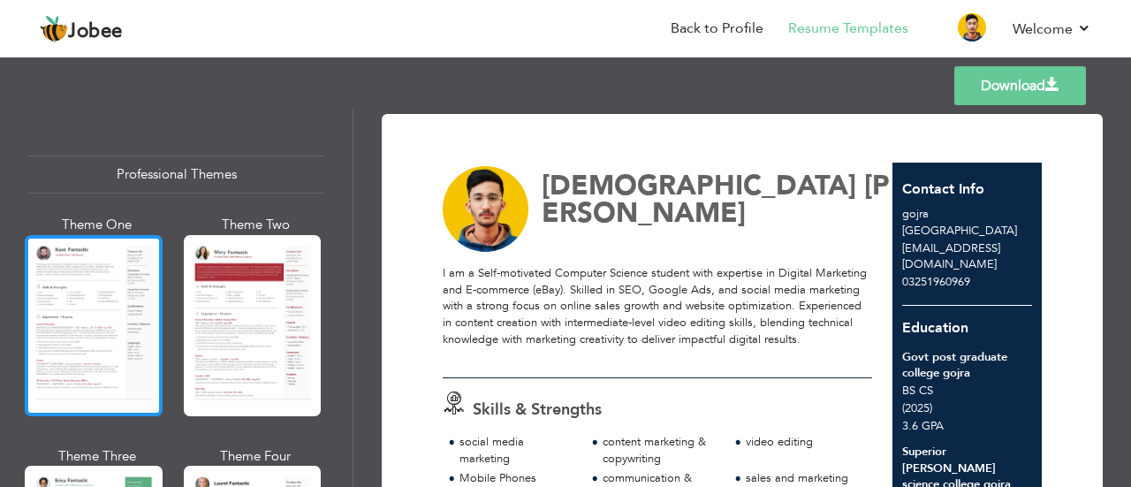
click at [72, 304] on div at bounding box center [94, 325] width 138 height 181
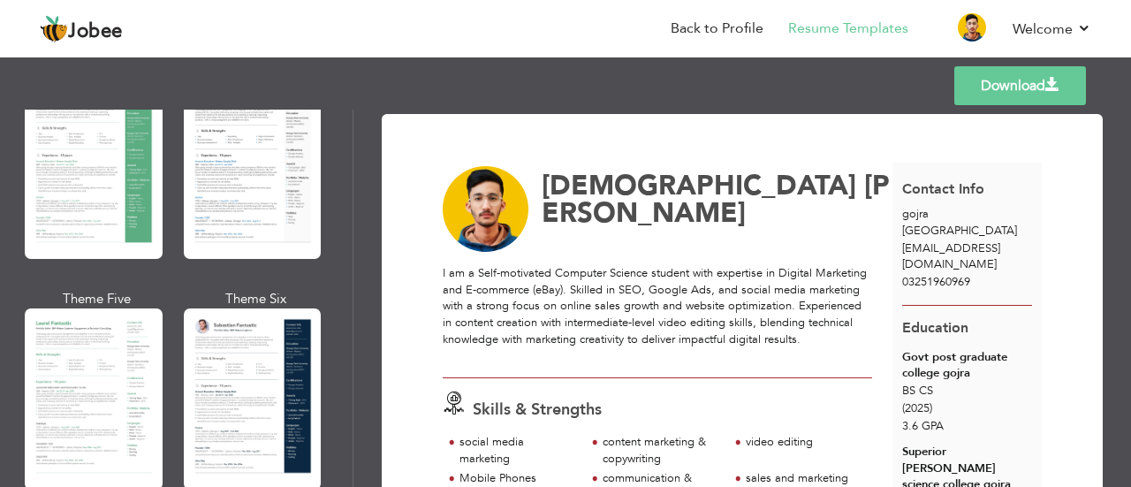
scroll to position [389, 0]
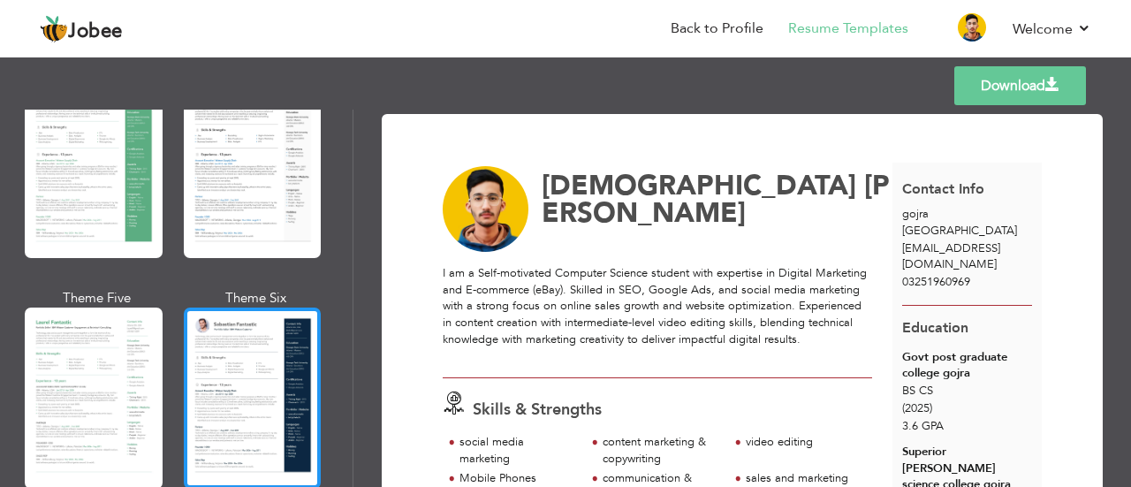
click at [231, 369] on div at bounding box center [253, 398] width 138 height 181
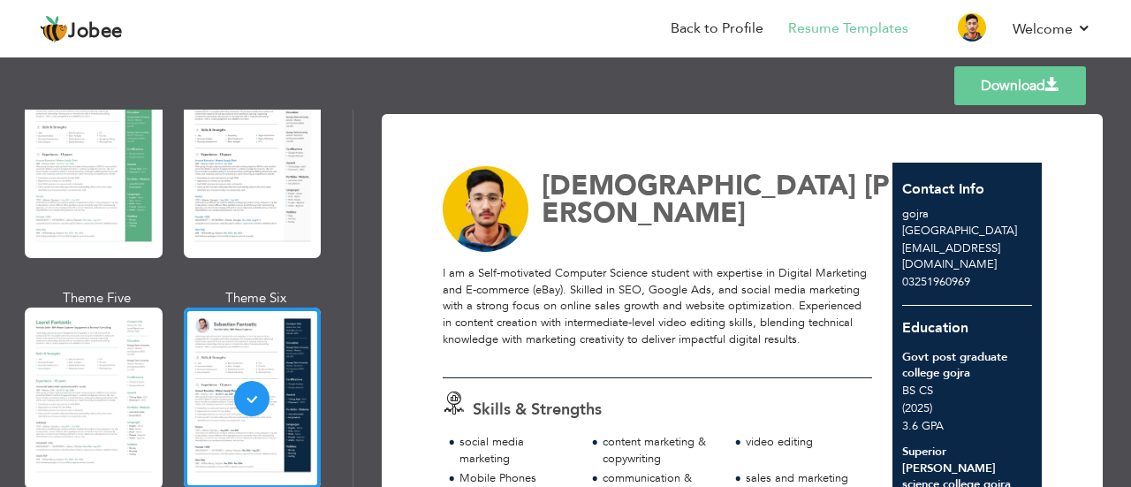
click at [1068, 75] on link "Download" at bounding box center [1020, 85] width 132 height 39
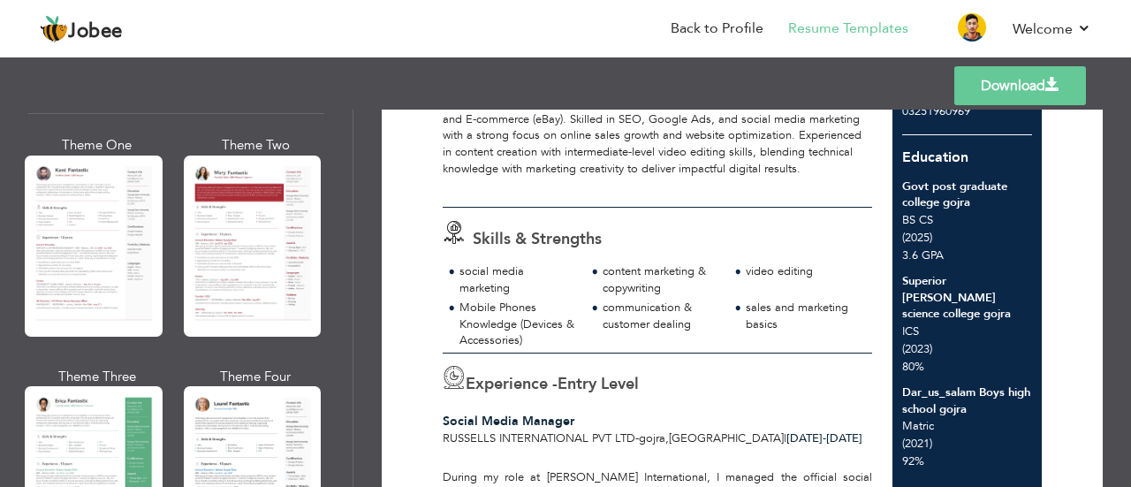
scroll to position [81, 0]
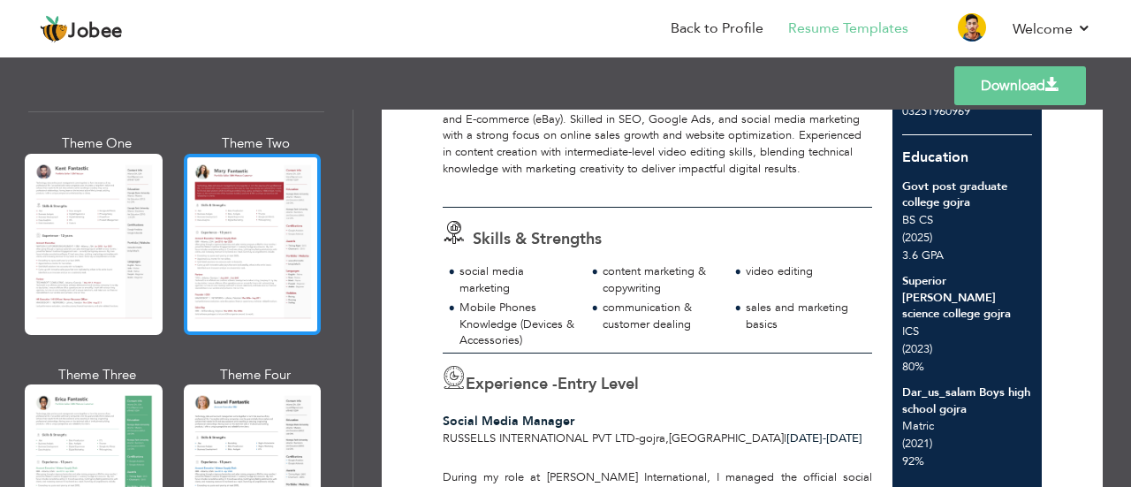
click at [232, 225] on div at bounding box center [253, 244] width 138 height 181
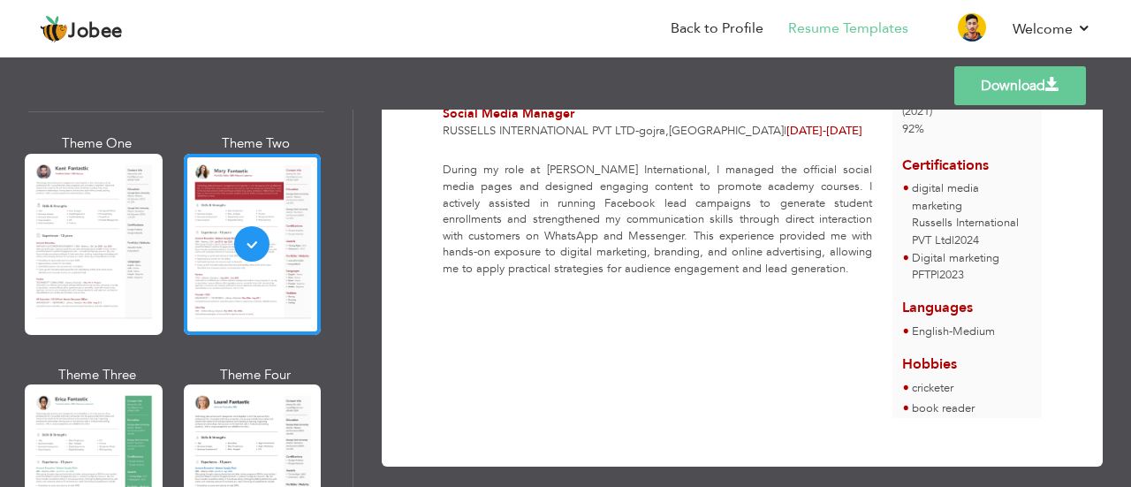
scroll to position [248, 0]
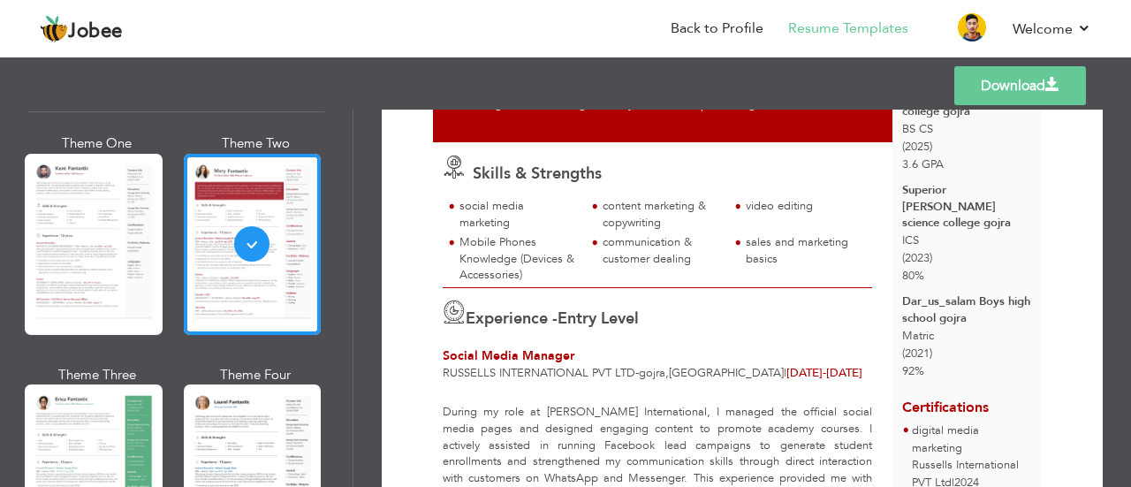
drag, startPoint x: 635, startPoint y: 258, endPoint x: 605, endPoint y: 206, distance: 59.7
click at [605, 206] on div "Skills & Strengths social media marketing content marketing & copywriting video…" at bounding box center [658, 214] width 450 height 145
click at [997, 87] on link "Download" at bounding box center [1020, 85] width 132 height 39
